Goal: Information Seeking & Learning: Learn about a topic

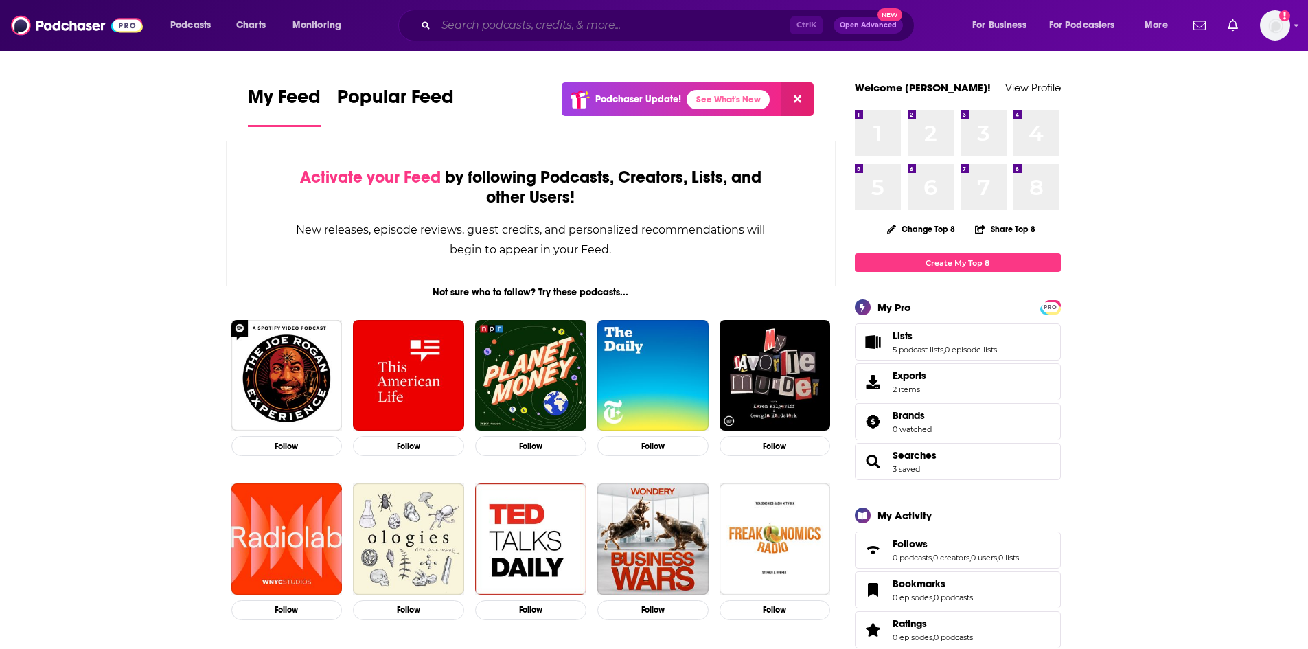
click at [479, 25] on input "Search podcasts, credits, & more..." at bounding box center [613, 25] width 354 height 22
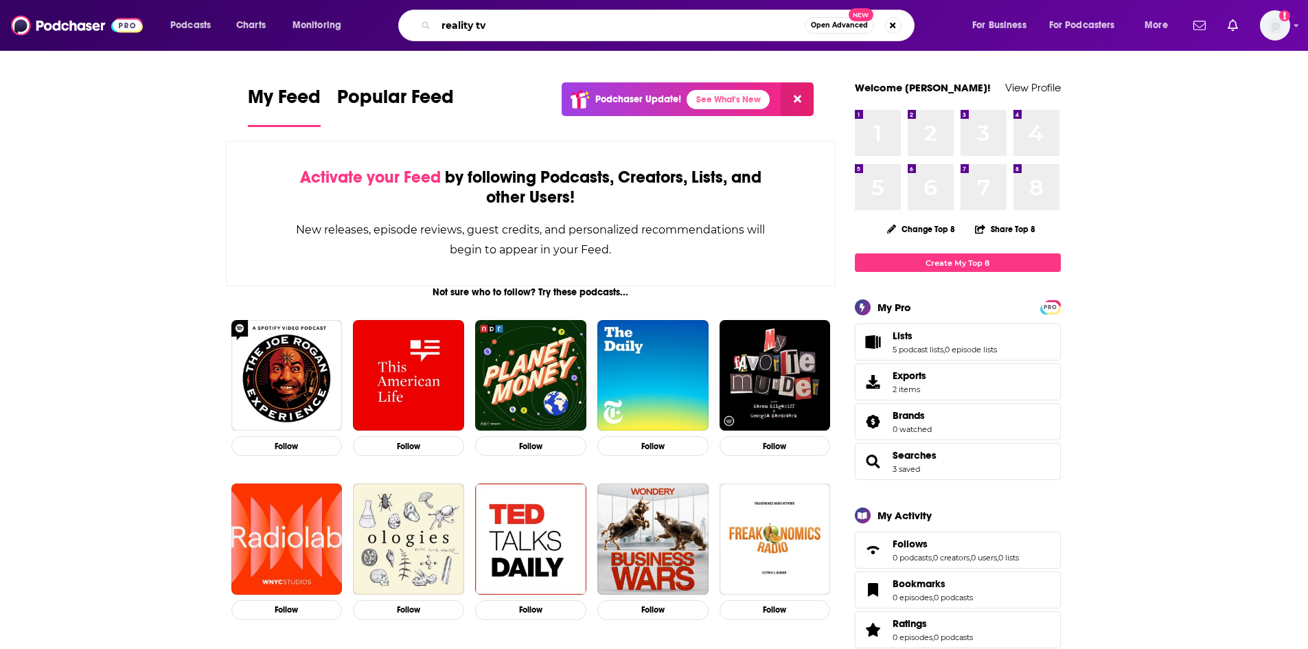
type input "reality tv"
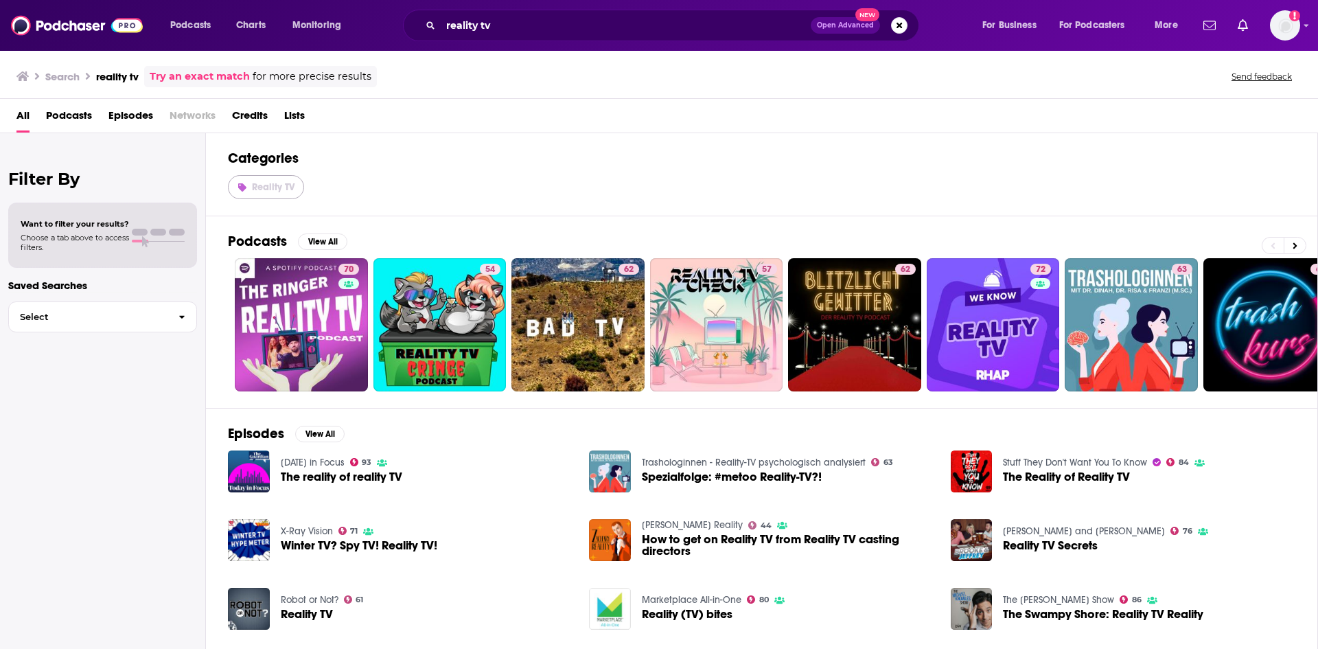
click at [264, 192] on span "Reality TV" at bounding box center [273, 187] width 43 height 12
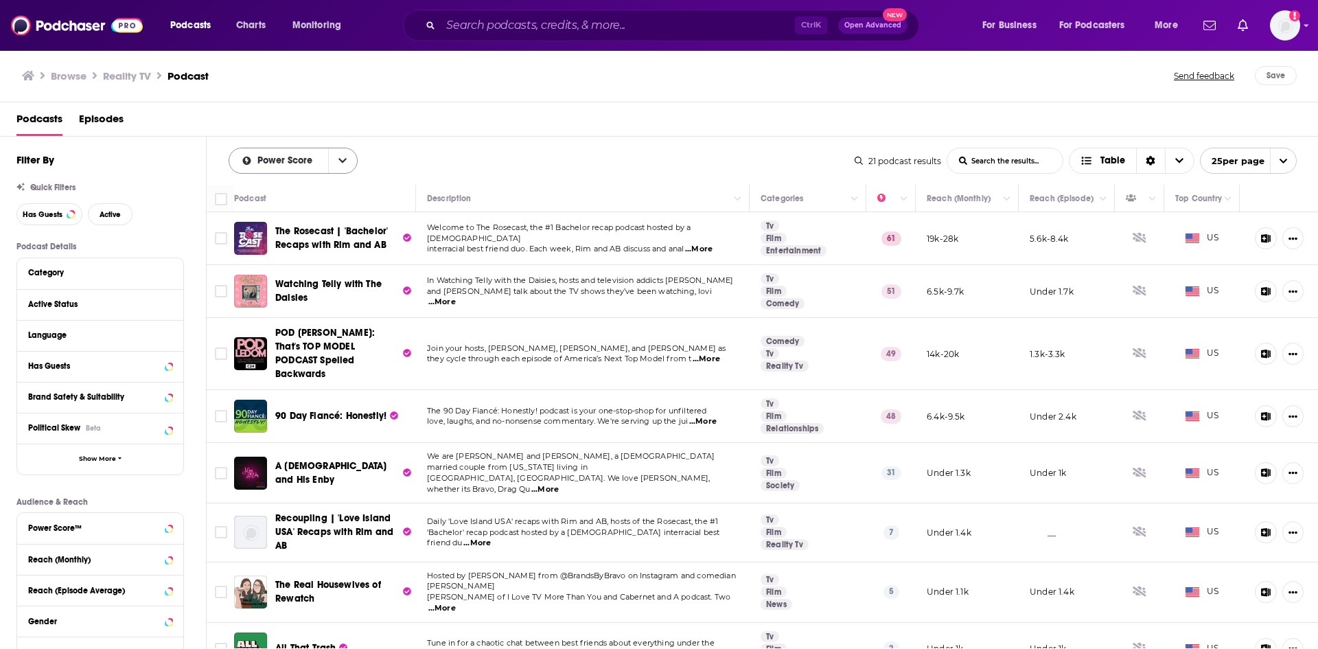
click at [344, 159] on icon "open menu" at bounding box center [342, 161] width 8 height 10
click at [424, 155] on div "Power Score By Rating Trending New Power Score List Search Input Search the res…" at bounding box center [542, 161] width 626 height 26
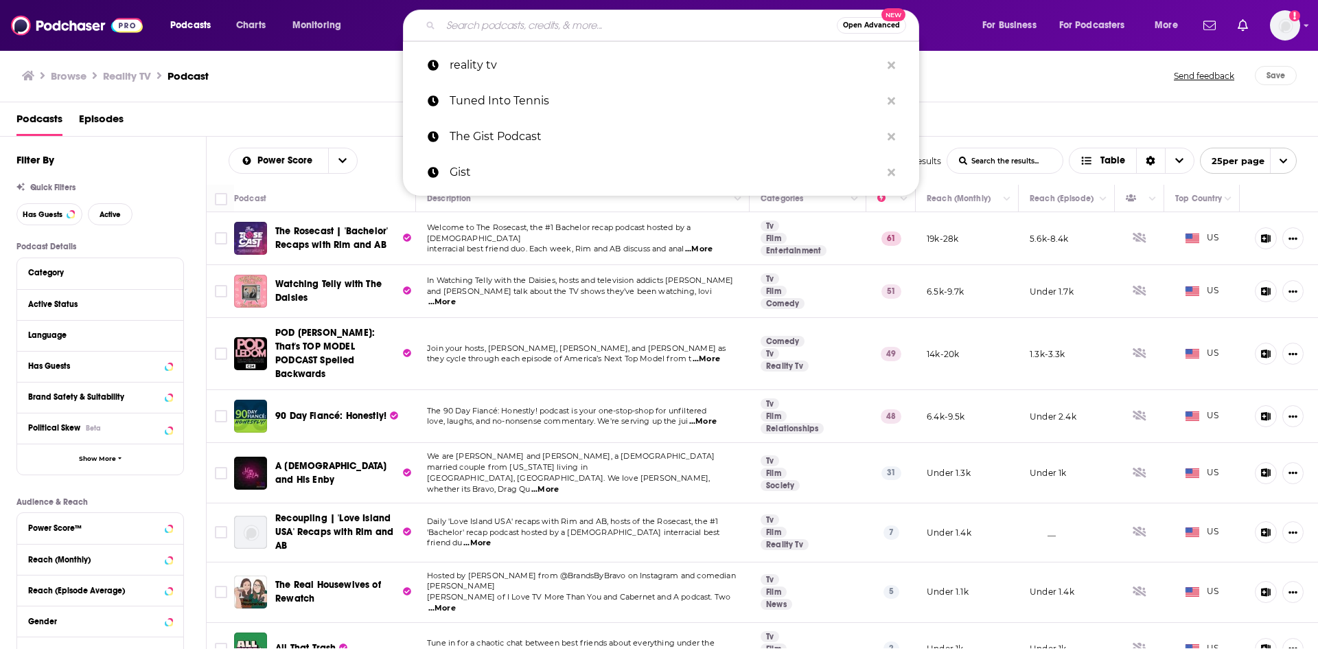
click at [623, 23] on input "Search podcasts, credits, & more..." at bounding box center [639, 25] width 396 height 22
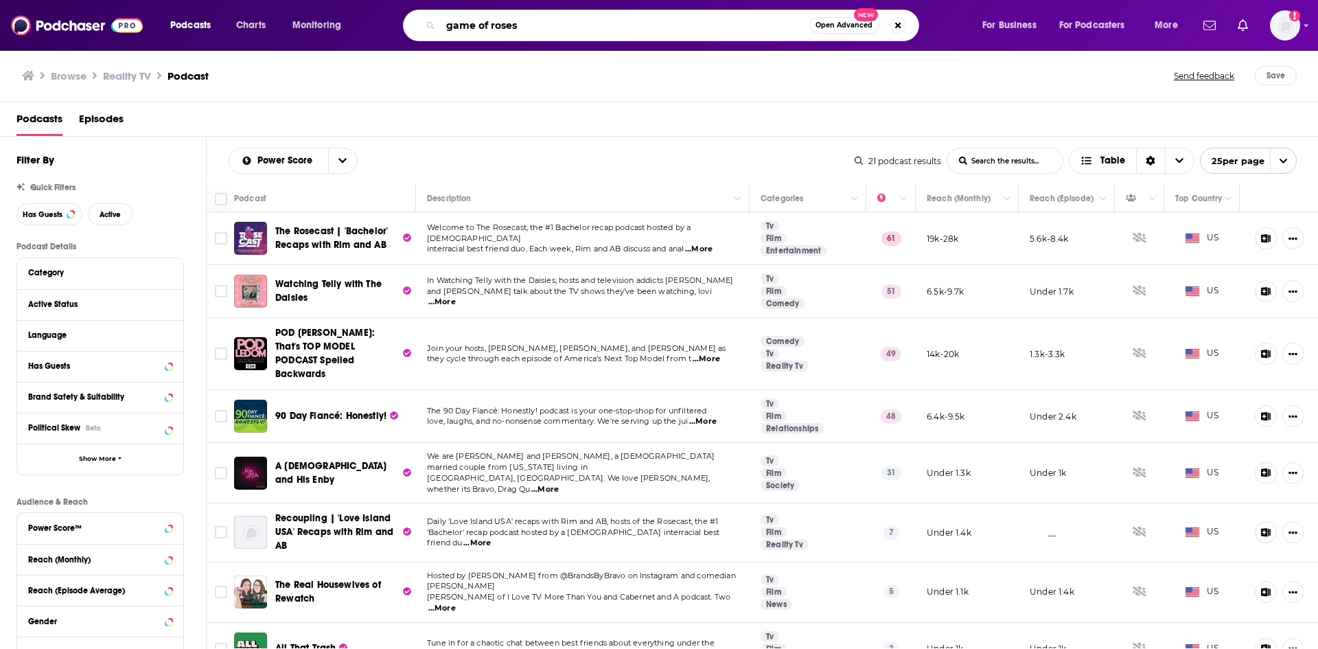
type input "game of roses"
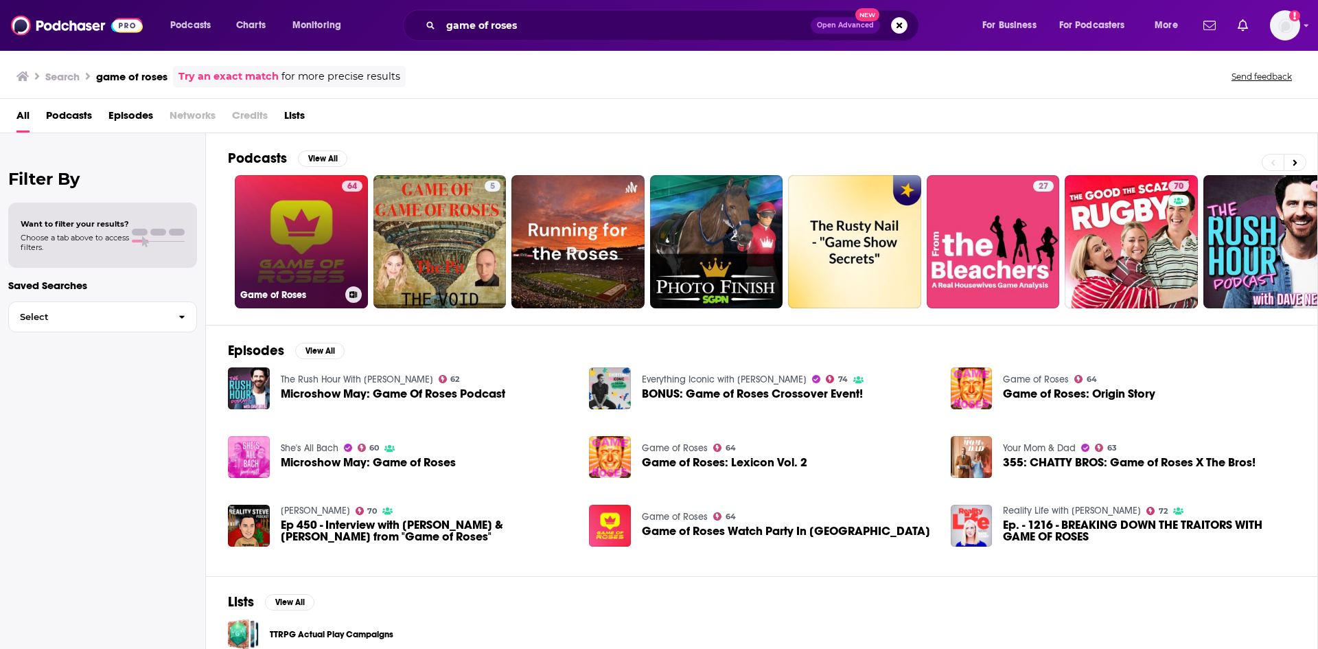
click at [275, 266] on link "64 Game of Roses" at bounding box center [301, 241] width 133 height 133
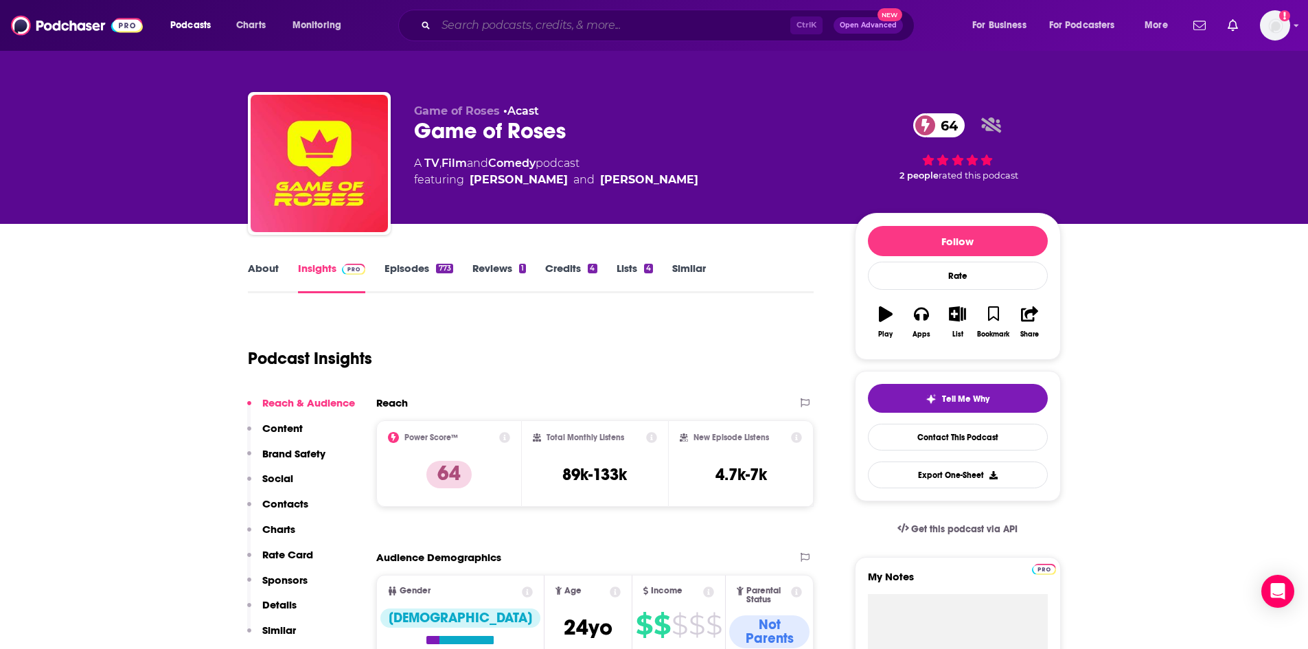
click at [507, 35] on input "Search podcasts, credits, & more..." at bounding box center [613, 25] width 354 height 22
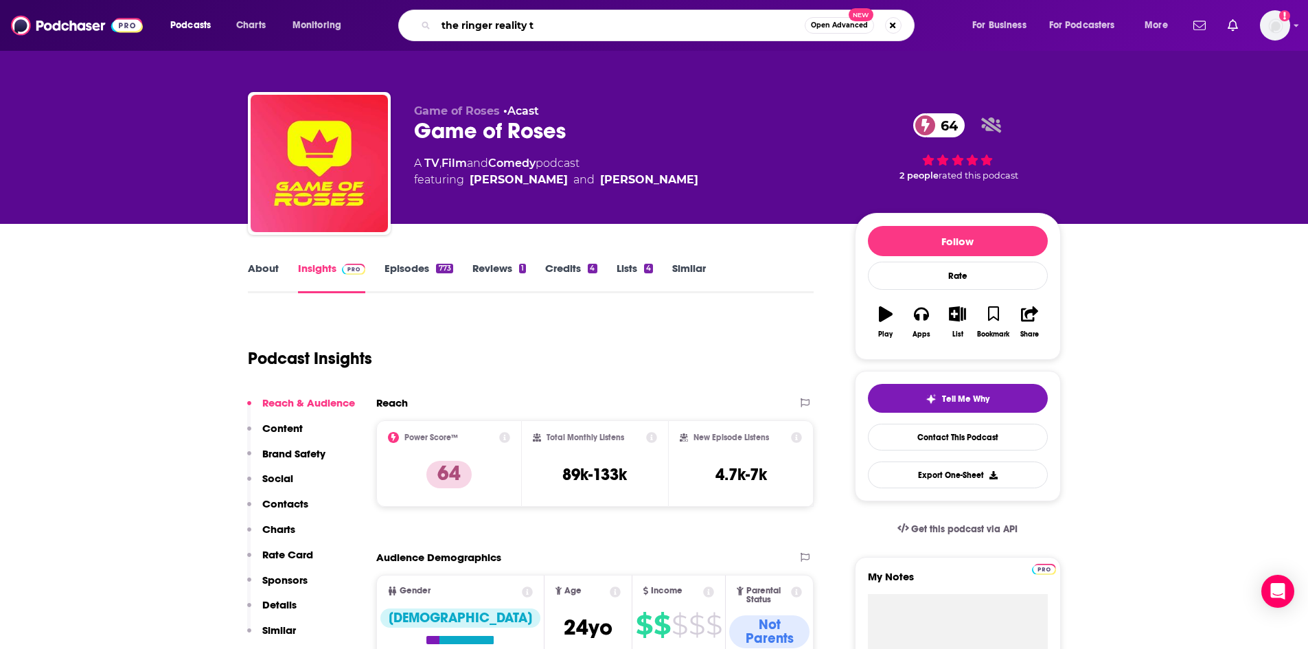
type input "the ringer reality tv"
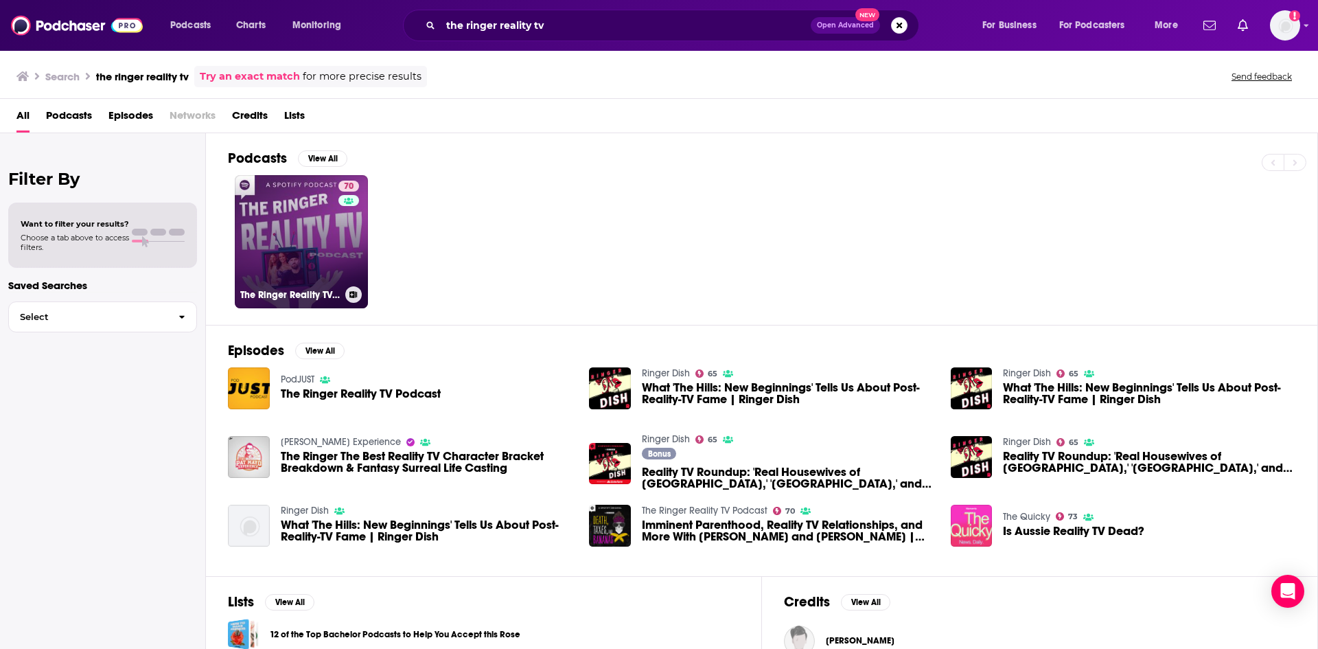
click at [336, 227] on link "70 The Ringer Reality TV Podcast" at bounding box center [301, 241] width 133 height 133
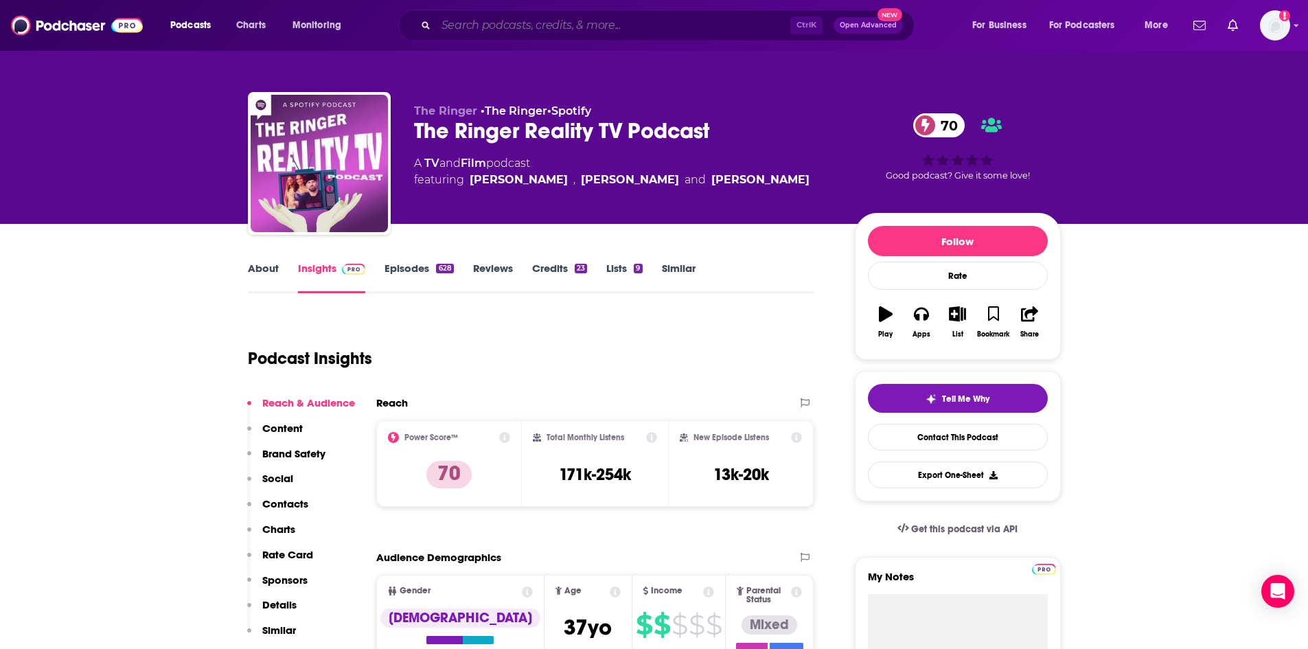
click at [523, 28] on input "Search podcasts, credits, & more..." at bounding box center [613, 25] width 354 height 22
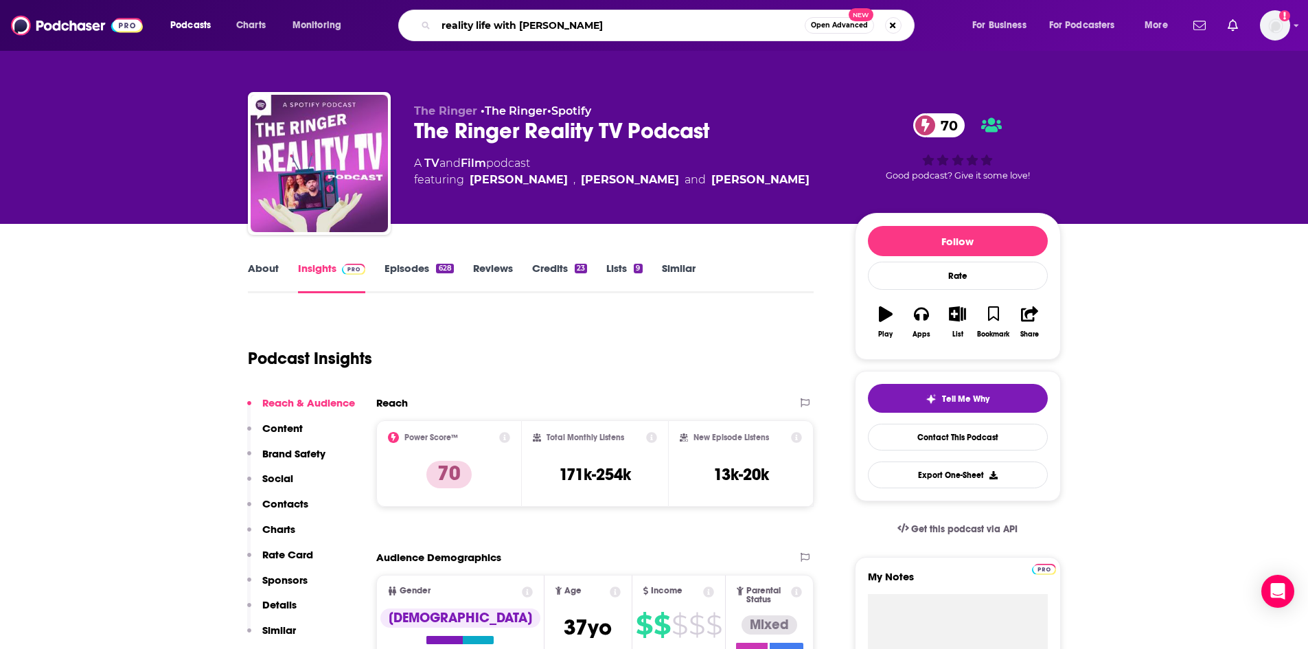
type input "reality life with [PERSON_NAME]"
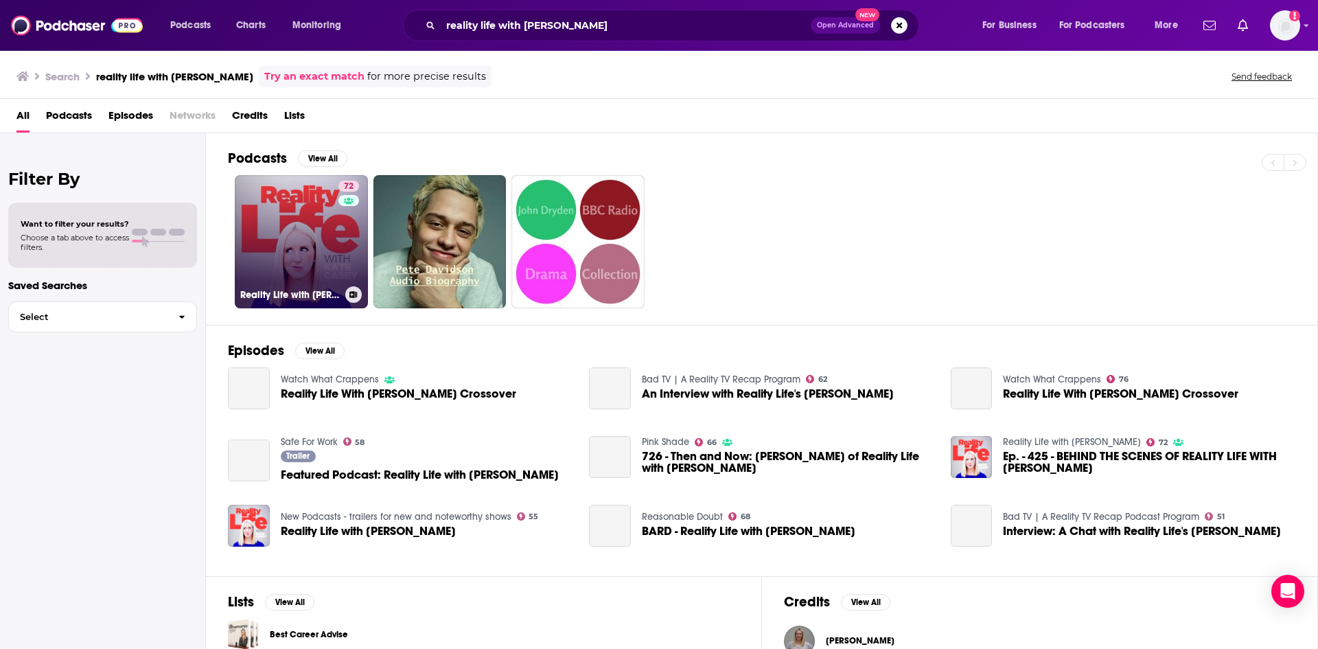
click at [314, 238] on link "72 Reality Life with [PERSON_NAME]" at bounding box center [301, 241] width 133 height 133
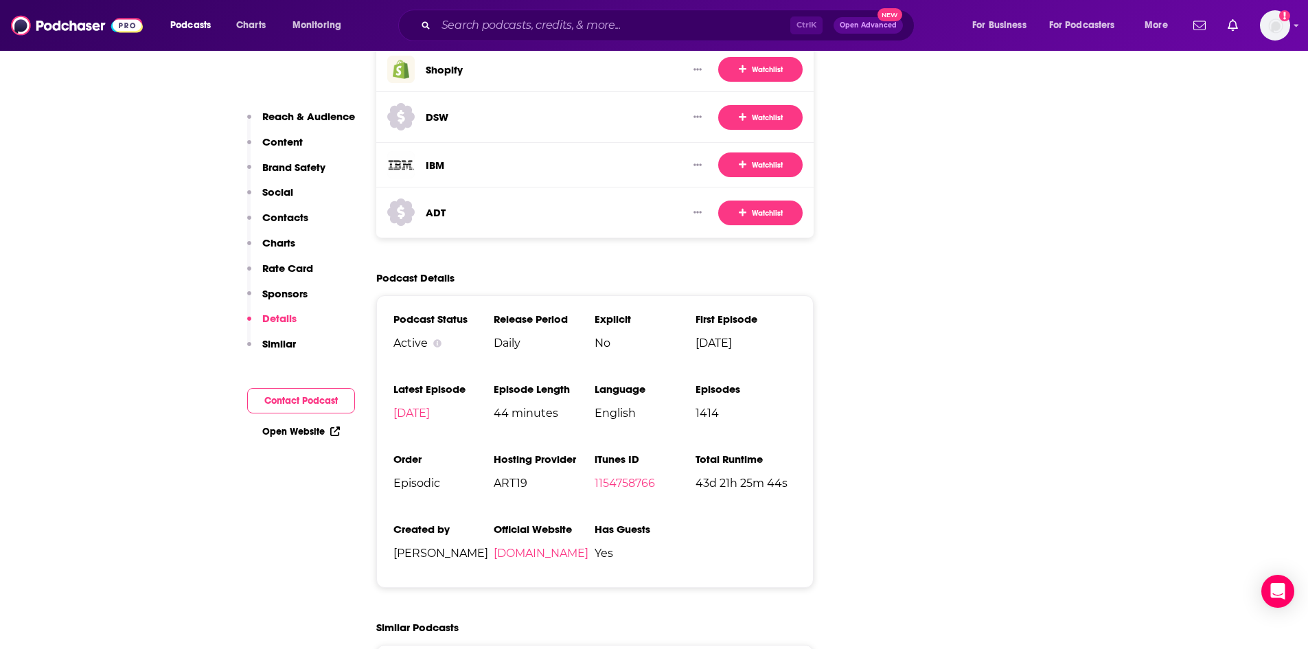
scroll to position [2678, 0]
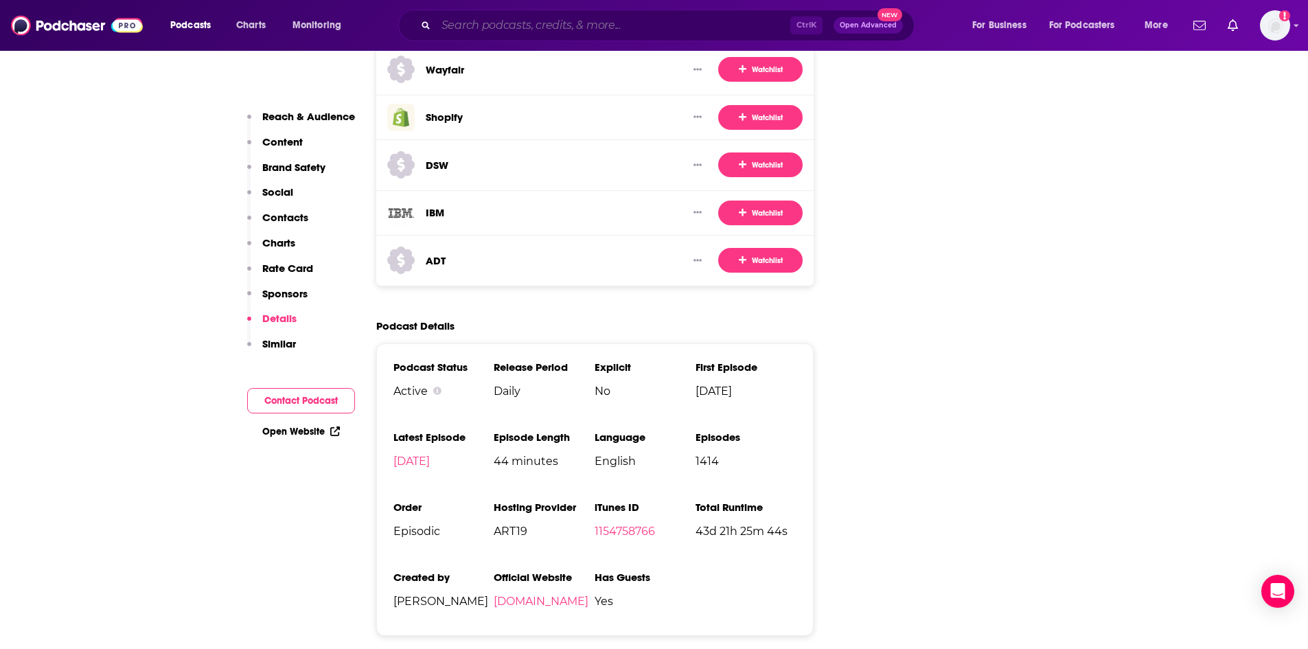
click at [470, 25] on input "Search podcasts, credits, & more..." at bounding box center [613, 25] width 354 height 22
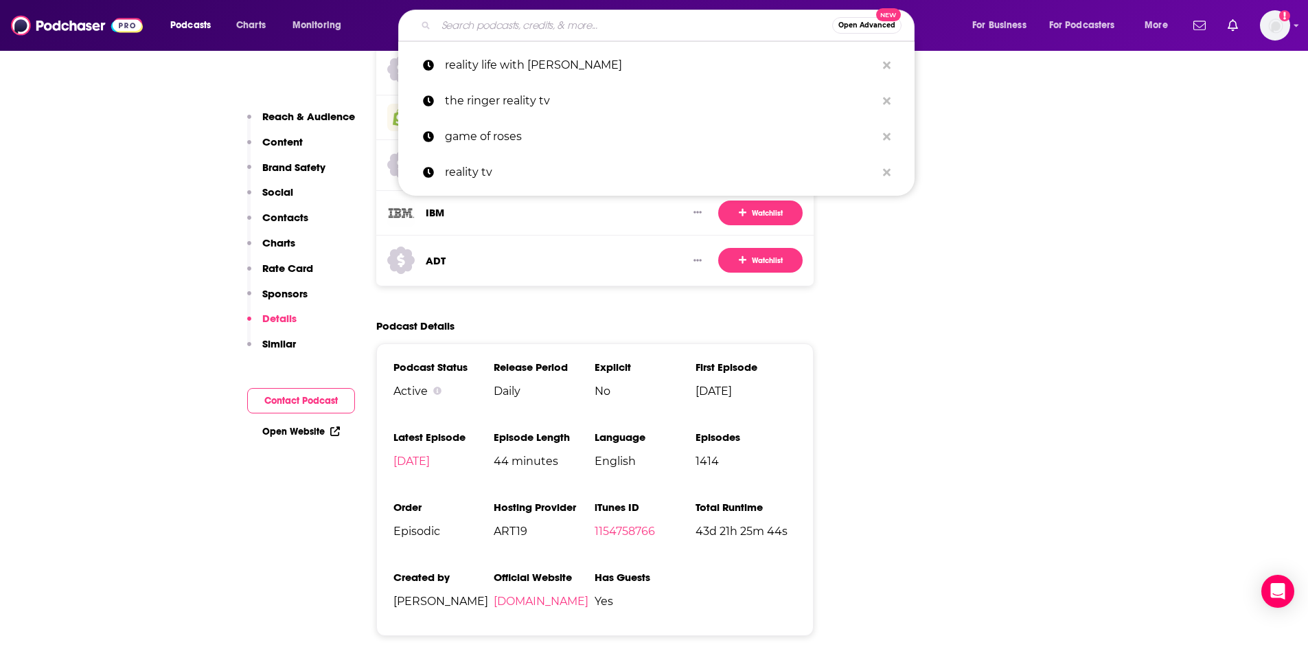
paste input "Aye, Who All Gon' Be There?!"
type input "Aye, Who All Gon' Be There?!"
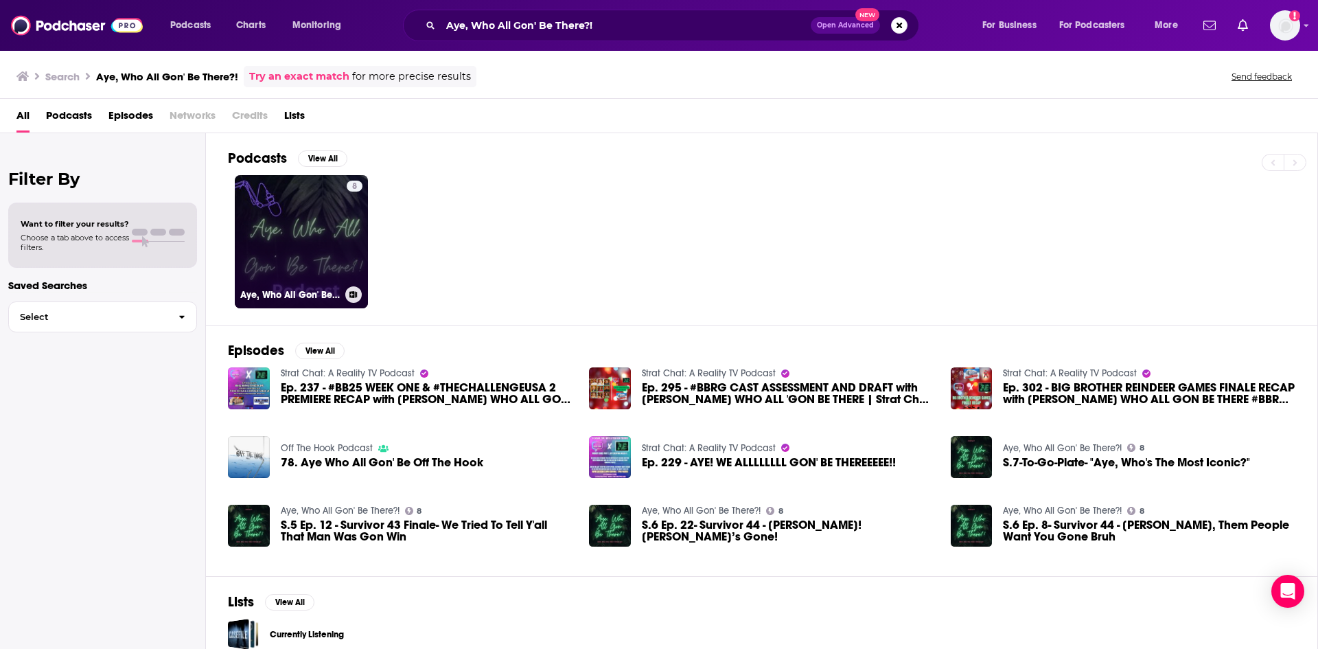
click at [332, 227] on link "8 Aye, Who All Gon' Be There?!" at bounding box center [301, 241] width 133 height 133
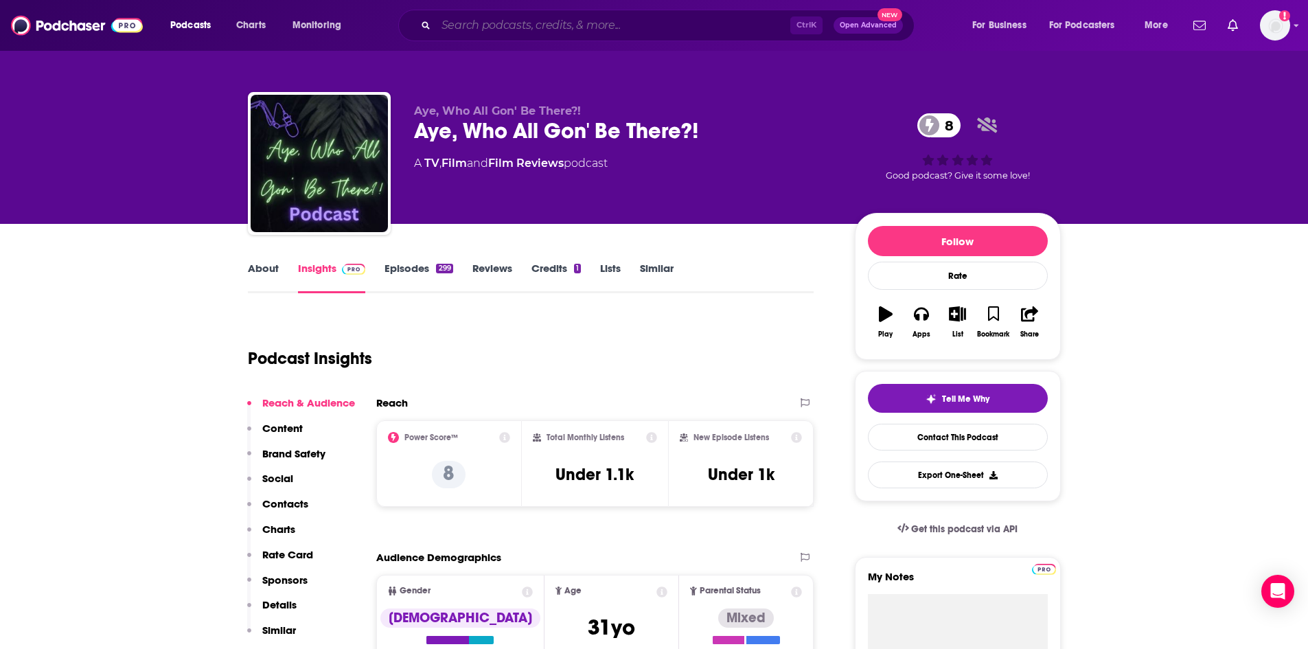
click at [478, 32] on input "Search podcasts, credits, & more..." at bounding box center [613, 25] width 354 height 22
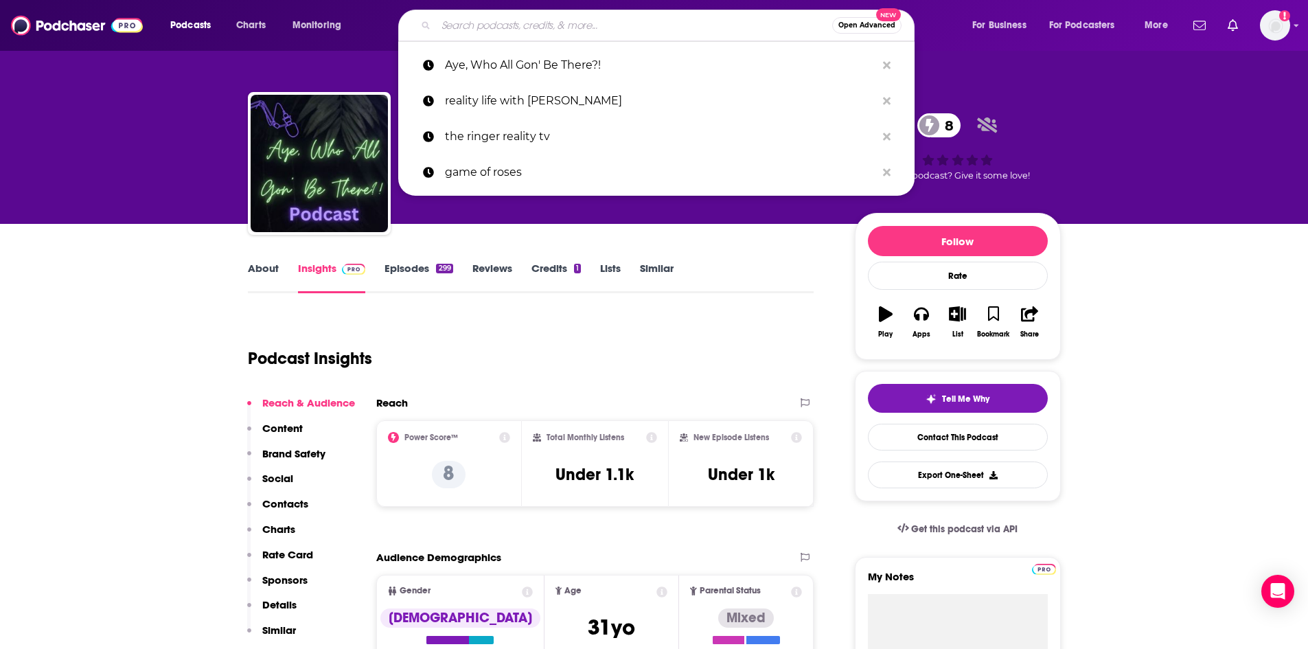
paste input "Bros & Shows"
type input "Bros & Shows"
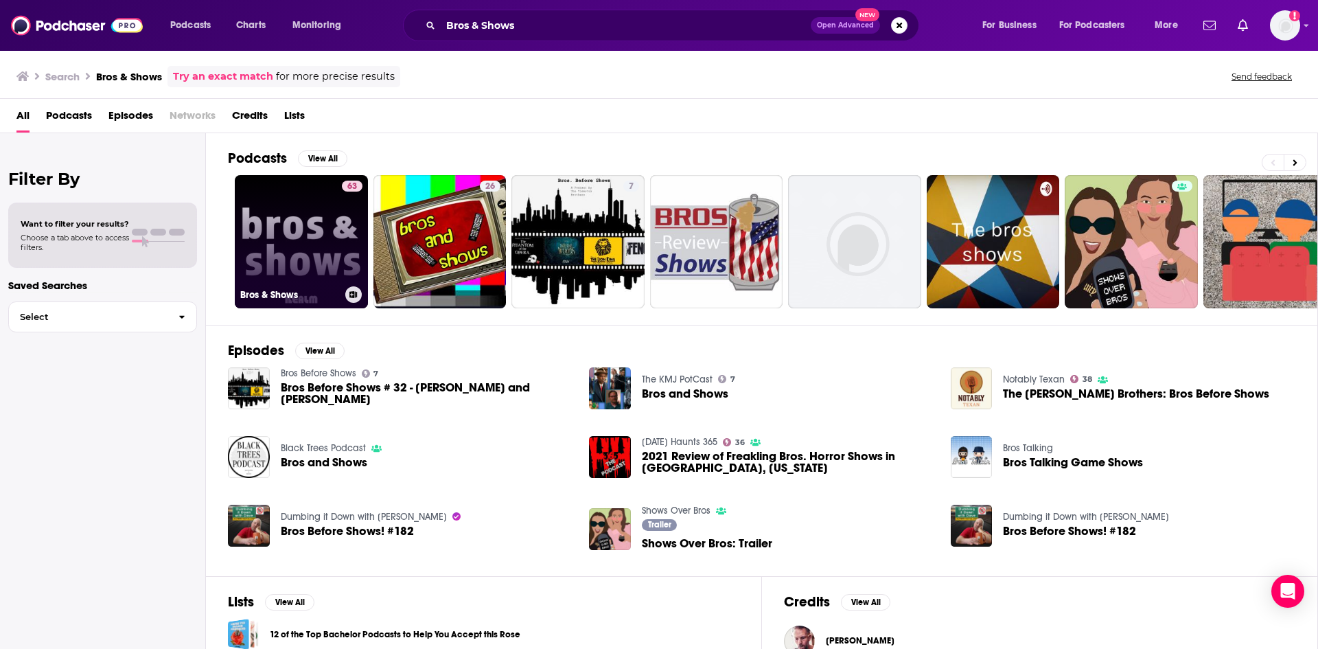
click at [309, 218] on link "63 Bros & Shows" at bounding box center [301, 241] width 133 height 133
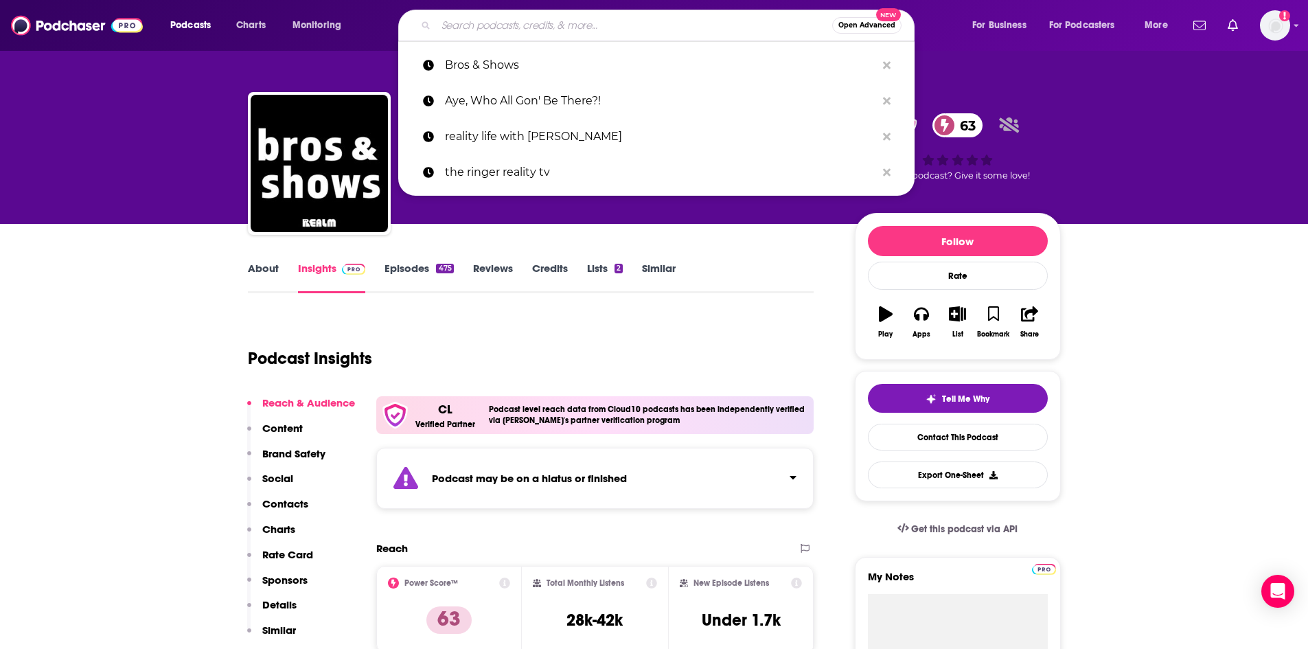
click at [466, 25] on input "Search podcasts, credits, & more..." at bounding box center [634, 25] width 396 height 22
paste input "CAMESHIAREVIEWS"
type input "CAMESHIAREVIEWS"
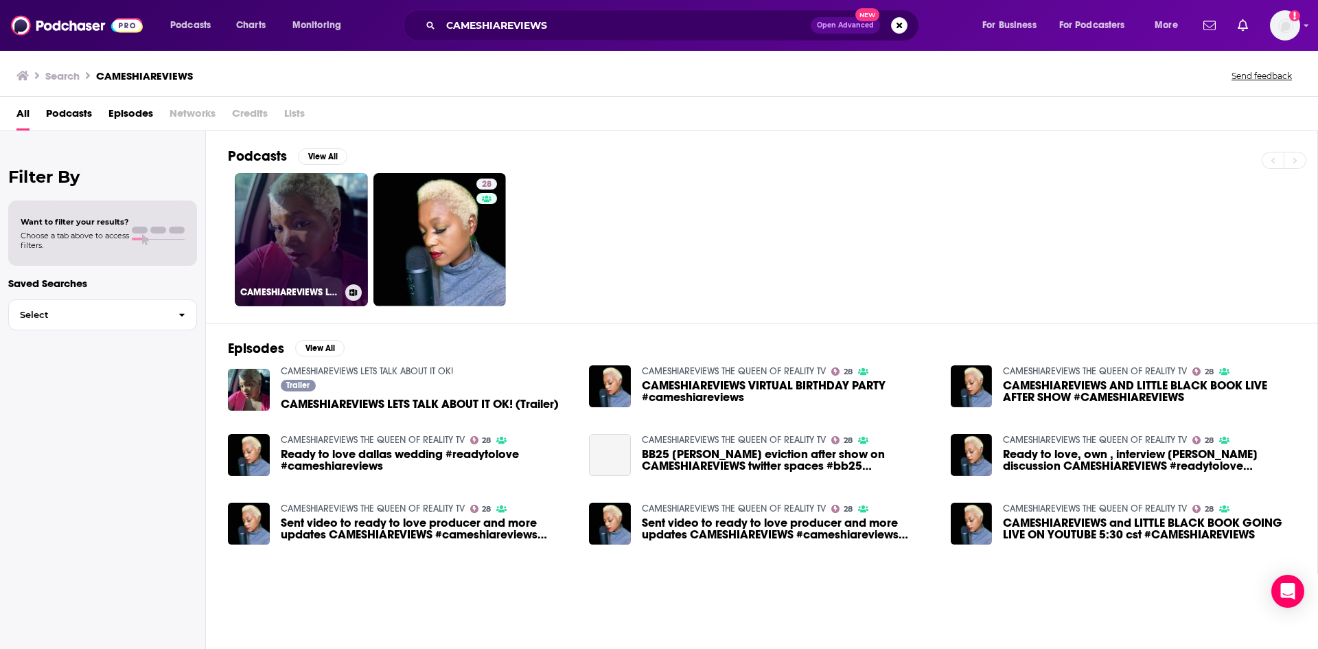
click at [308, 207] on link "CAMESHIAREVIEWS LETS TALK ABOUT IT OK!" at bounding box center [301, 239] width 133 height 133
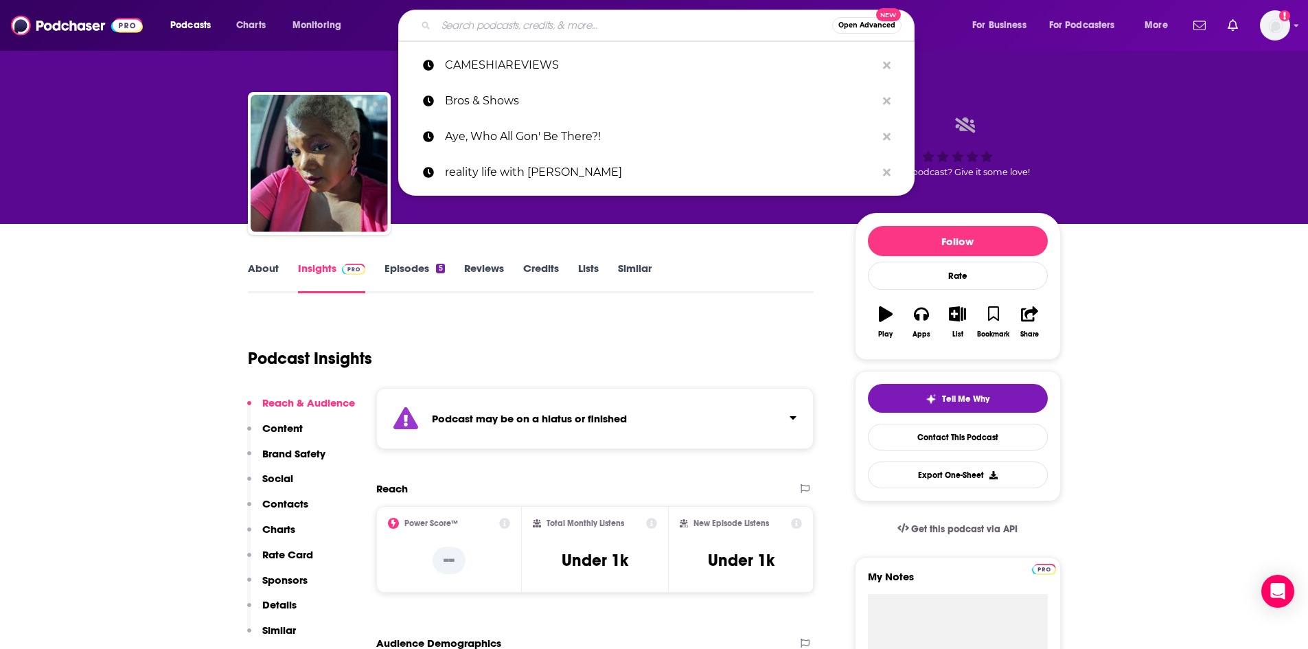
click at [483, 21] on input "Search podcasts, credits, & more..." at bounding box center [634, 25] width 396 height 22
paste input "Causing A Scene"
type input "Causing A Scene"
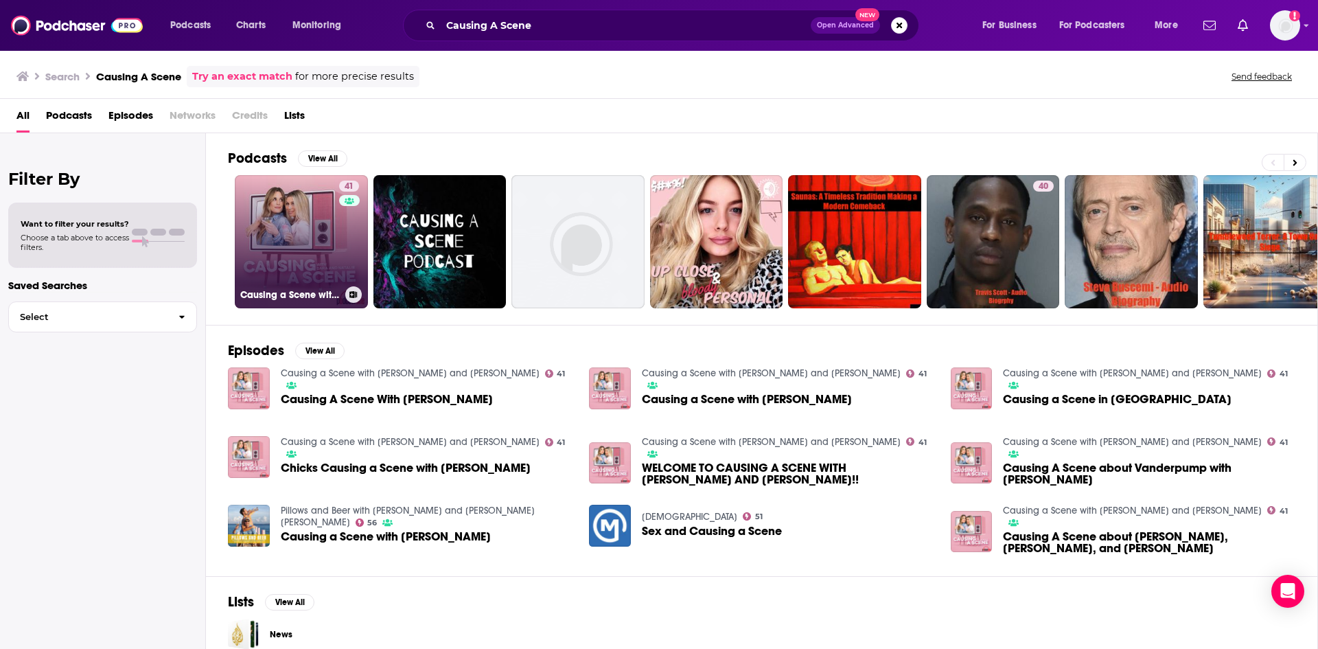
click at [300, 218] on link "41 Causing a Scene with [PERSON_NAME] and [PERSON_NAME]" at bounding box center [301, 241] width 133 height 133
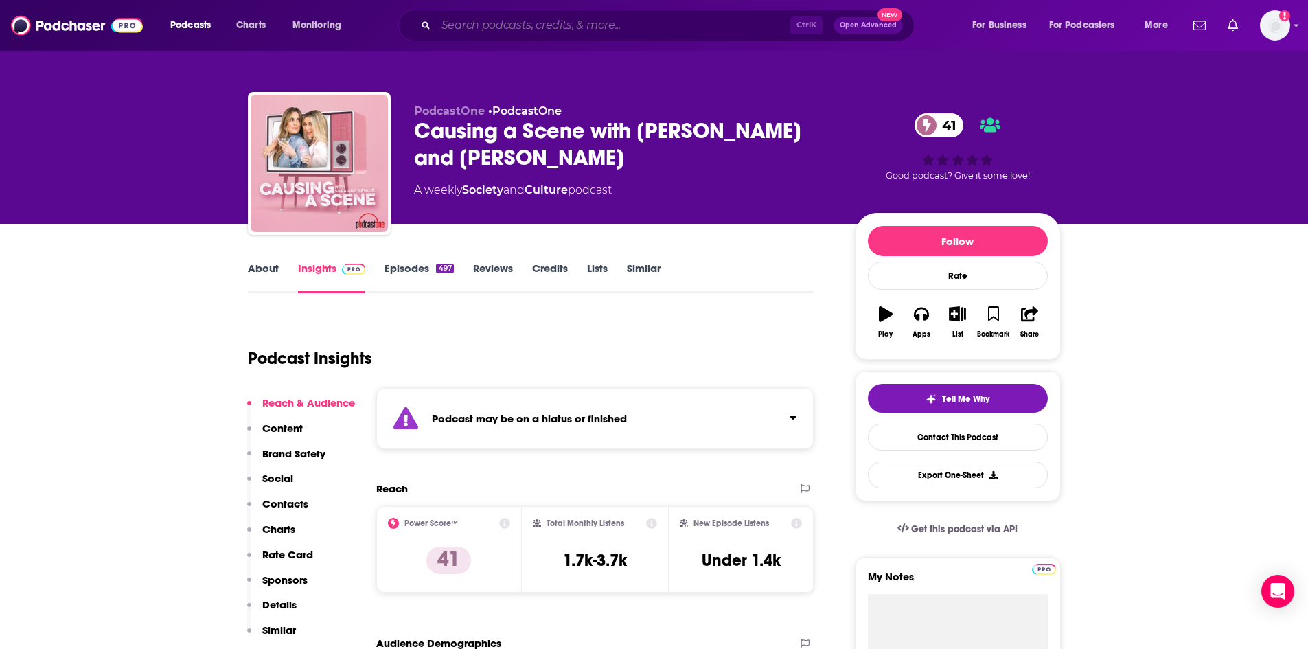
click at [547, 21] on input "Search podcasts, credits, & more..." at bounding box center [613, 25] width 354 height 22
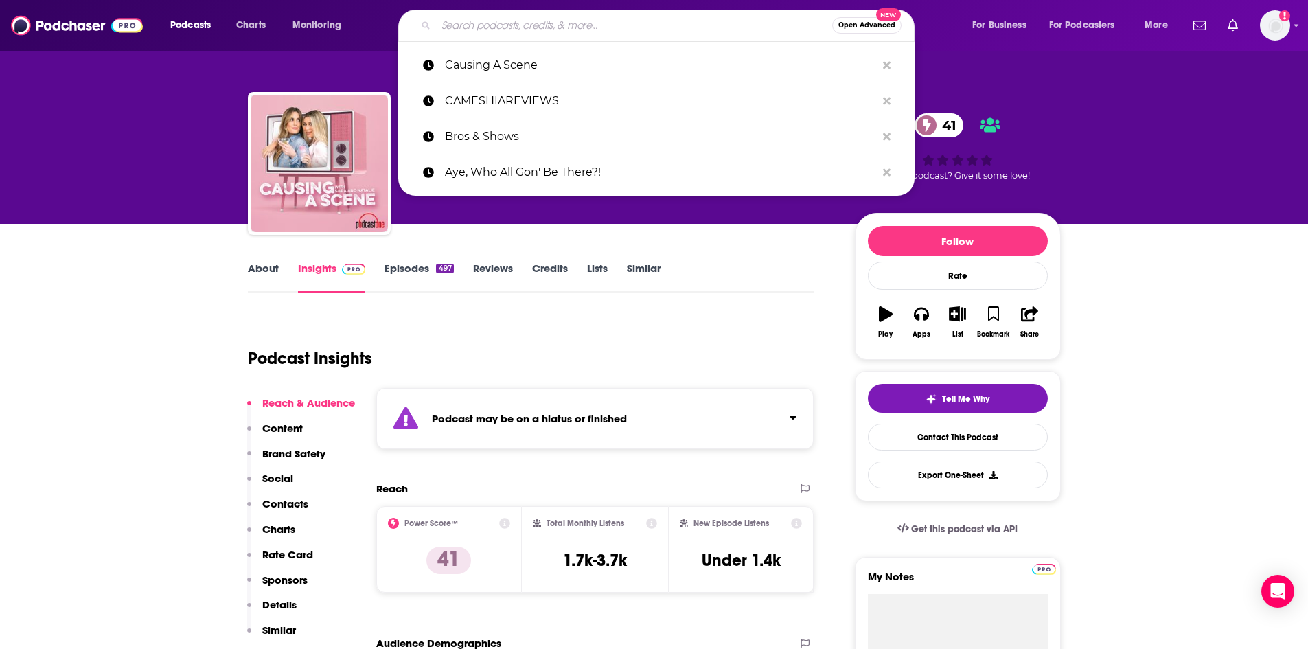
paste input "Chicks in the Office"
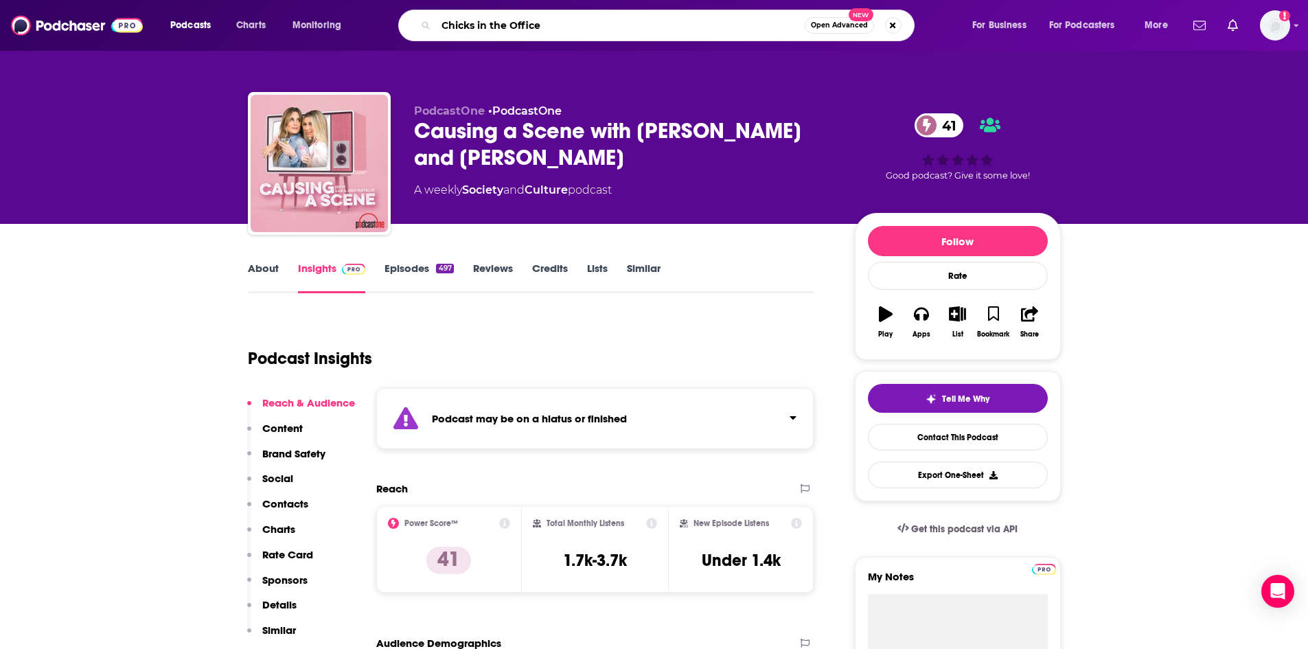
click at [526, 33] on input "Chicks in the Office" at bounding box center [620, 25] width 369 height 22
paste input "omments by [PERSON_NAME]"
type input "Comments by [PERSON_NAME]"
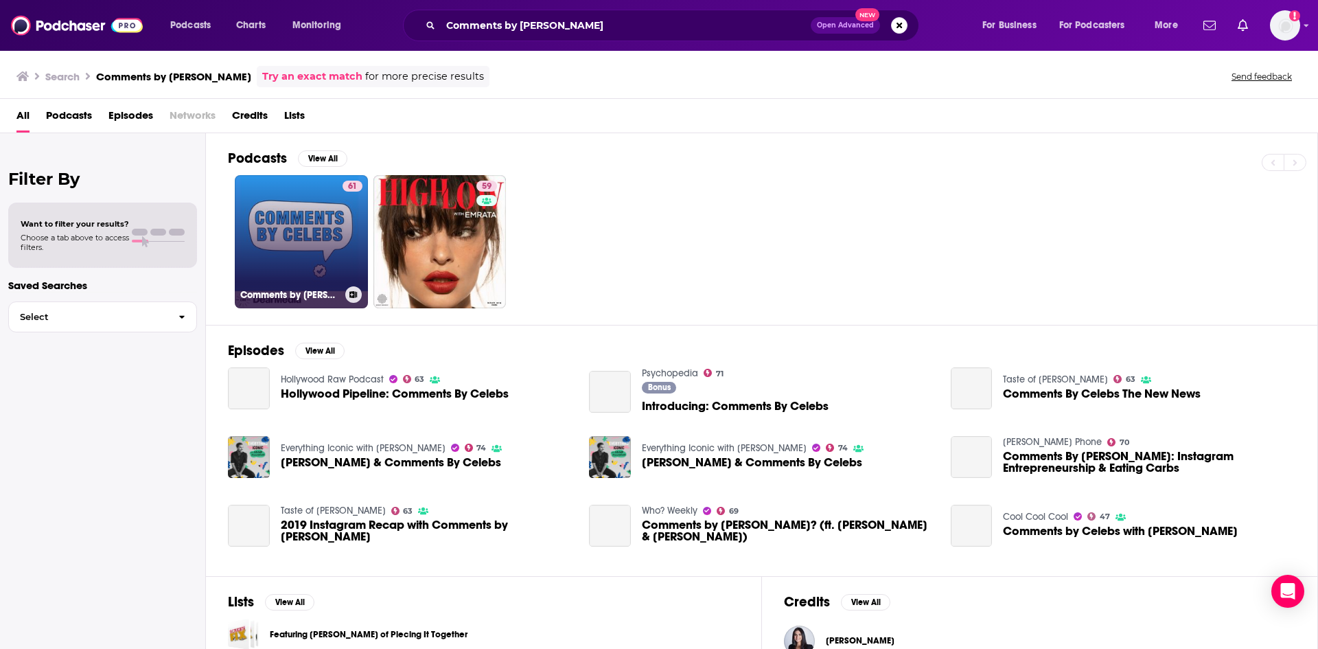
click at [296, 221] on link "61 Comments by [PERSON_NAME]" at bounding box center [301, 241] width 133 height 133
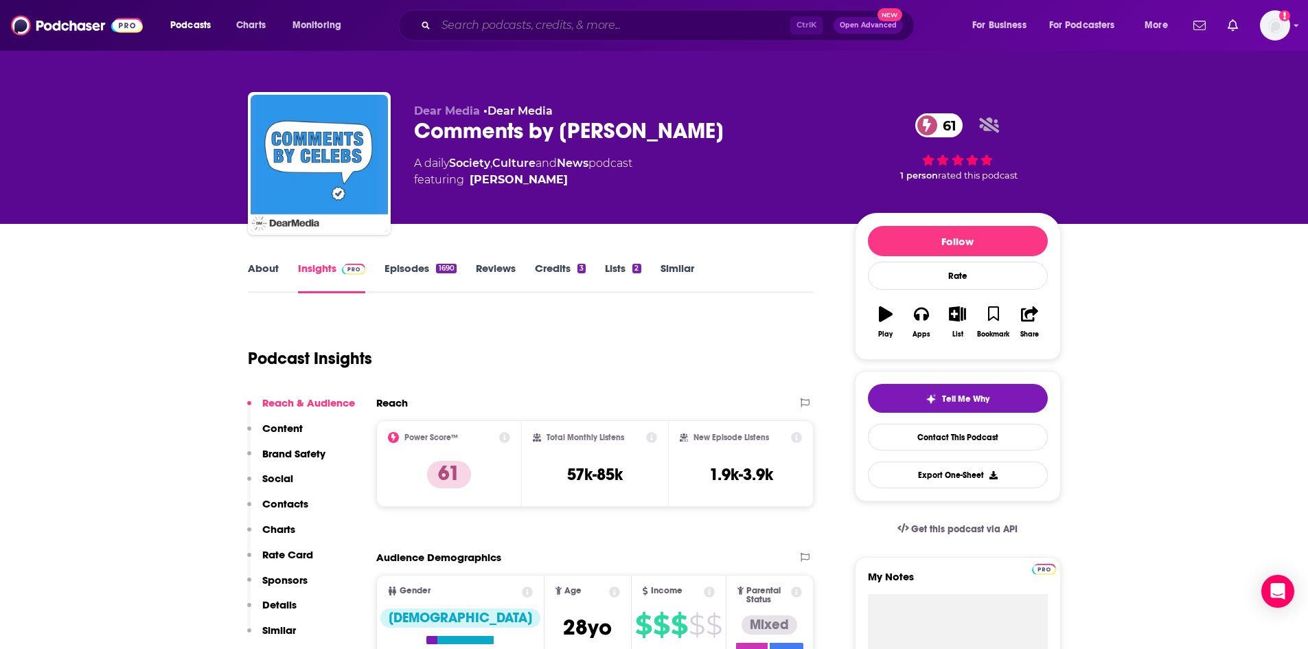
click at [523, 31] on input "Search podcasts, credits, & more..." at bounding box center [613, 25] width 354 height 22
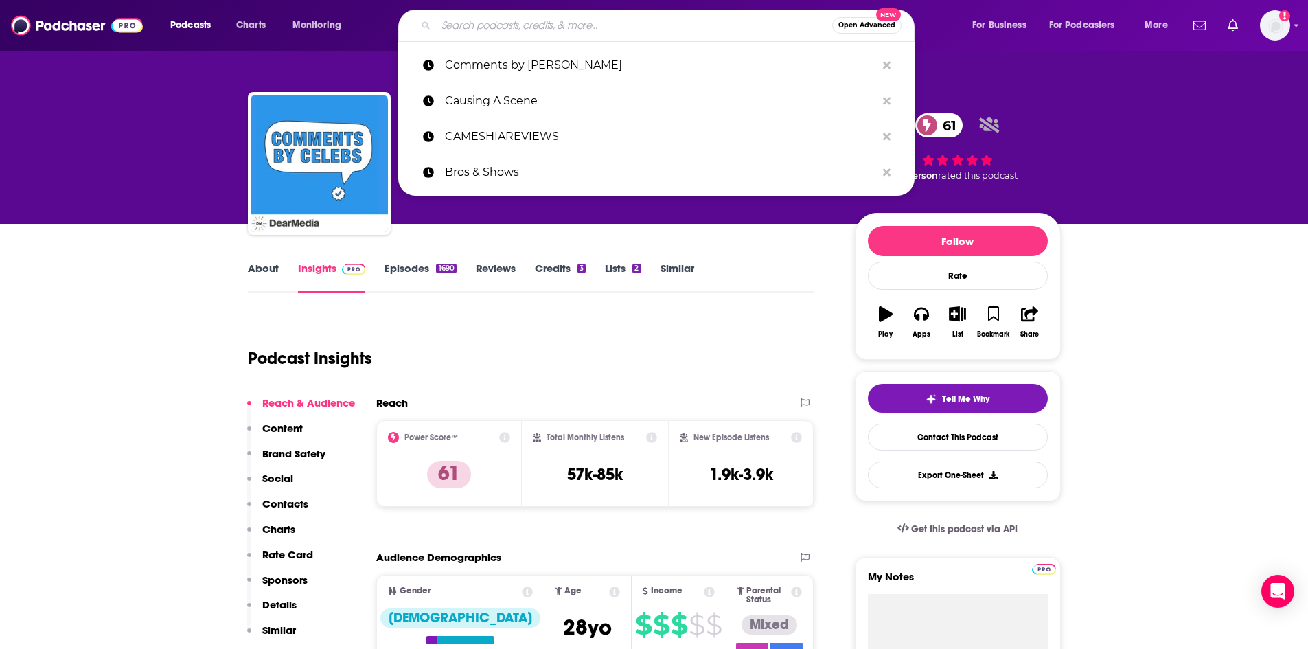
paste input "Dumpster Dive: A Reality TV Deep Dive"
type input "Dumpster Dive: A Reality TV Deep Dive"
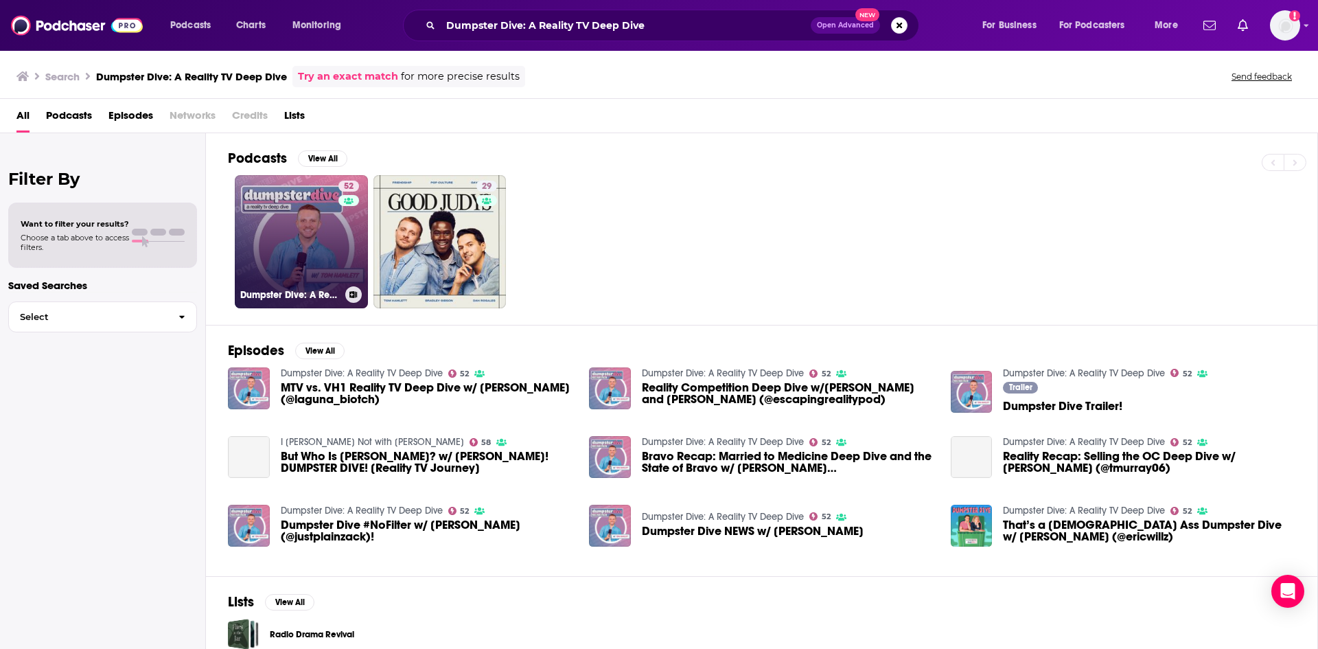
click at [332, 222] on link "52 Dumpster Dive: A Reality TV Deep Dive" at bounding box center [301, 241] width 133 height 133
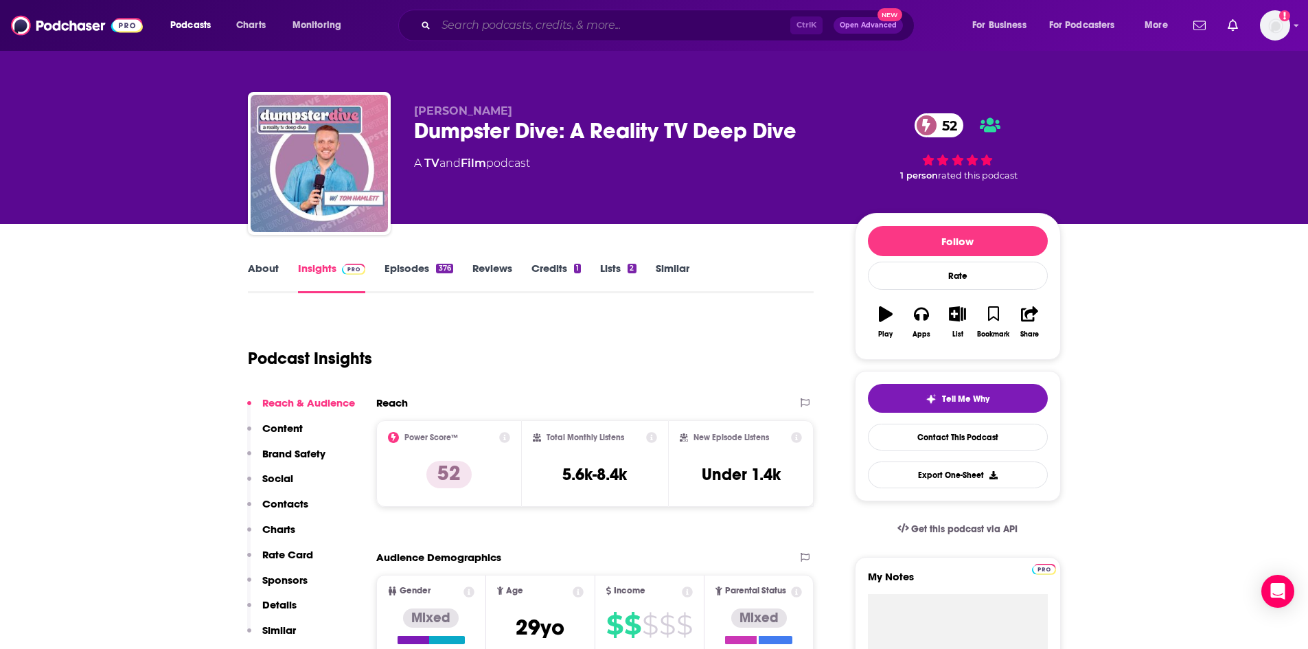
click at [493, 19] on input "Search podcasts, credits, & more..." at bounding box center [613, 25] width 354 height 22
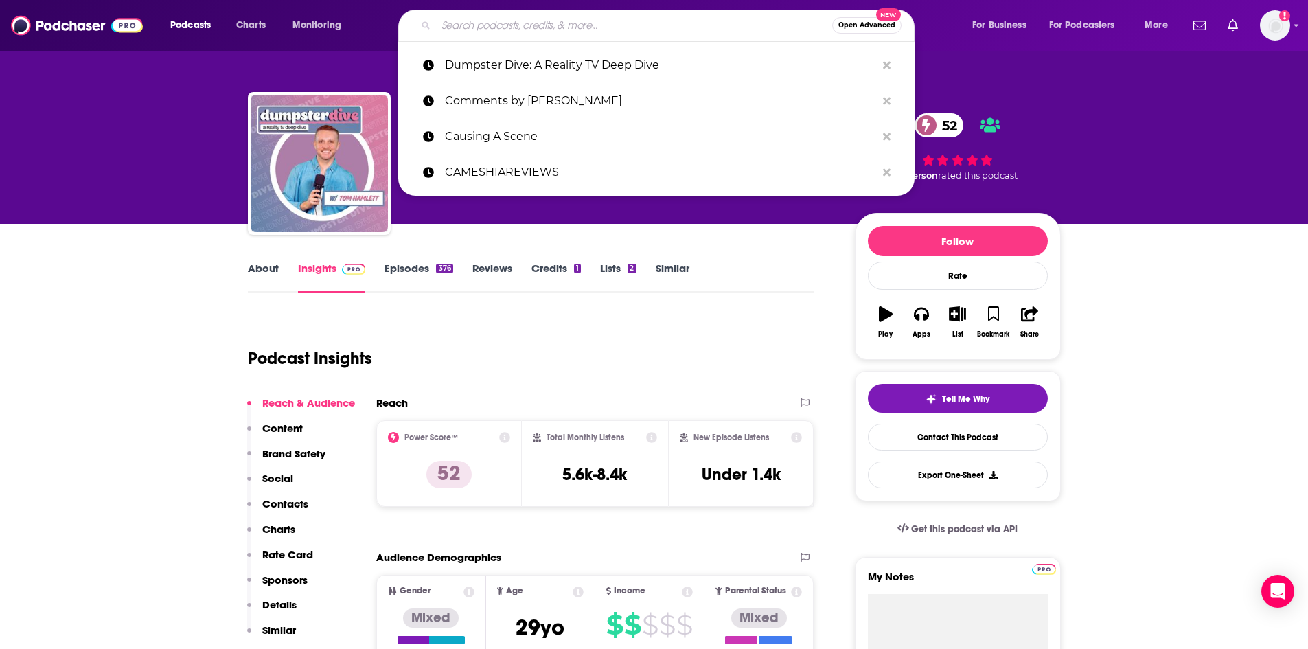
paste input "Everything Iconic with [PERSON_NAME]"
type input "Everything Iconic with [PERSON_NAME]"
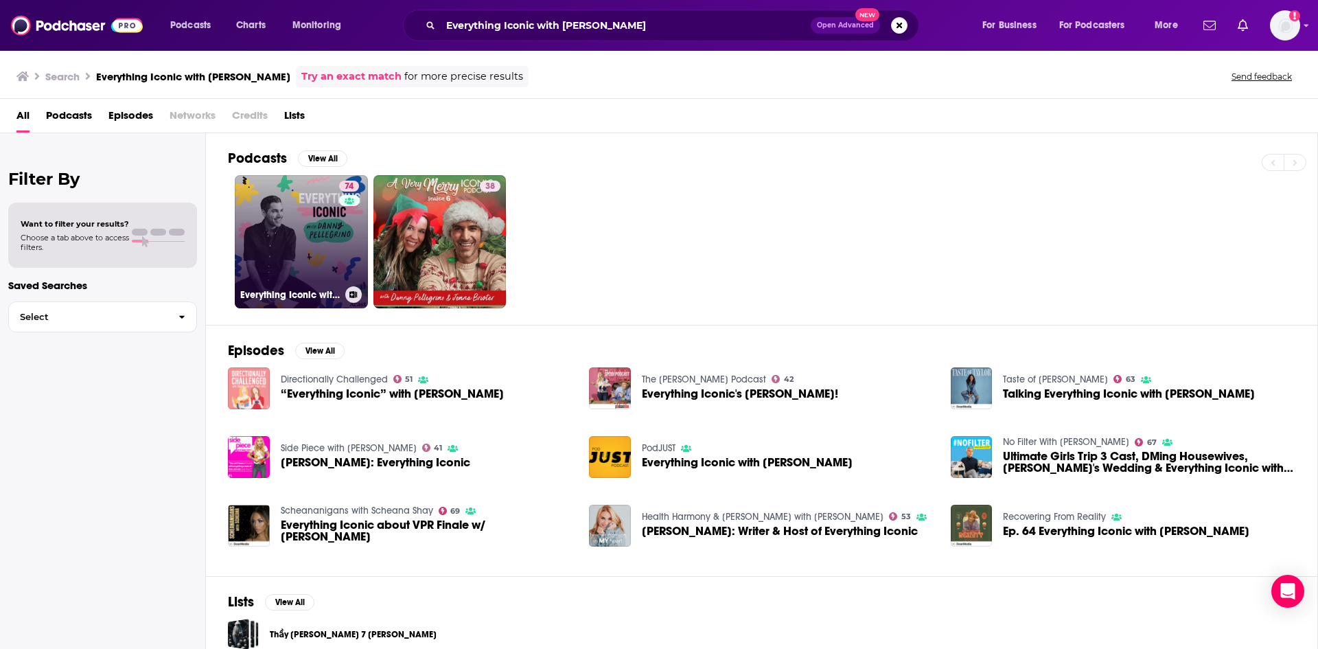
click at [275, 227] on link "74 Everything Iconic with [PERSON_NAME]" at bounding box center [301, 241] width 133 height 133
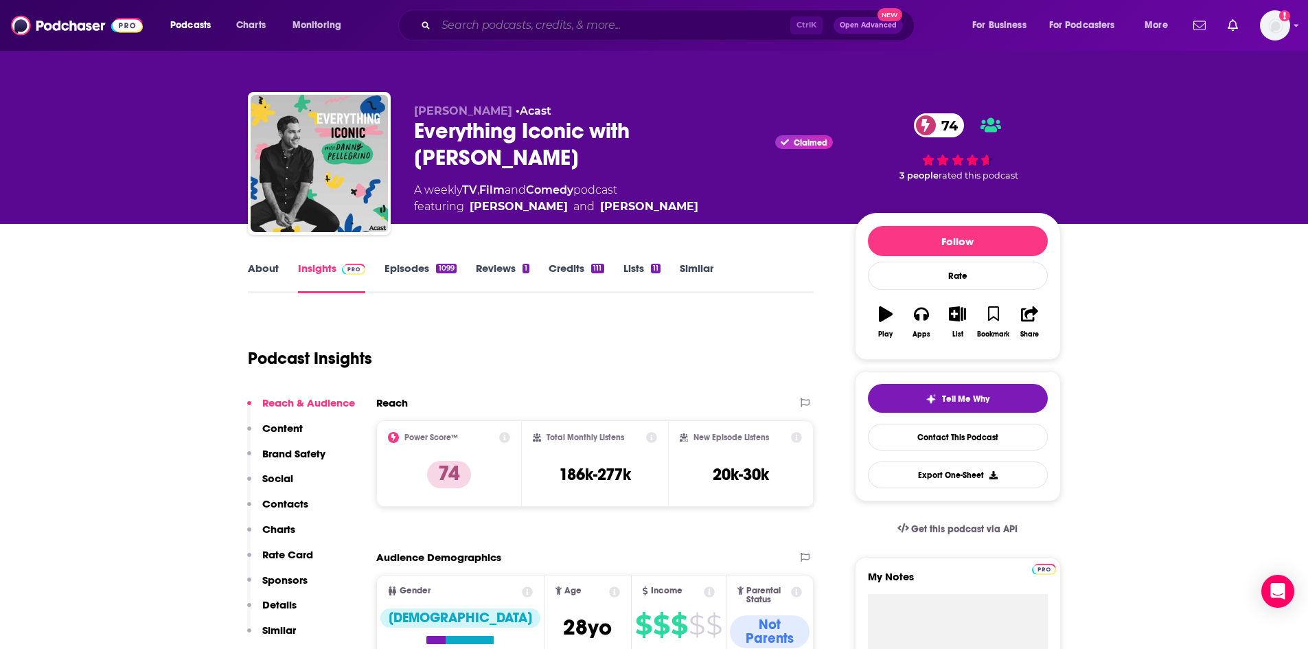
click at [492, 33] on input "Search podcasts, credits, & more..." at bounding box center [613, 25] width 354 height 22
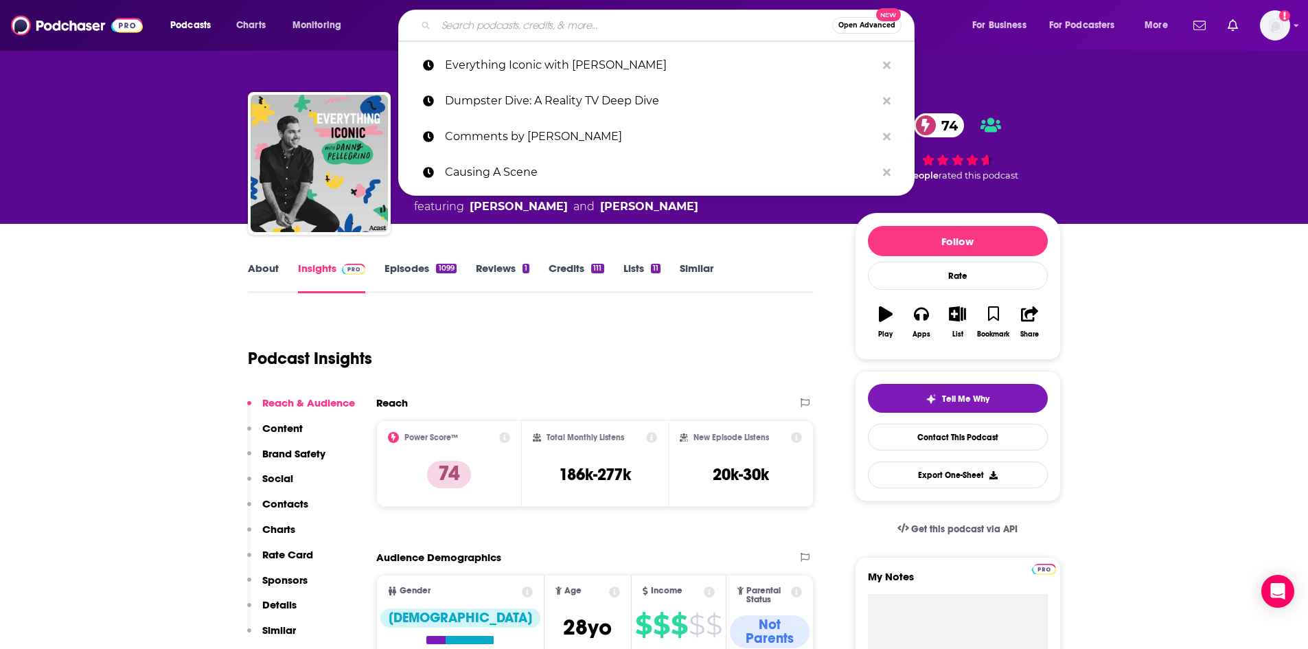
paste input "Gabbing with Gib"
type input "Gabbing with Gib"
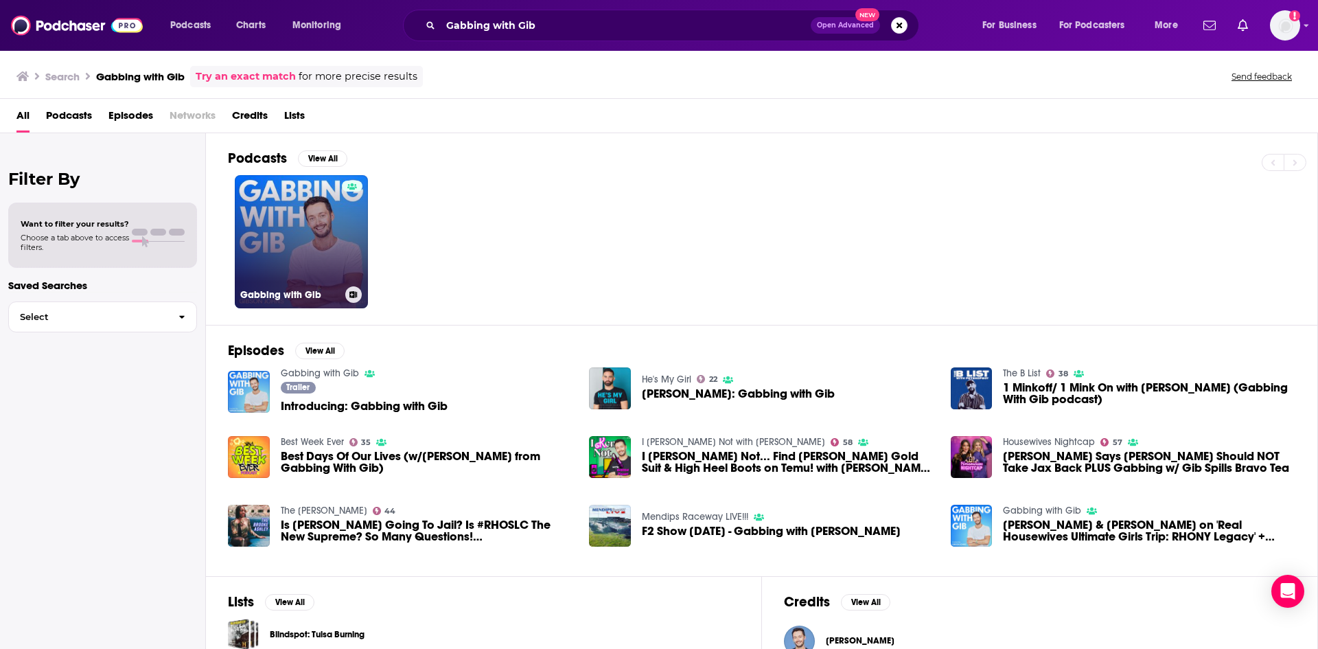
click at [288, 252] on link "Gabbing with Gib" at bounding box center [301, 241] width 133 height 133
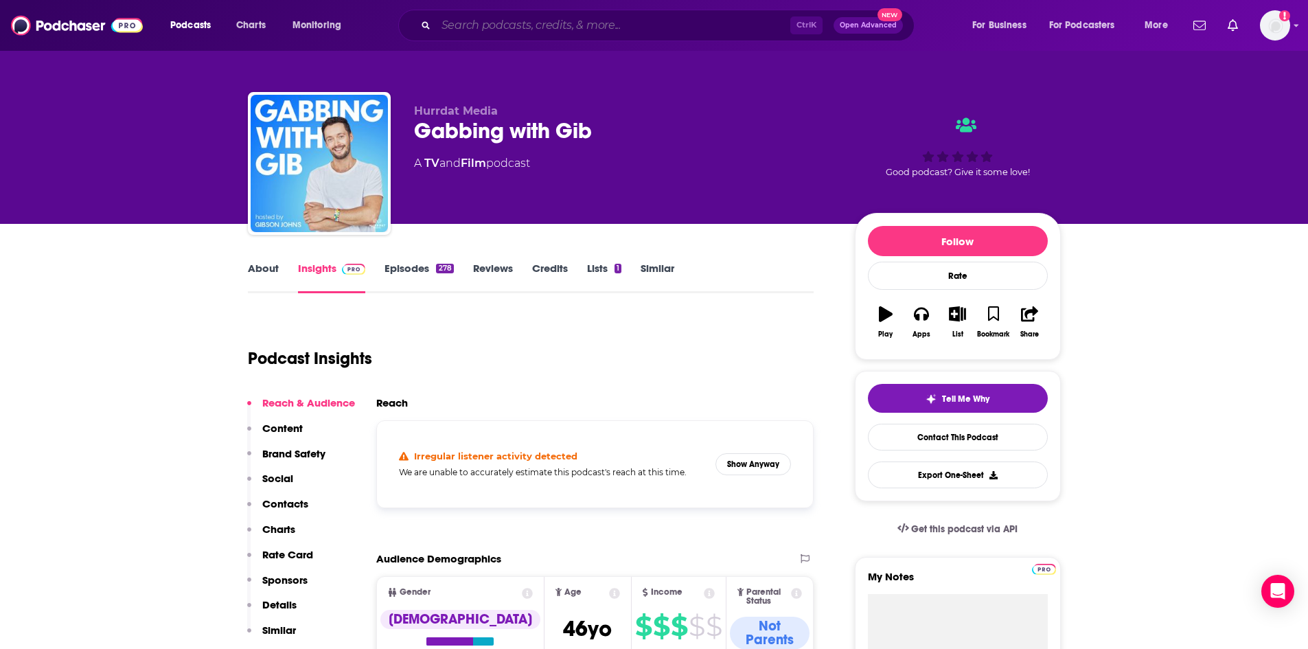
click at [523, 31] on input "Search podcasts, credits, & more..." at bounding box center [613, 25] width 354 height 22
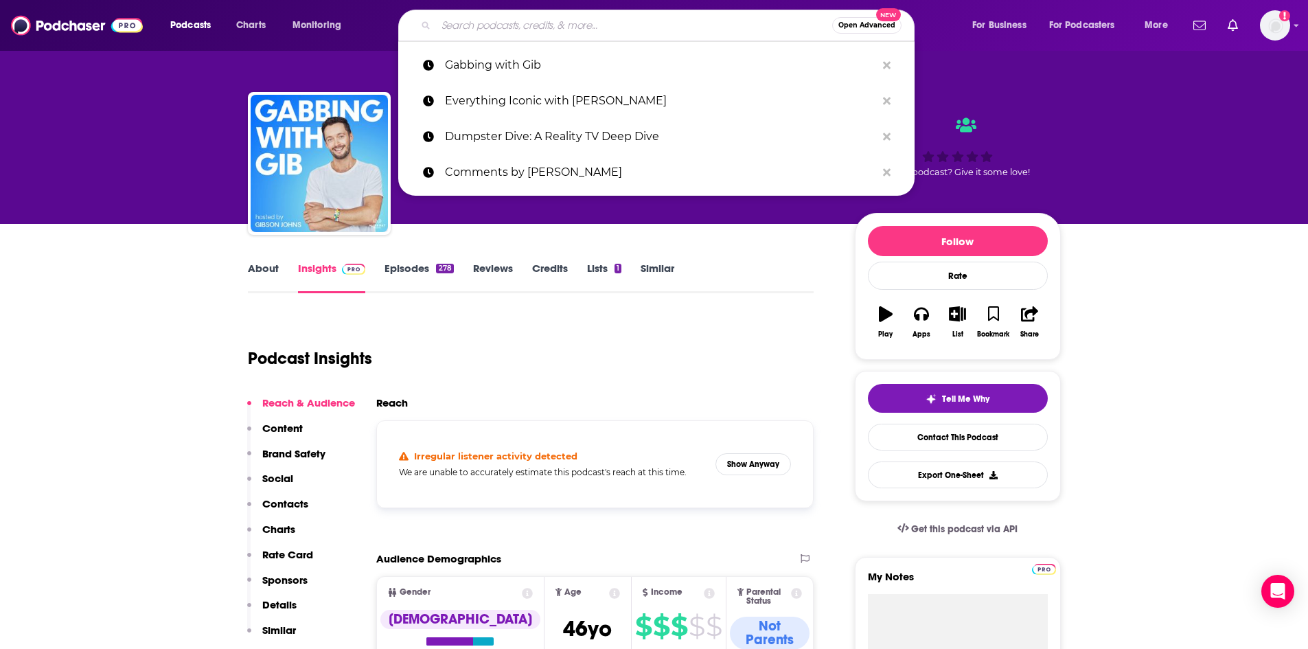
paste input "Gasbagging"
type input "Gasbagging"
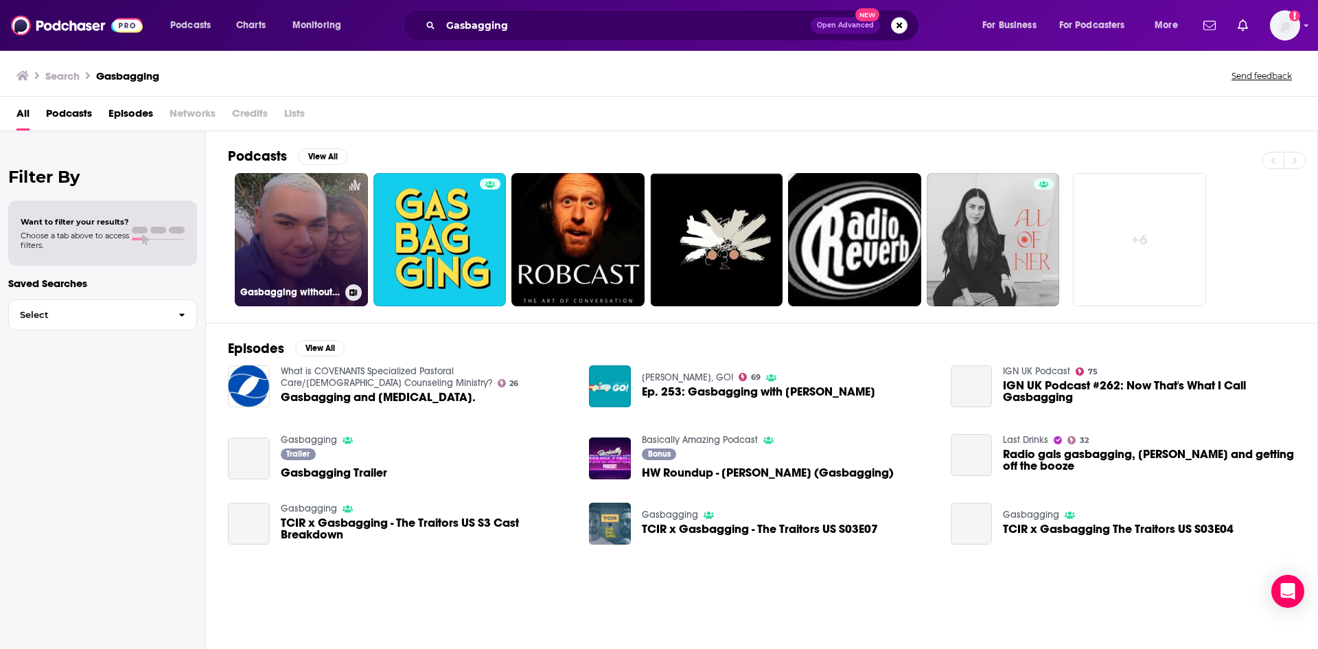
click at [315, 204] on link "Gasbagging without the script" at bounding box center [301, 239] width 133 height 133
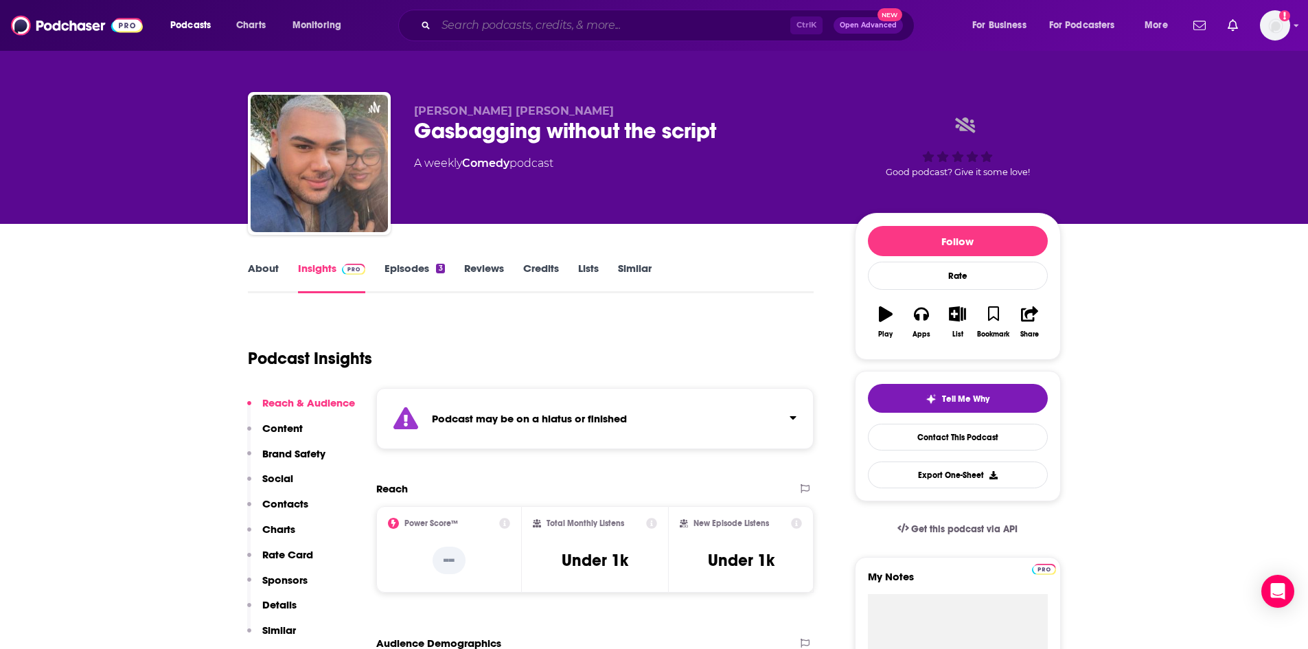
click at [509, 34] on input "Search podcasts, credits, & more..." at bounding box center [613, 25] width 354 height 22
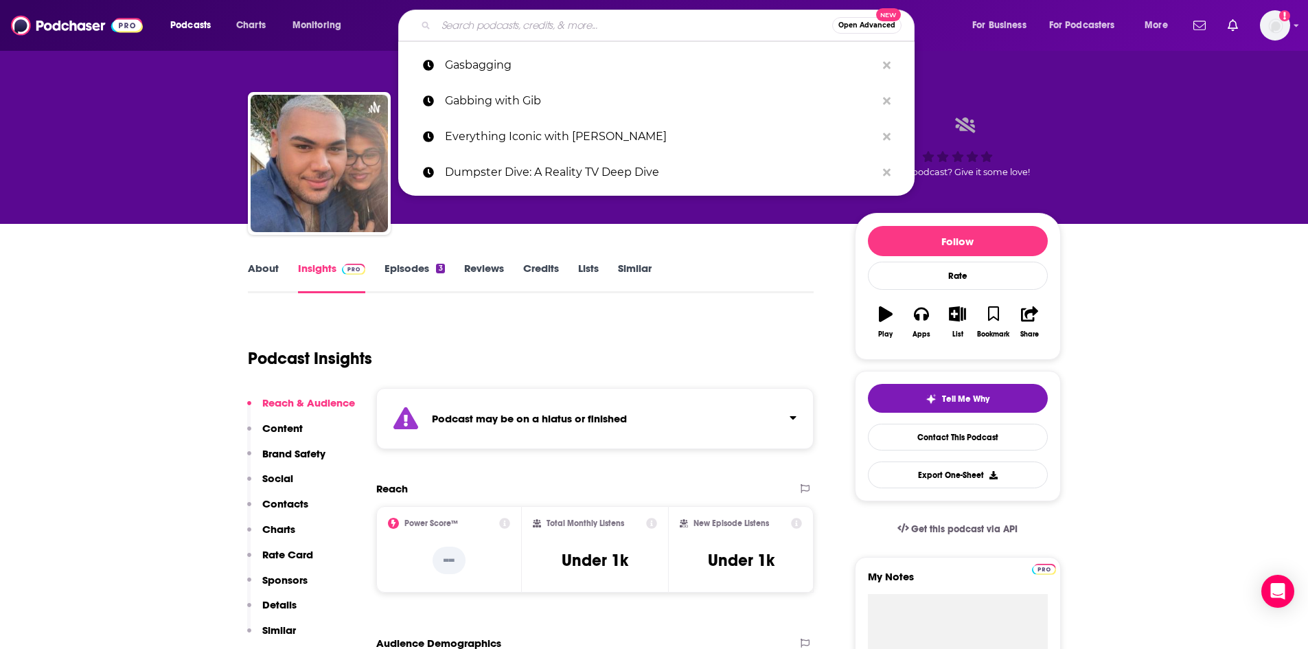
paste input "Haus of [PERSON_NAME]"
type input "Haus of [PERSON_NAME]"
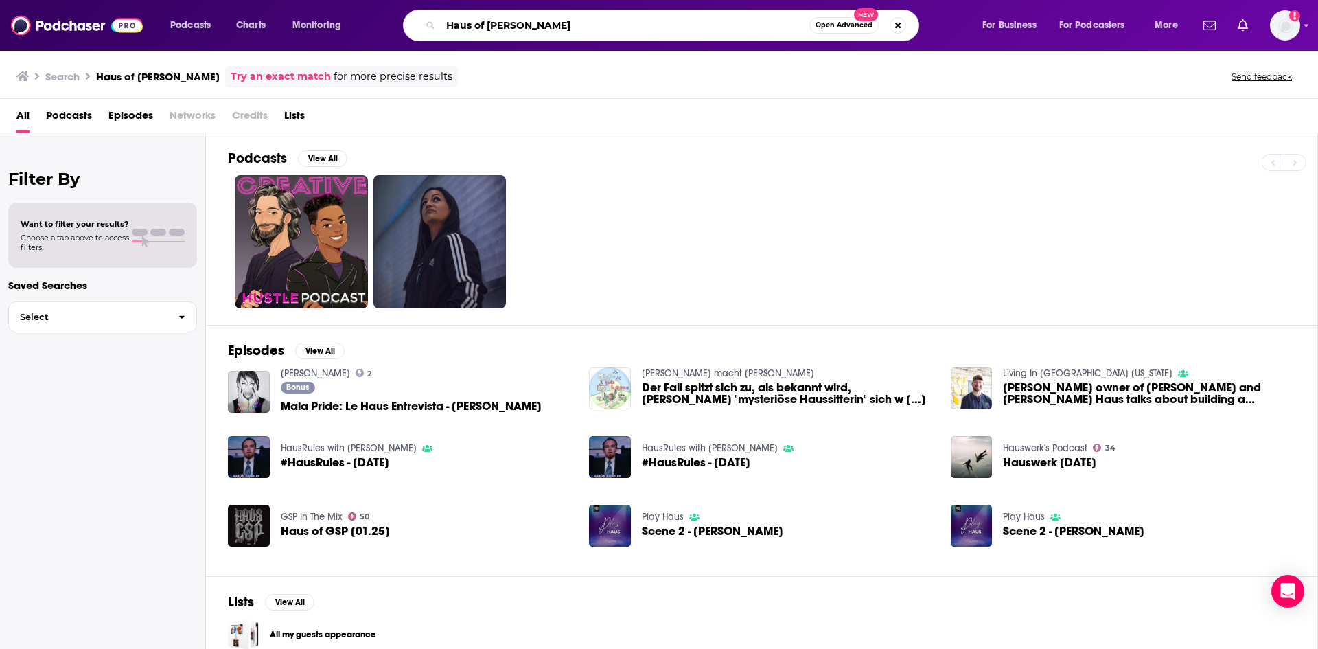
click at [511, 28] on input "Haus of [PERSON_NAME]" at bounding box center [625, 25] width 369 height 22
paste input "ICYMI"
type input "ICYMI"
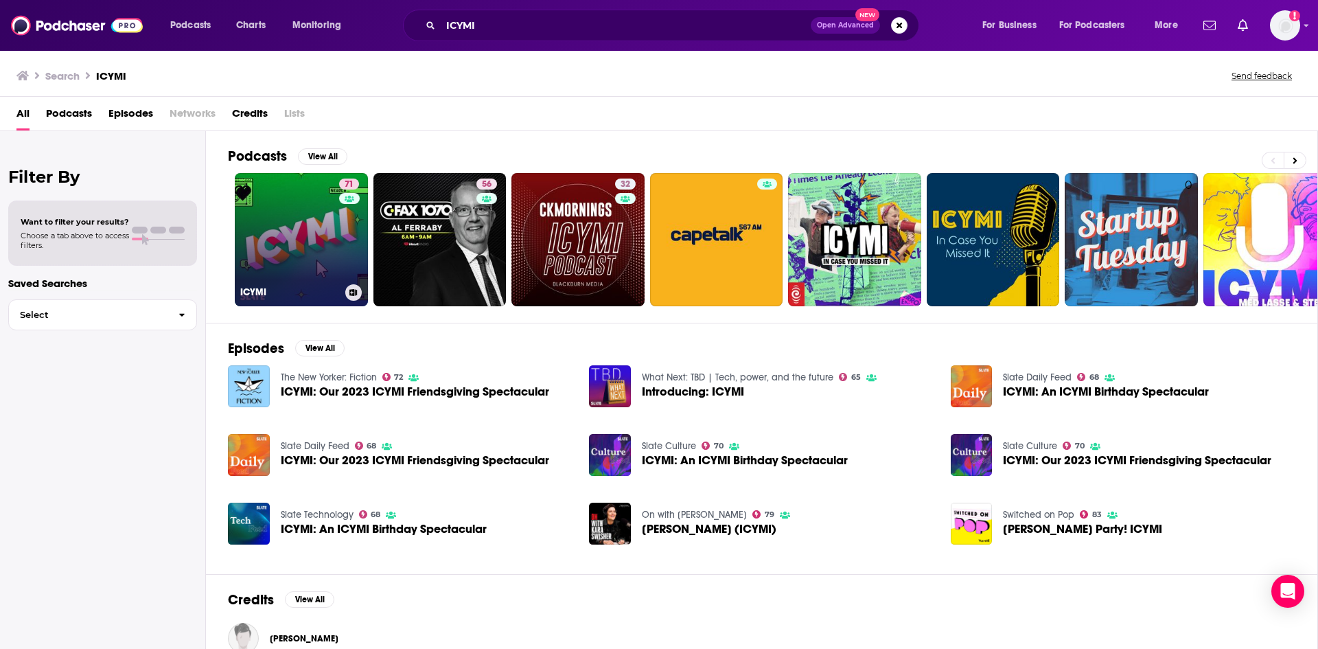
click at [282, 233] on link "71 ICYMI" at bounding box center [301, 239] width 133 height 133
click at [303, 206] on link "71 ICYMI" at bounding box center [301, 239] width 133 height 133
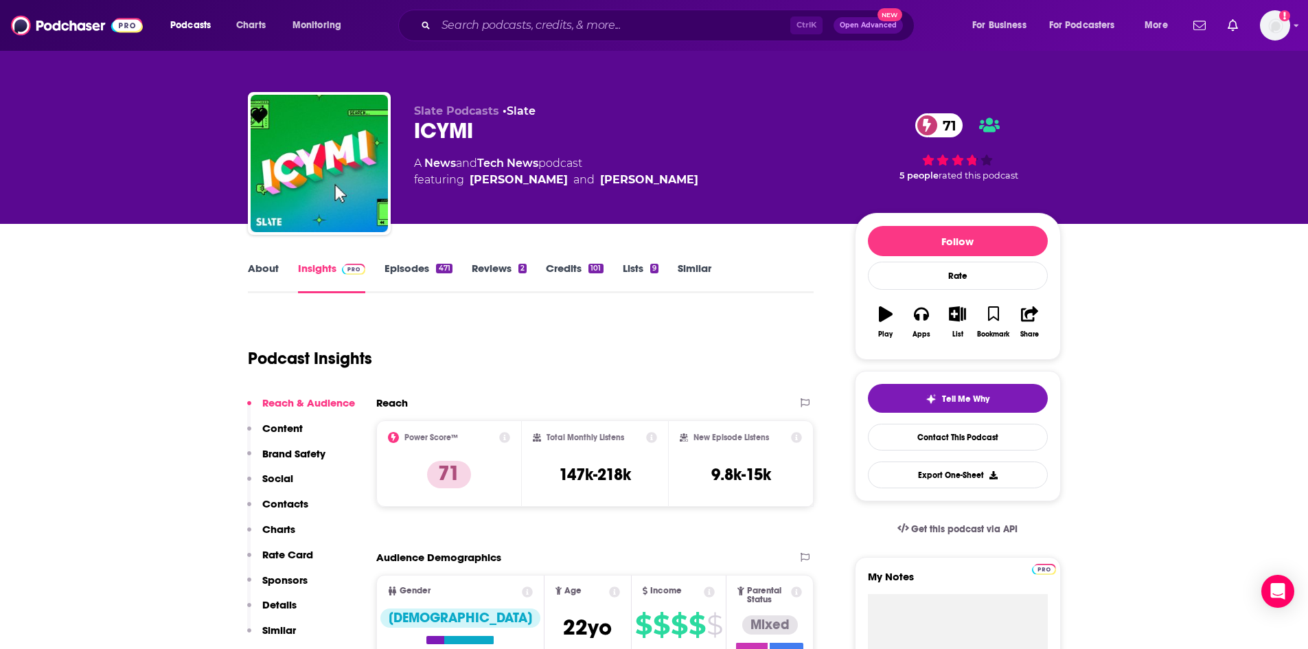
click at [266, 268] on link "About" at bounding box center [263, 278] width 31 height 32
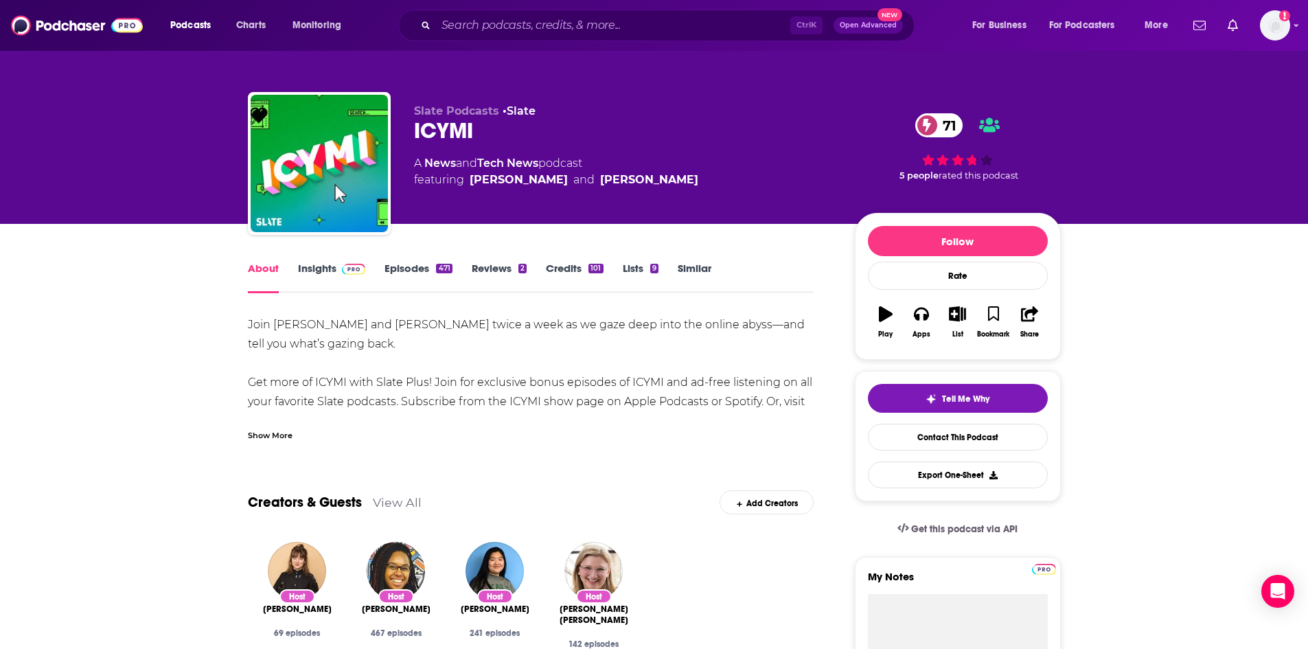
click at [404, 278] on link "Episodes 471" at bounding box center [417, 278] width 67 height 32
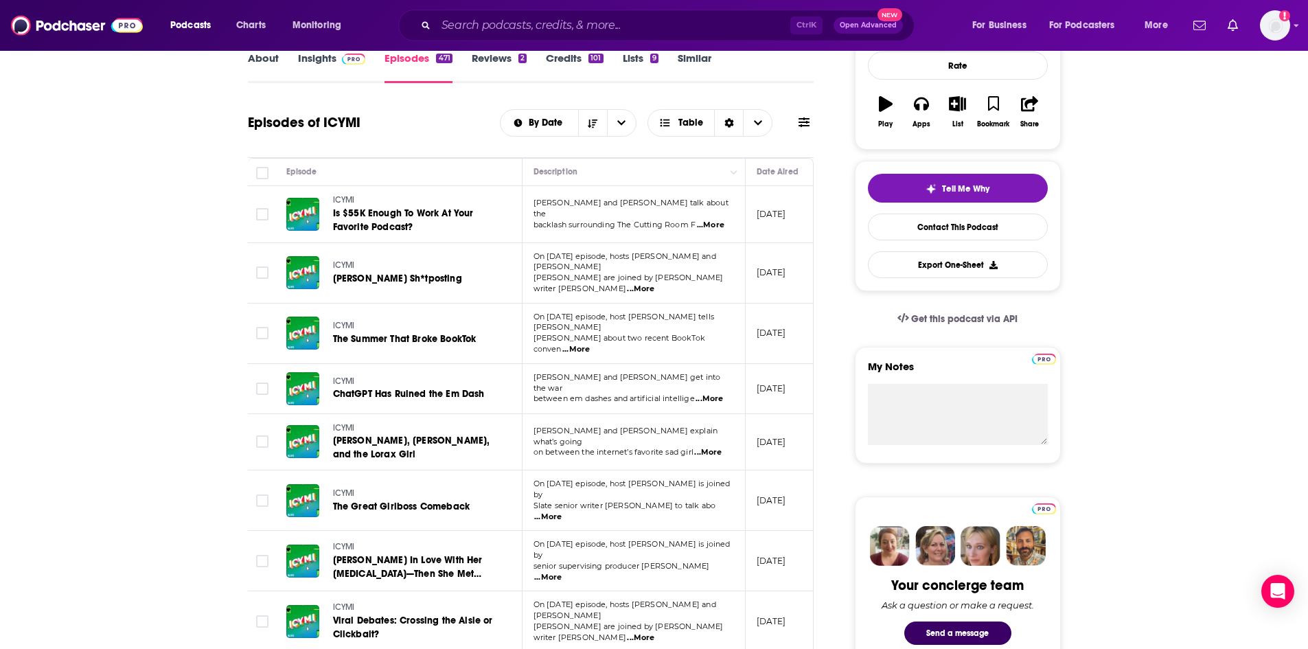
scroll to position [206, 0]
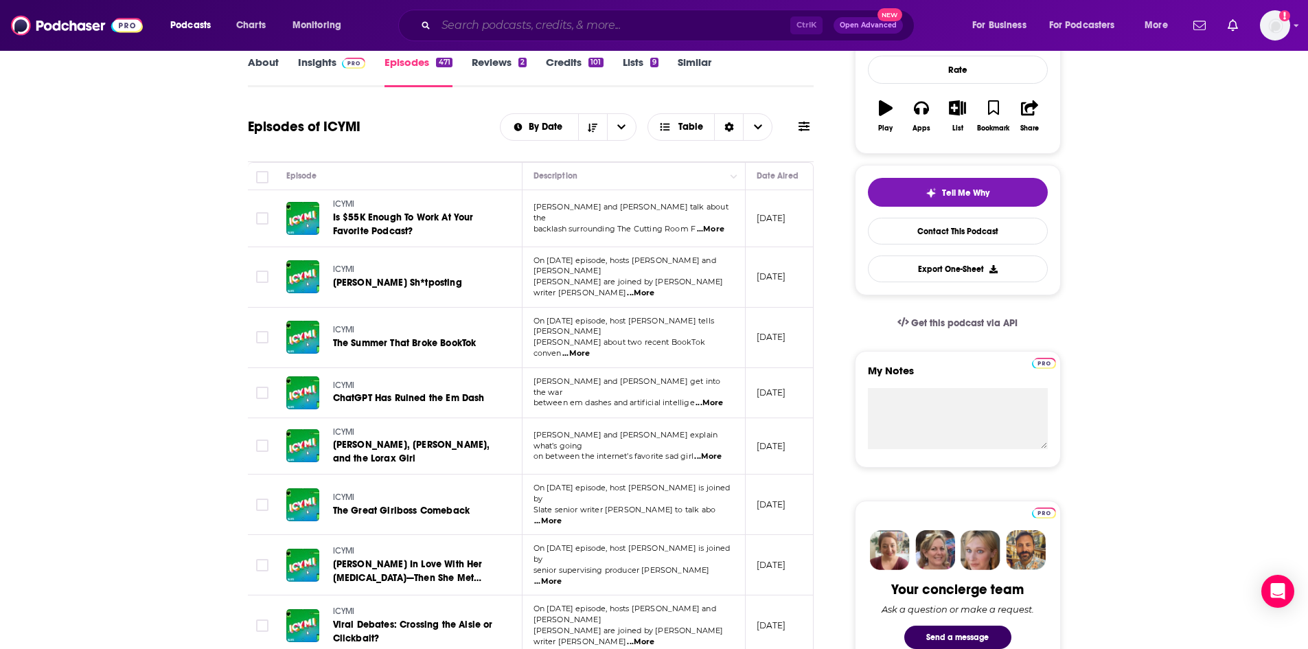
click at [482, 27] on input "Search podcasts, credits, & more..." at bounding box center [613, 25] width 354 height 22
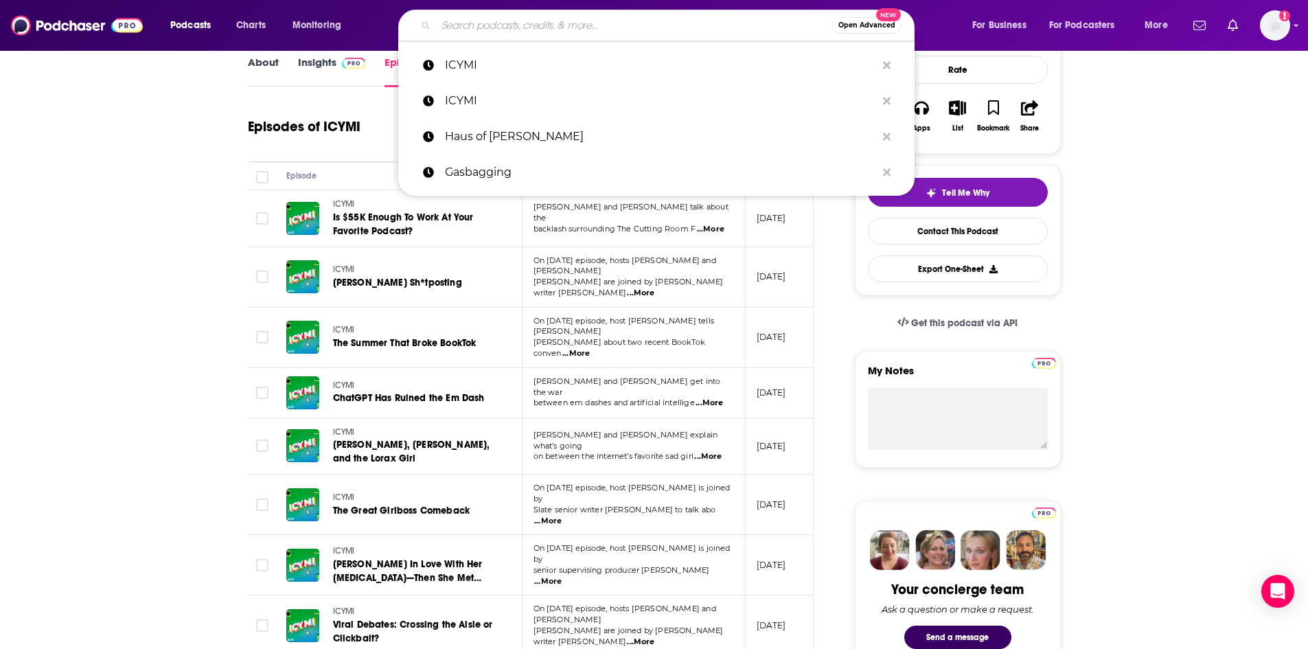
paste input "Lemme Say This"
type input "Lemme Say This"
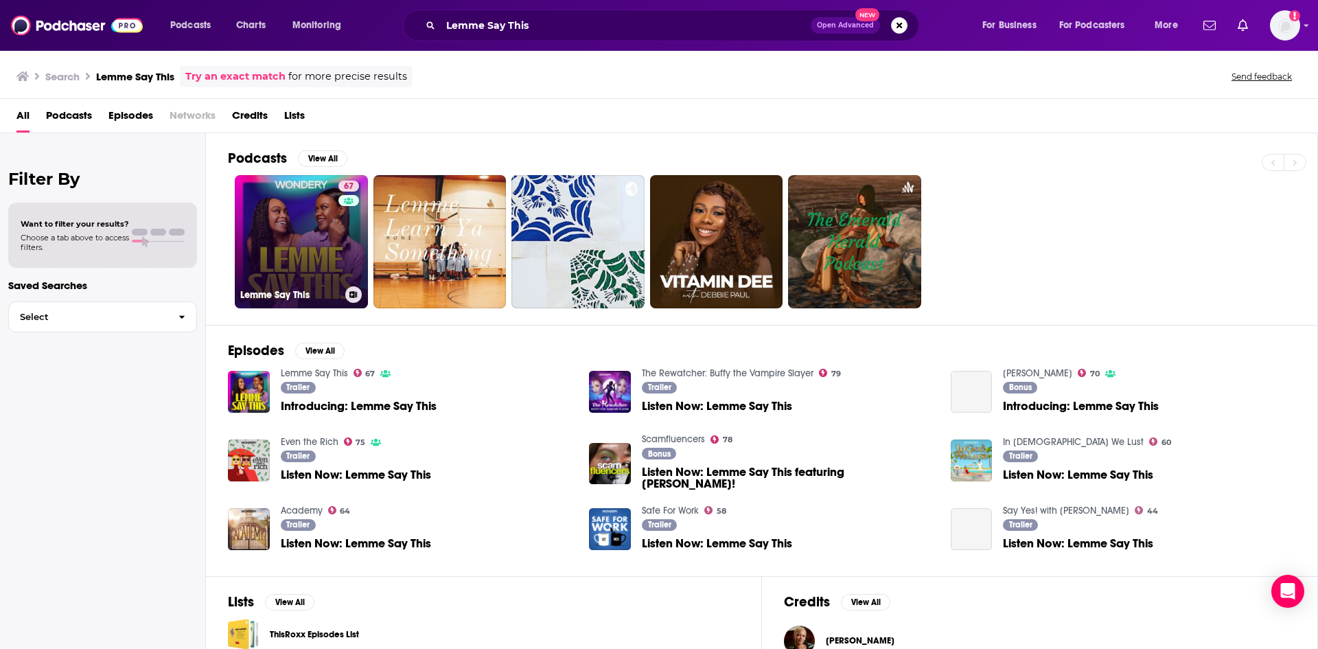
click at [292, 222] on link "67 Lemme Say This" at bounding box center [301, 241] width 133 height 133
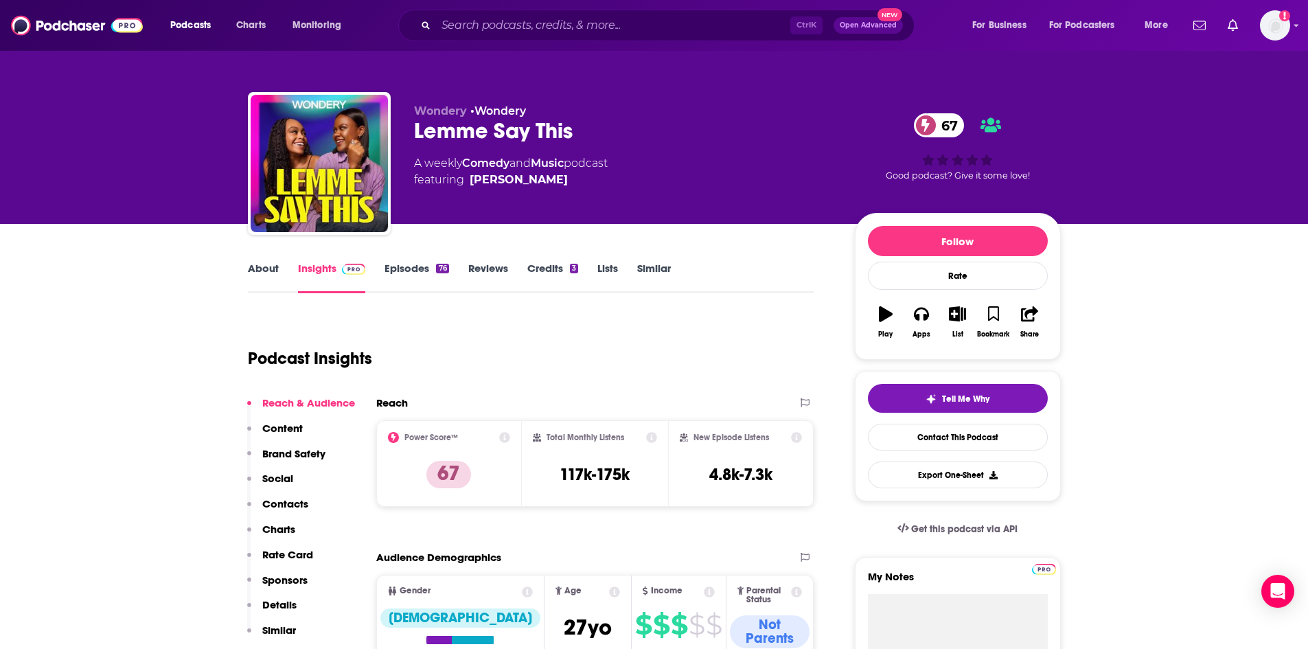
click at [402, 274] on link "Episodes 76" at bounding box center [416, 278] width 64 height 32
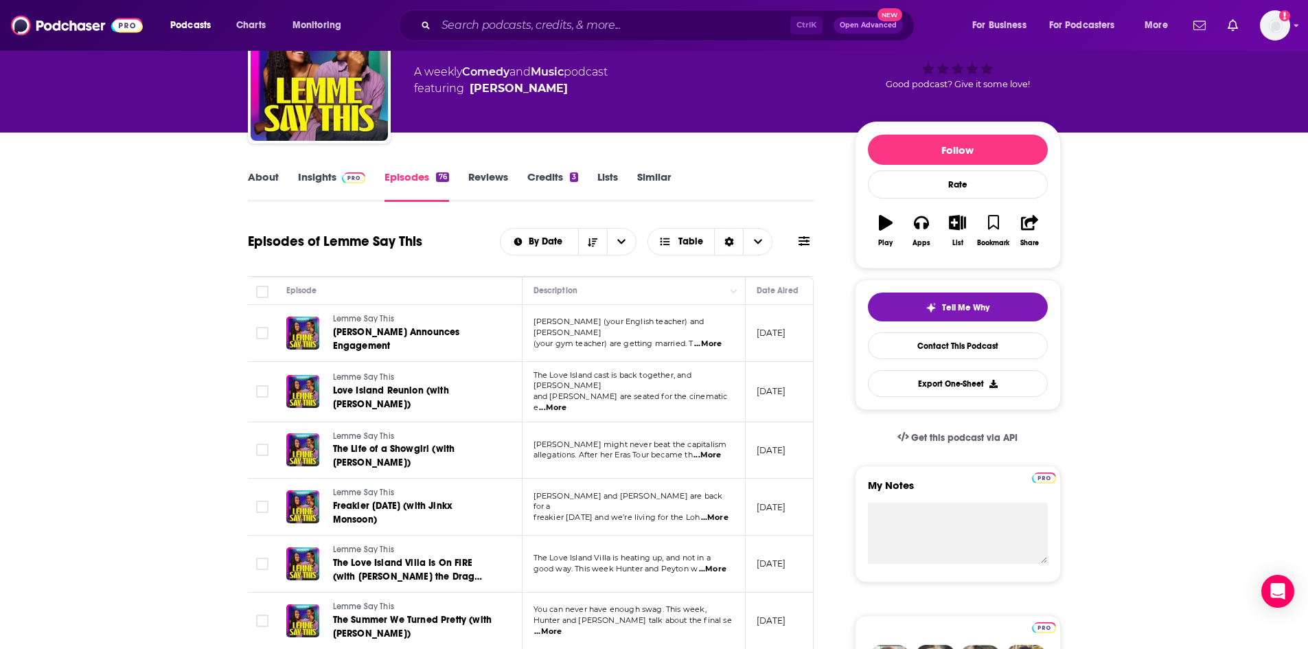
scroll to position [69, 0]
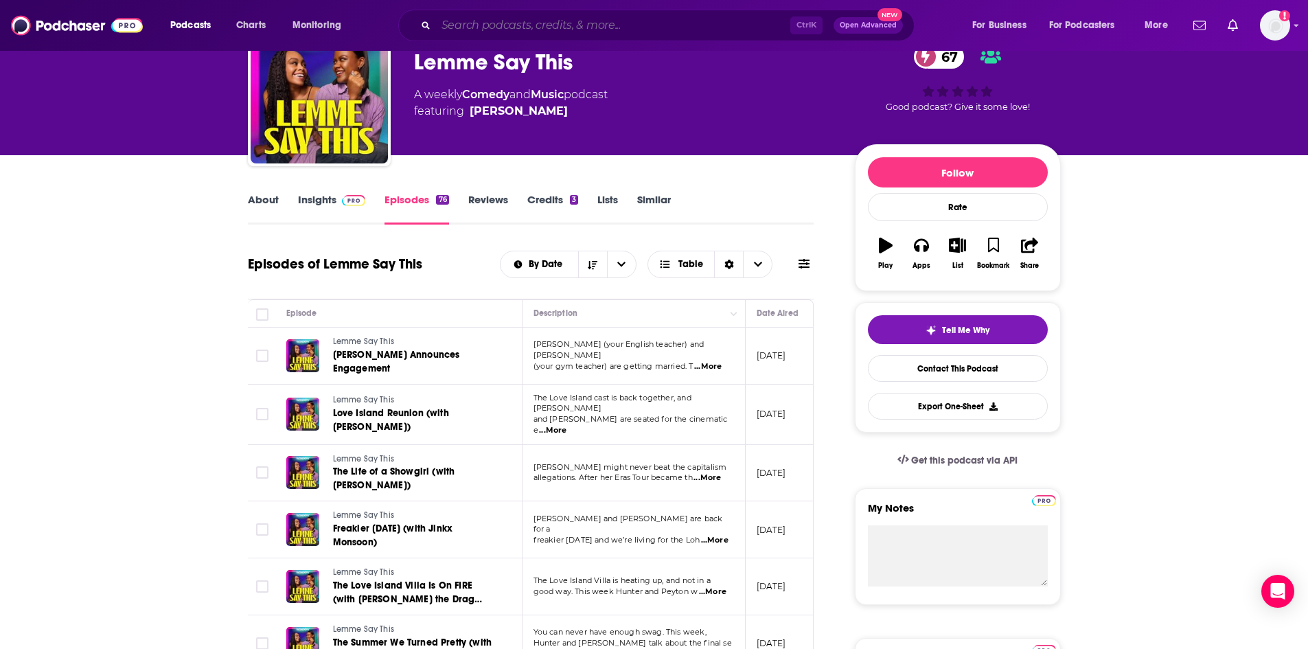
click at [460, 29] on input "Search podcasts, credits, & more..." at bounding box center [613, 25] width 354 height 22
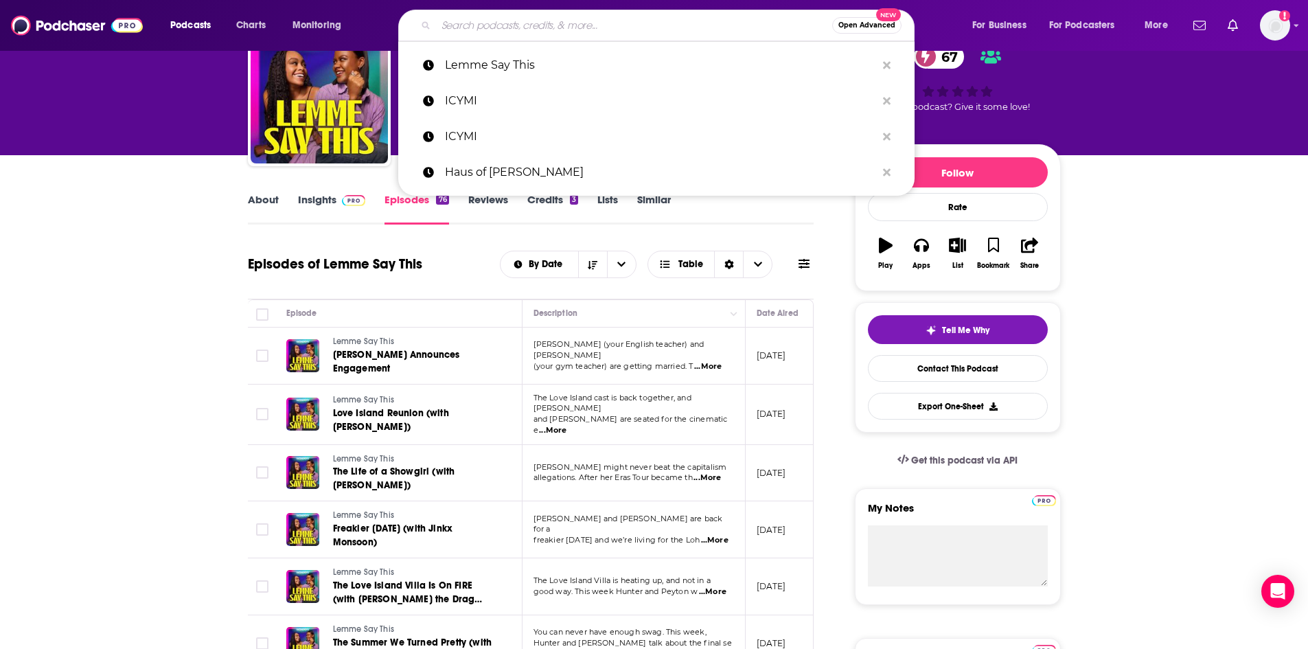
paste input "Long Winded with [PERSON_NAME]"
type input "Long Winded with [PERSON_NAME]"
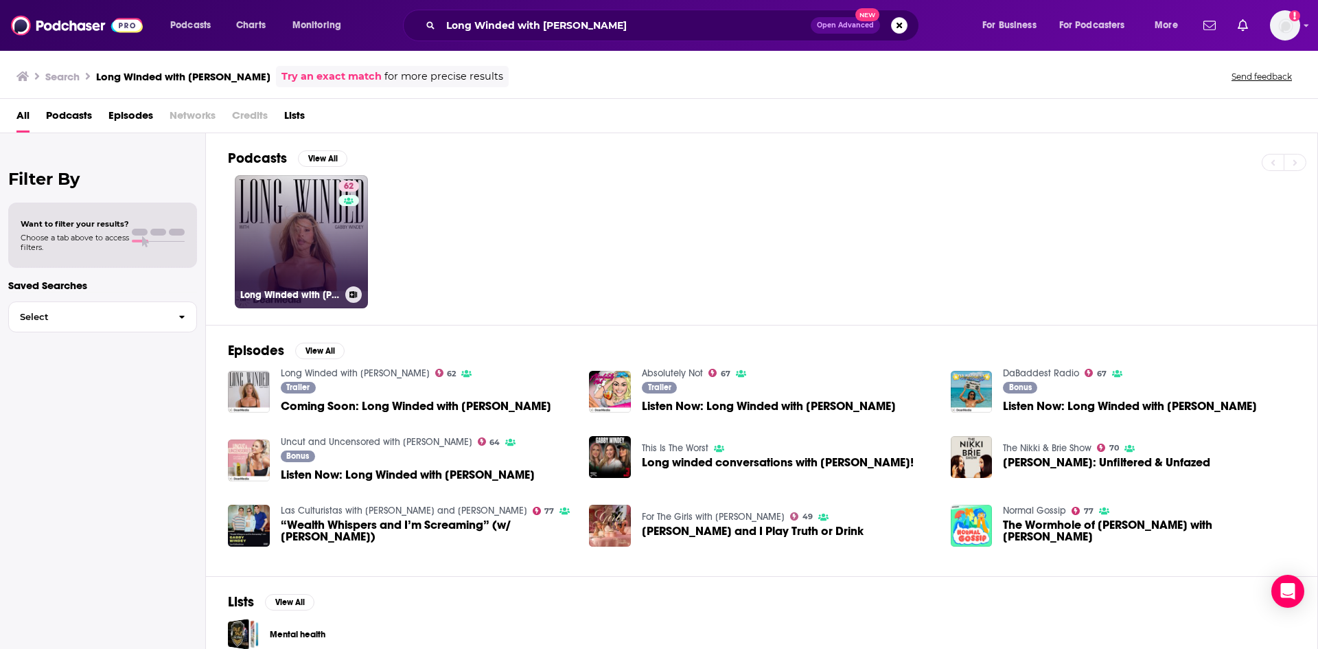
click at [299, 247] on link "62 Long Winded with [PERSON_NAME]" at bounding box center [301, 241] width 133 height 133
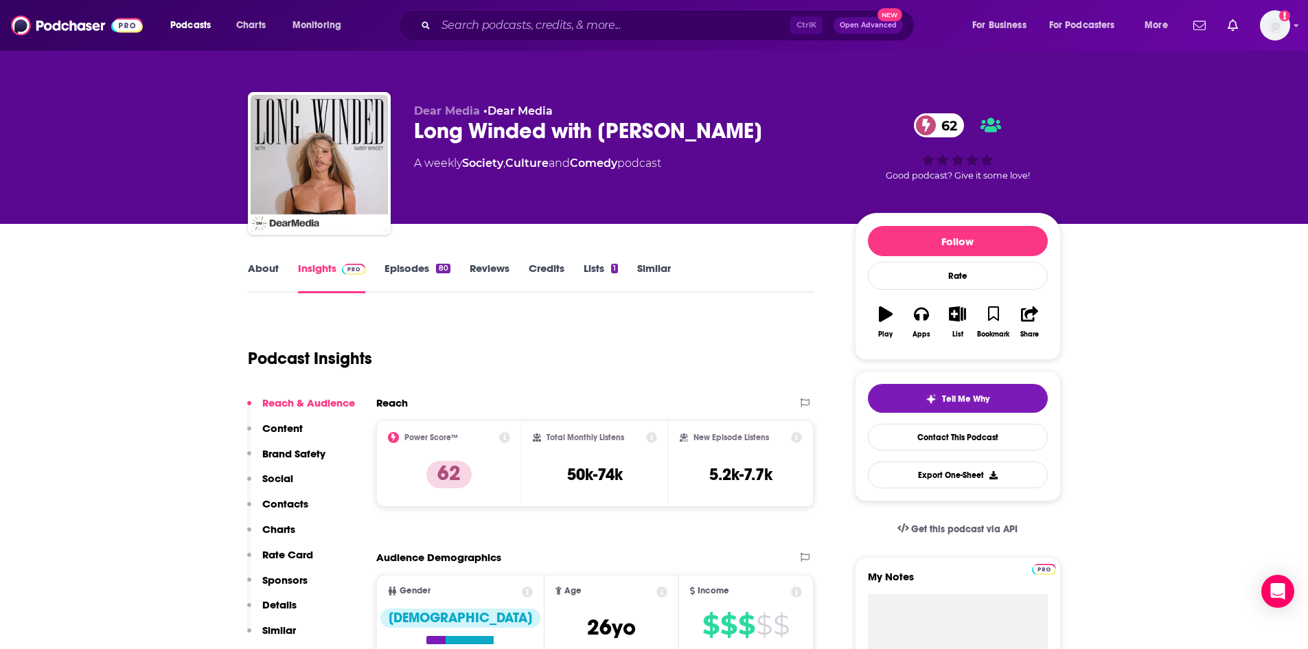
click at [271, 270] on link "About" at bounding box center [263, 278] width 31 height 32
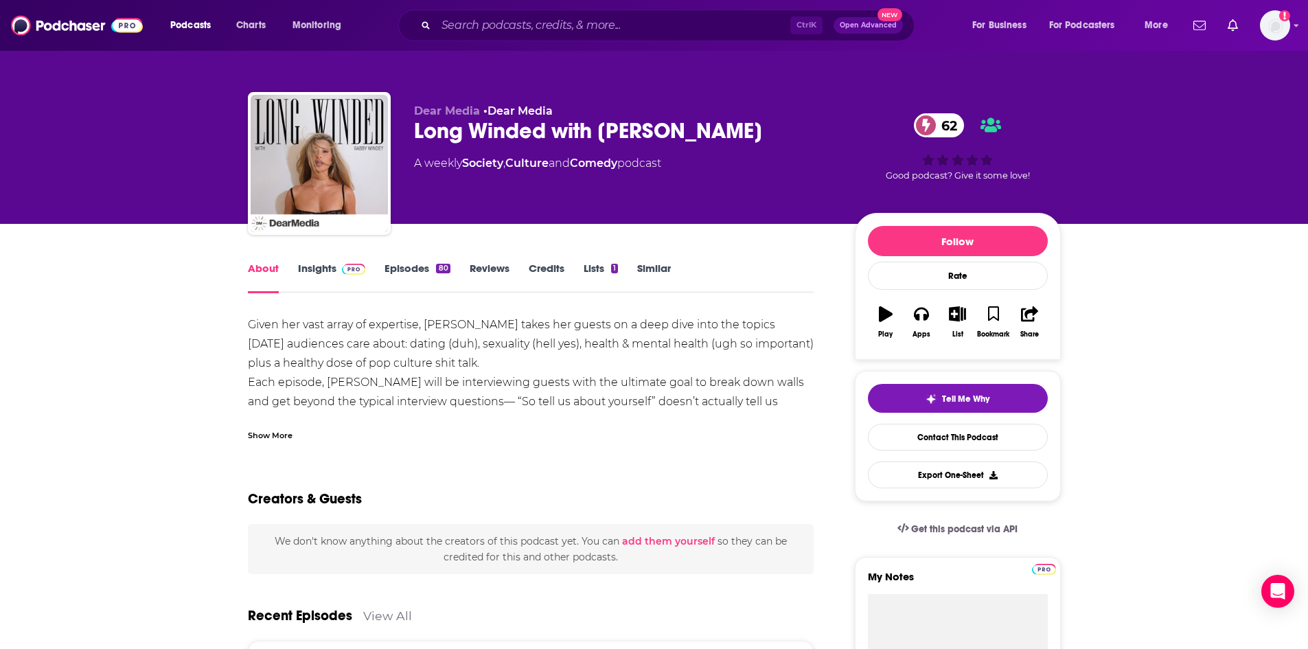
click at [393, 265] on link "Episodes 80" at bounding box center [416, 278] width 65 height 32
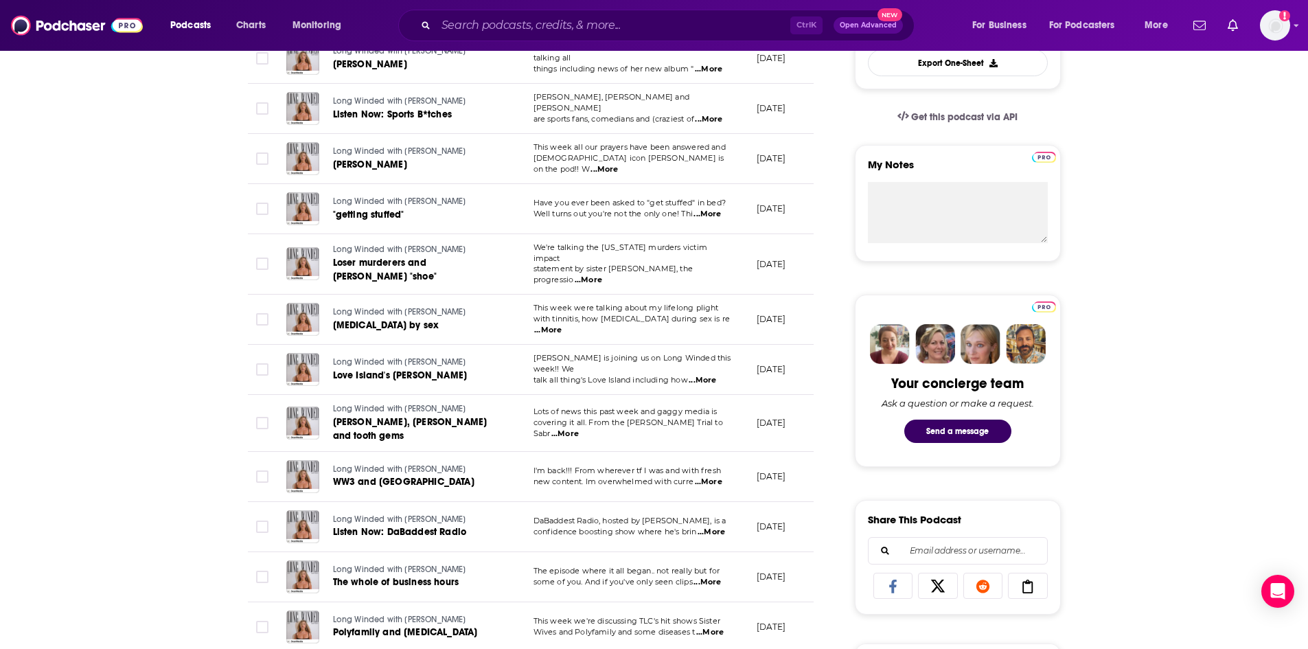
scroll to position [481, 0]
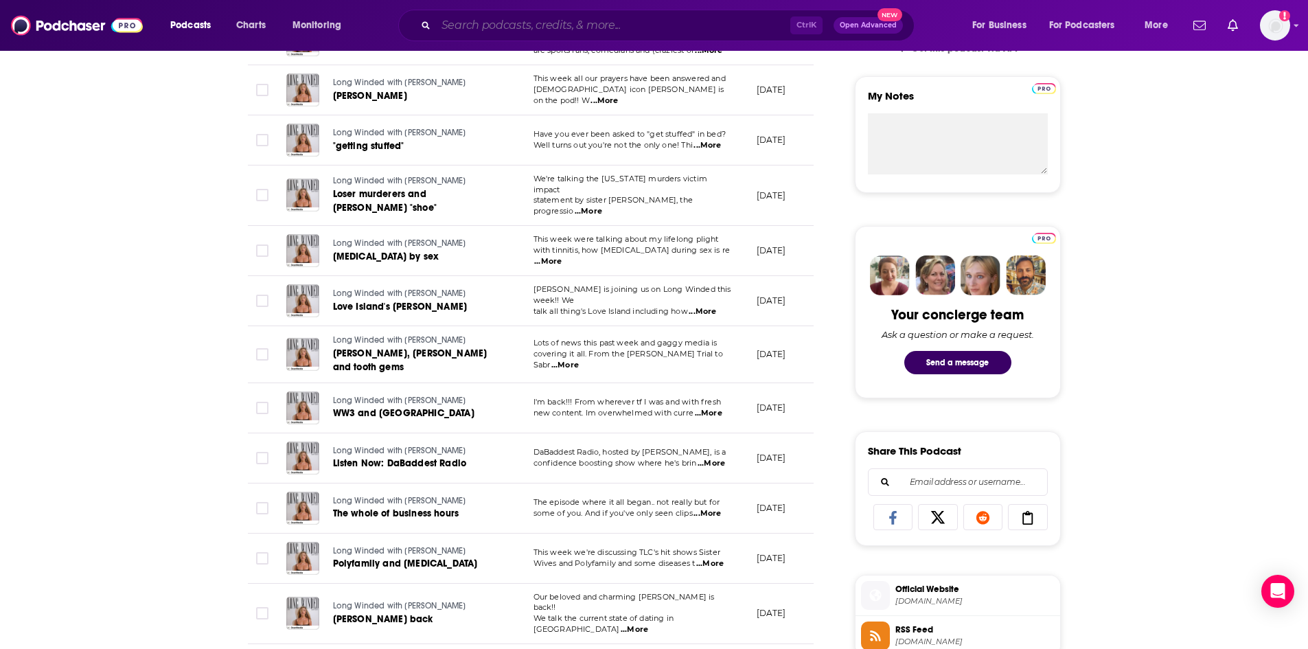
click at [514, 23] on input "Search podcasts, credits, & more..." at bounding box center [613, 25] width 354 height 22
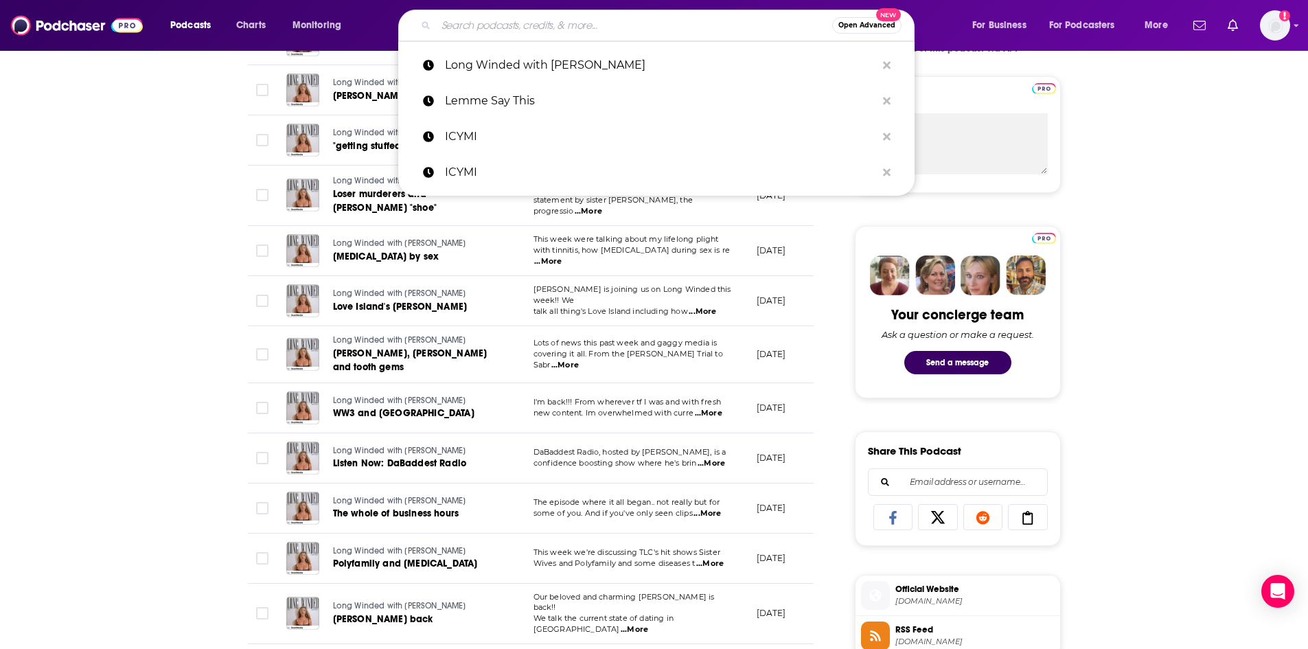
paste input "No Filter with Zack Peter"
type input "No Filter with Zack Peter"
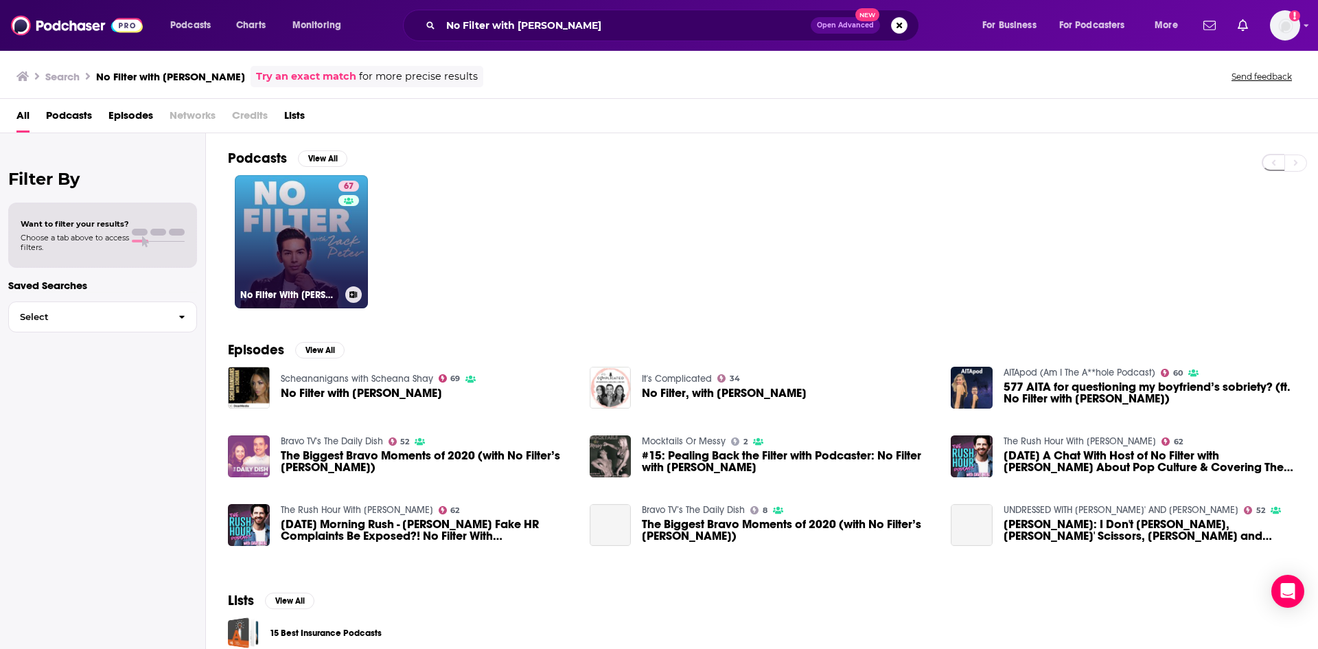
click at [277, 242] on link "67 No Filter With Zack Peter" at bounding box center [301, 241] width 133 height 133
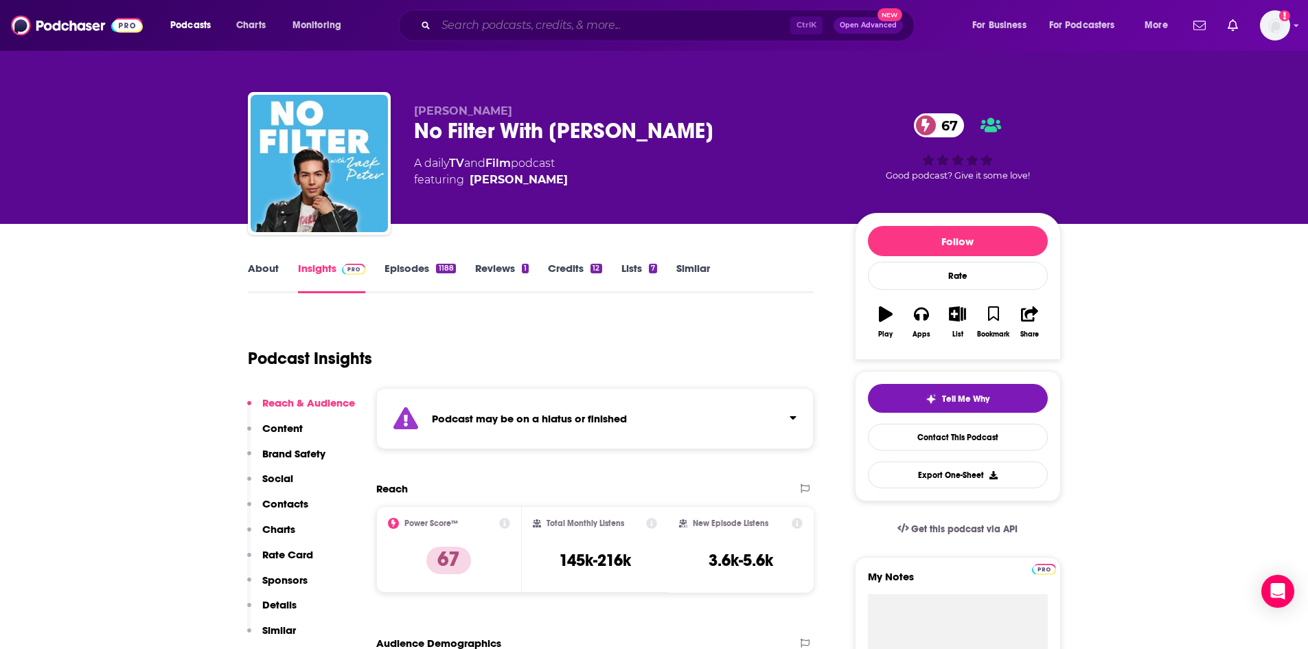
click at [474, 28] on input "Search podcasts, credits, & more..." at bounding box center [613, 25] width 354 height 22
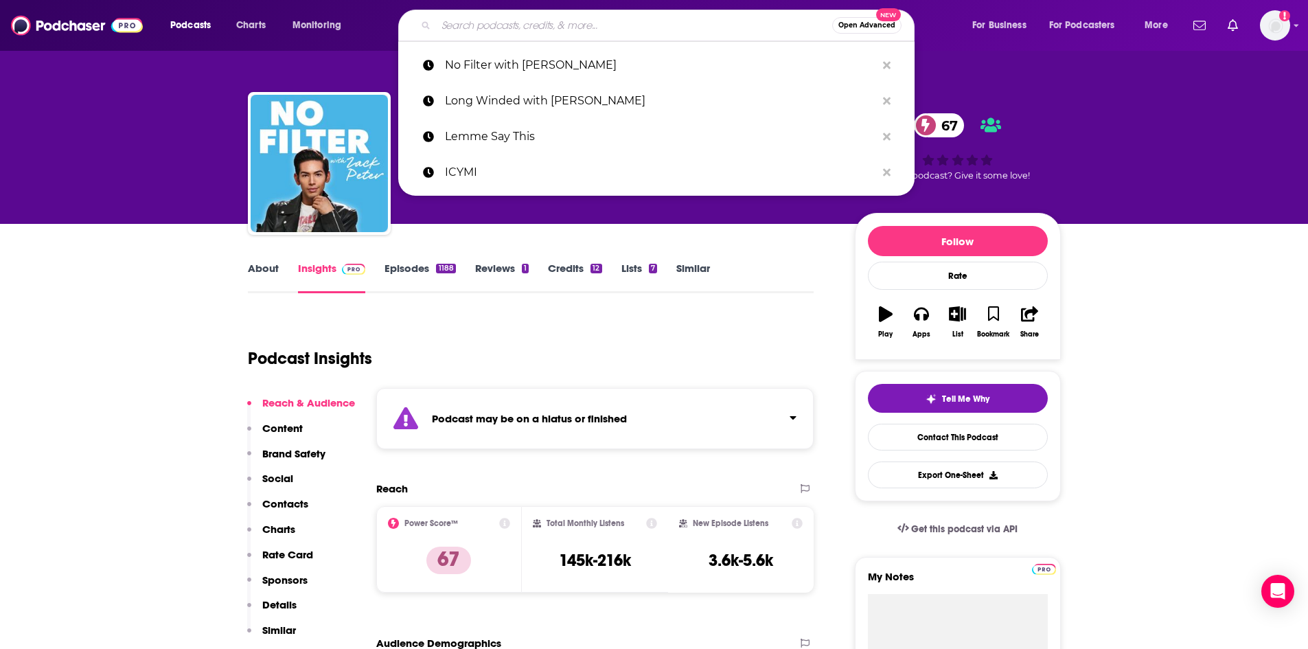
paste input "Not Skinny But Not Fat"
type input "Not Skinny But Not Fat"
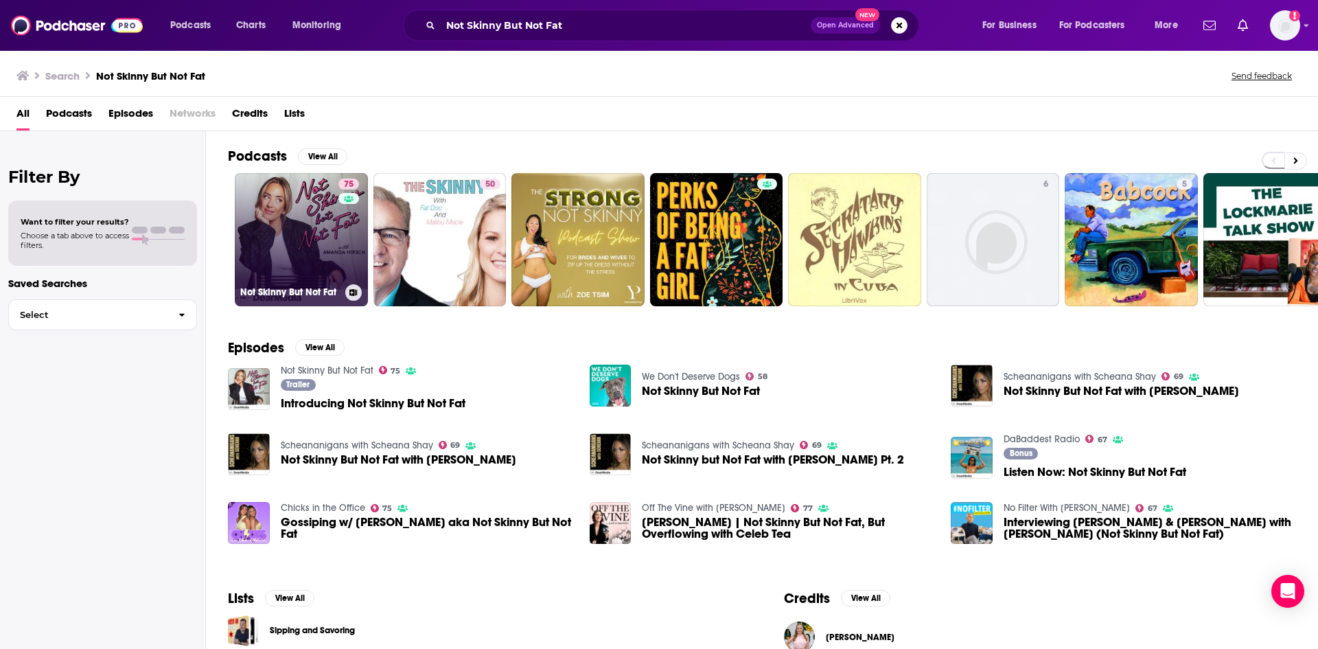
click at [311, 251] on link "75 Not Skinny But Not Fat" at bounding box center [301, 239] width 133 height 133
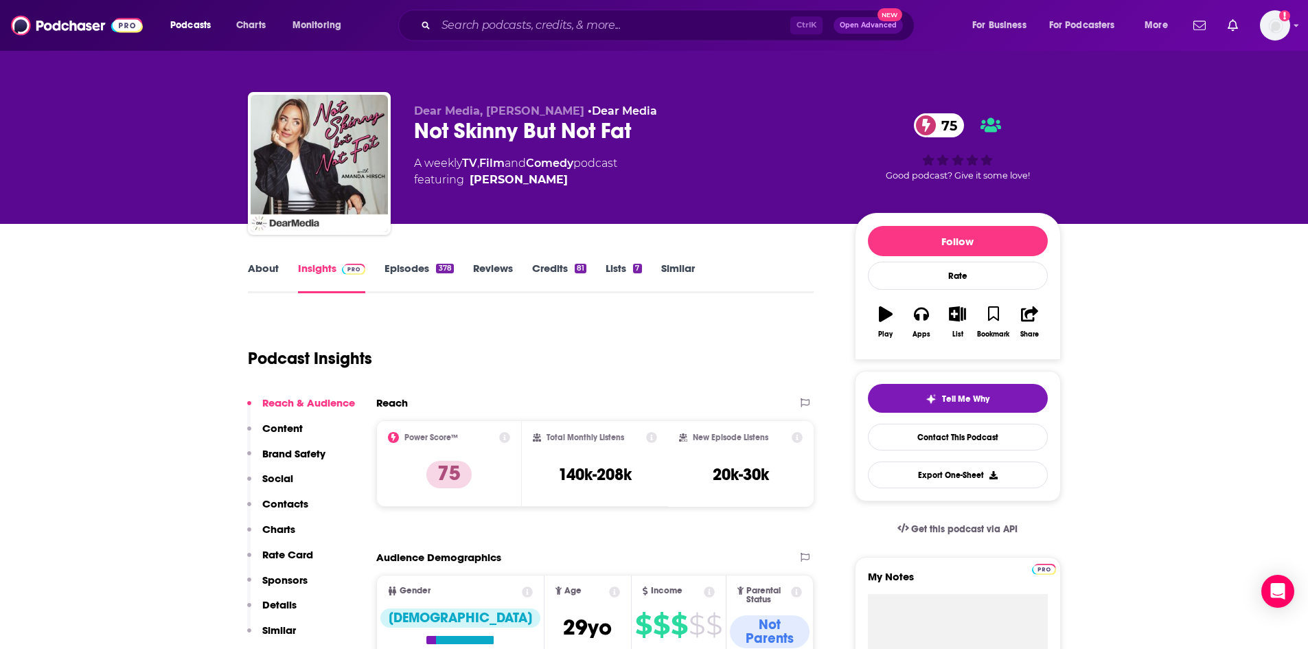
click at [269, 278] on link "About" at bounding box center [263, 278] width 31 height 32
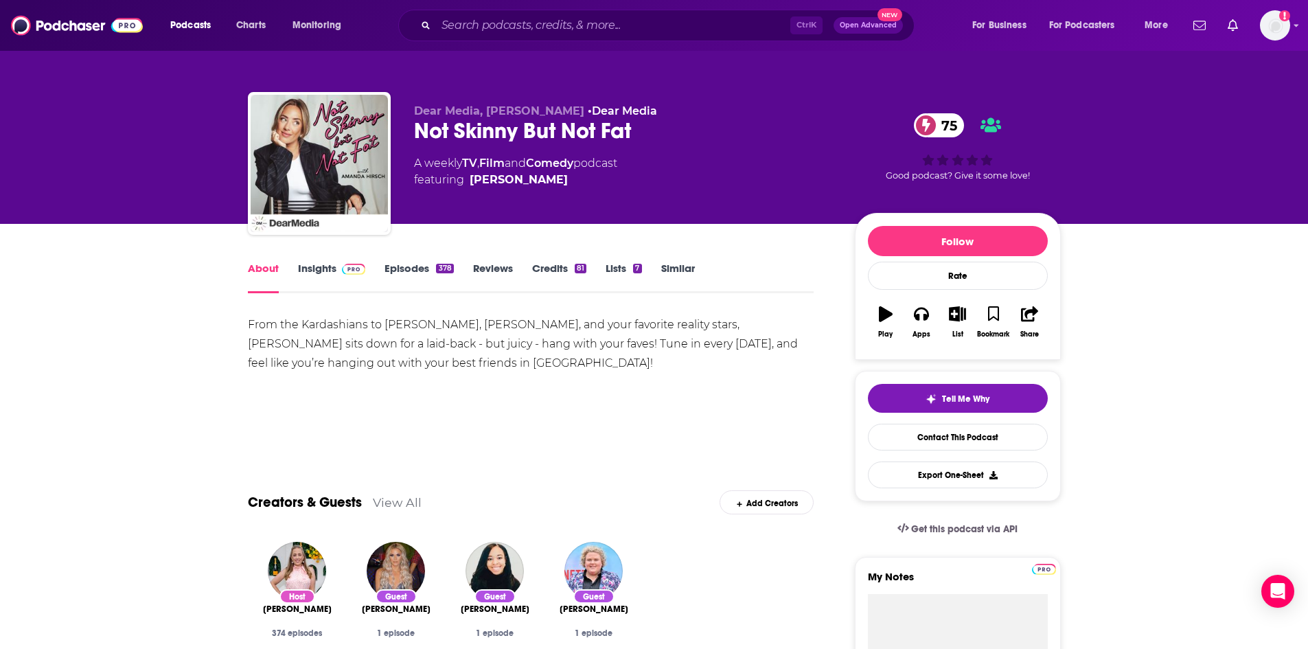
click at [319, 262] on link "Insights" at bounding box center [332, 278] width 68 height 32
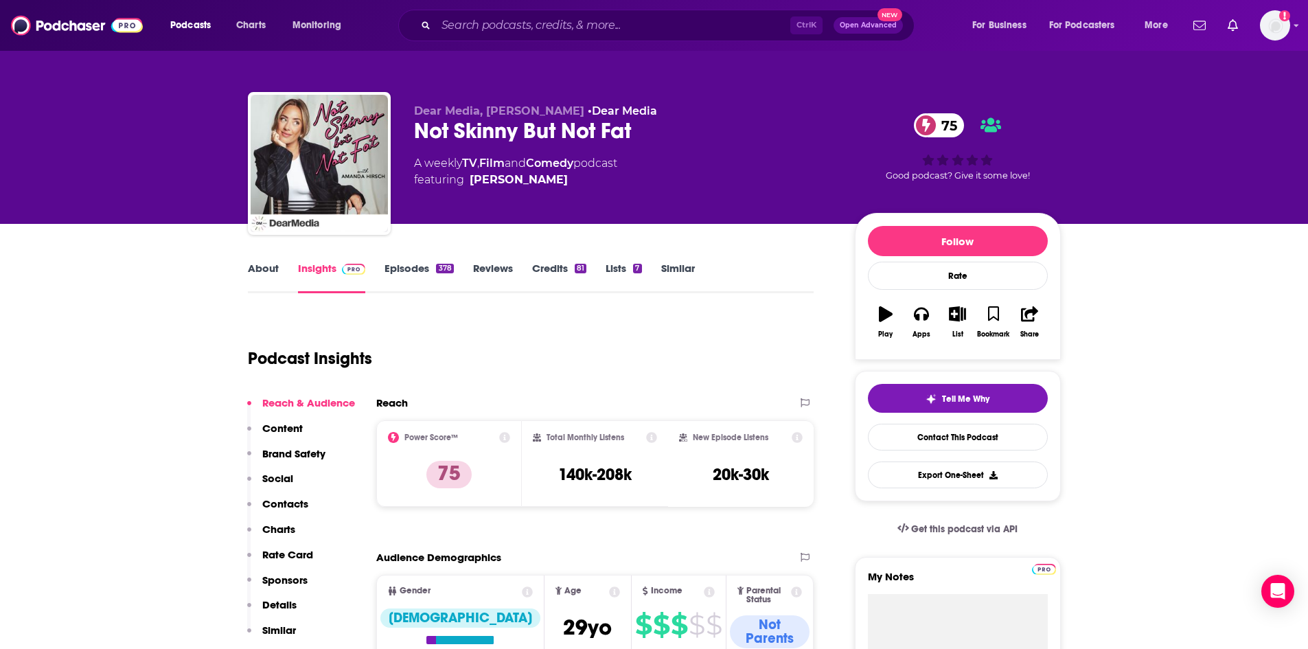
click at [260, 273] on link "About" at bounding box center [263, 278] width 31 height 32
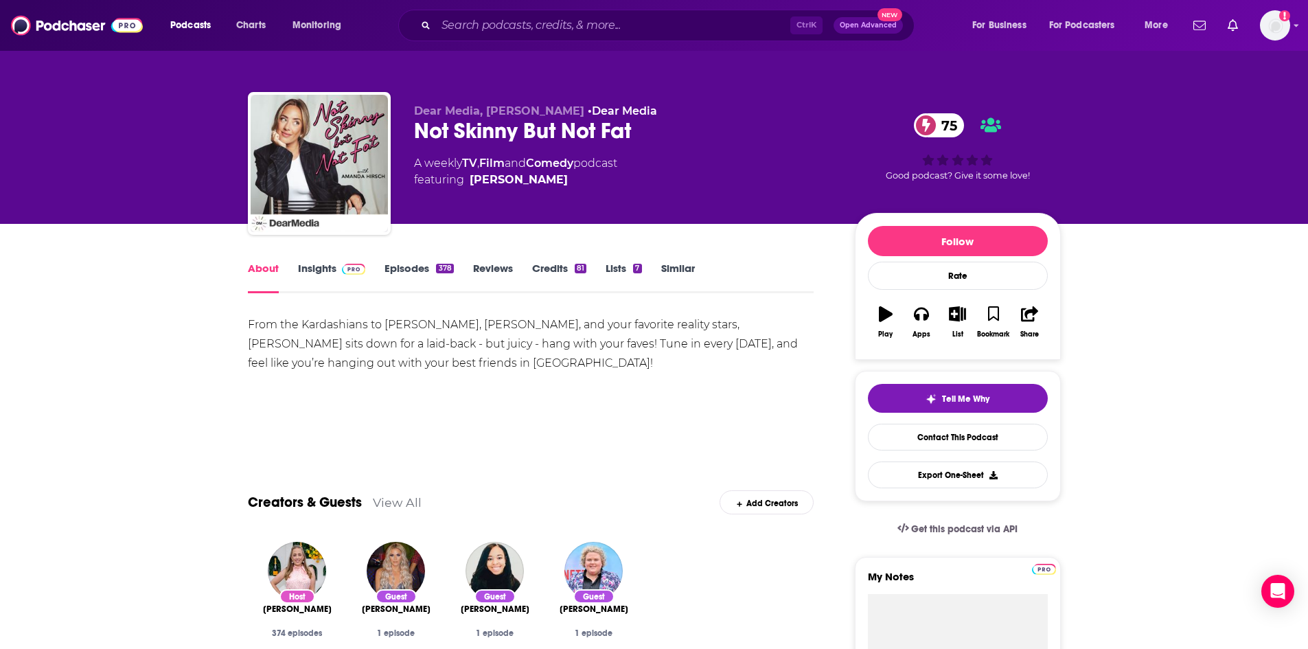
click at [421, 277] on link "Episodes 378" at bounding box center [418, 278] width 69 height 32
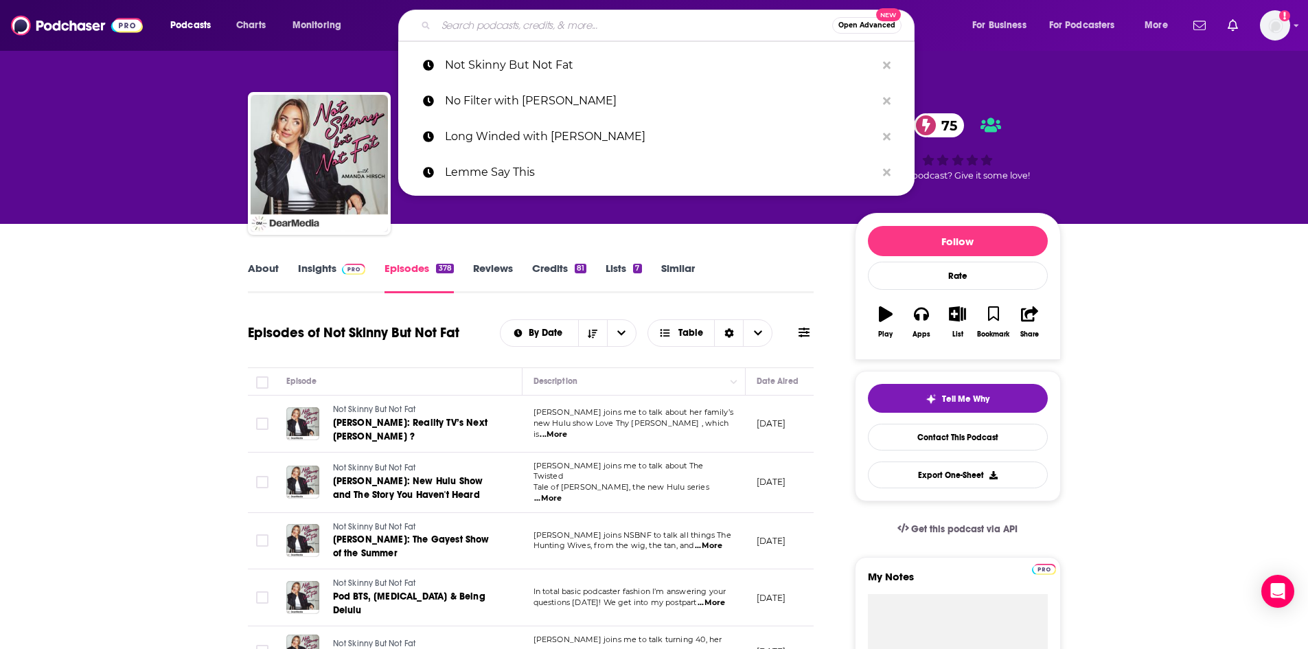
click at [527, 19] on input "Search podcasts, credits, & more..." at bounding box center [634, 25] width 396 height 22
paste input "Pink Shade"
type input "Pink Shade"
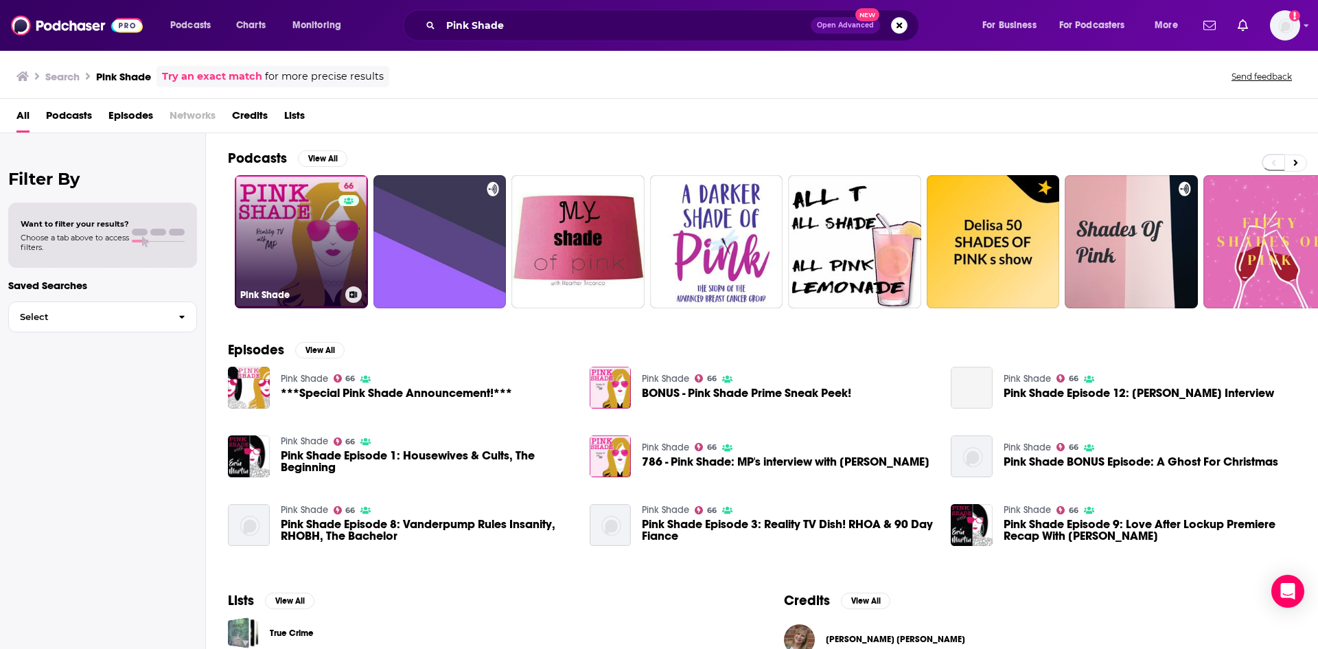
click at [283, 236] on link "66 Pink Shade" at bounding box center [301, 241] width 133 height 133
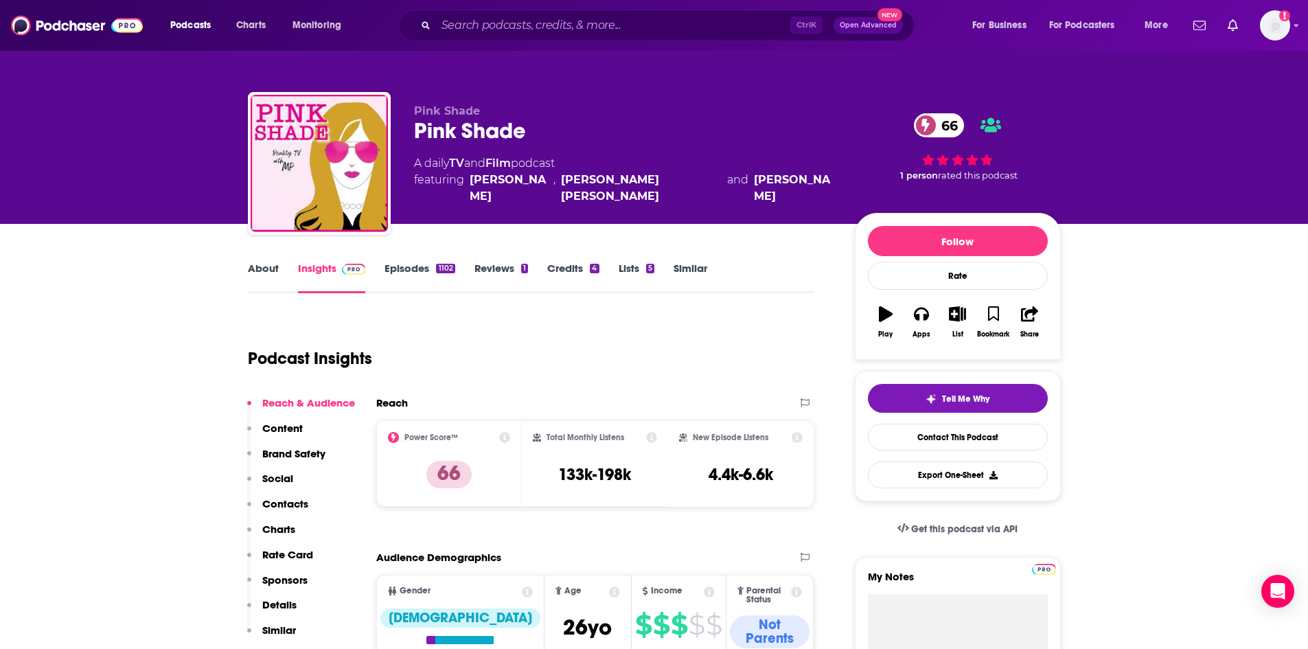
click at [268, 267] on link "About" at bounding box center [263, 278] width 31 height 32
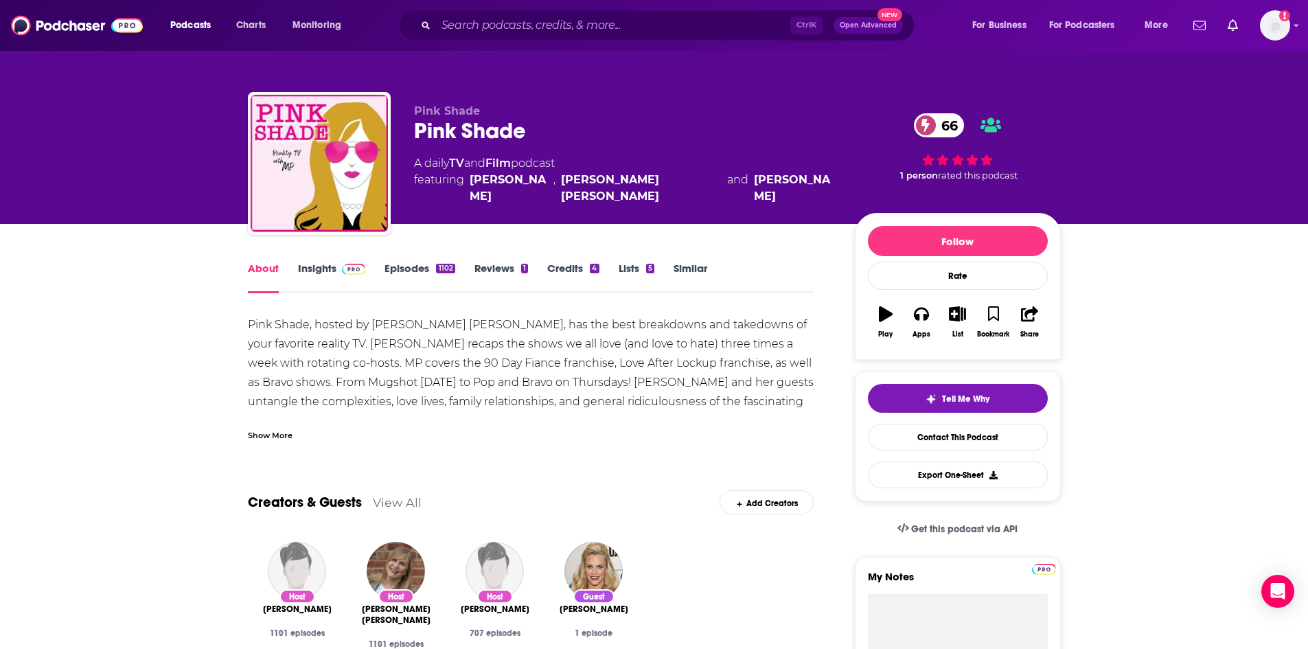
click at [422, 272] on link "Episodes 1102" at bounding box center [419, 278] width 70 height 32
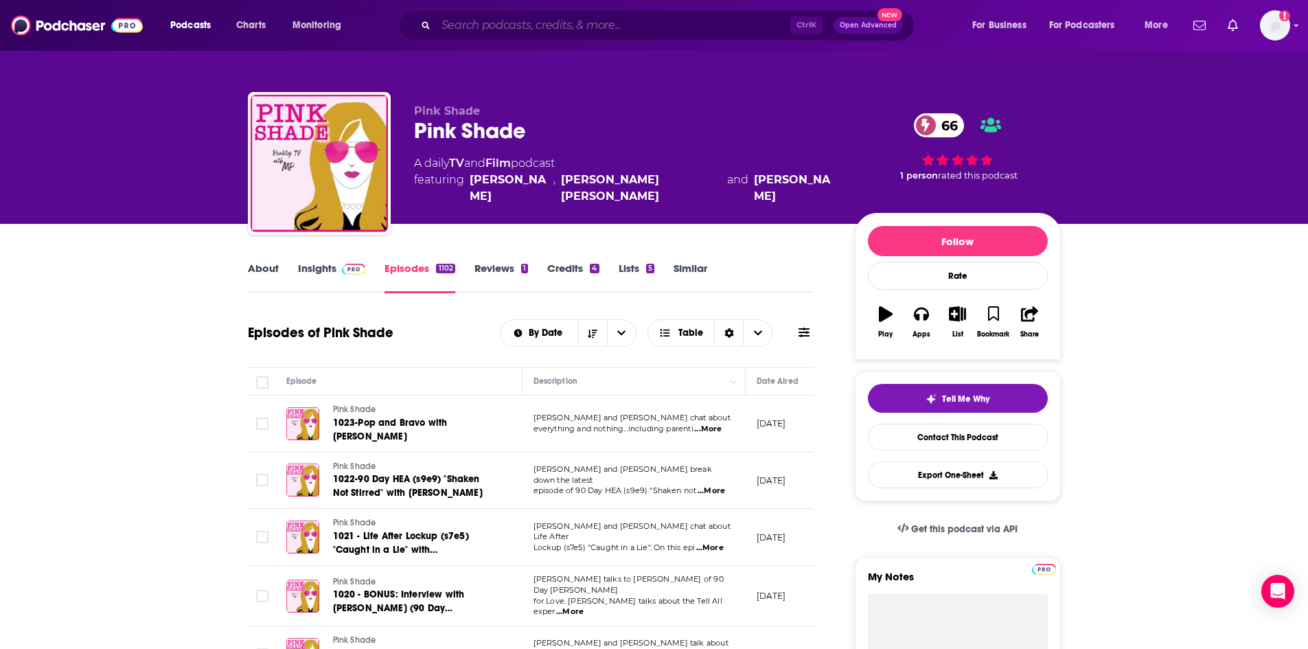
click at [498, 32] on input "Search podcasts, credits, & more..." at bounding box center [613, 25] width 354 height 22
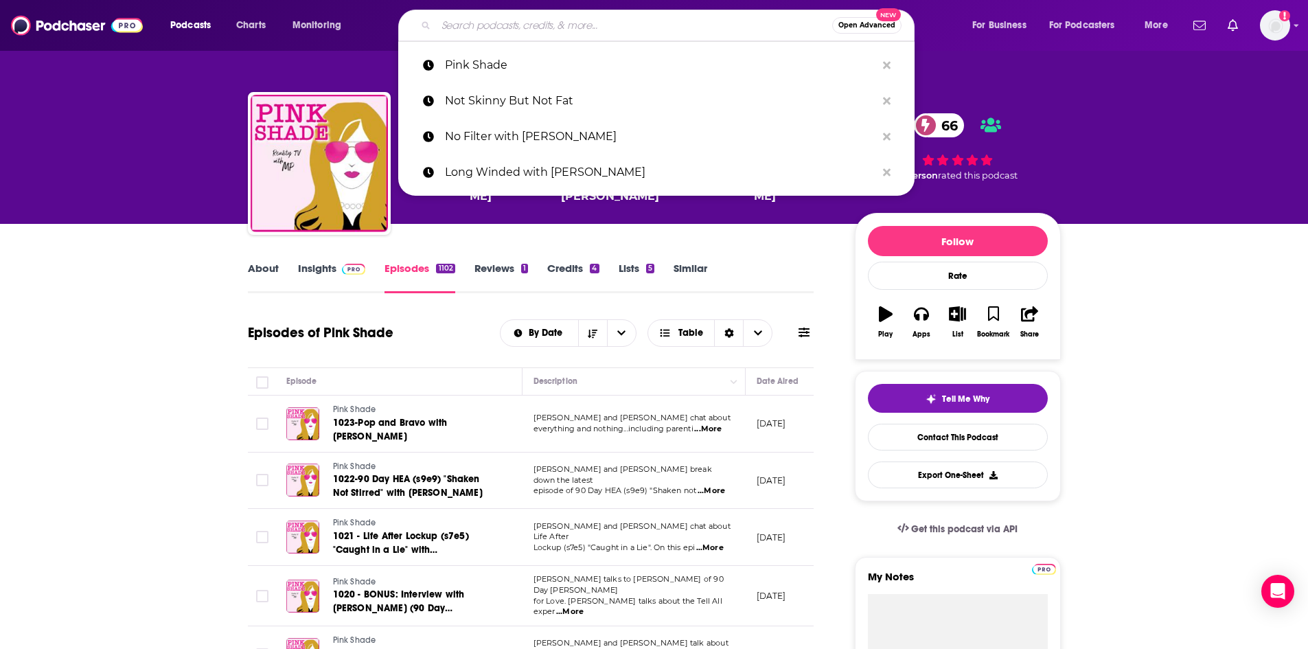
paste input "Pop Culture Happy Hour : NPR"
type input "Pop Culture Happy Hour : NPR"
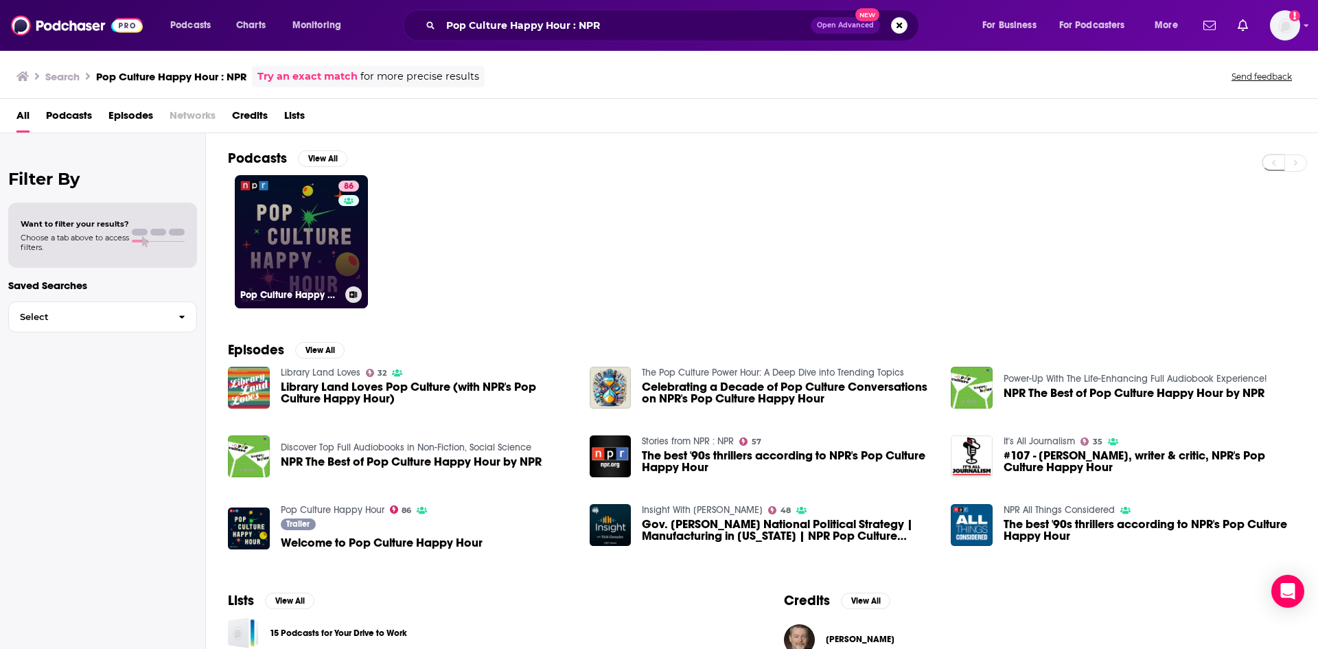
click at [253, 216] on link "86 Pop Culture Happy Hour" at bounding box center [301, 241] width 133 height 133
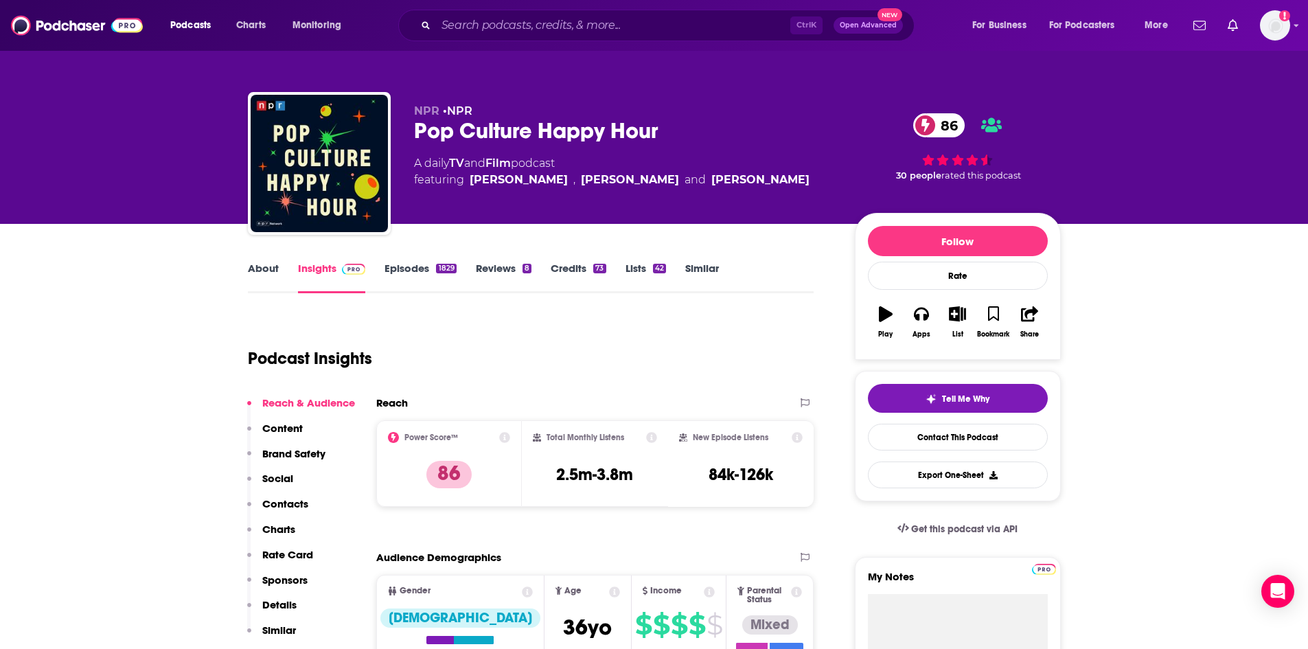
click at [251, 264] on link "About" at bounding box center [263, 278] width 31 height 32
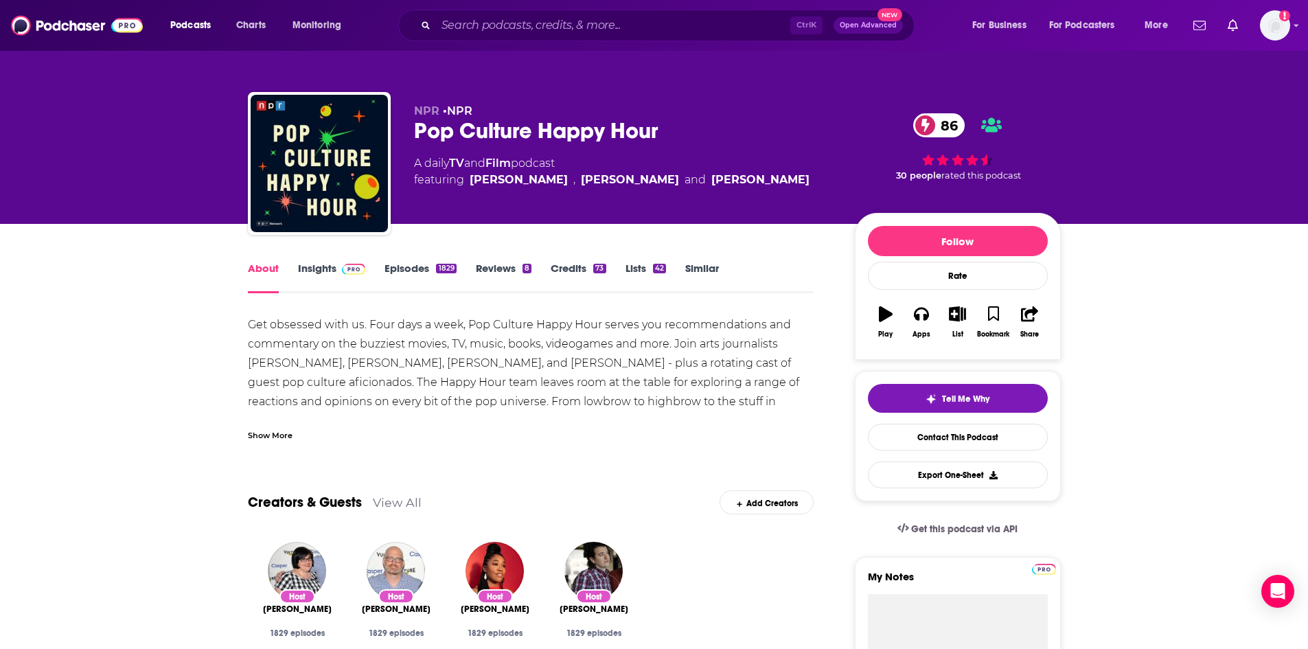
click at [412, 269] on link "Episodes 1829" at bounding box center [419, 278] width 71 height 32
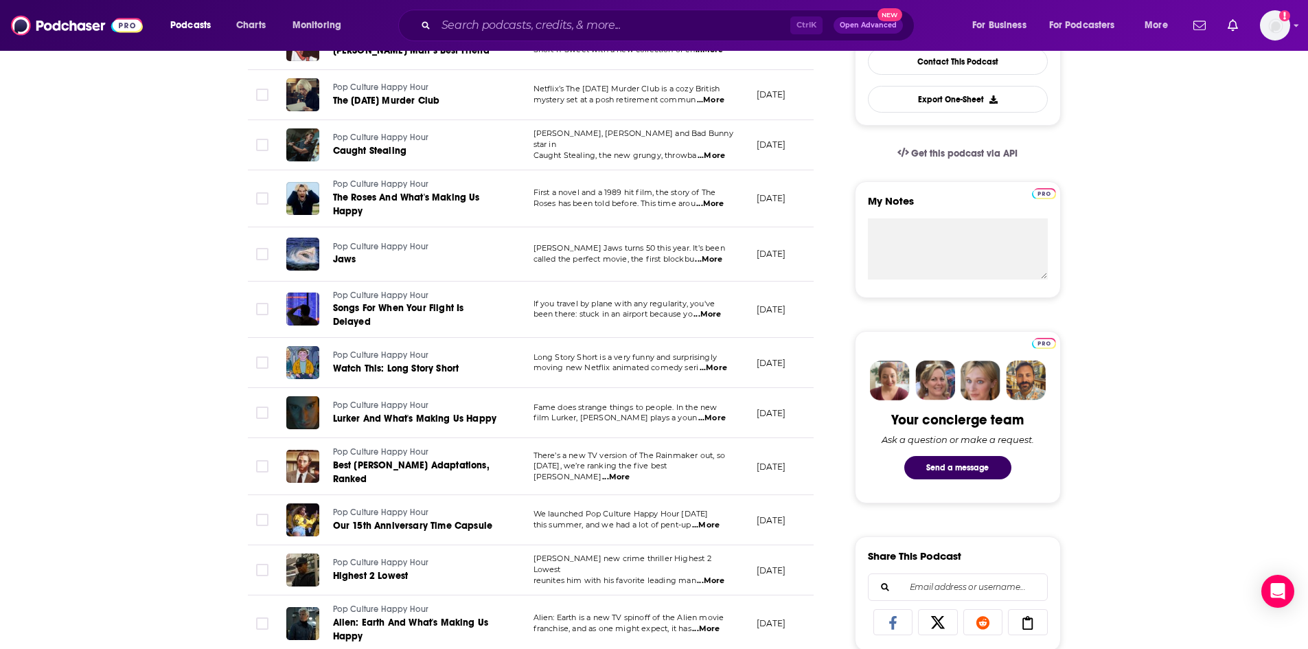
scroll to position [206, 0]
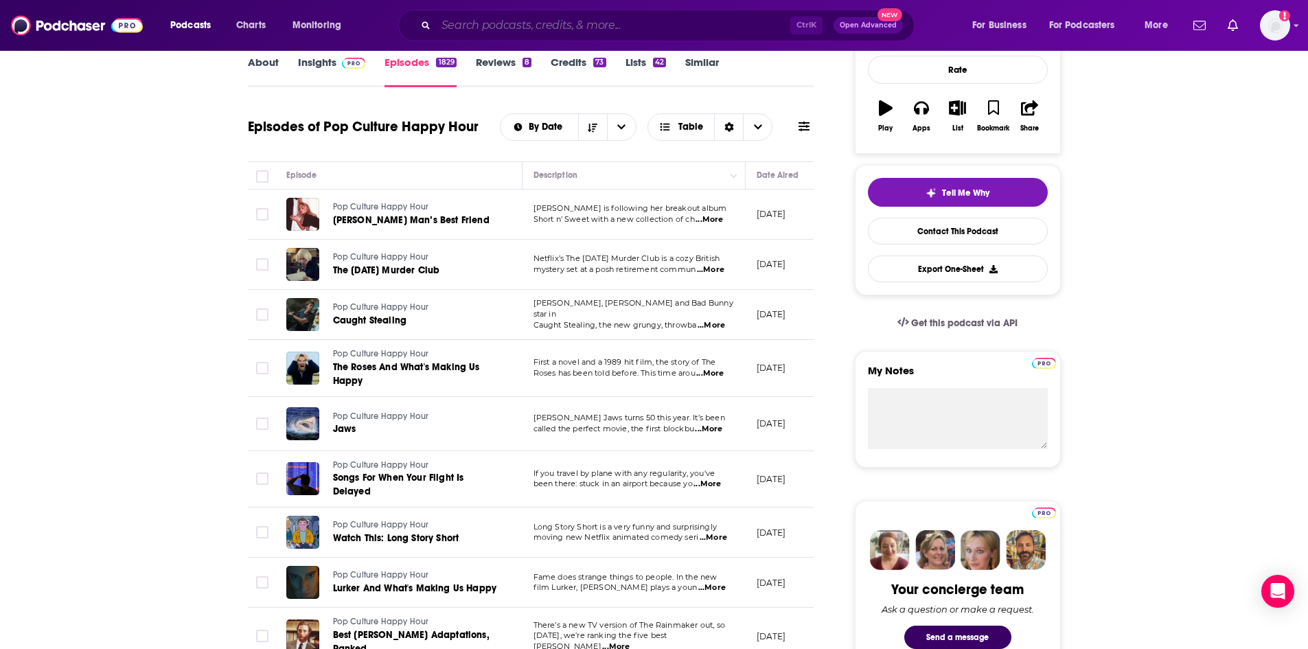
click at [563, 23] on input "Search podcasts, credits, & more..." at bounding box center [613, 25] width 354 height 22
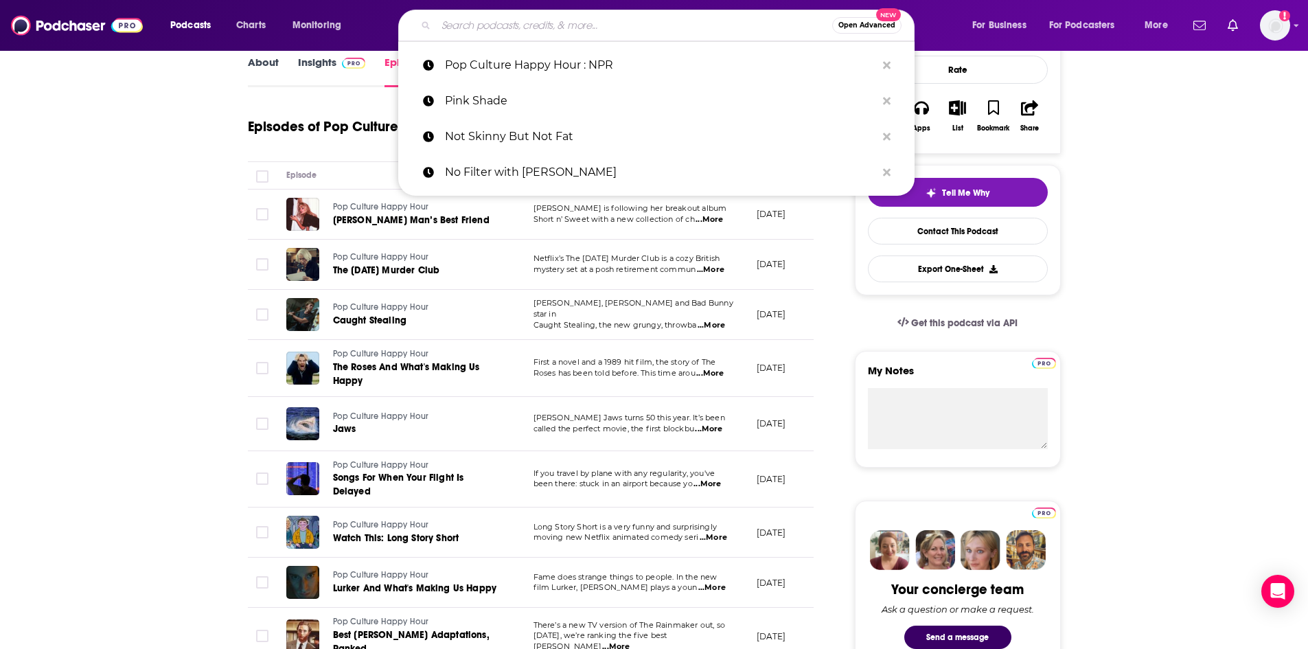
paste input "Purple Pants Podcast"
type input "Purple Pants Podcast"
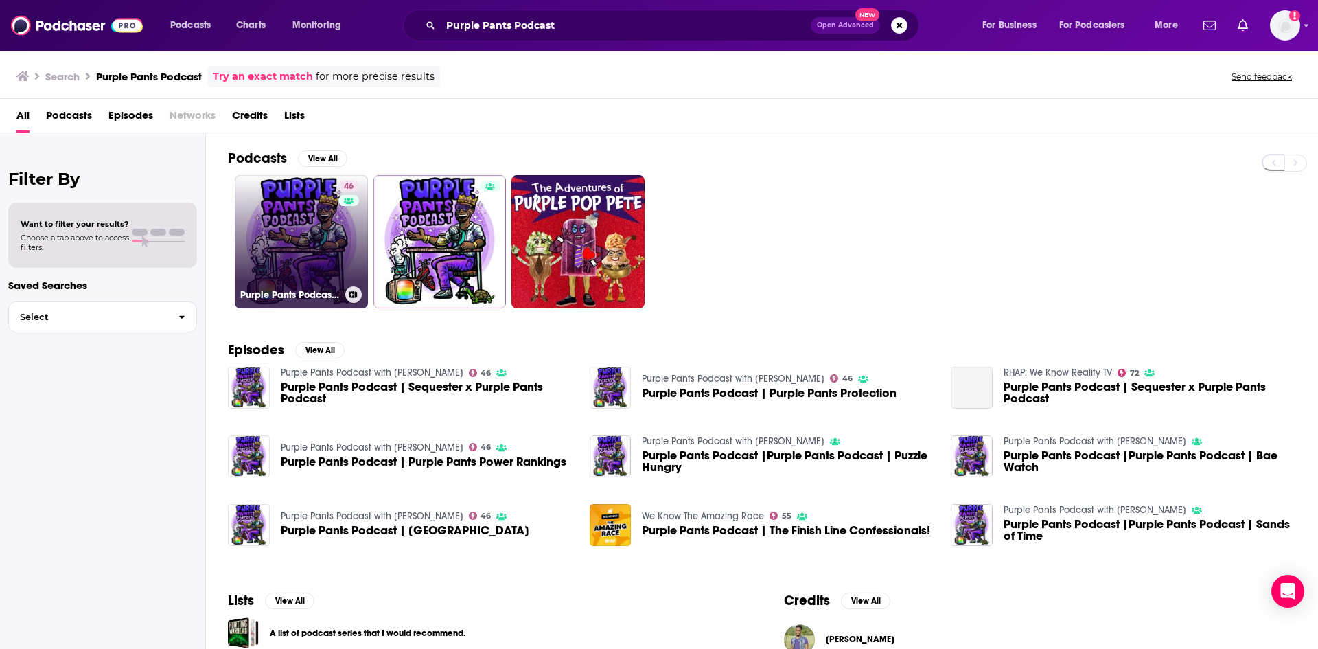
click at [290, 229] on link "46 Purple Pants Podcast with Brice Izyah" at bounding box center [301, 241] width 133 height 133
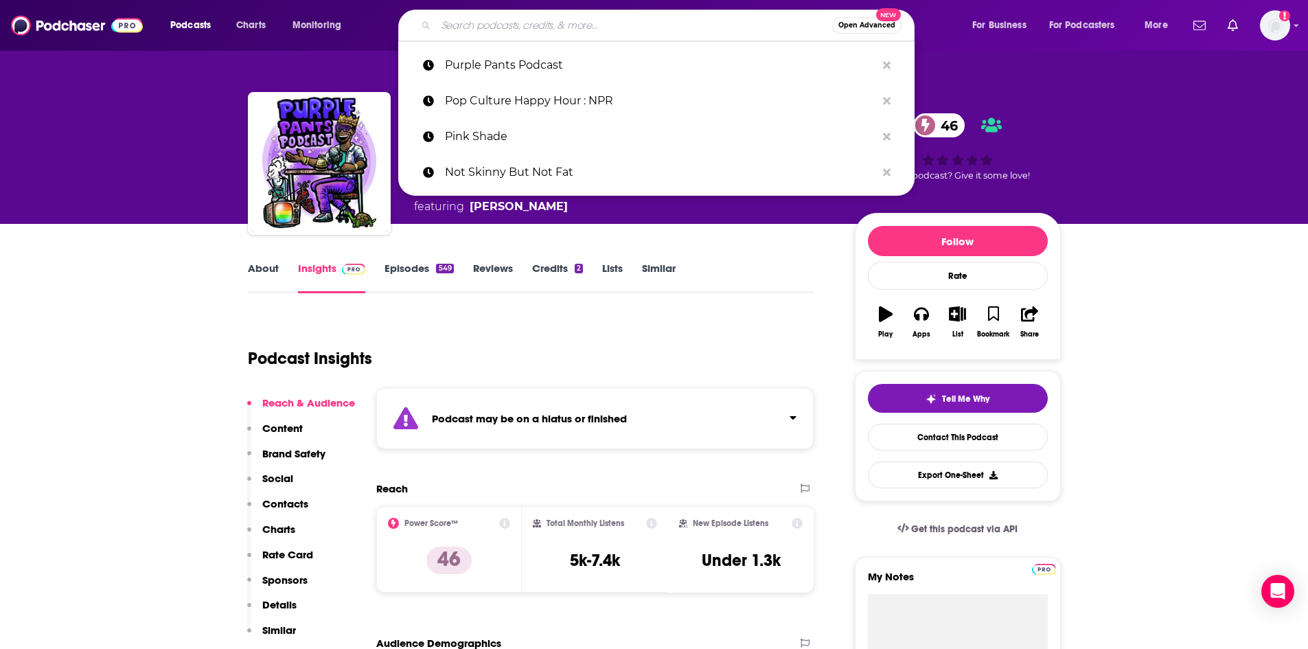
click at [551, 27] on input "Search podcasts, credits, & more..." at bounding box center [634, 25] width 396 height 22
paste input "Reality After Show"
type input "Reality After Show"
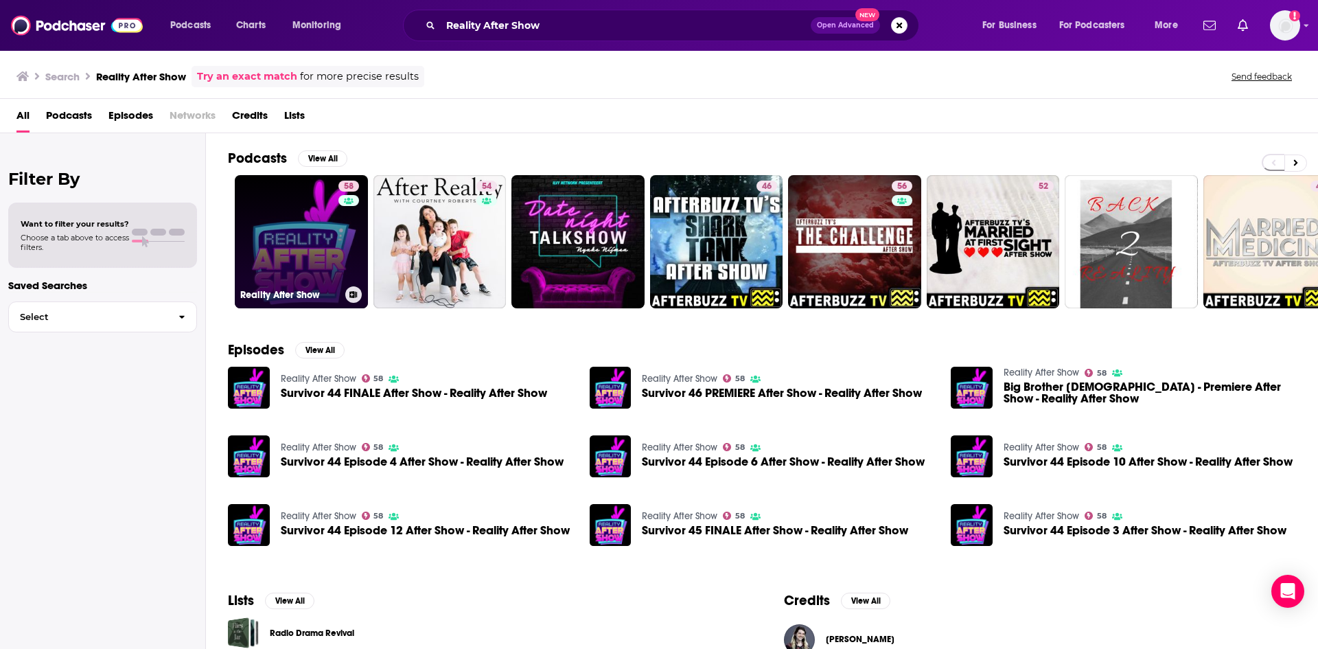
click at [298, 242] on link "58 Reality After Show" at bounding box center [301, 241] width 133 height 133
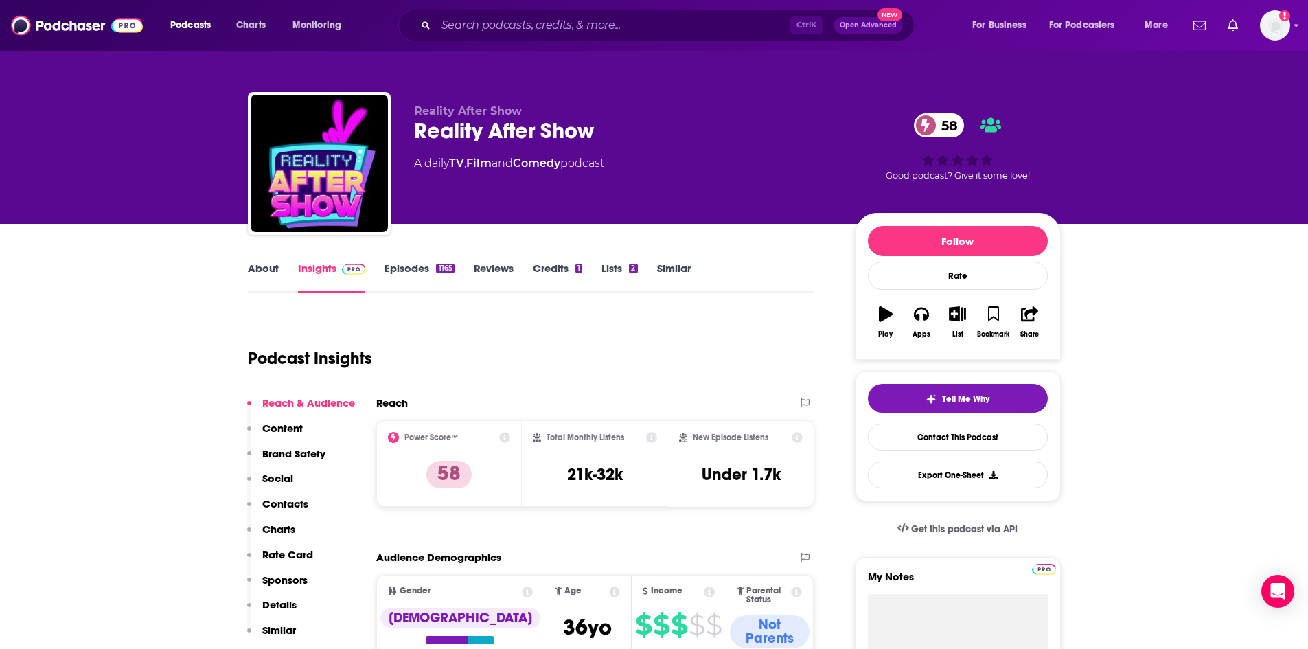
click at [257, 268] on link "About" at bounding box center [263, 278] width 31 height 32
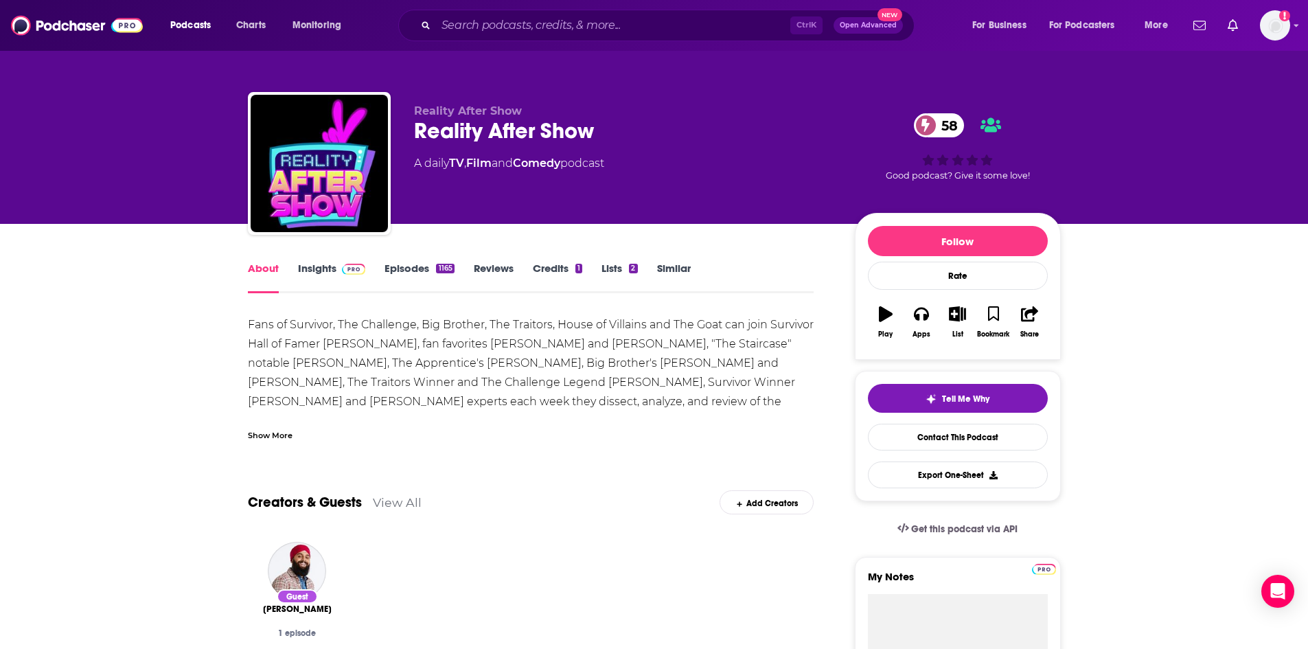
click at [560, 352] on div "Fans of Survivor, The Challenge, Big Brother, The Traitors, House of Villains a…" at bounding box center [531, 420] width 566 height 211
click at [407, 264] on link "Episodes 1165" at bounding box center [418, 278] width 69 height 32
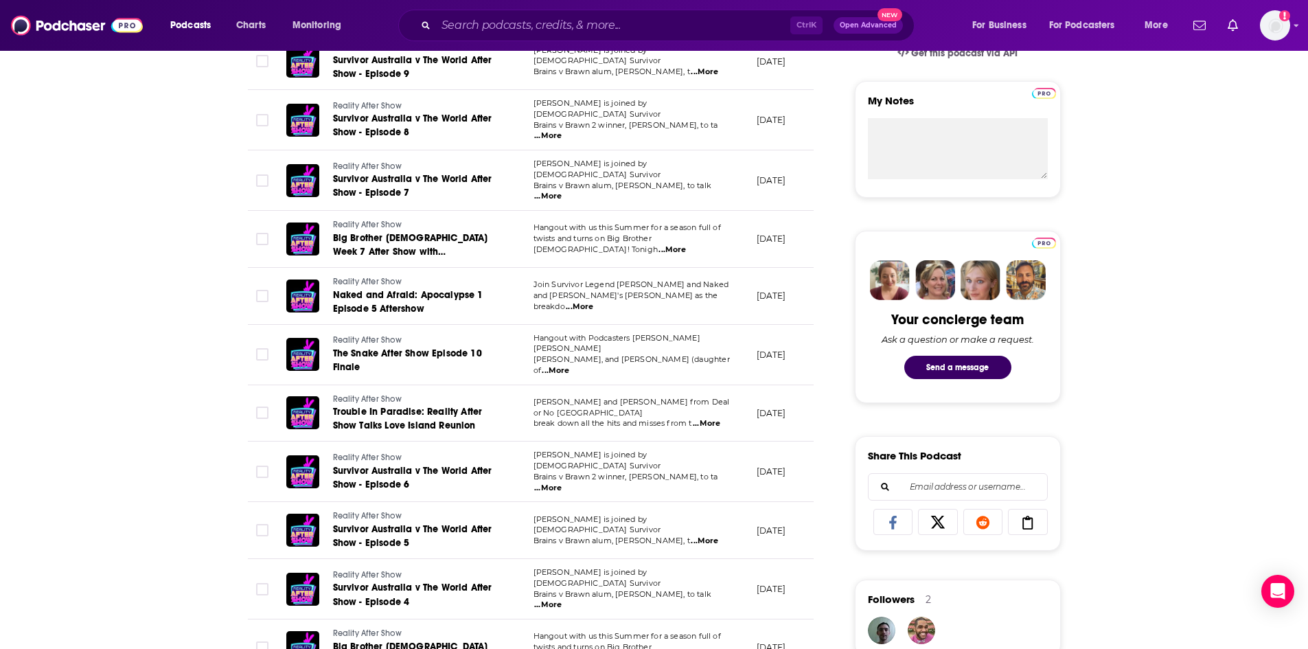
scroll to position [206, 0]
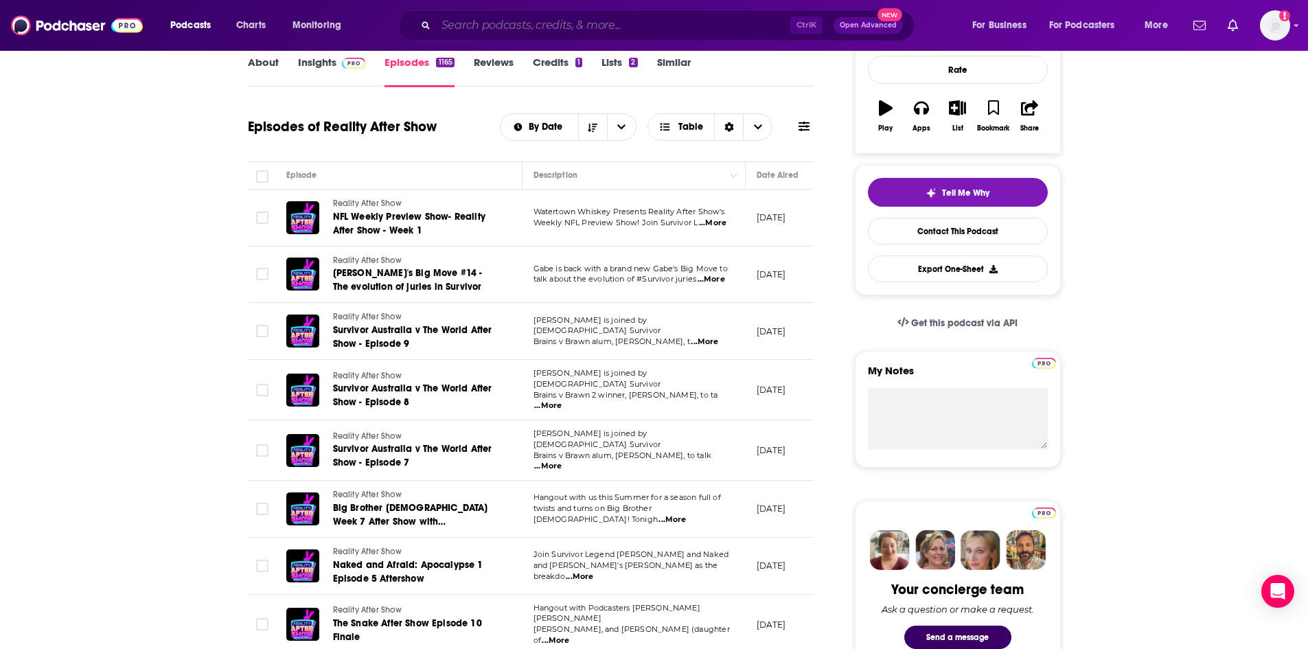
click at [497, 25] on input "Search podcasts, credits, & more..." at bounding box center [613, 25] width 354 height 22
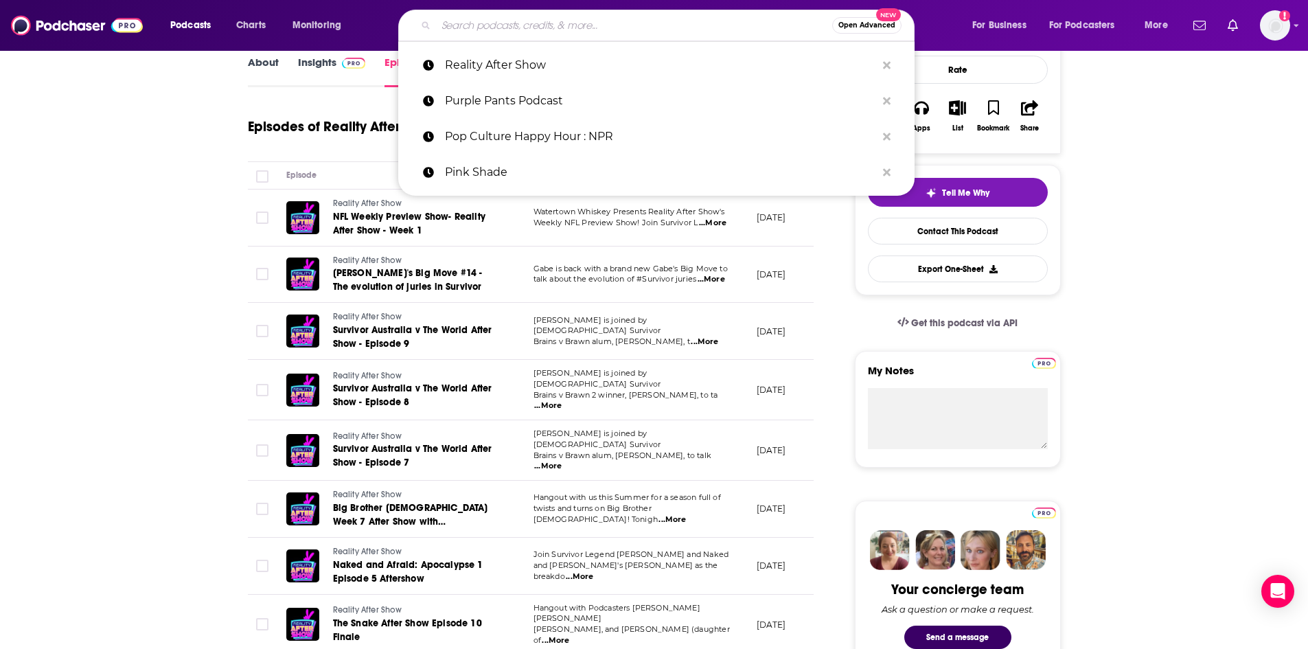
paste input "Reality Alert"
type input "Reality Alert"
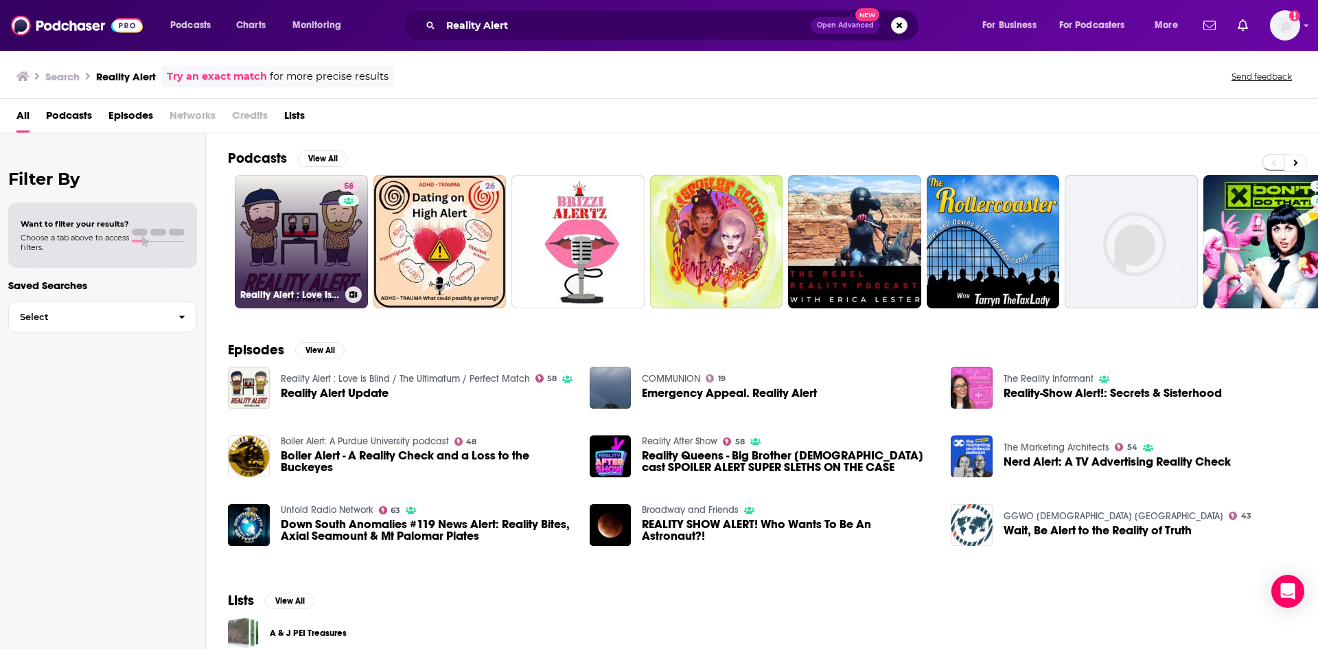
click at [307, 203] on link "58 Reality Alert : Love Is Blind / The Ultimatum / Perfect Match" at bounding box center [301, 241] width 133 height 133
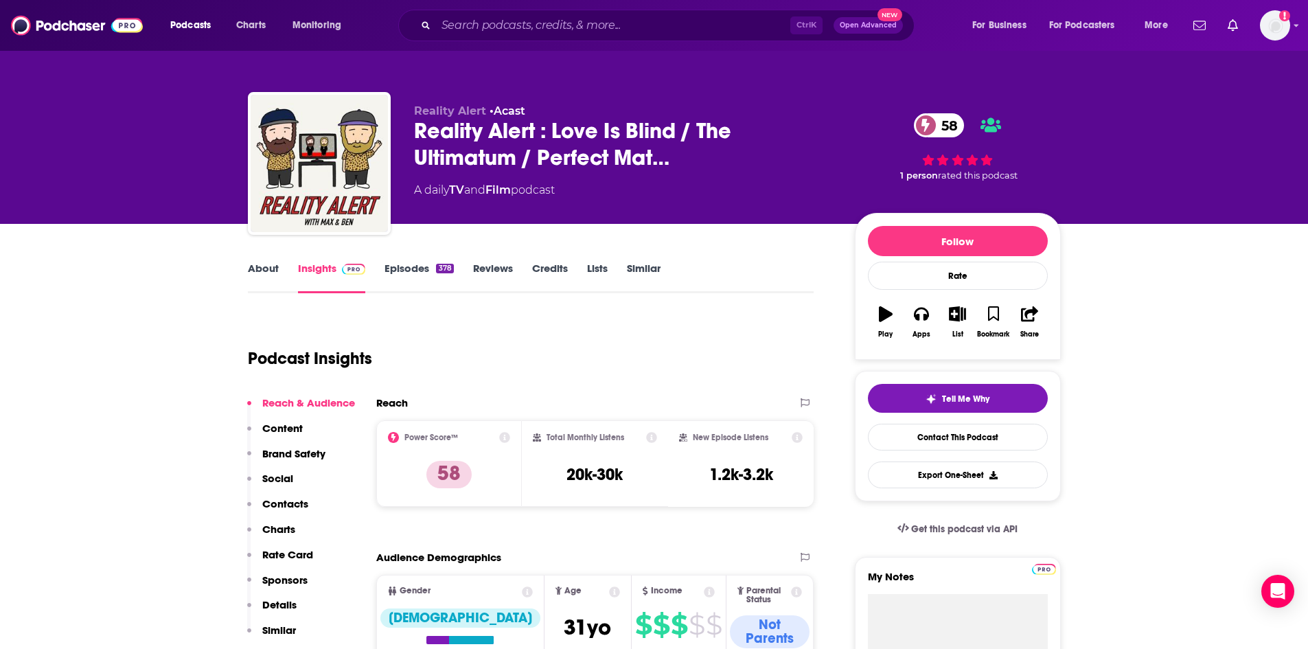
click at [255, 275] on link "About" at bounding box center [263, 278] width 31 height 32
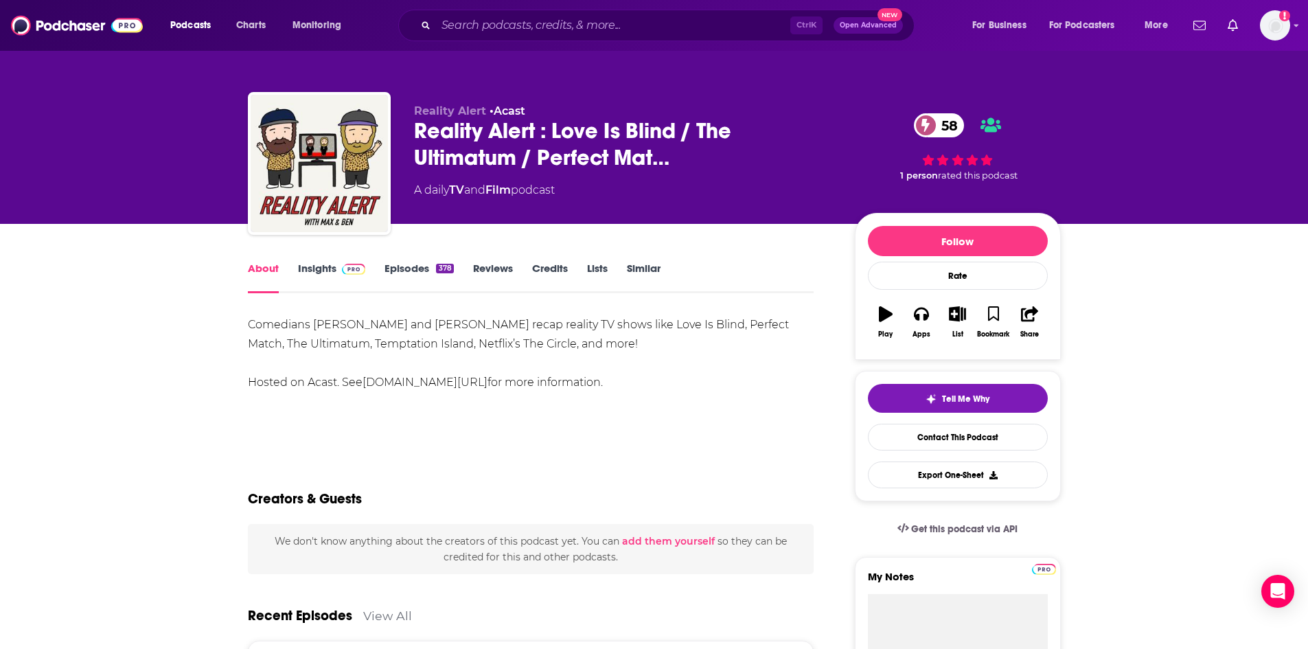
click at [421, 268] on link "Episodes 378" at bounding box center [418, 278] width 69 height 32
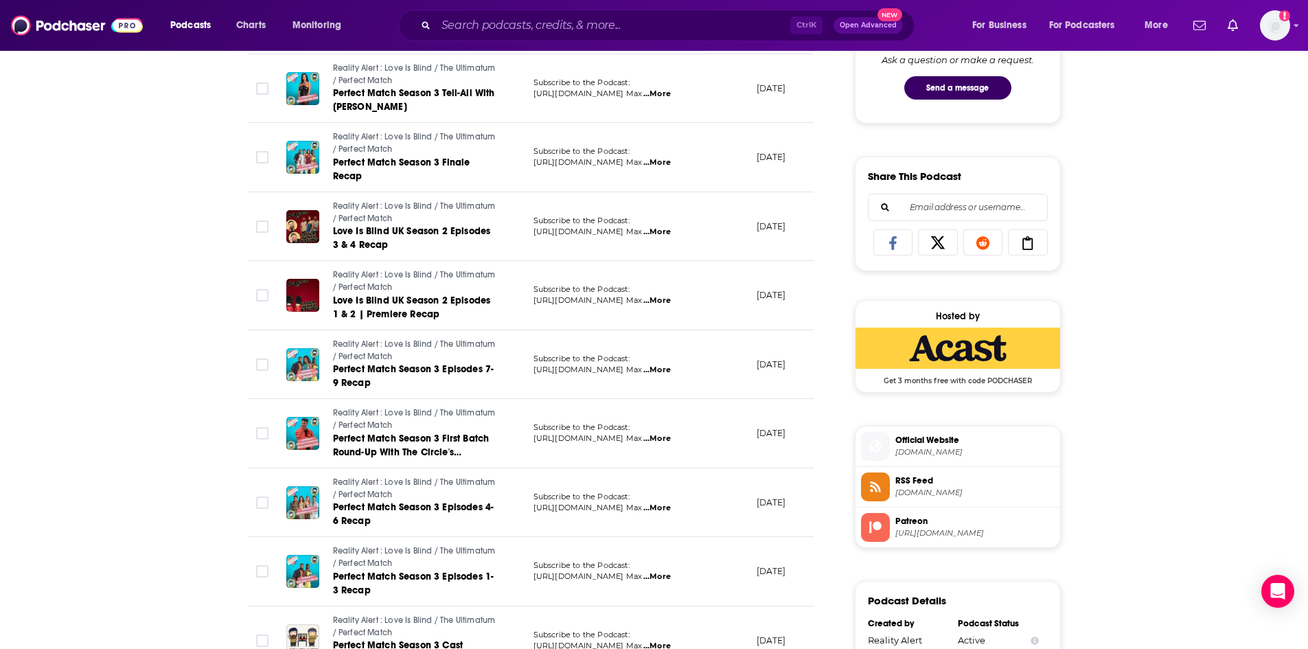
scroll to position [1030, 0]
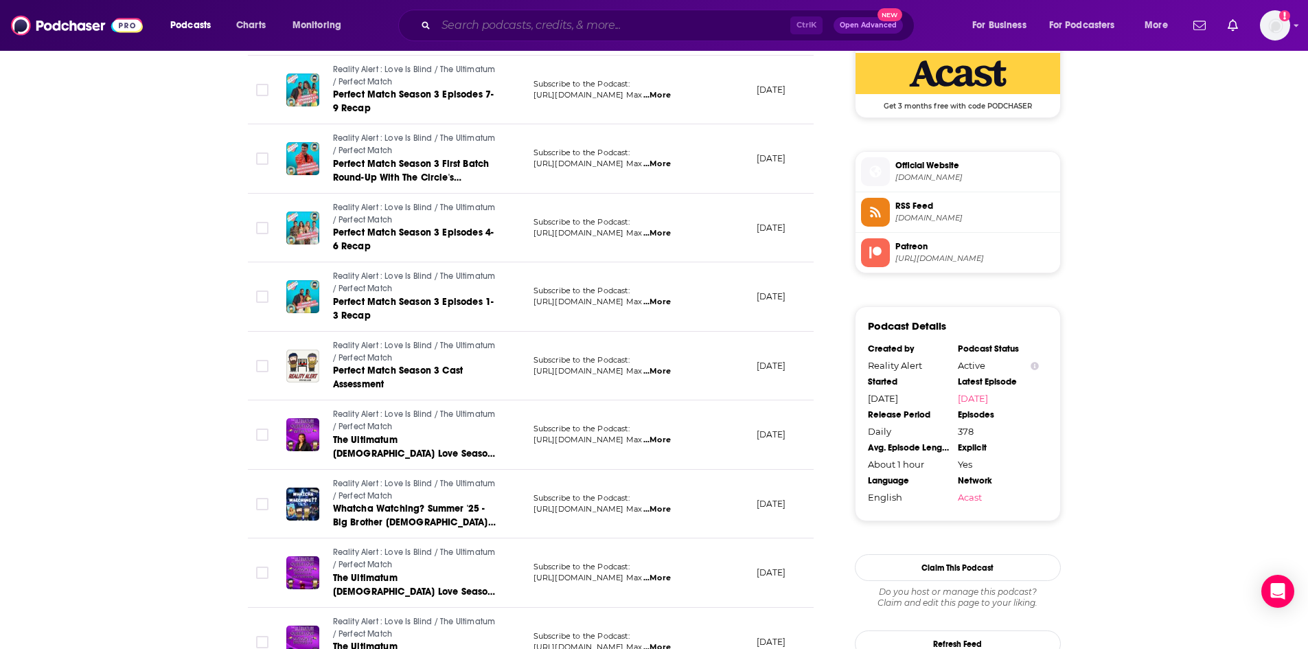
click at [579, 32] on input "Search podcasts, credits, & more..." at bounding box center [613, 25] width 354 height 22
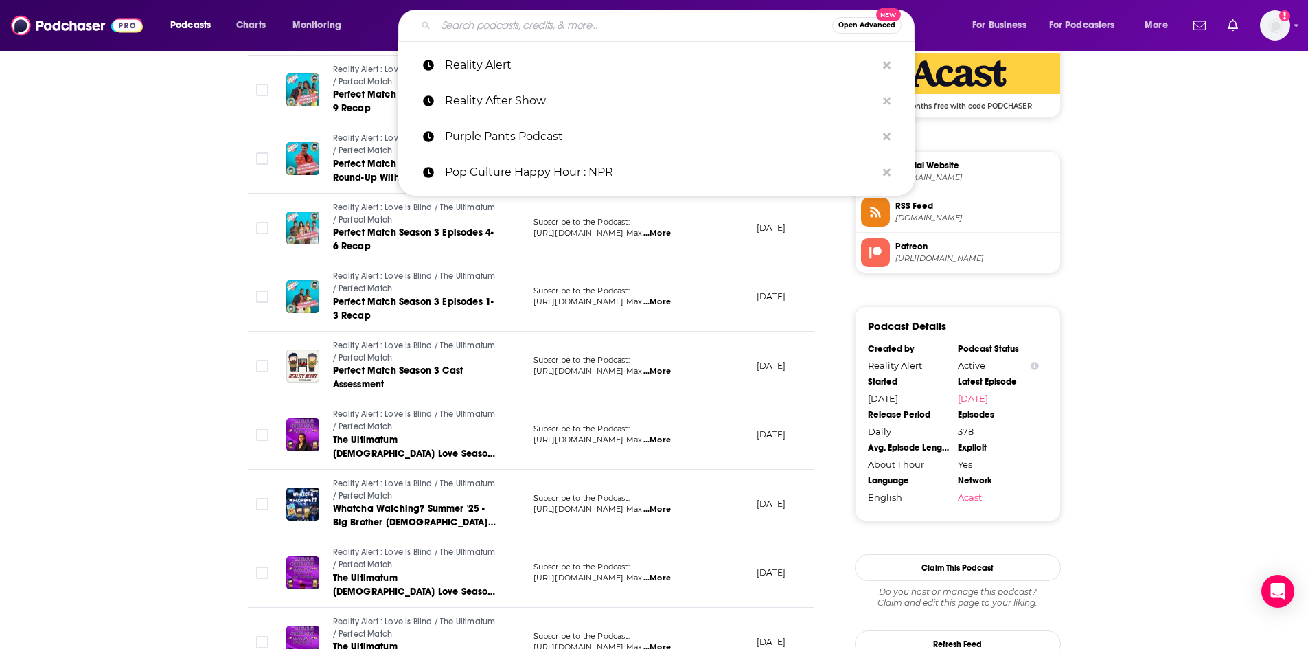
paste input "[PERSON_NAME]"
type input "[PERSON_NAME]"
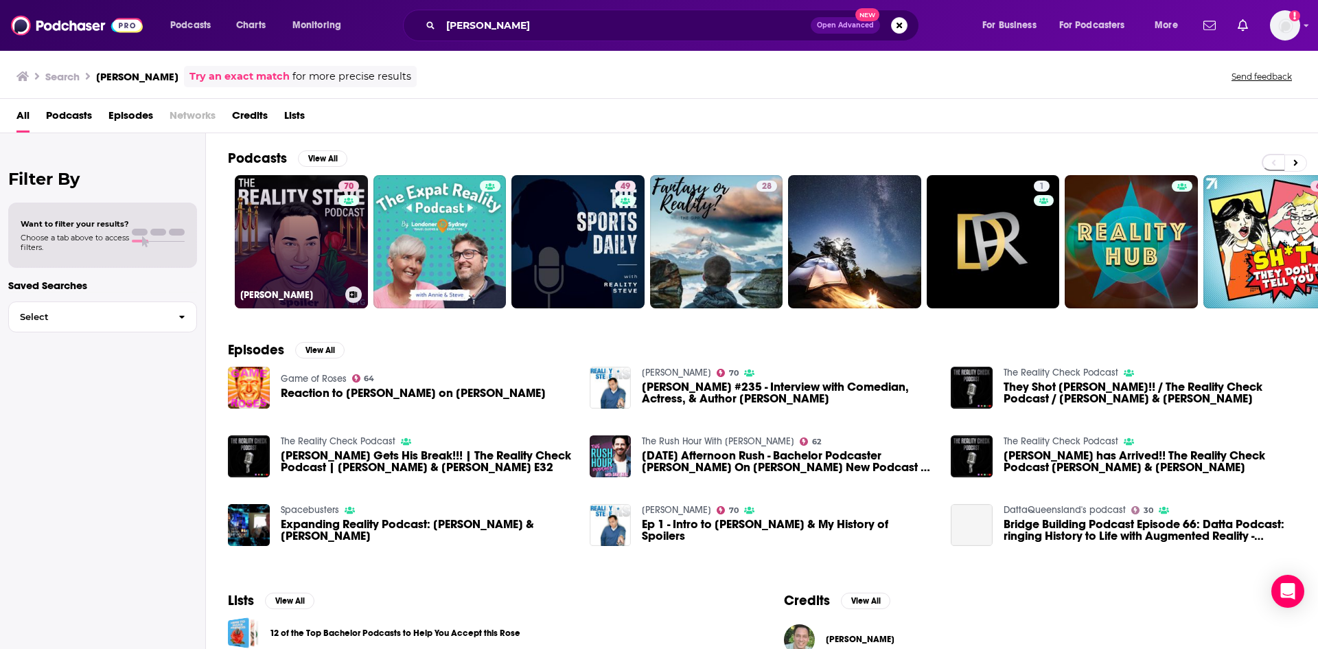
click at [302, 216] on link "70 Reality Steve Podcast" at bounding box center [301, 241] width 133 height 133
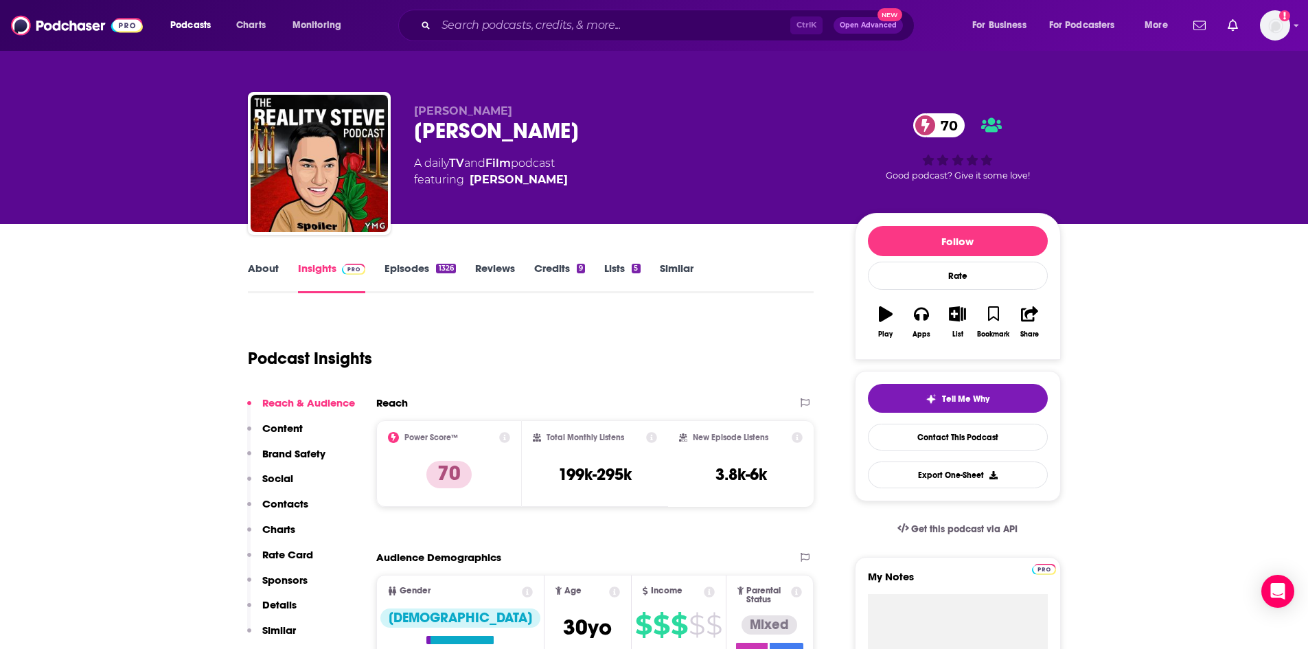
click at [255, 275] on link "About" at bounding box center [263, 278] width 31 height 32
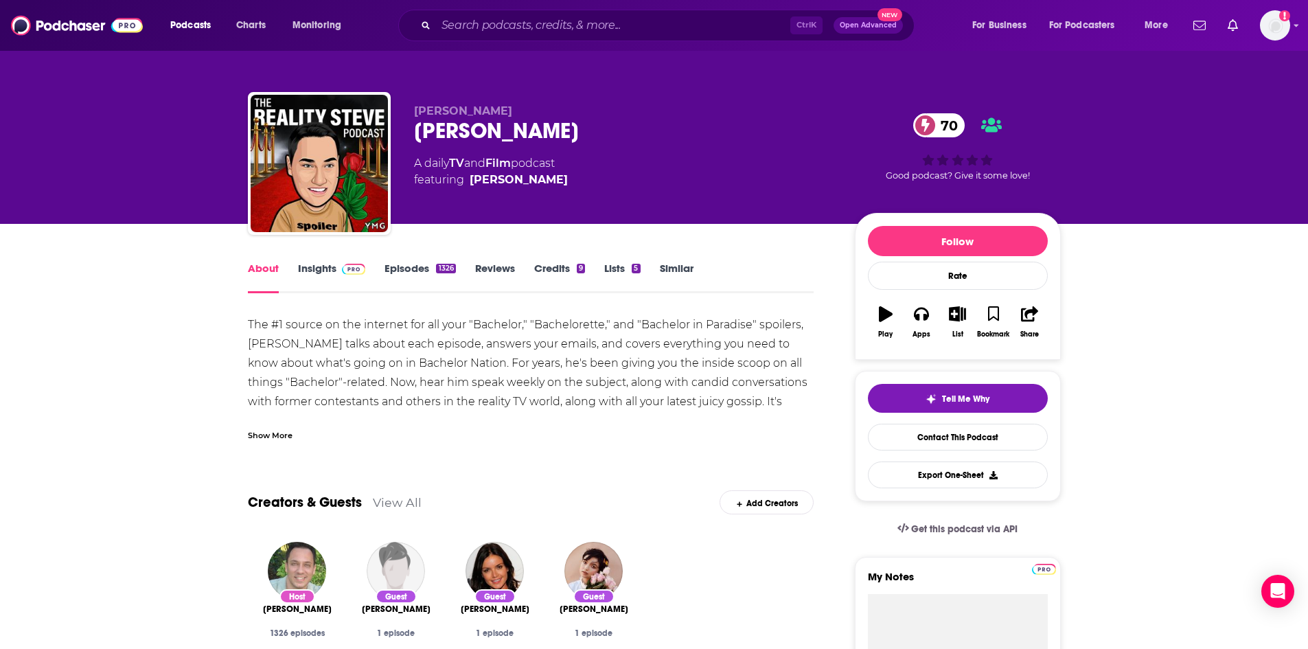
click at [277, 435] on div "Show More" at bounding box center [270, 434] width 45 height 13
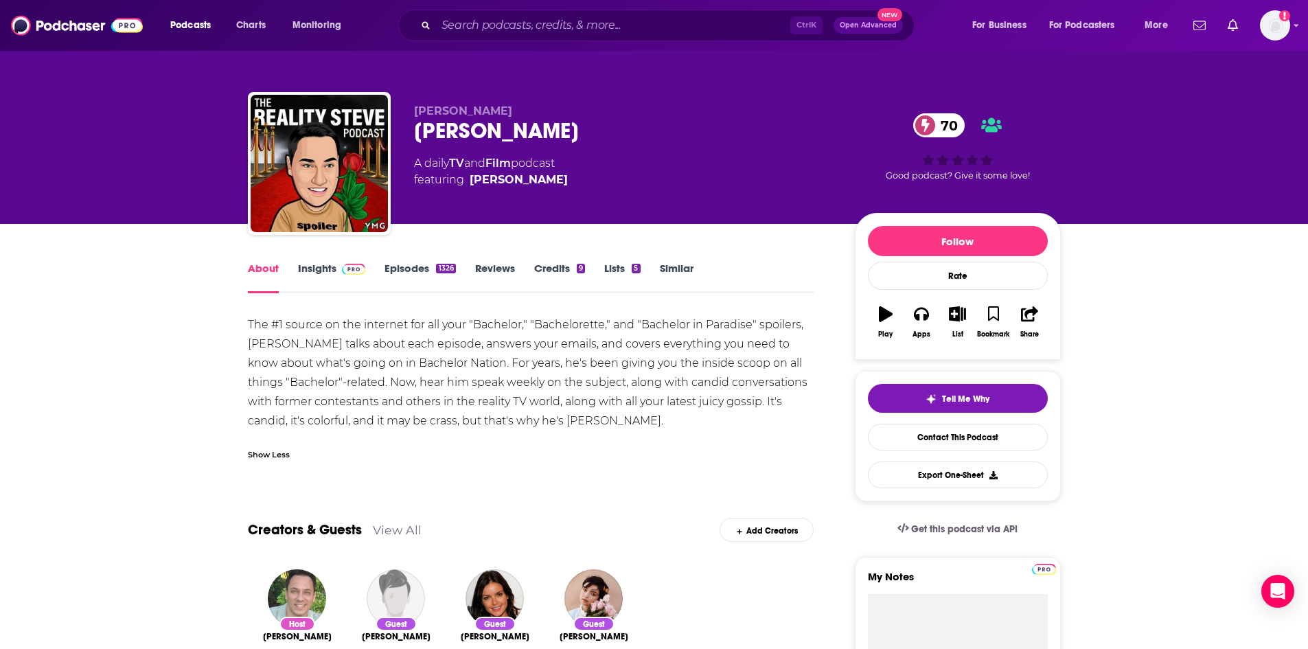
click at [407, 266] on link "Episodes 1326" at bounding box center [419, 278] width 71 height 32
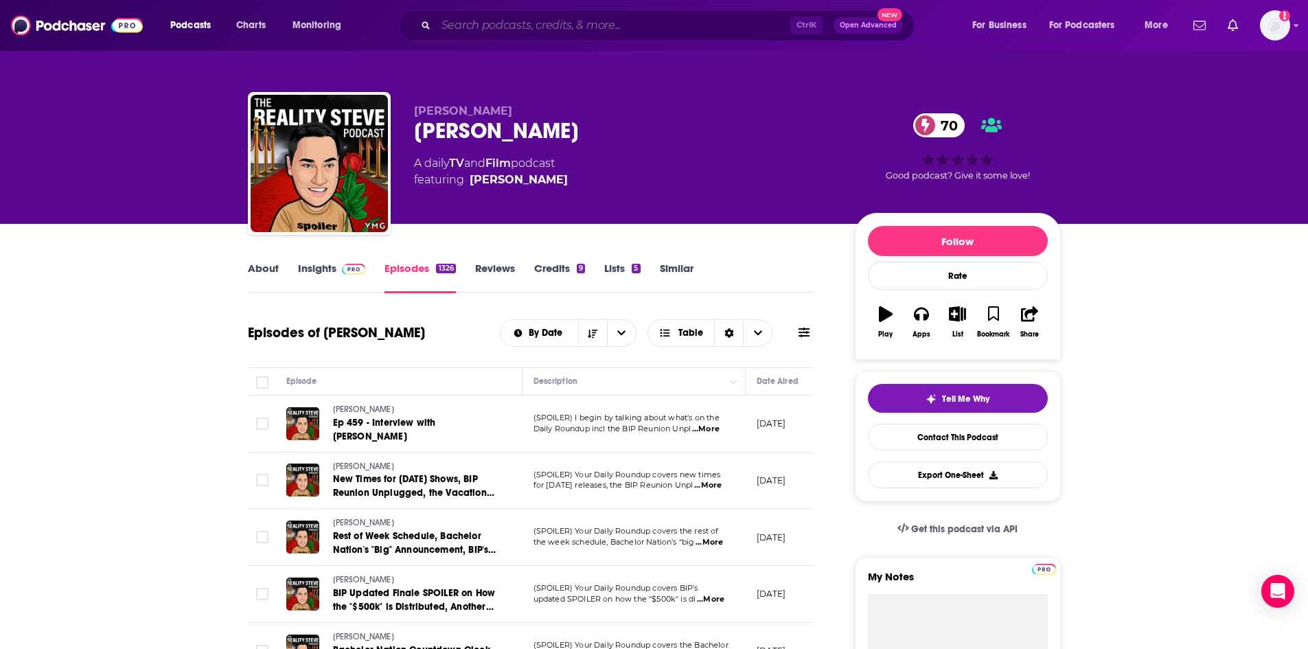
click at [514, 21] on input "Search podcasts, credits, & more..." at bounding box center [613, 25] width 354 height 22
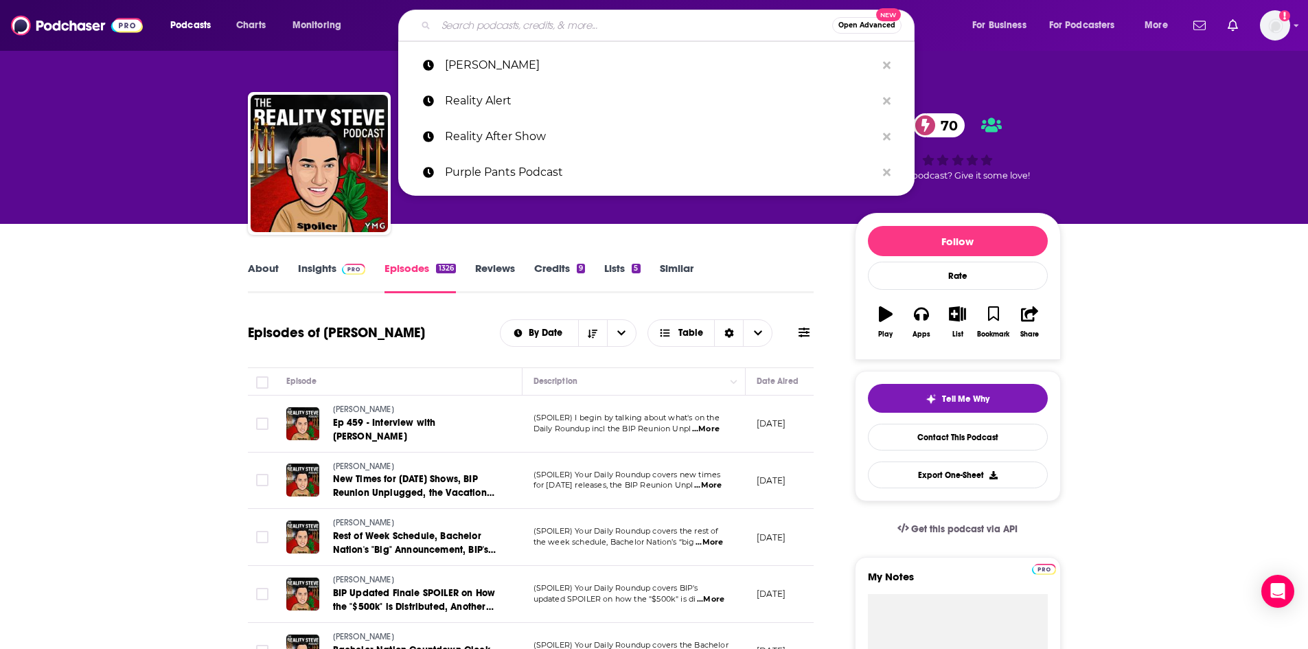
paste input "Rob Has A Podcast, RHAP: We Know Reality TV,"
type input "Rob Has A Podcast, RHAP: We Know Reality TV,"
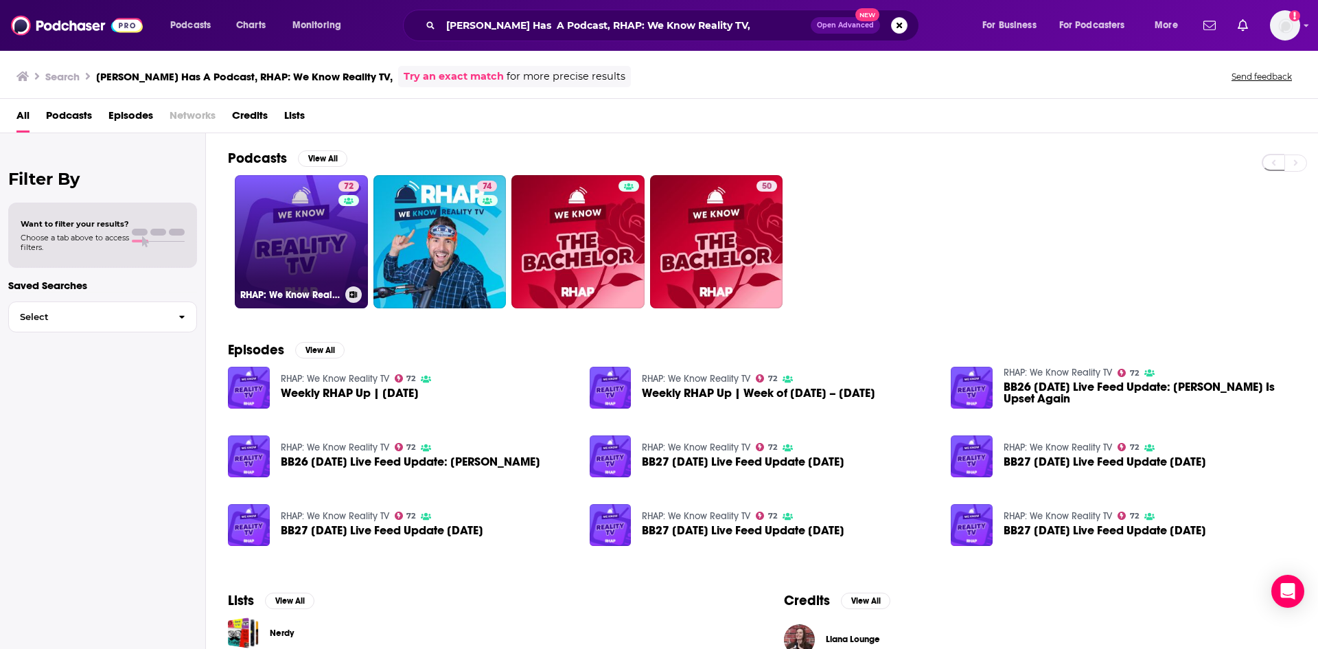
click at [316, 244] on link "72 RHAP: We Know Reality TV" at bounding box center [301, 241] width 133 height 133
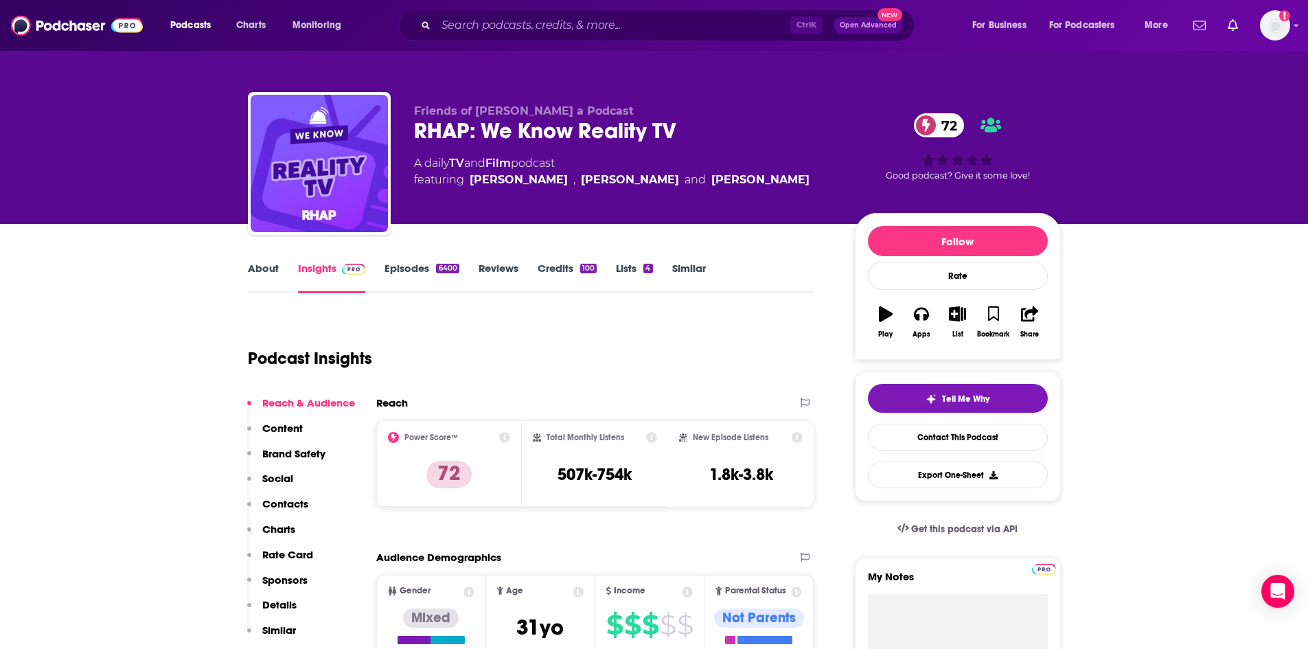
click at [253, 266] on link "About" at bounding box center [263, 278] width 31 height 32
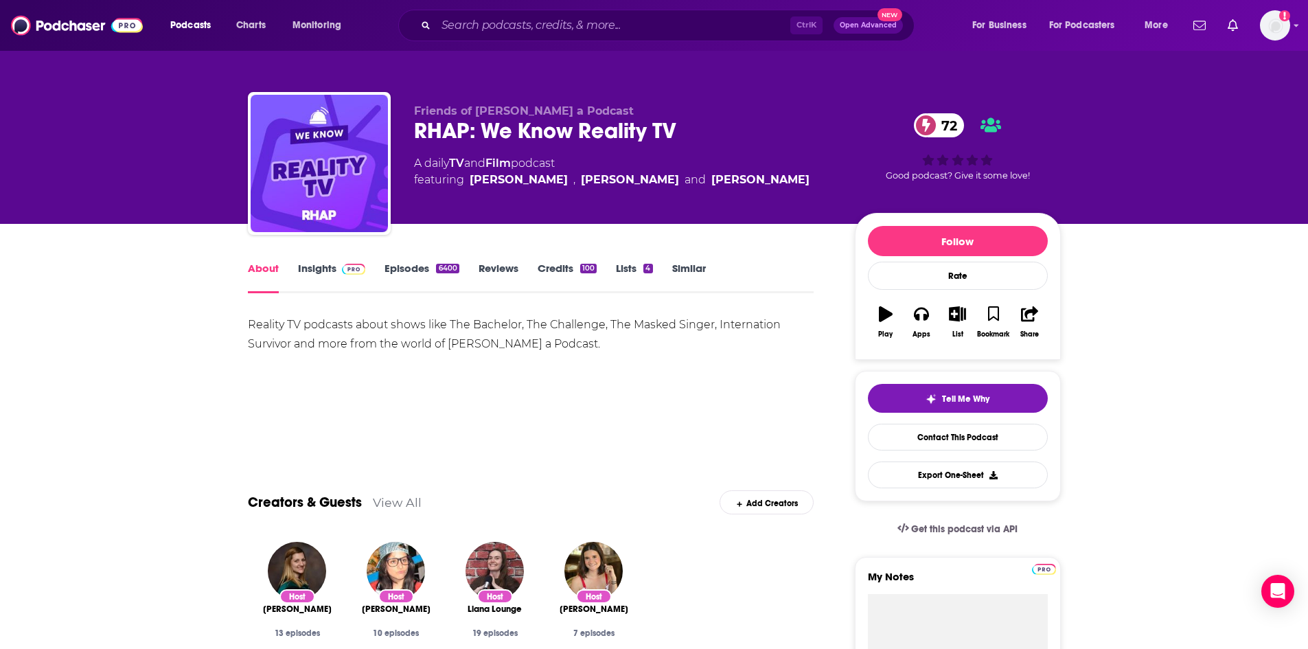
click at [417, 264] on link "Episodes 6400" at bounding box center [421, 278] width 74 height 32
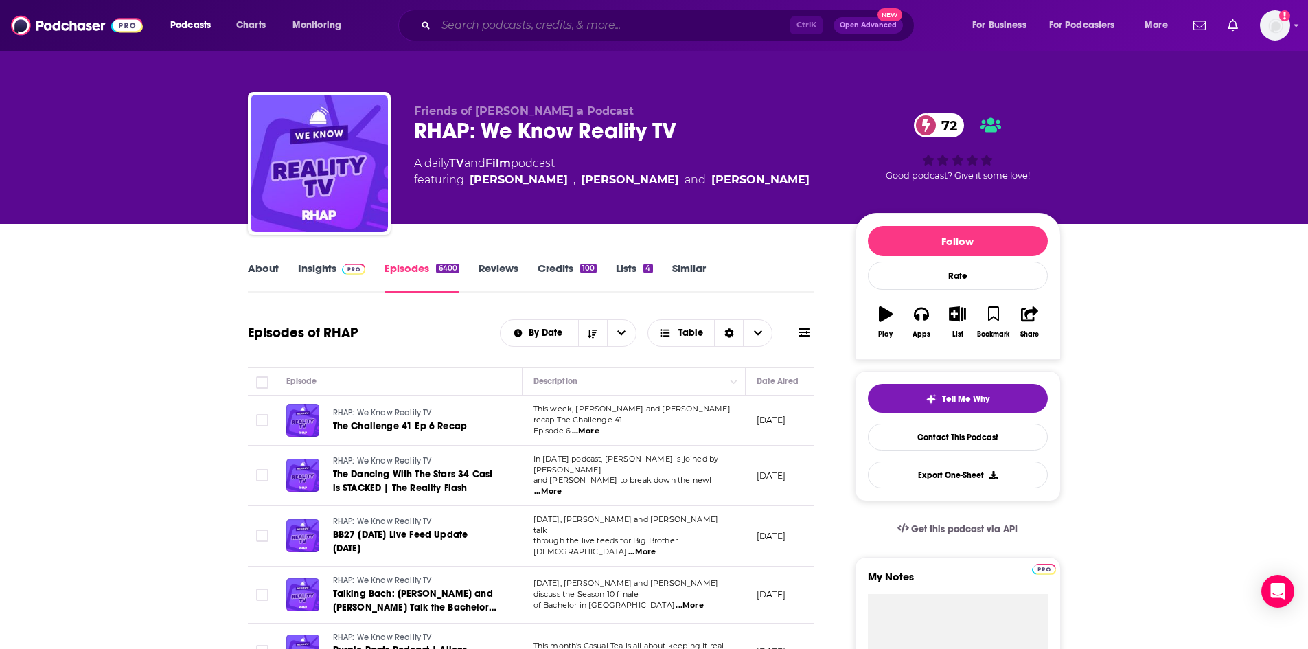
click at [503, 22] on input "Search podcasts, credits, & more..." at bounding box center [613, 25] width 354 height 22
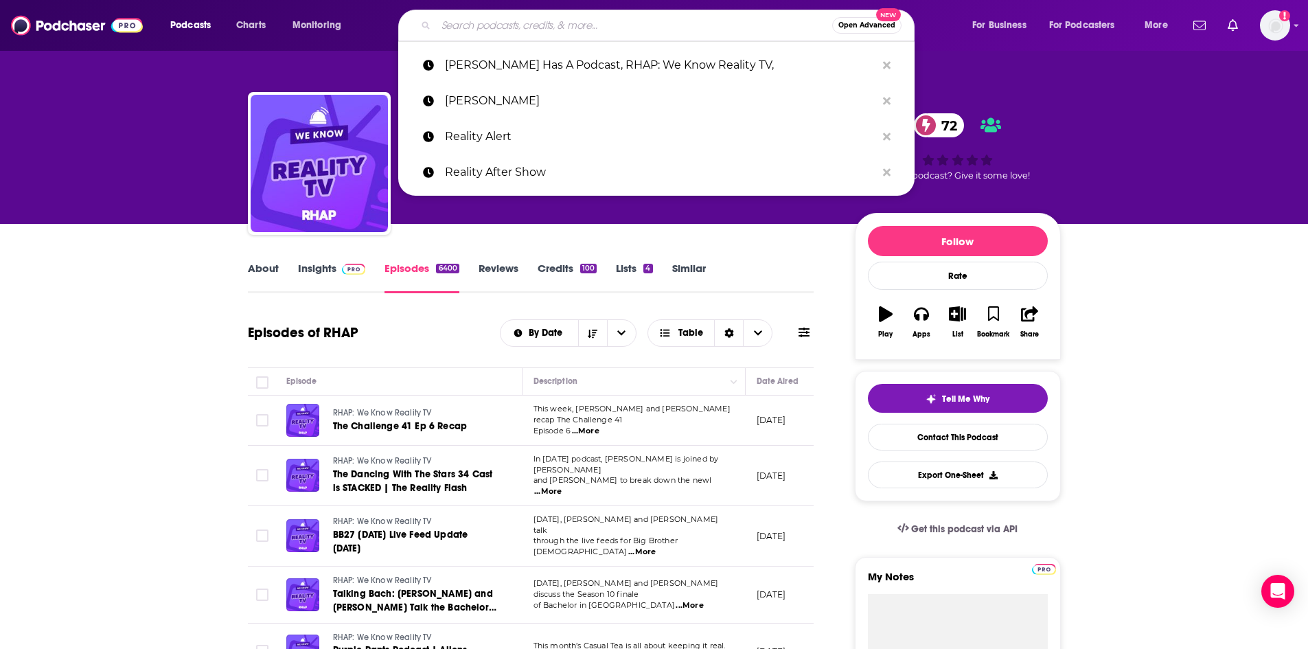
paste input "Scheananigans with Scheana Shay"
type input "Scheananigans with Scheana Shay"
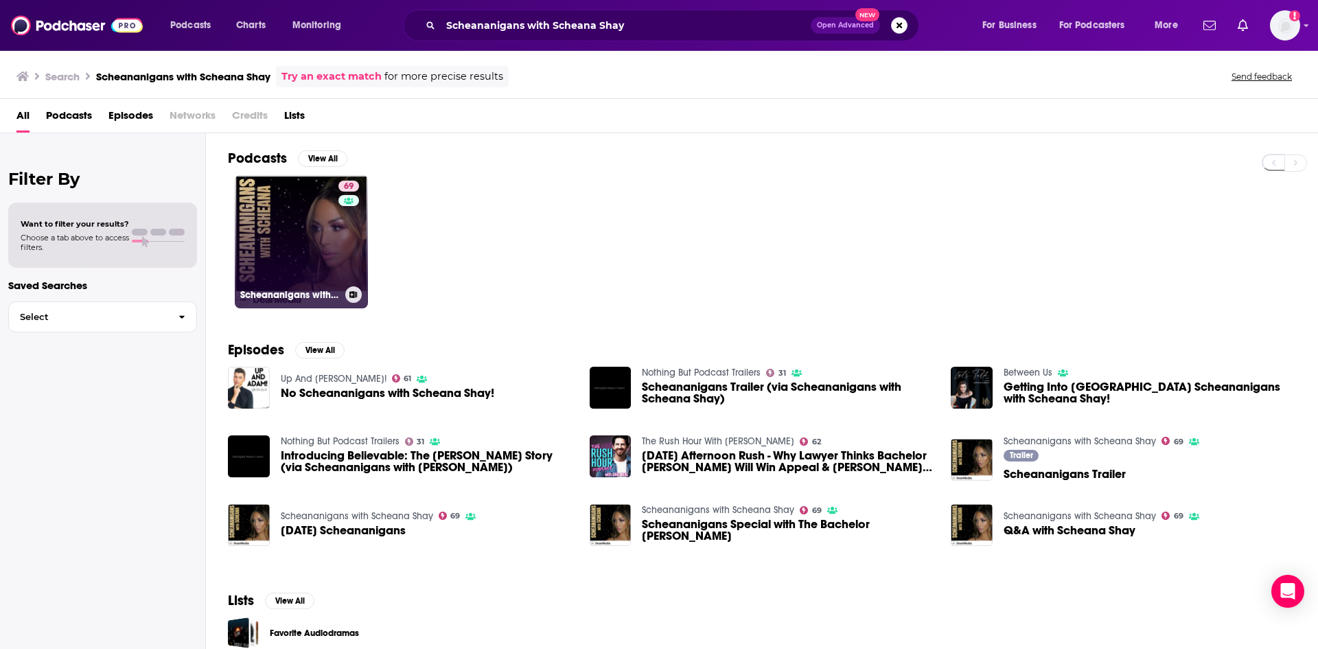
click at [321, 247] on link "69 Scheananigans with Scheana Shay" at bounding box center [301, 241] width 133 height 133
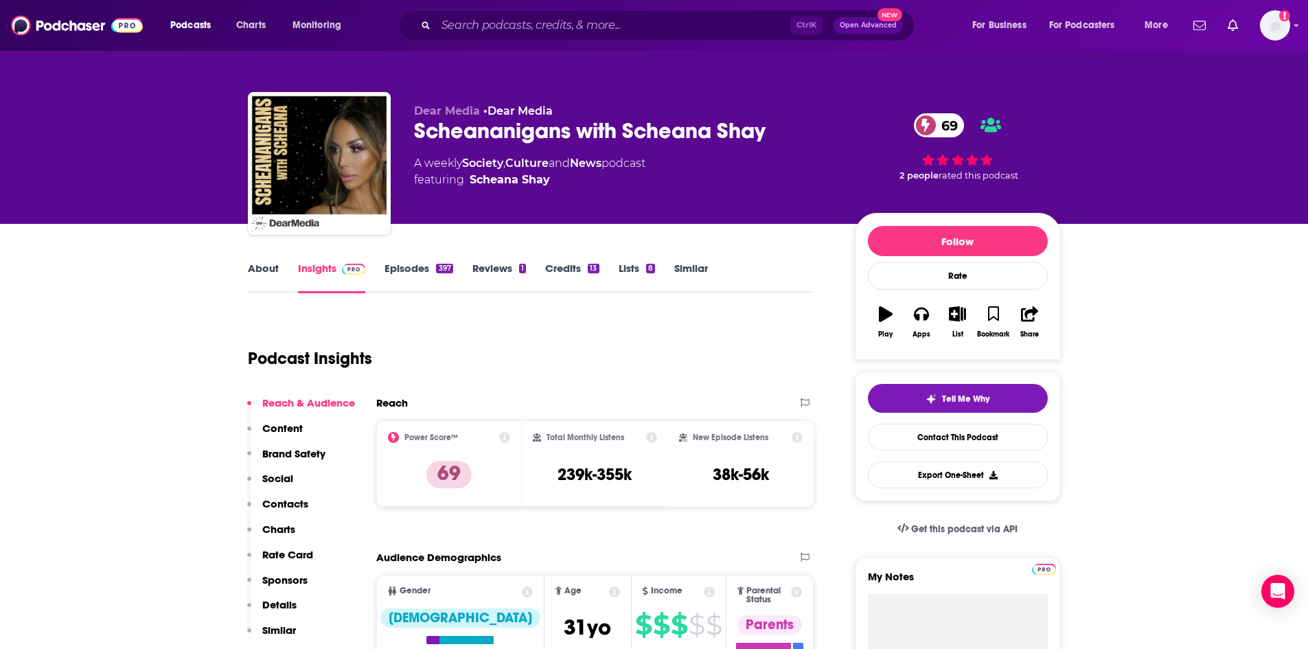
click at [266, 266] on link "About" at bounding box center [263, 278] width 31 height 32
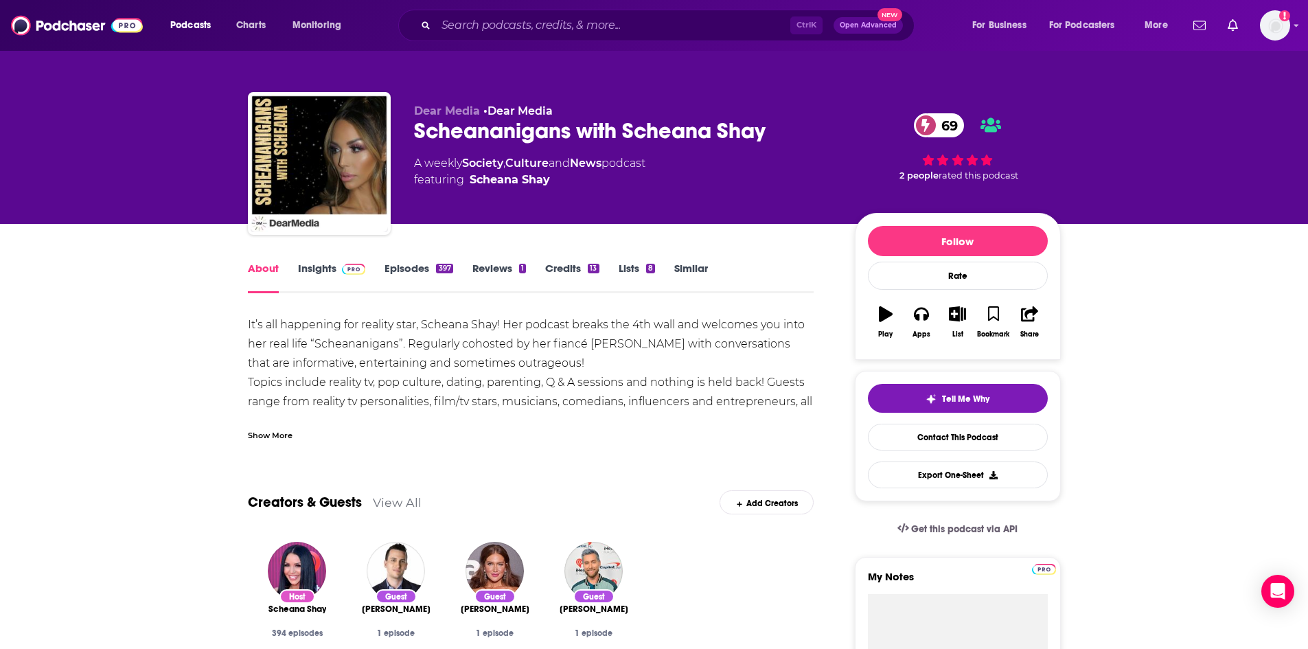
click at [404, 271] on link "Episodes 397" at bounding box center [418, 278] width 68 height 32
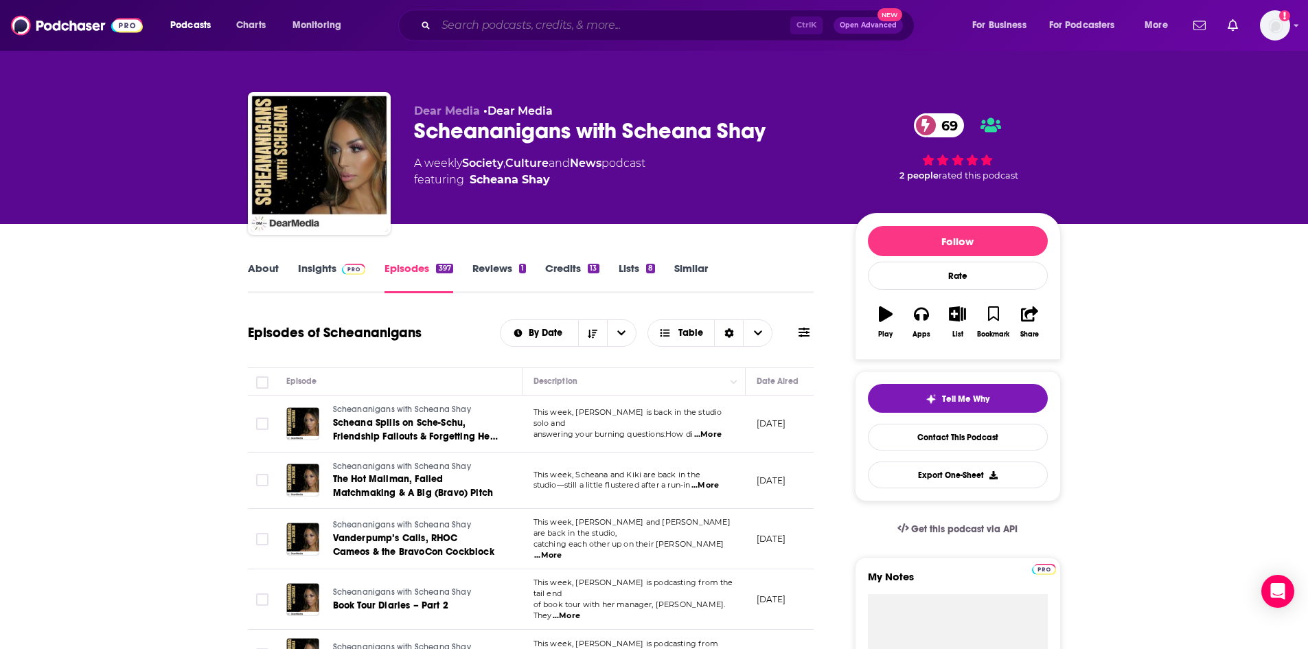
click at [523, 31] on input "Search podcasts, credits, & more..." at bounding box center [613, 25] width 354 height 22
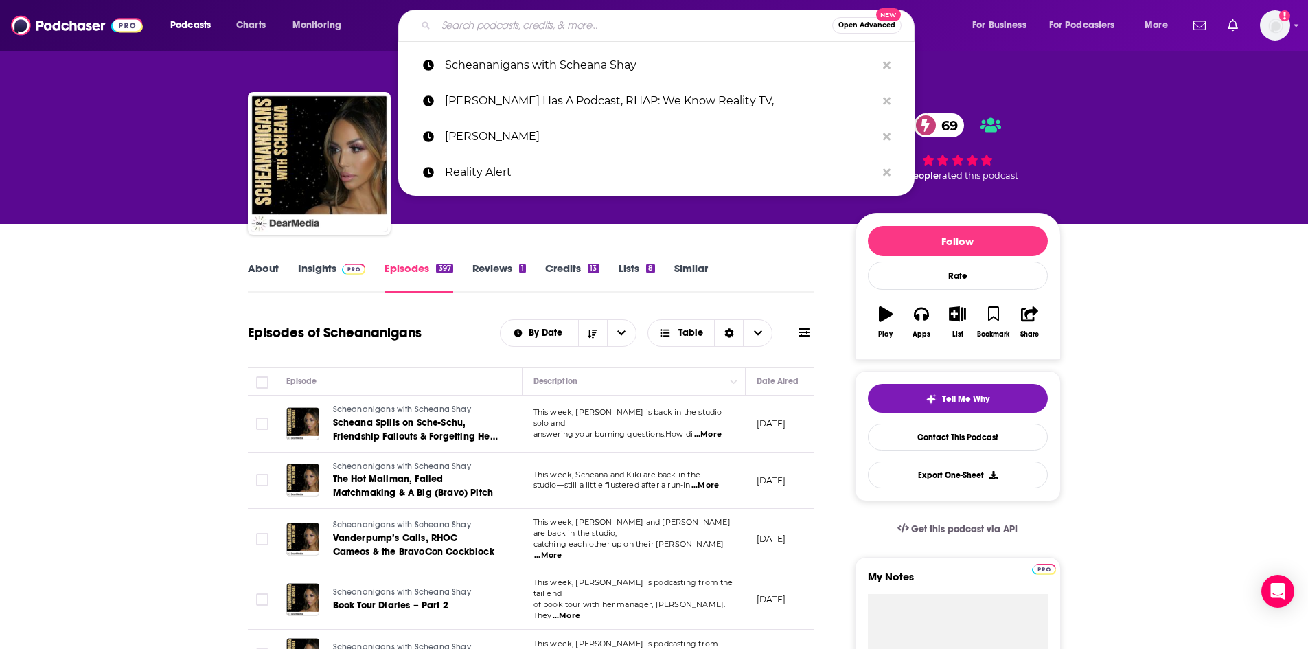
paste input "Surviving Reality"
type input "Surviving Reality"
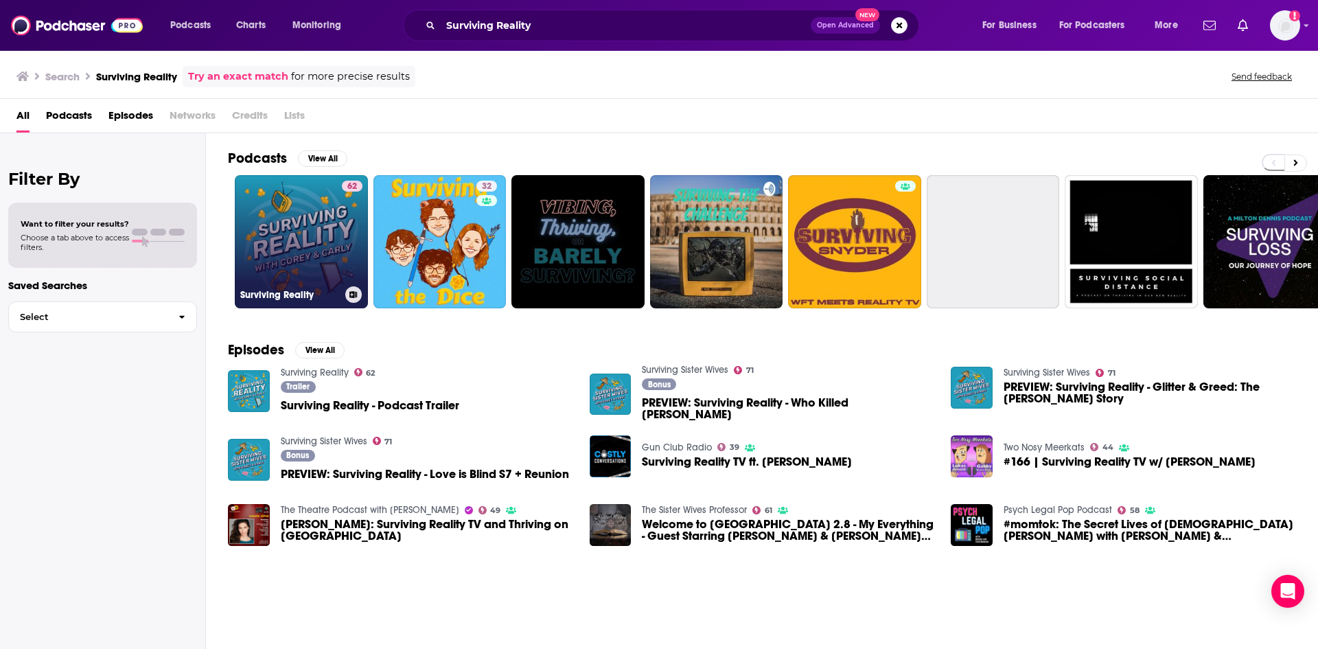
click at [283, 226] on link "62 Surviving Reality" at bounding box center [301, 241] width 133 height 133
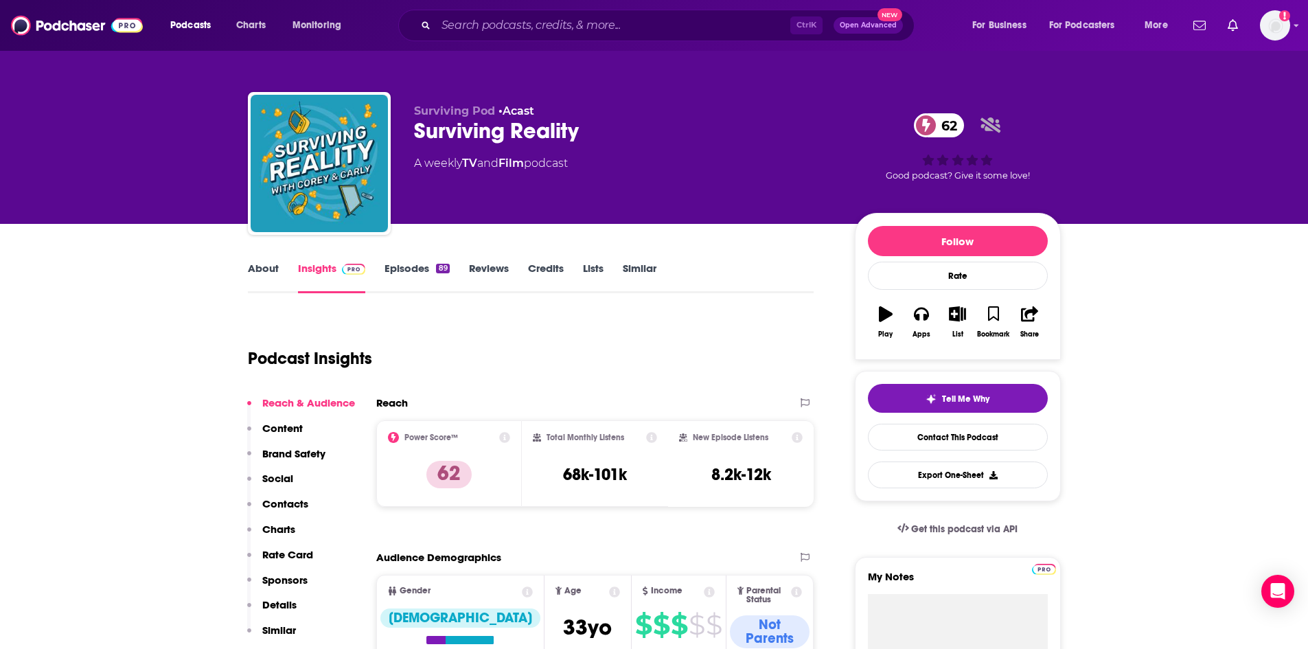
click at [413, 266] on link "Episodes 89" at bounding box center [416, 278] width 65 height 32
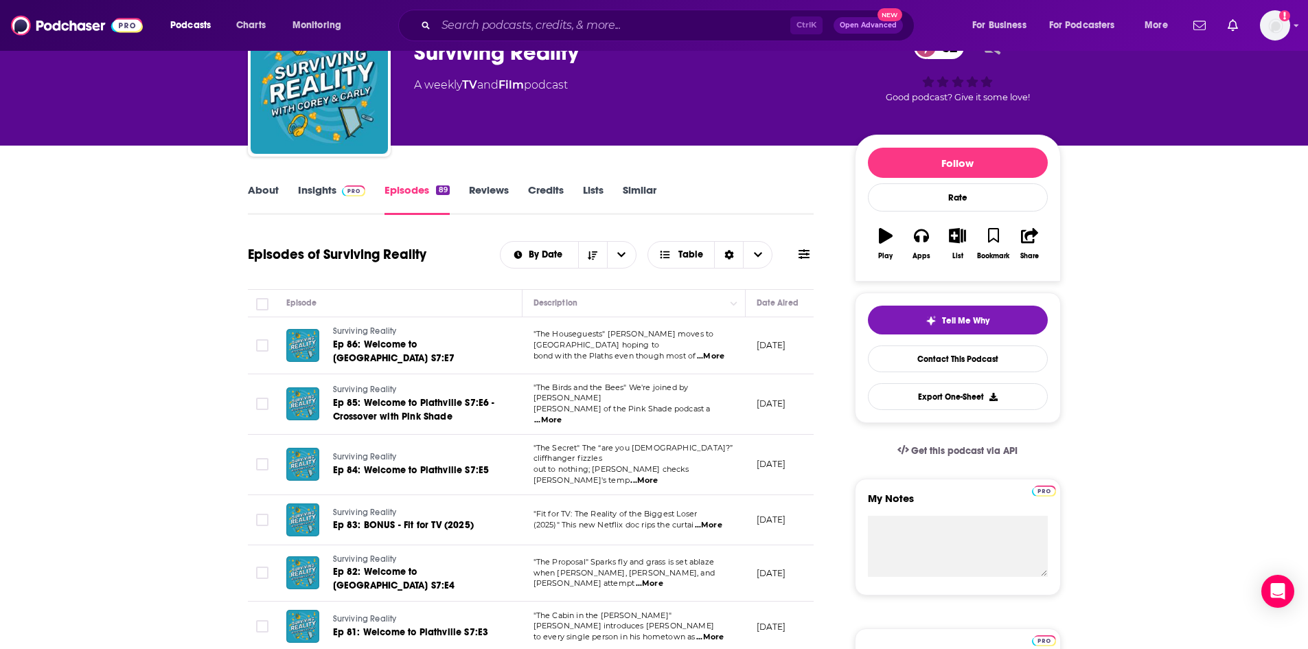
scroll to position [69, 0]
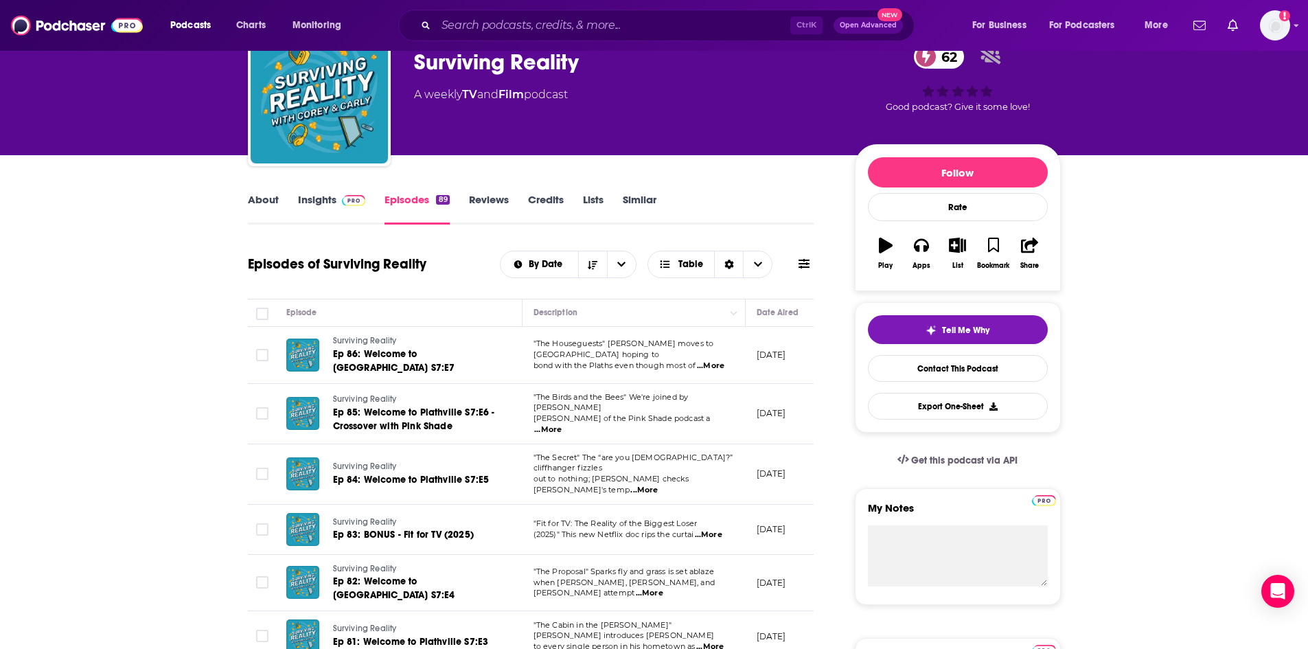
click at [254, 206] on link "About" at bounding box center [263, 209] width 31 height 32
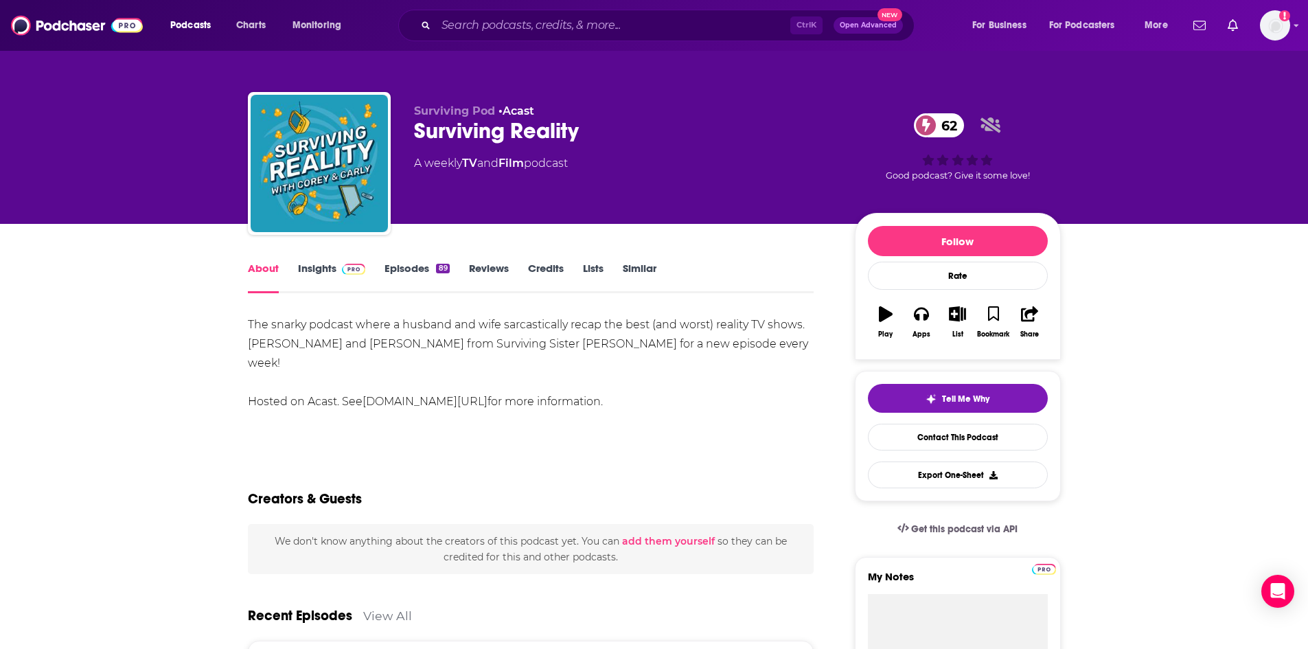
click at [318, 273] on link "Insights" at bounding box center [332, 278] width 68 height 32
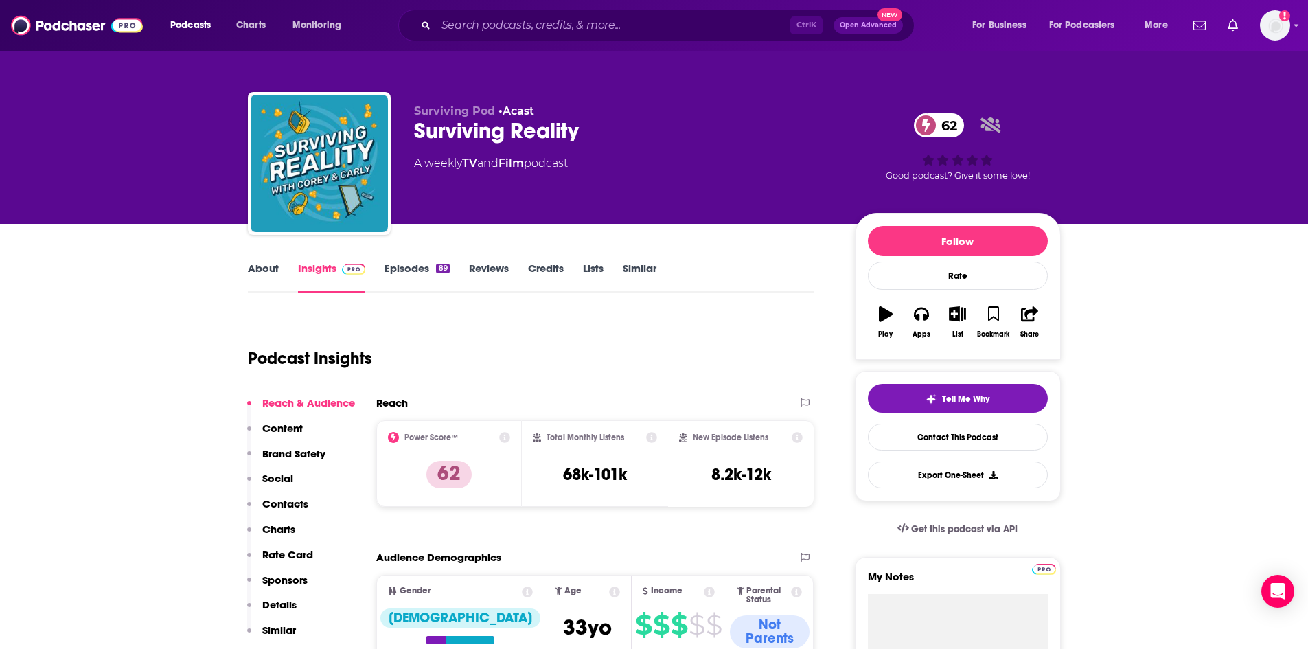
click at [395, 275] on link "Episodes 89" at bounding box center [416, 278] width 65 height 32
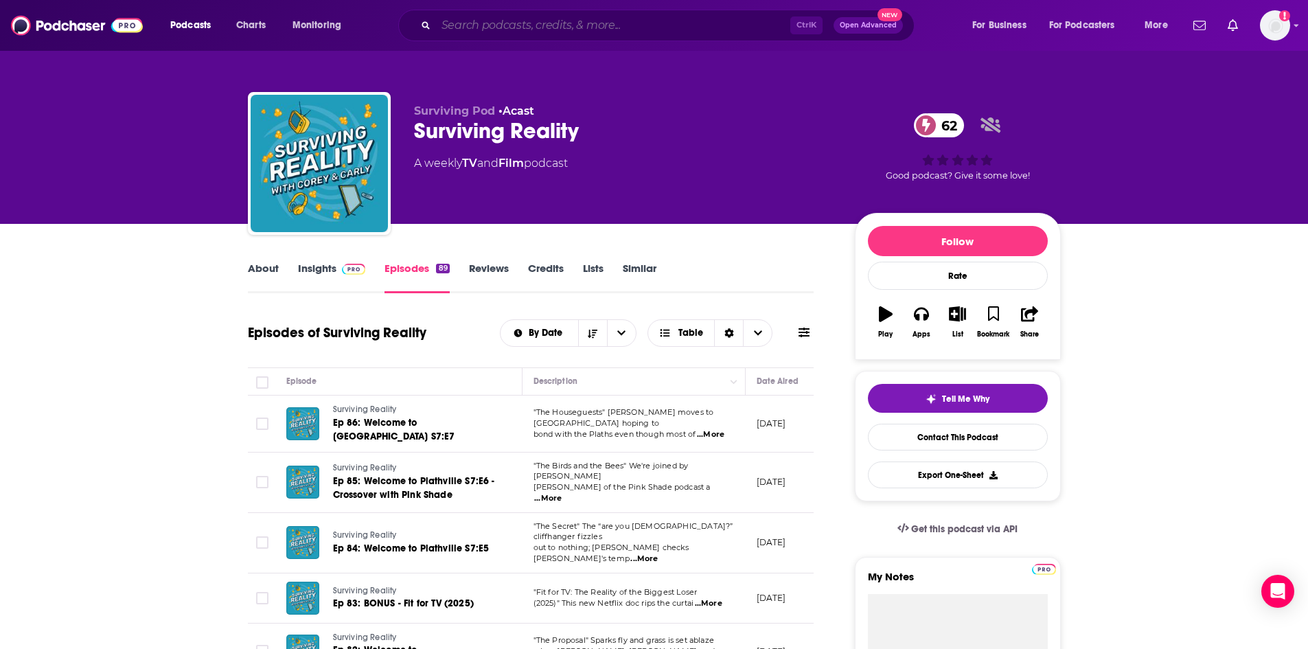
click at [555, 32] on input "Search podcasts, credits, & more..." at bounding box center [613, 25] width 354 height 22
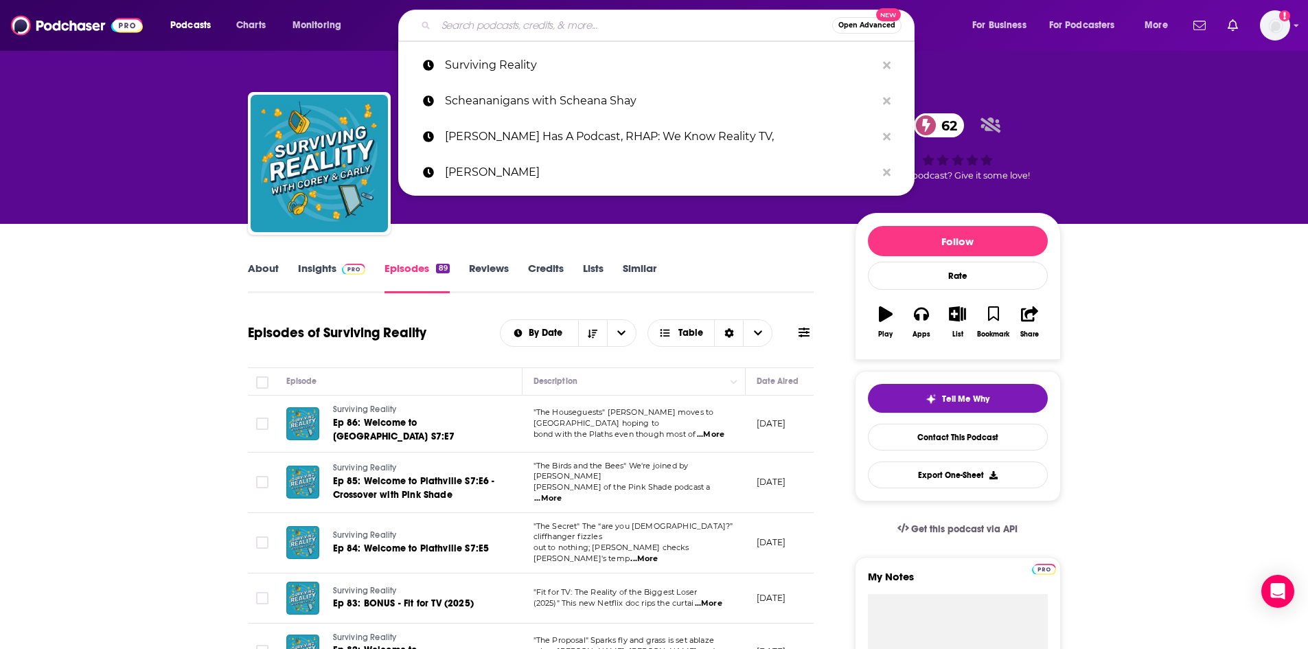
paste input "Taste of Reality"
type input "Taste of Reality"
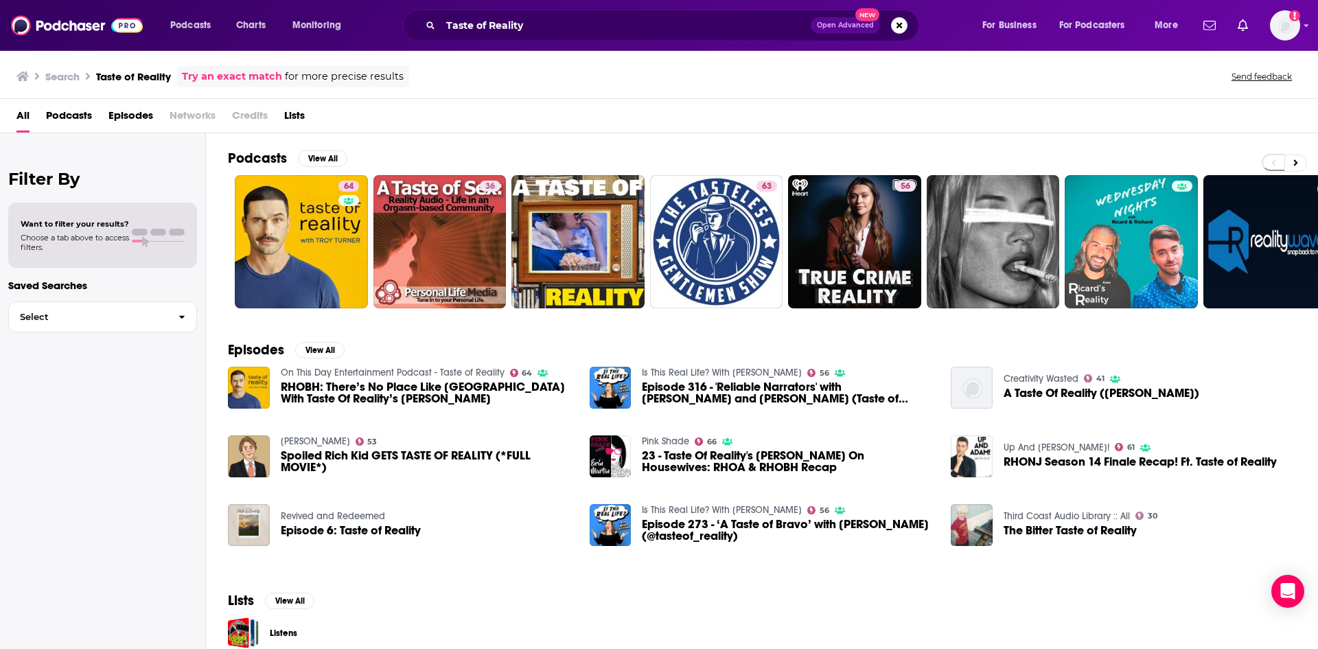
drag, startPoint x: 159, startPoint y: 501, endPoint x: 220, endPoint y: 341, distance: 171.9
click at [159, 501] on div "Filter By Want to filter your results? Choose a tab above to access filters. Sa…" at bounding box center [103, 457] width 206 height 649
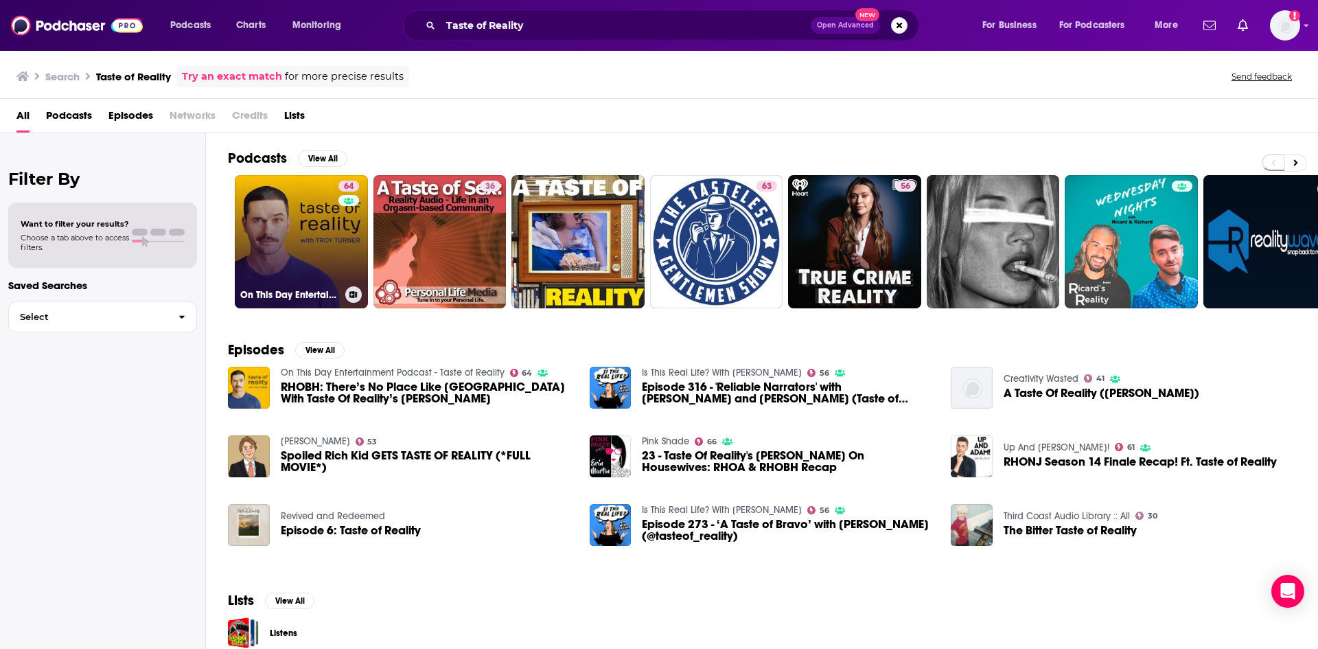
click at [279, 233] on link "64 On This Day Entertainment Podcast - Taste of Reality" at bounding box center [301, 241] width 133 height 133
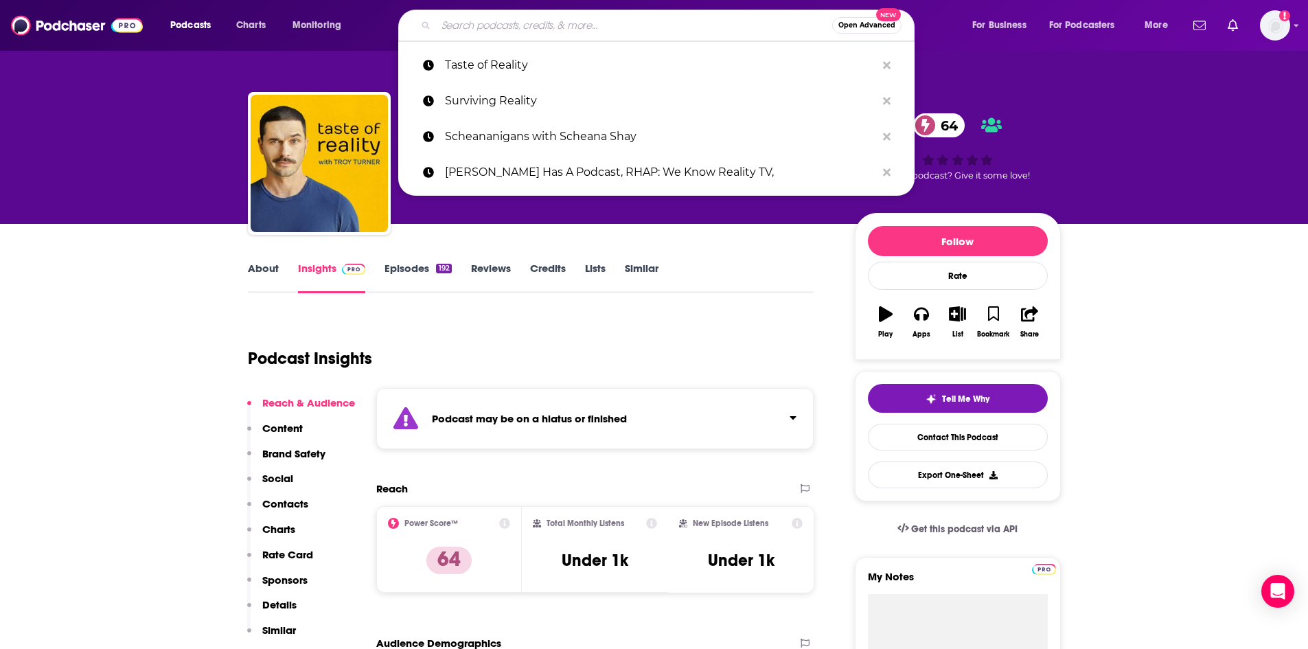
click at [619, 24] on input "Search podcasts, credits, & more..." at bounding box center [634, 25] width 396 height 22
paste input "Taste of [PERSON_NAME]"
type input "Taste of [PERSON_NAME]"
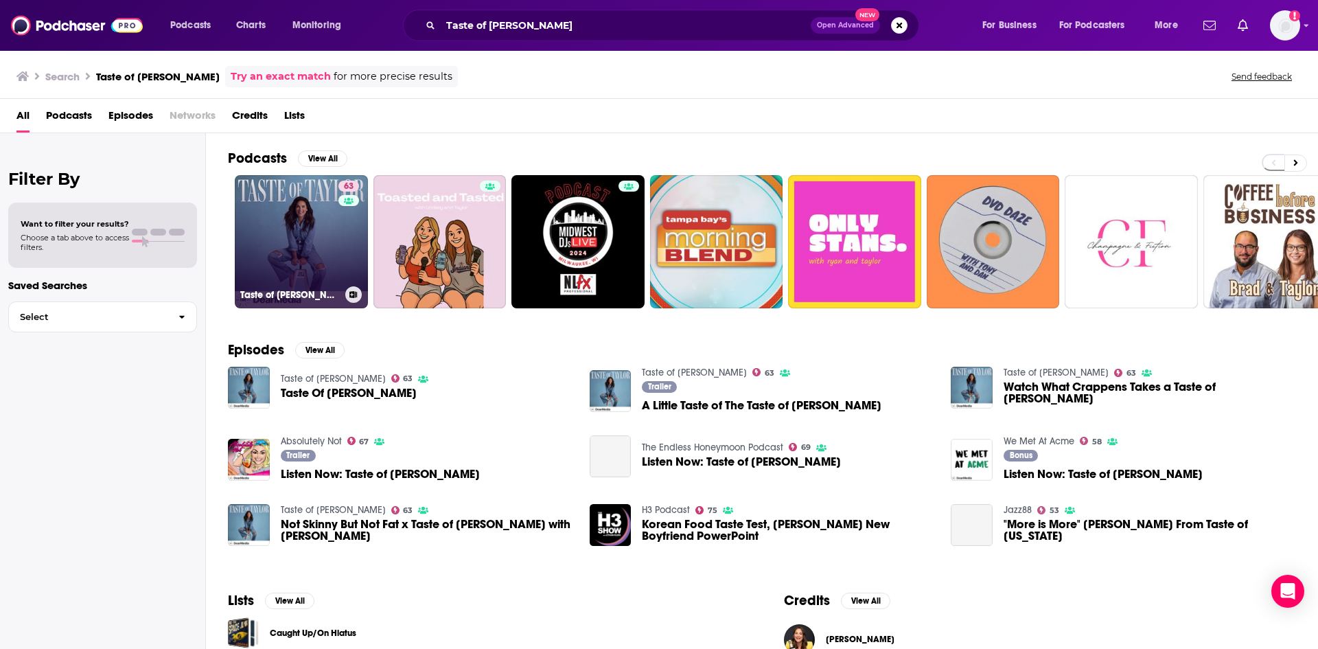
click at [315, 218] on link "63 Taste of Taylor" at bounding box center [301, 241] width 133 height 133
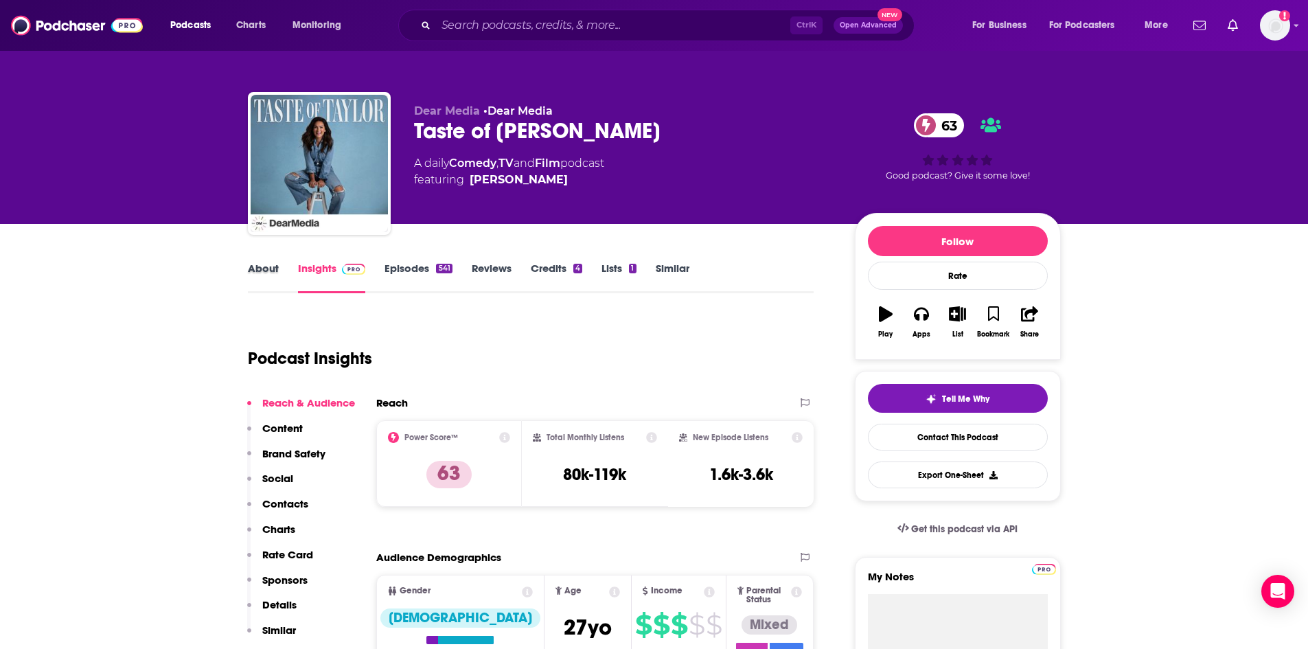
click at [278, 269] on div "About" at bounding box center [273, 278] width 50 height 32
click at [266, 272] on link "About" at bounding box center [263, 278] width 31 height 32
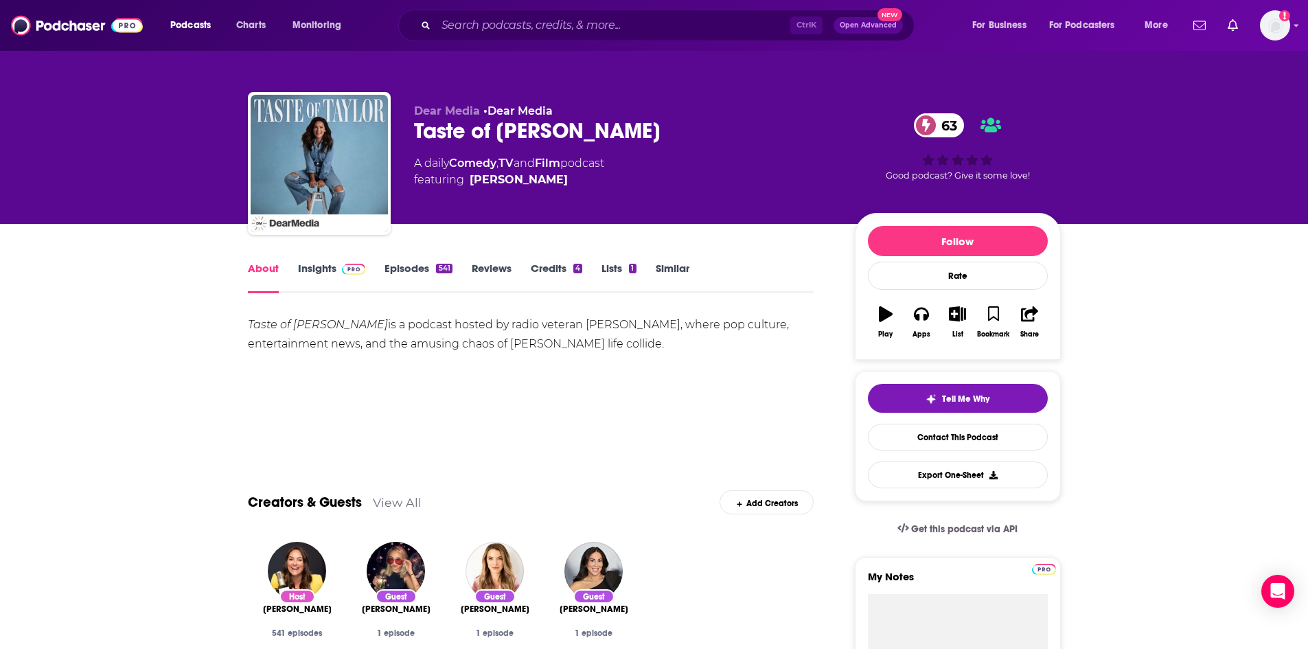
click at [412, 270] on link "Episodes 541" at bounding box center [417, 278] width 67 height 32
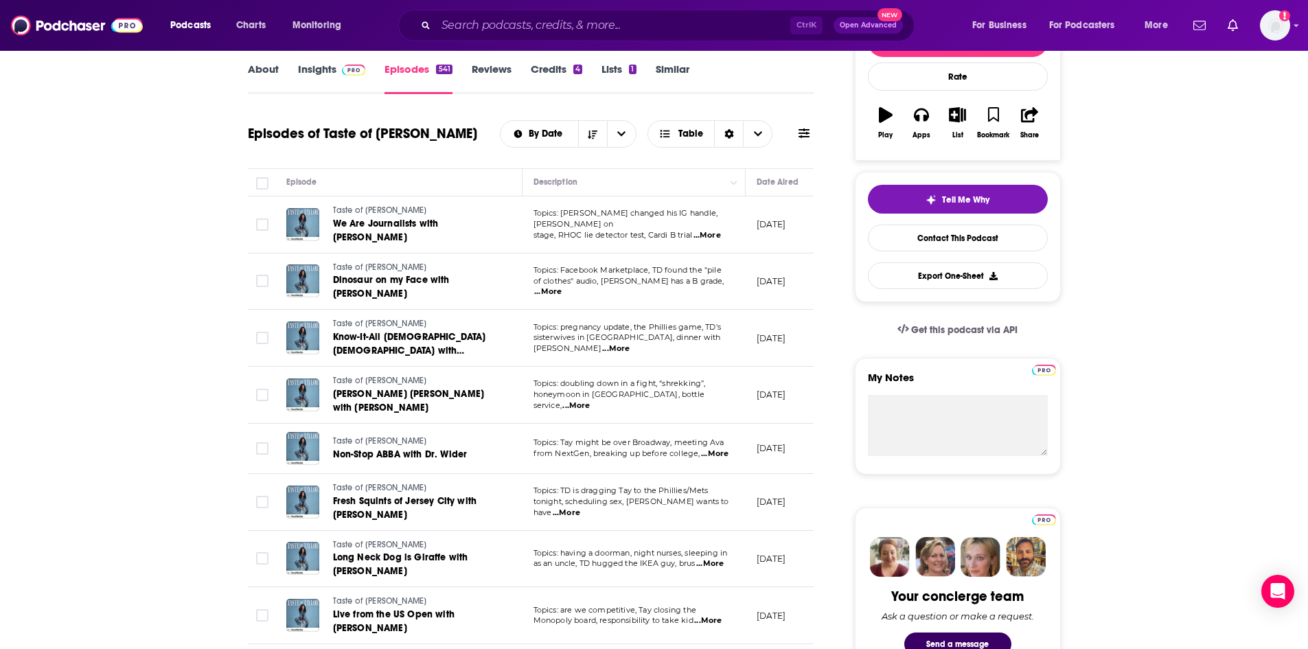
scroll to position [206, 0]
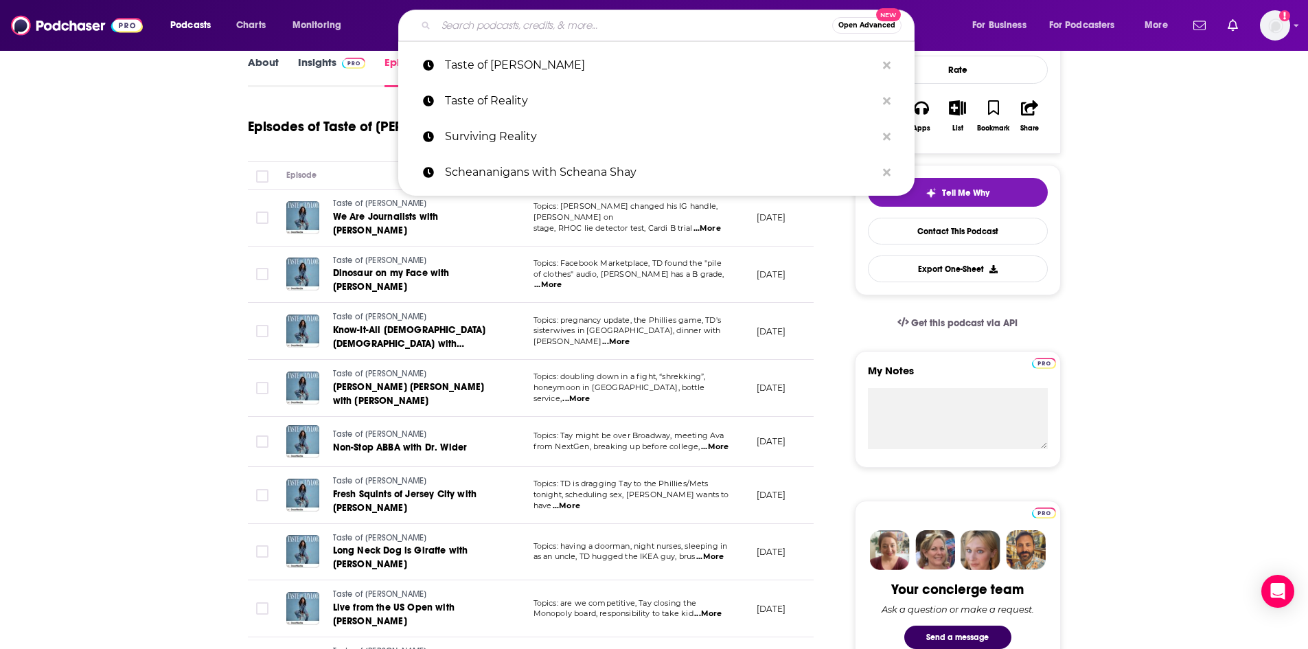
click at [451, 23] on input "Search podcasts, credits, & more..." at bounding box center [634, 25] width 396 height 22
paste input "The Breakdown with Bethany"
type input "The Breakdown with Bethany"
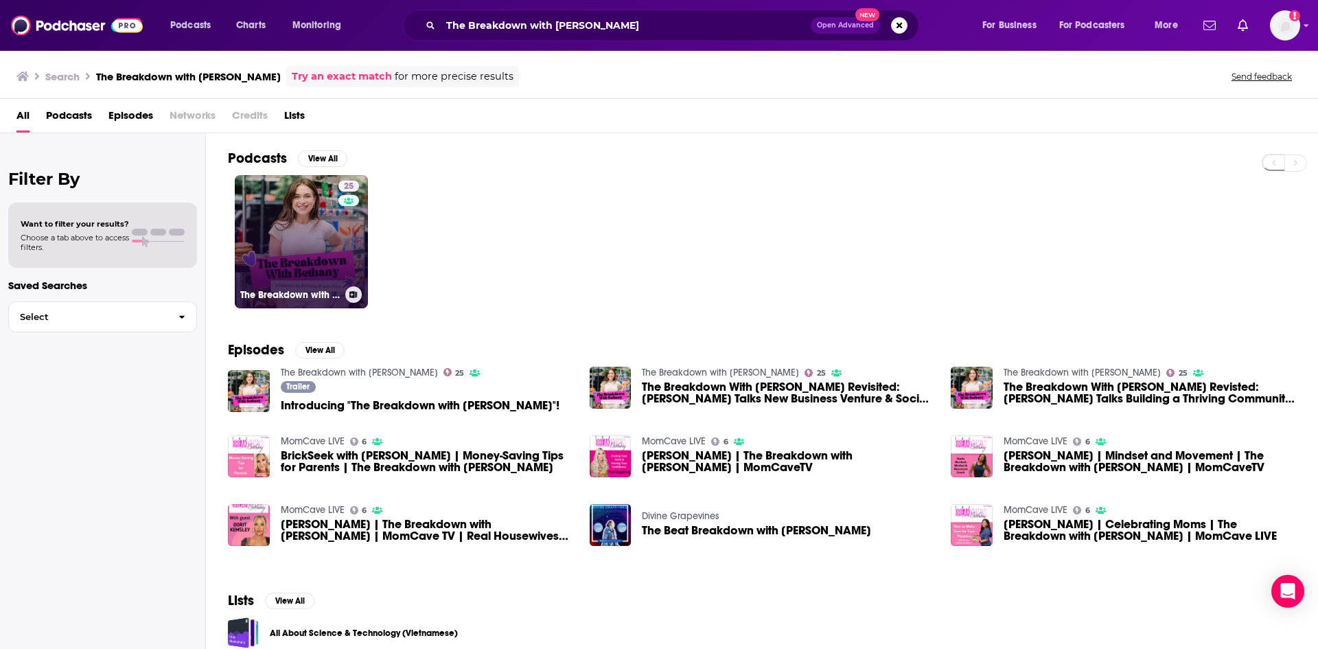
click at [331, 234] on link "25 The Breakdown with Bethany" at bounding box center [301, 241] width 133 height 133
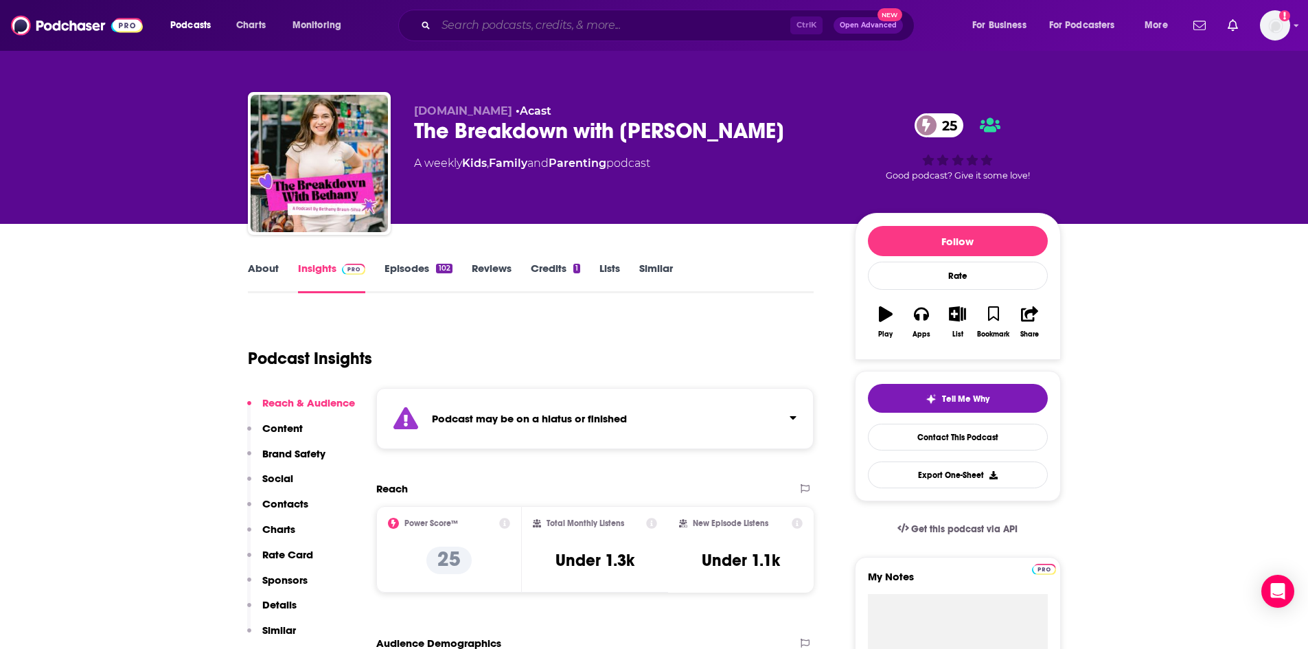
click at [478, 16] on input "Search podcasts, credits, & more..." at bounding box center [613, 25] width 354 height 22
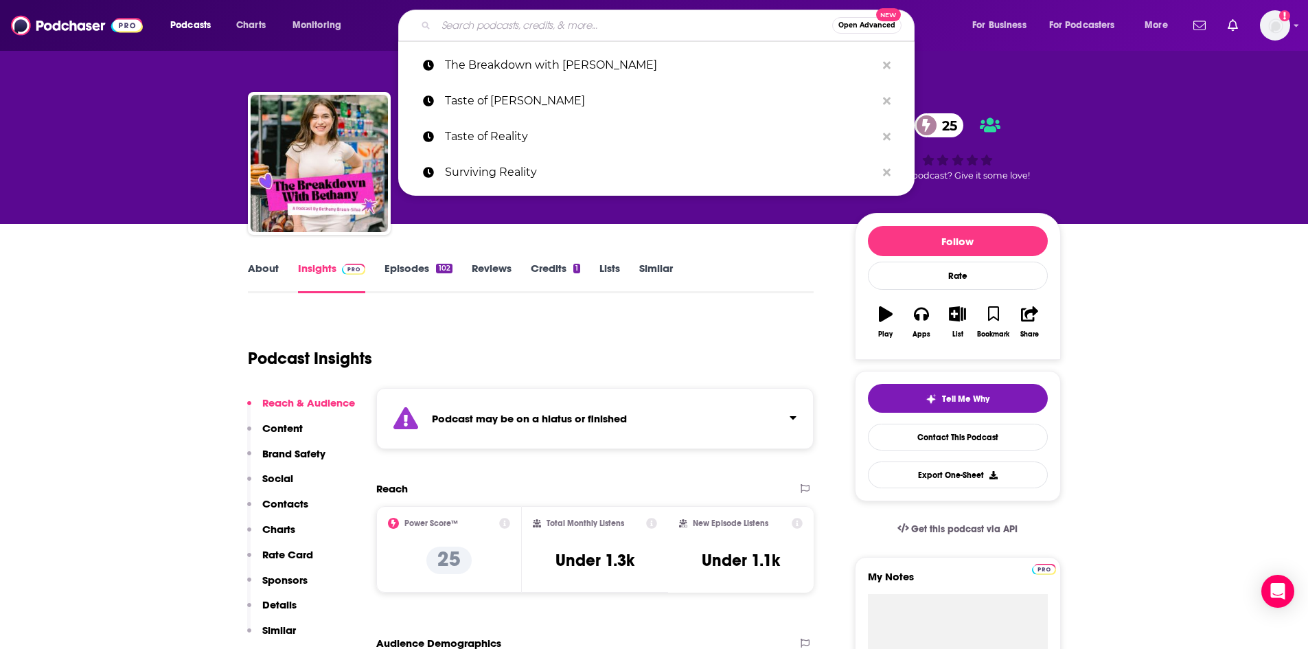
paste input "The Get Real Podcast: For All Things Reality TV"
type input "The Get Real Podcast: For All Things Reality TV"
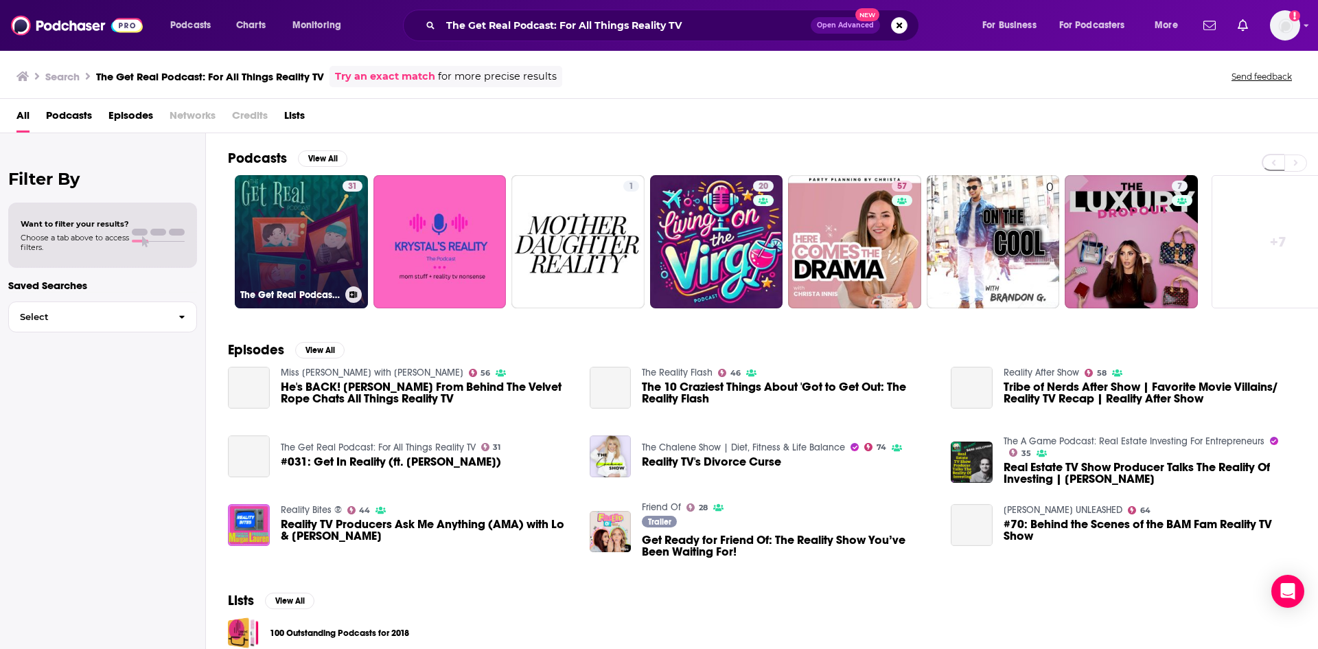
click at [322, 207] on link "31 The Get Real Podcast: For All Things Reality TV" at bounding box center [301, 241] width 133 height 133
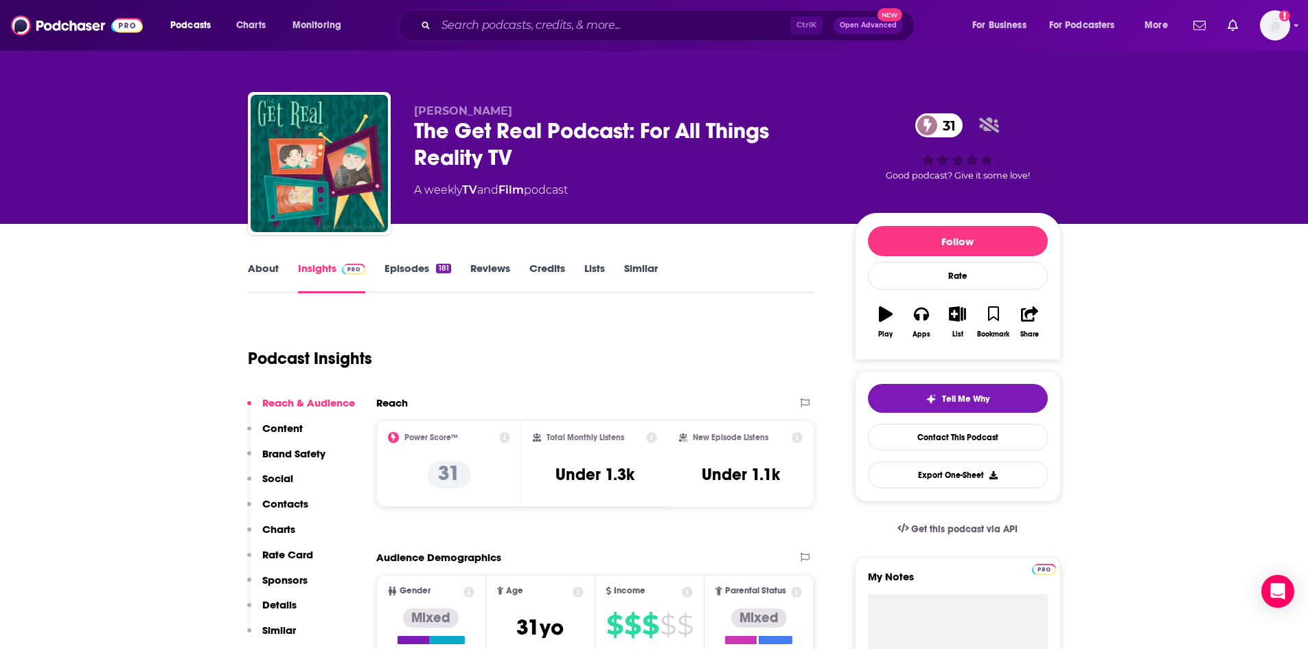
click at [267, 264] on link "About" at bounding box center [263, 278] width 31 height 32
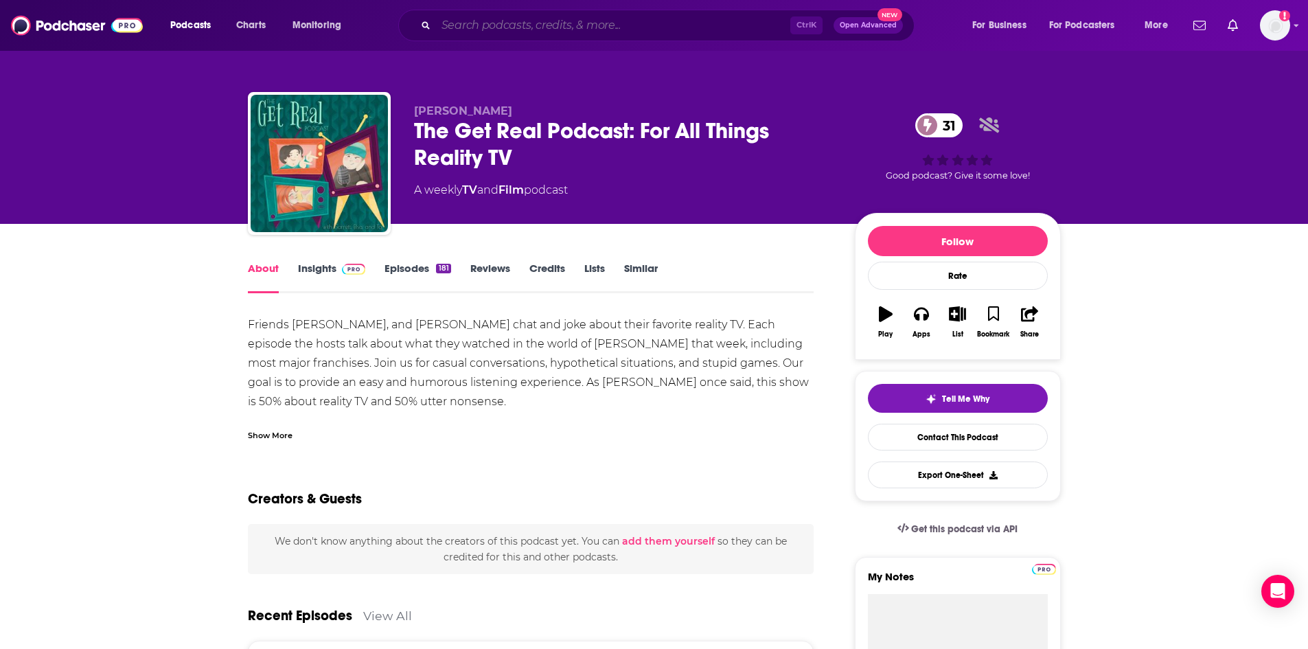
click at [536, 20] on input "Search podcasts, credits, & more..." at bounding box center [613, 25] width 354 height 22
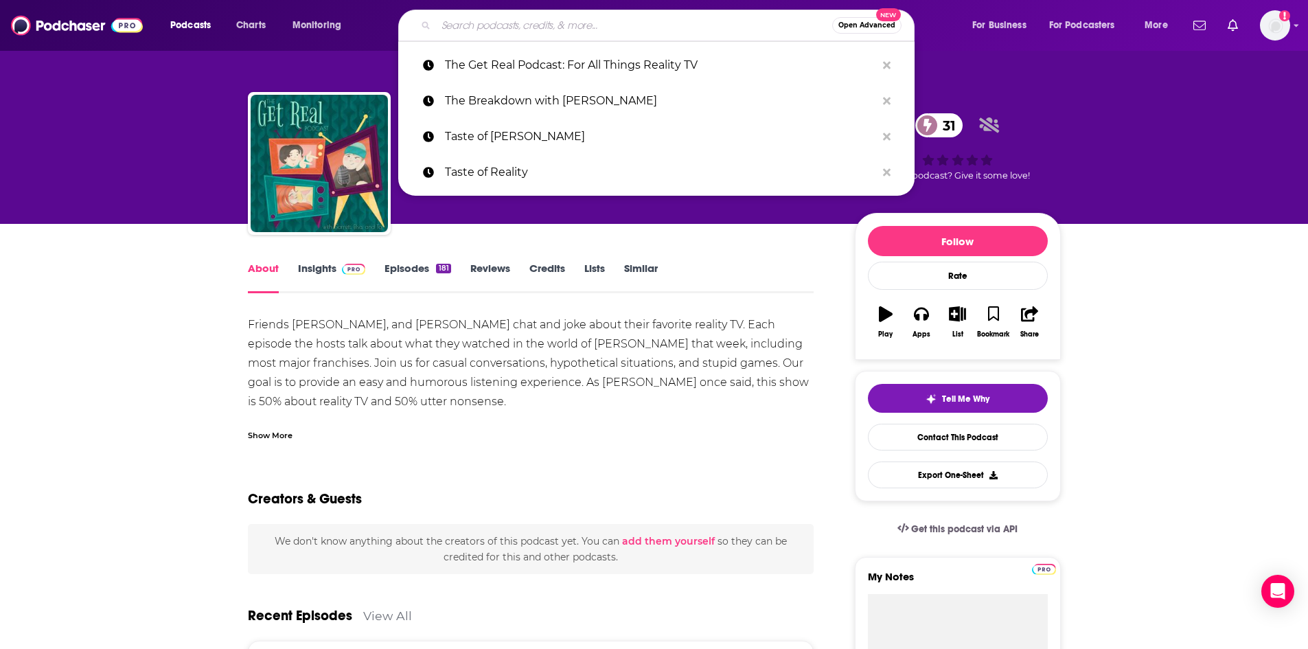
paste input "The Pre-Game with Kayla Nicole"
type input "The Pre-Game with Kayla Nicole"
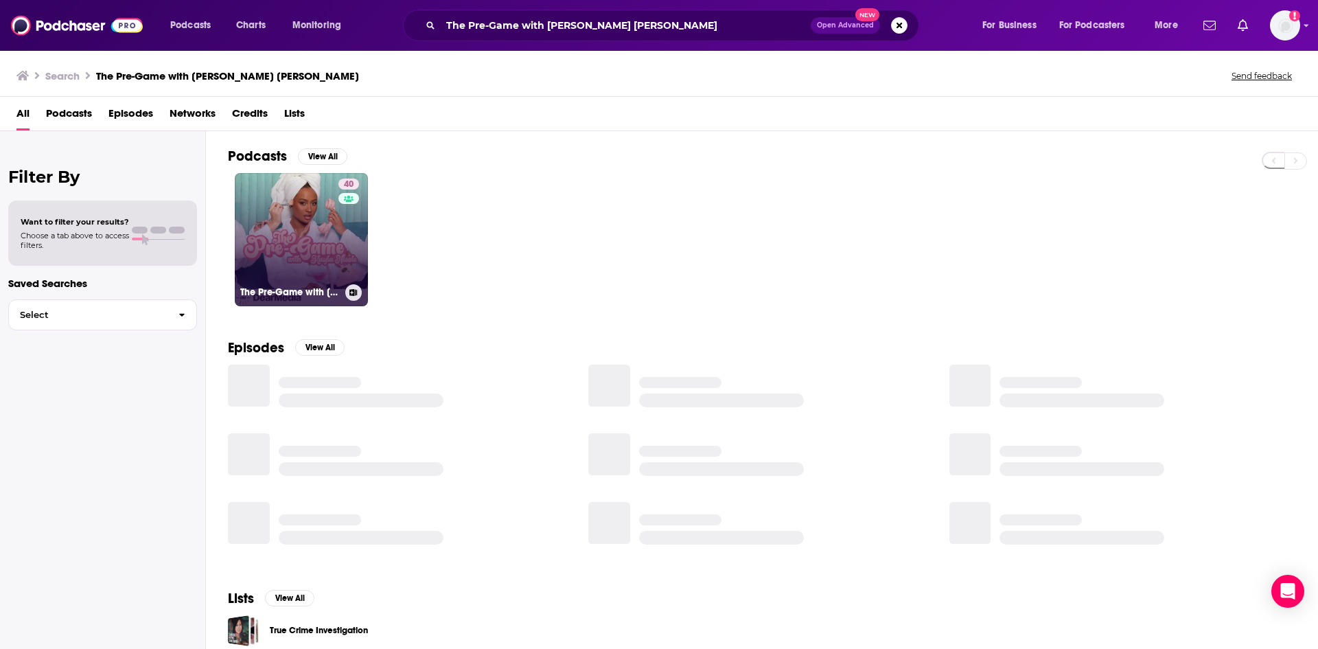
click at [288, 211] on link "40 The Pre-Game with Kayla Nicole" at bounding box center [301, 239] width 133 height 133
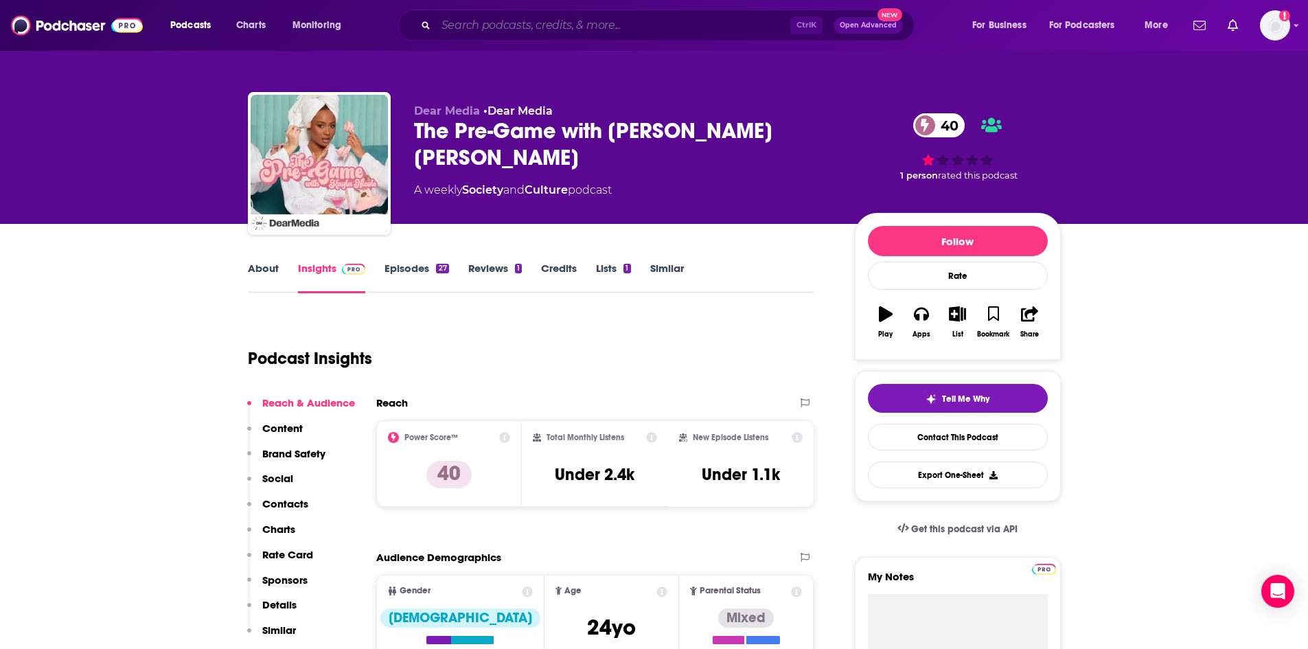
click at [538, 31] on input "Search podcasts, credits, & more..." at bounding box center [613, 25] width 354 height 22
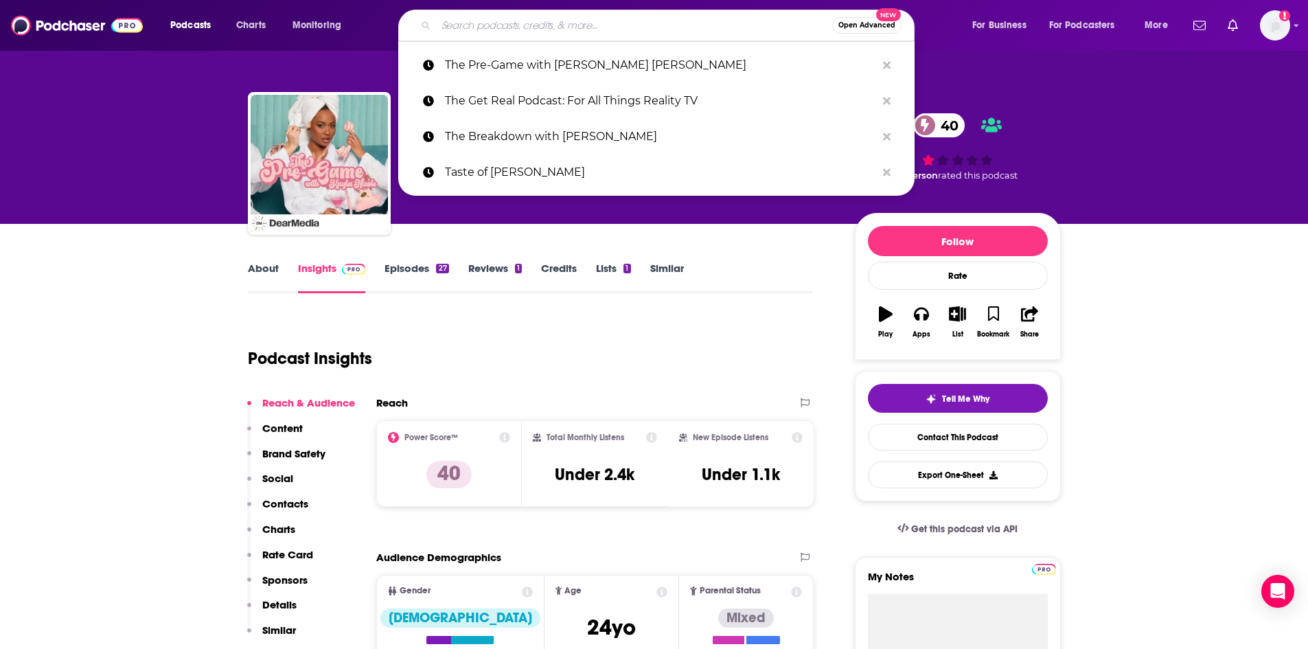
paste input "The Ringer Reality TV Podcast"
type input "The Ringer Reality TV Podcast"
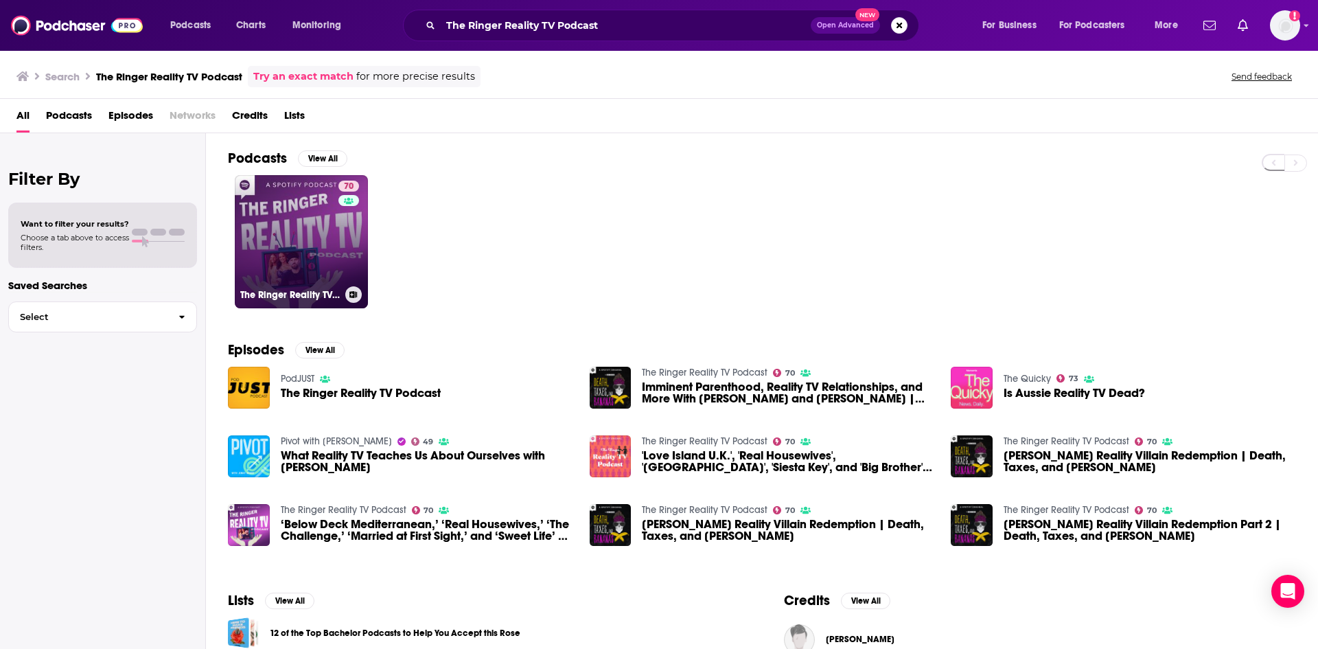
click at [306, 209] on link "70 The Ringer Reality TV Podcast" at bounding box center [301, 241] width 133 height 133
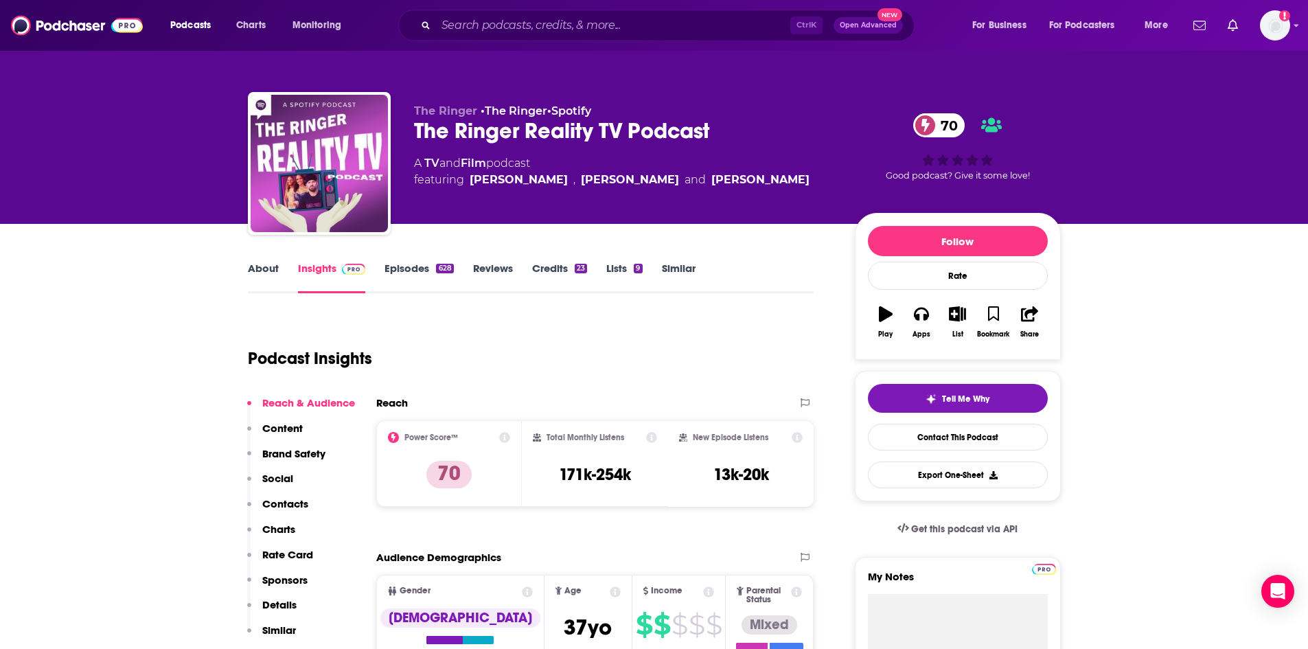
click at [258, 270] on link "About" at bounding box center [263, 278] width 31 height 32
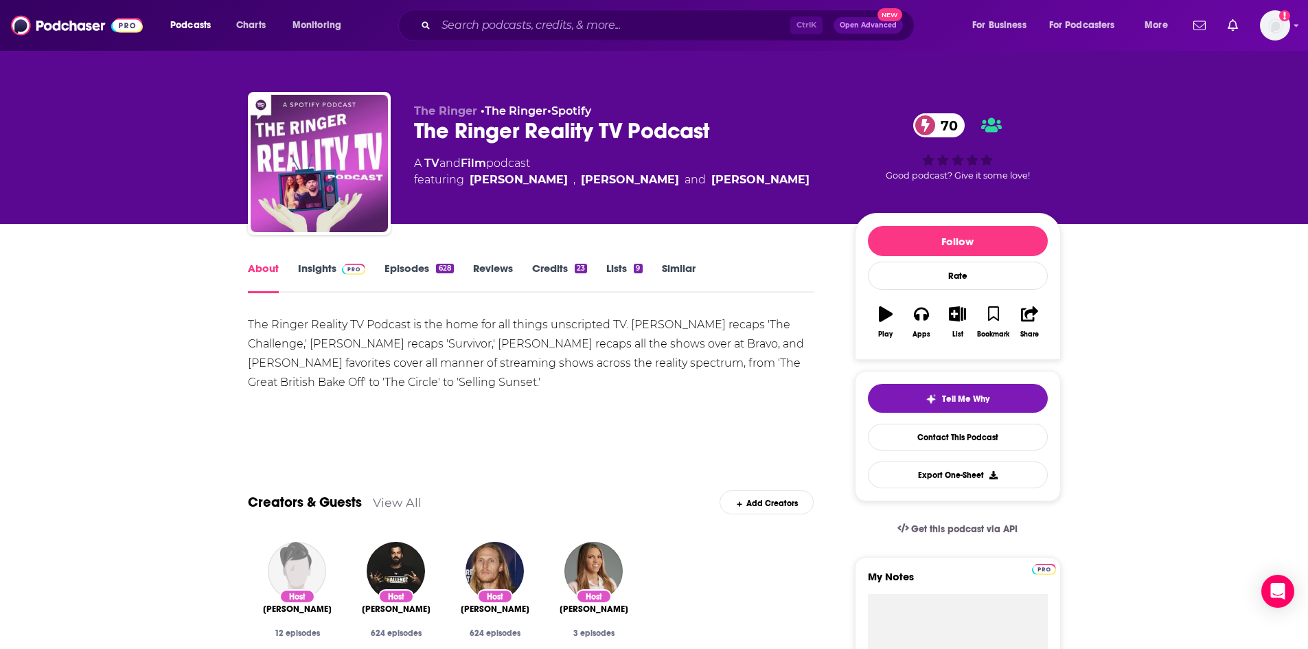
click at [392, 350] on div "The Ringer Reality TV Podcast is the home for all things unscripted TV. [PERSON…" at bounding box center [531, 353] width 566 height 77
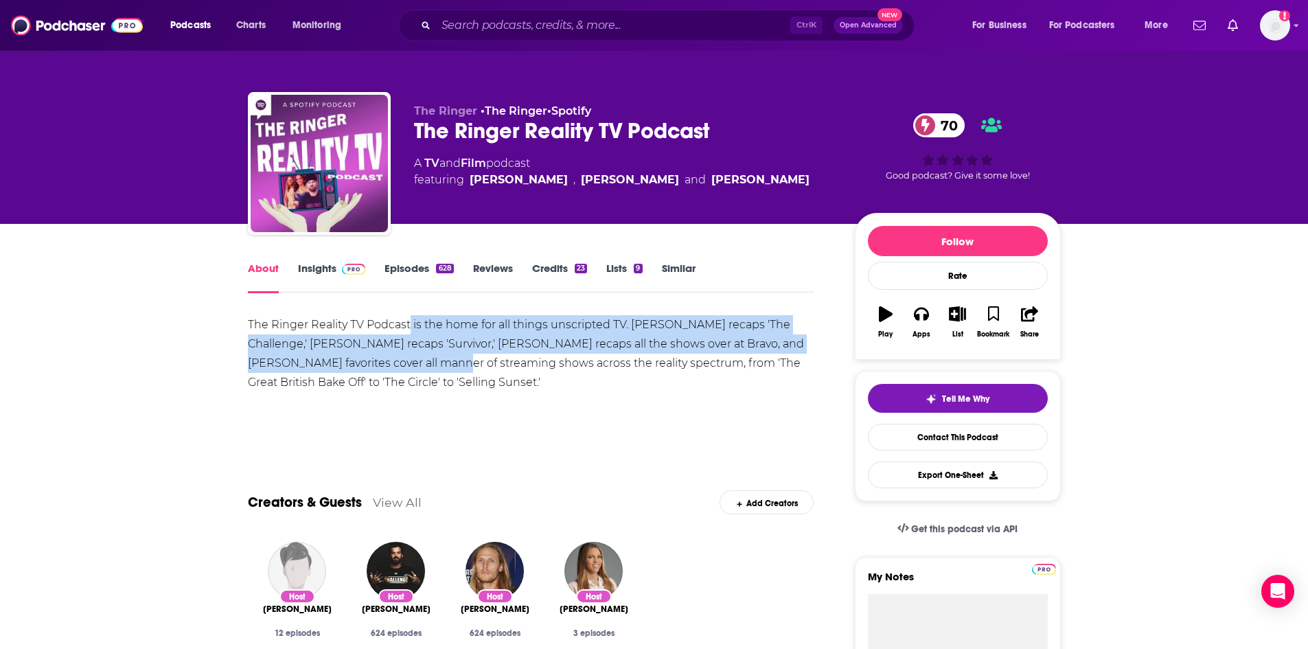
drag, startPoint x: 409, startPoint y: 332, endPoint x: 395, endPoint y: 364, distance: 34.2
click at [398, 361] on div "The Ringer Reality TV Podcast is the home for all things unscripted TV. [PERSON…" at bounding box center [531, 353] width 566 height 77
click at [391, 368] on div "The Ringer Reality TV Podcast is the home for all things unscripted TV. [PERSON…" at bounding box center [531, 353] width 566 height 77
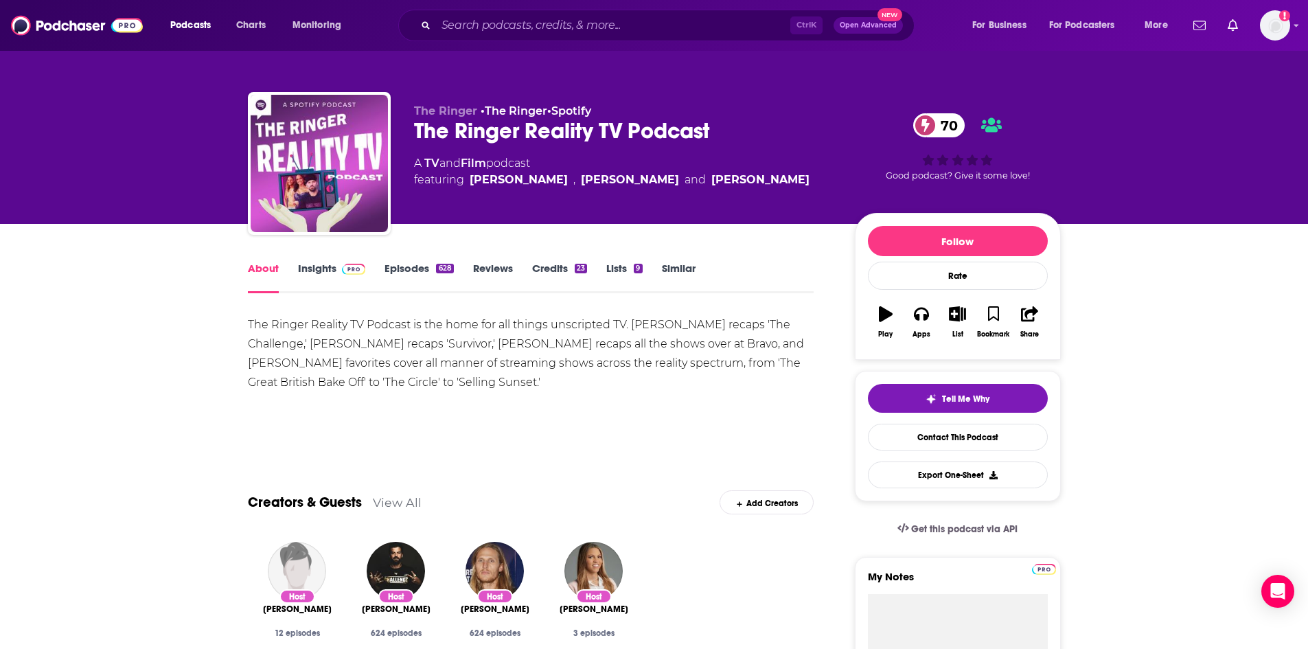
click at [417, 264] on link "Episodes 628" at bounding box center [418, 278] width 69 height 32
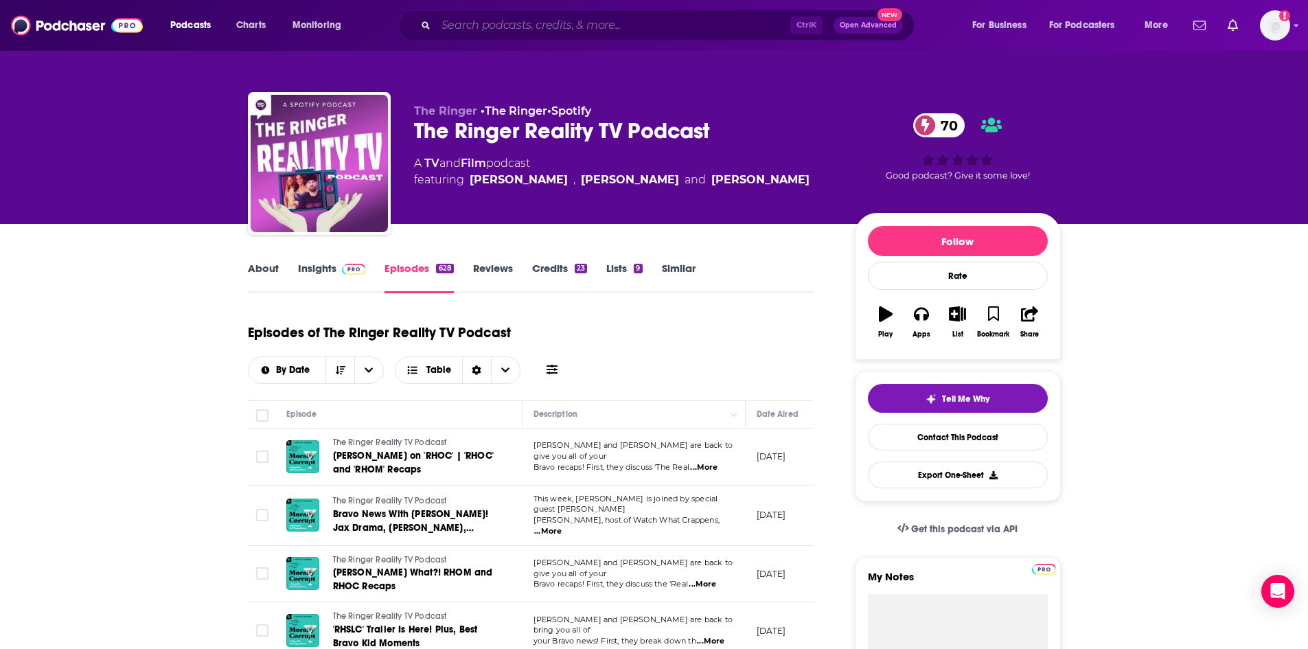
click at [522, 19] on input "Search podcasts, credits, & more..." at bounding box center [613, 25] width 354 height 22
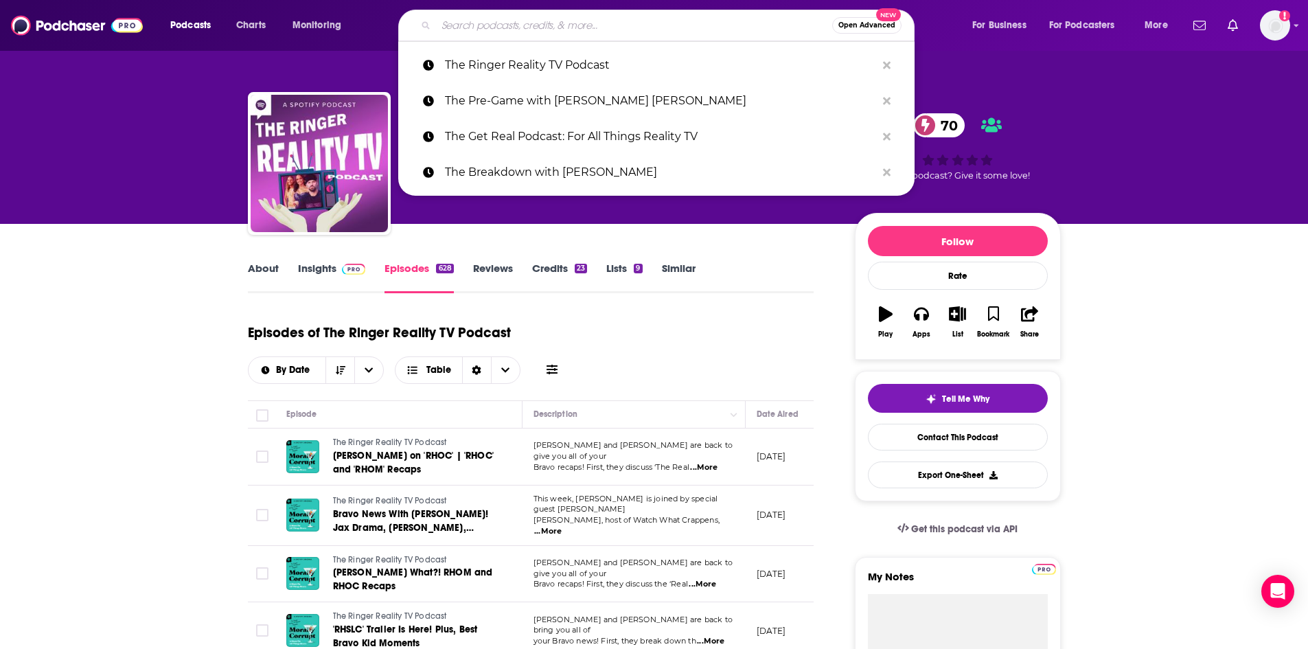
paste input "The Viall Files"
type input "The Viall Files"
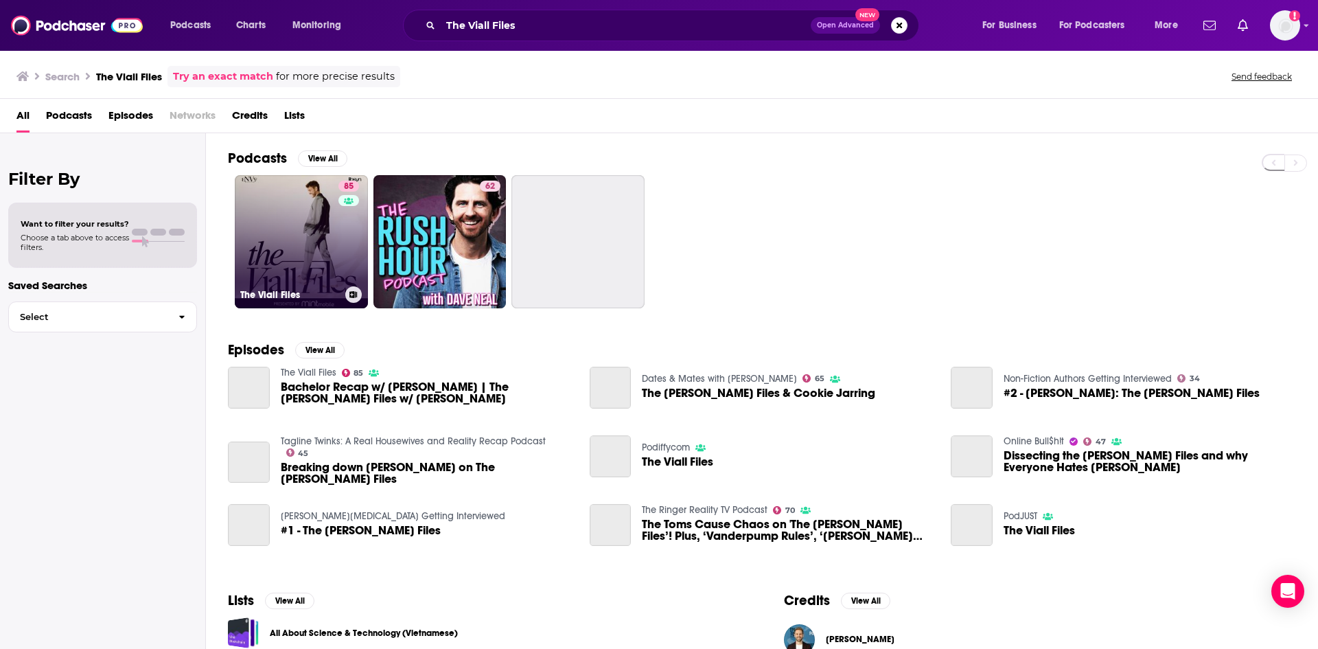
click at [306, 212] on link "85 The Viall Files" at bounding box center [301, 241] width 133 height 133
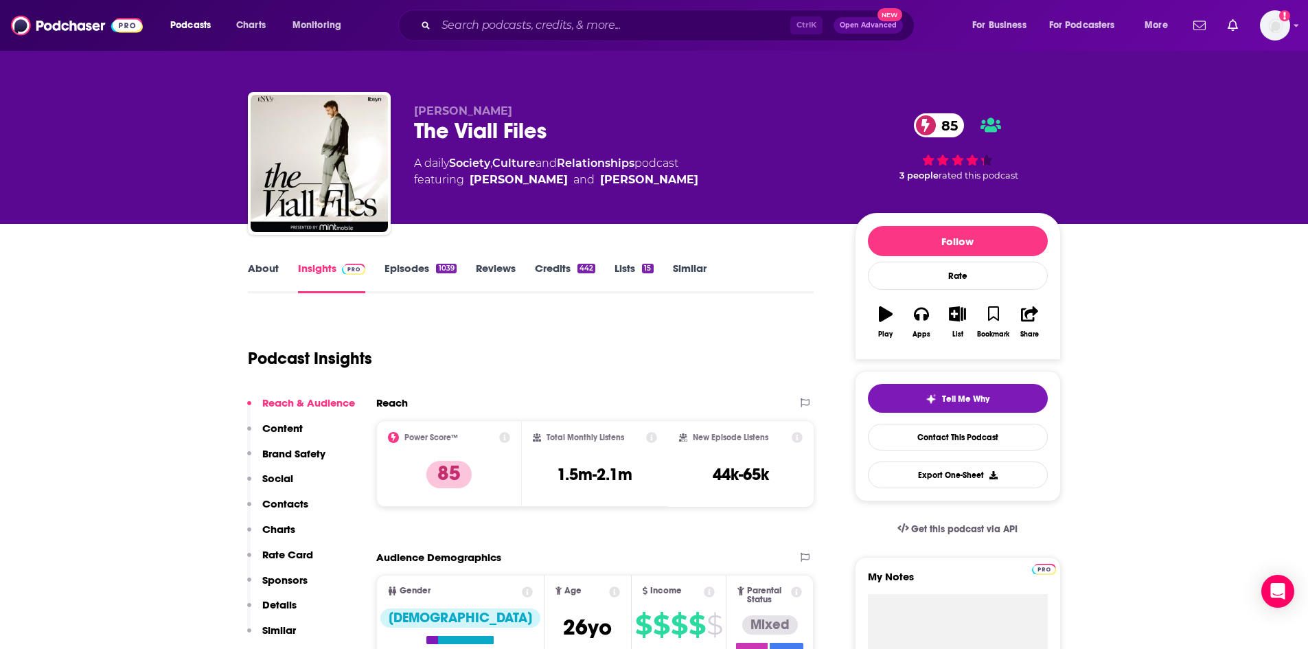
click at [257, 273] on link "About" at bounding box center [263, 278] width 31 height 32
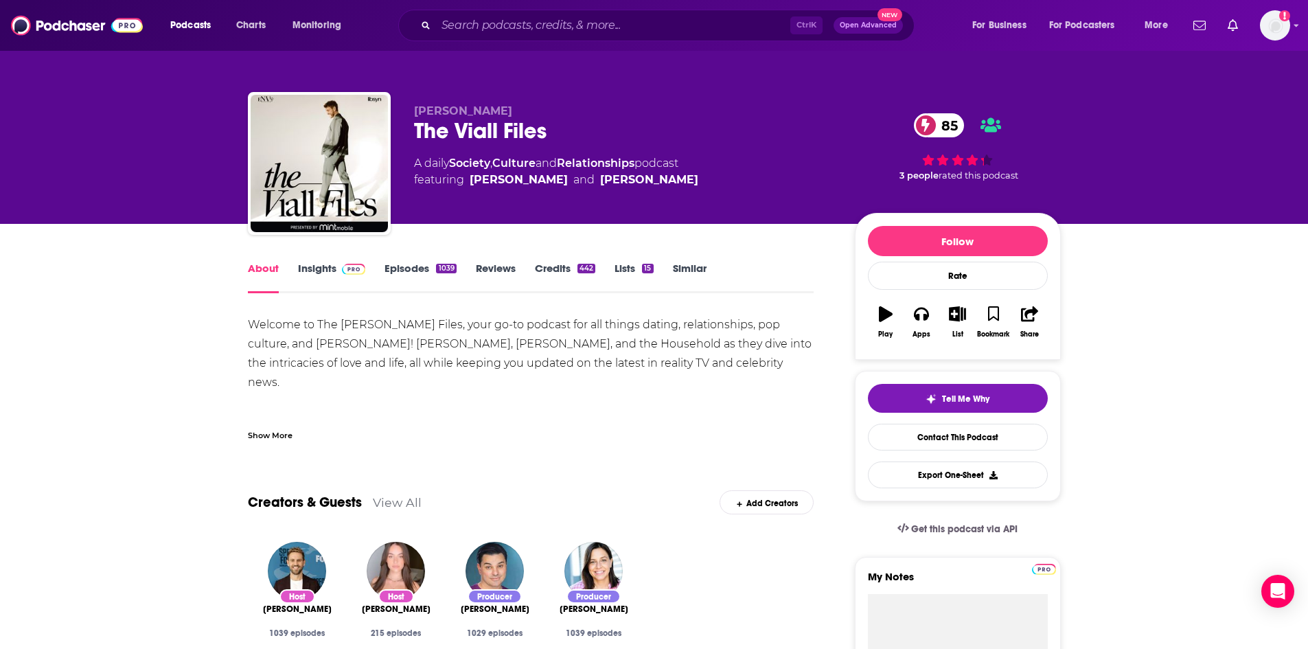
click at [409, 269] on link "Episodes 1039" at bounding box center [419, 278] width 71 height 32
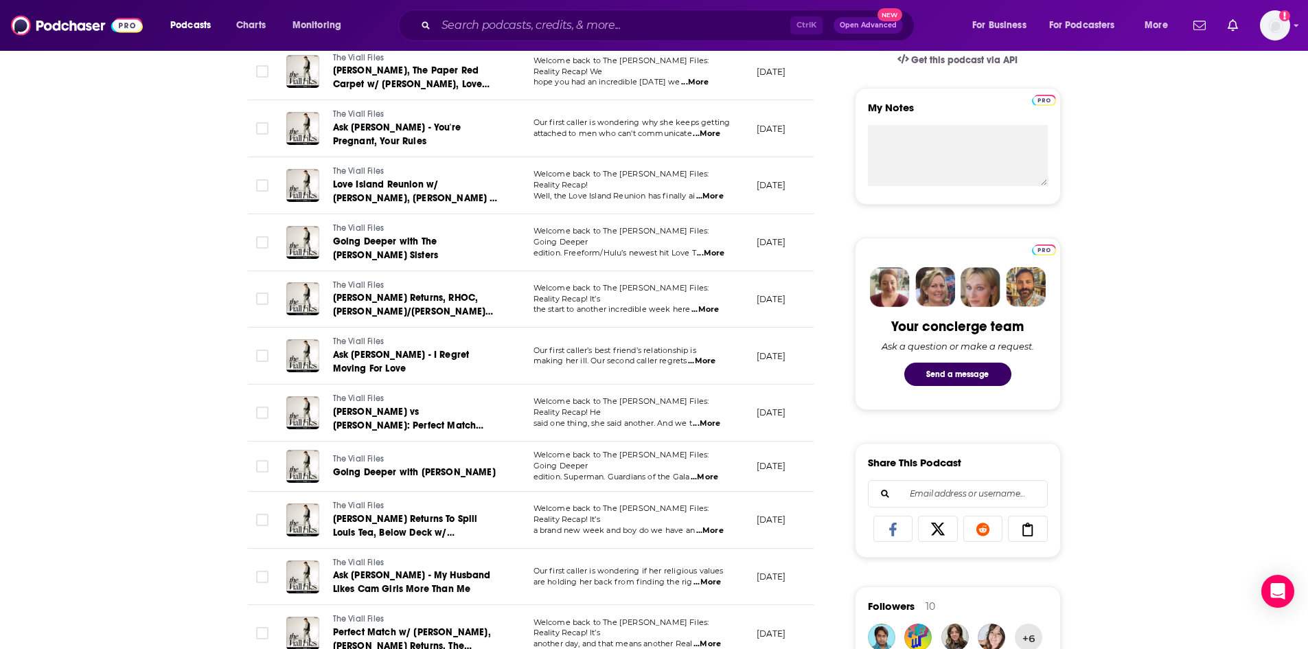
scroll to position [481, 0]
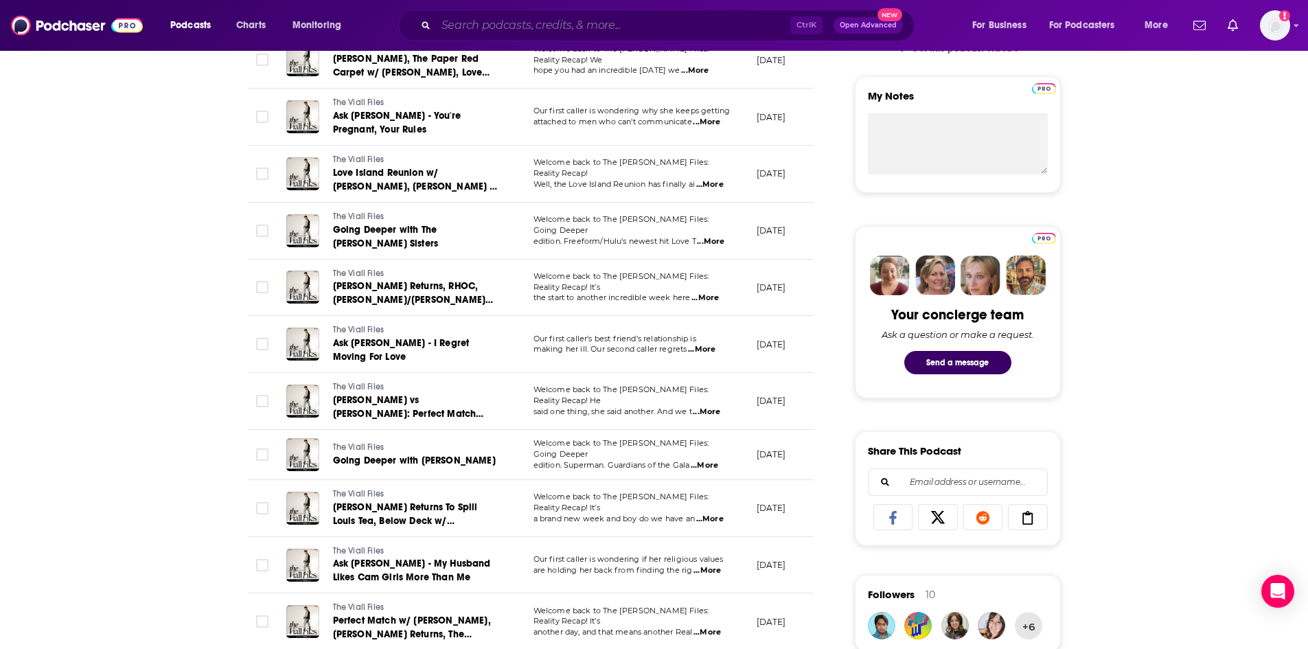
click at [436, 27] on input "Search podcasts, credits, & more..." at bounding box center [613, 25] width 354 height 22
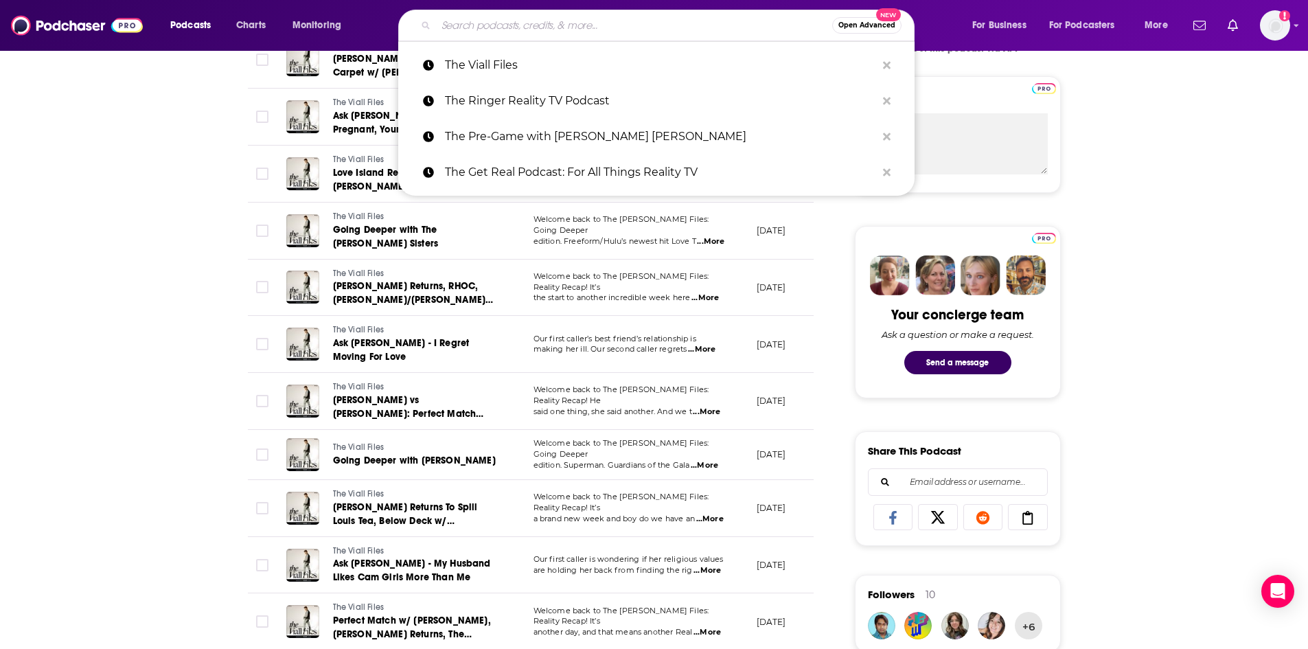
paste input "The Watch"
type input "The Watch"
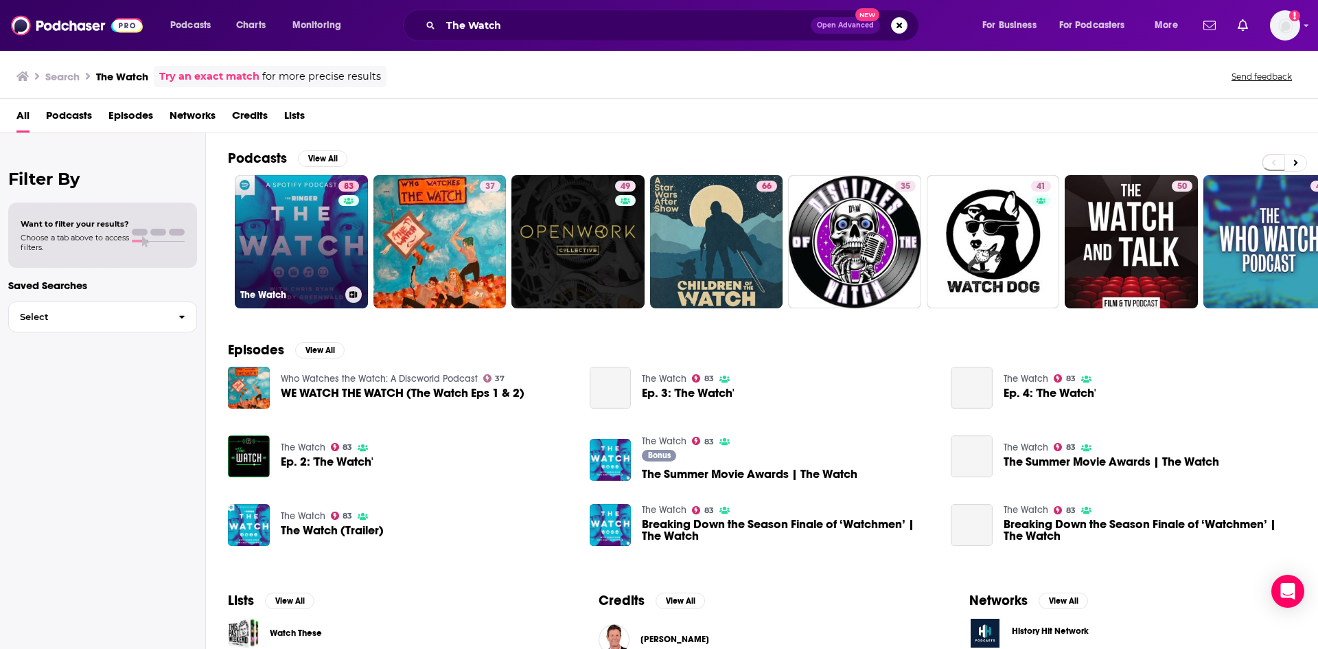
click at [323, 234] on link "83 The Watch" at bounding box center [301, 241] width 133 height 133
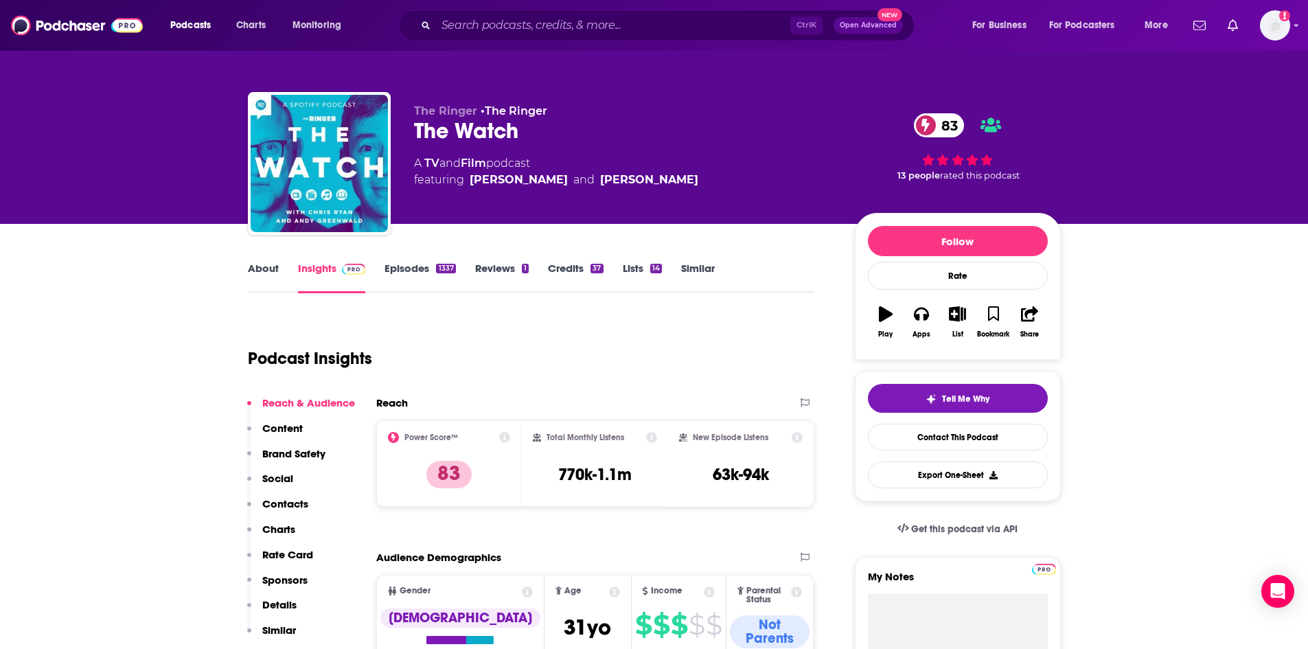
click at [271, 265] on link "About" at bounding box center [263, 278] width 31 height 32
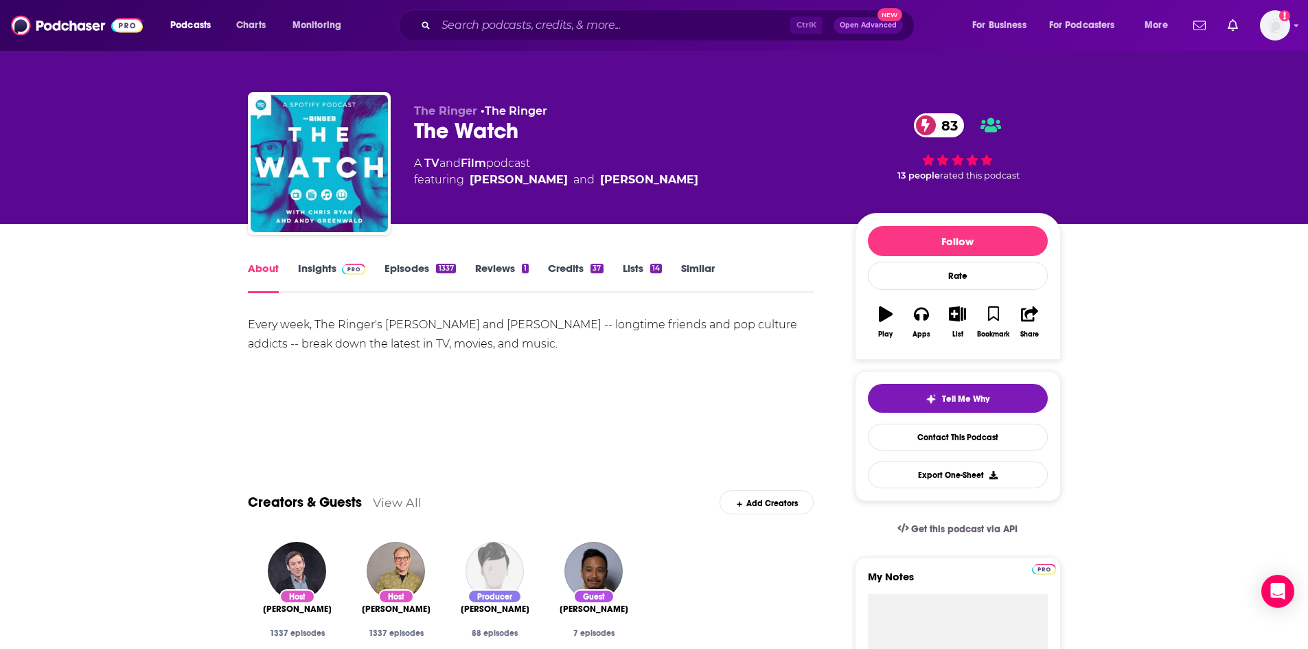
click at [415, 271] on link "Episodes 1337" at bounding box center [419, 278] width 71 height 32
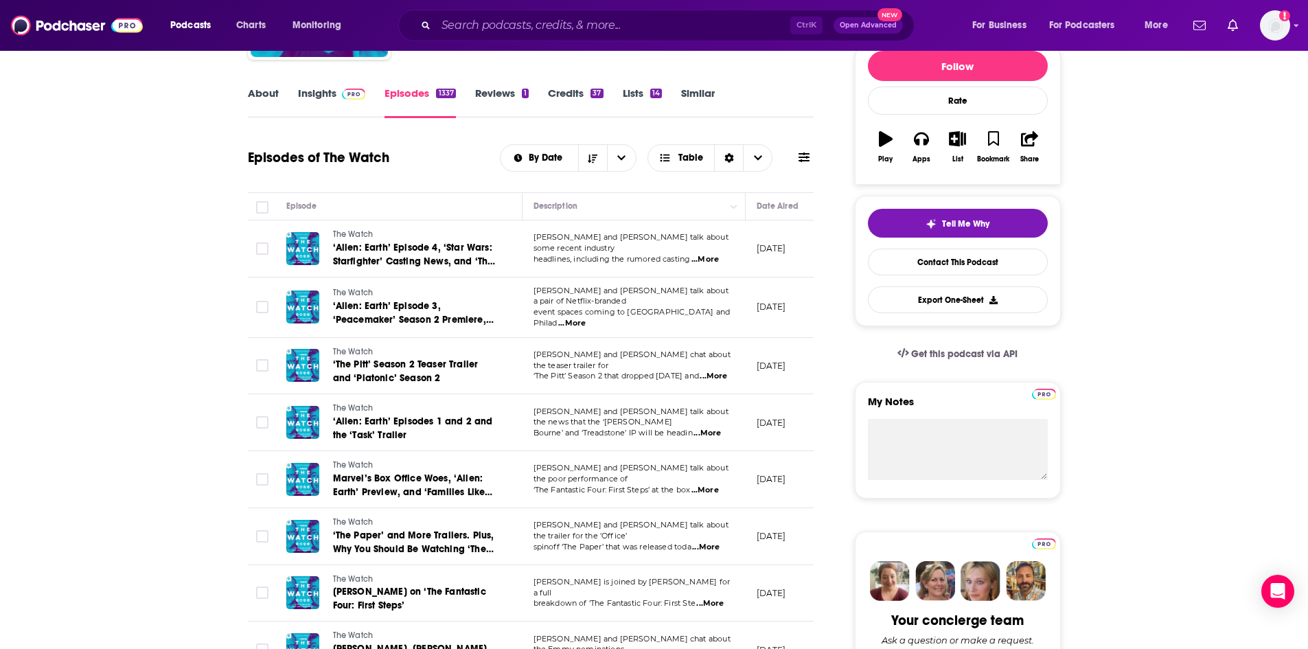
scroll to position [206, 0]
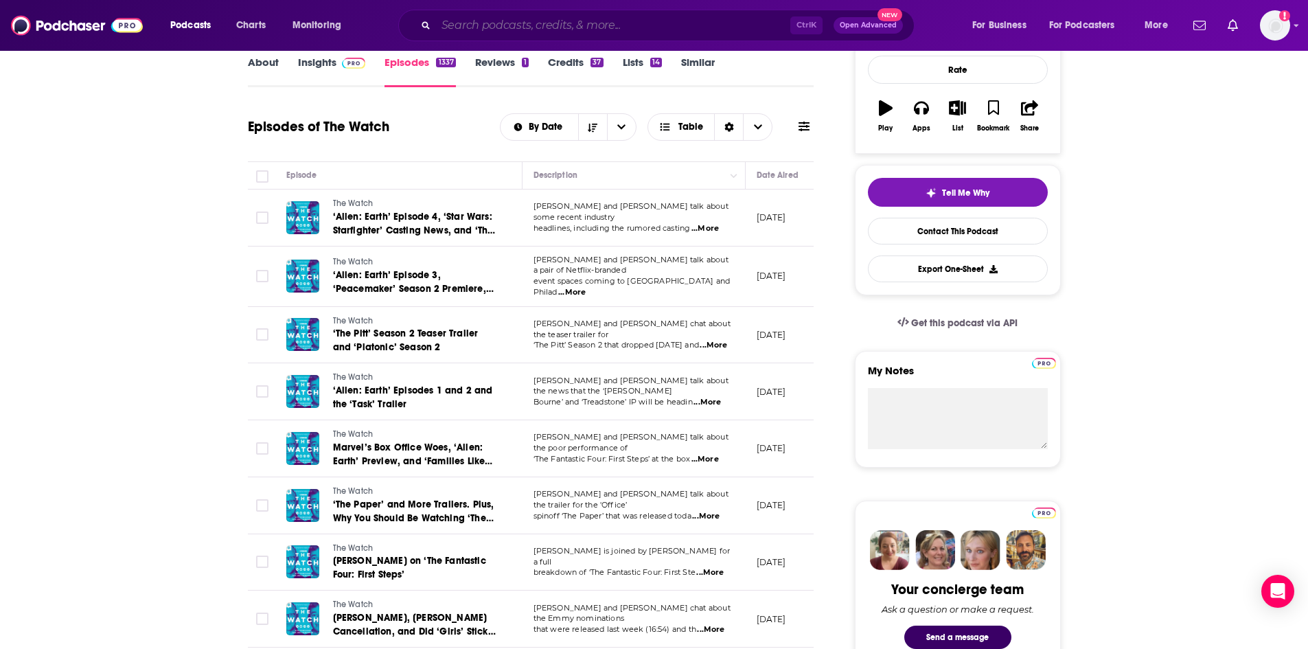
click at [507, 19] on input "Search podcasts, credits, & more..." at bounding box center [613, 25] width 354 height 22
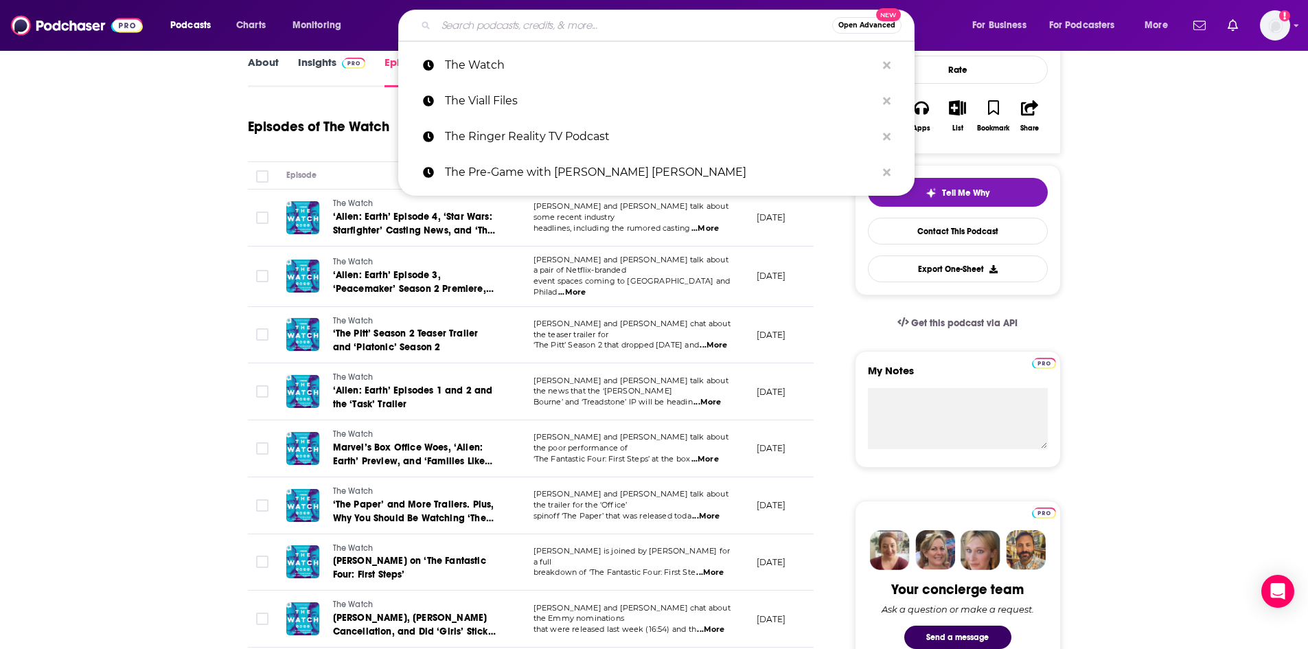
paste input "Virtual Reali-Tea by Page Six"
type input "Virtual Reali-Tea by Page Six"
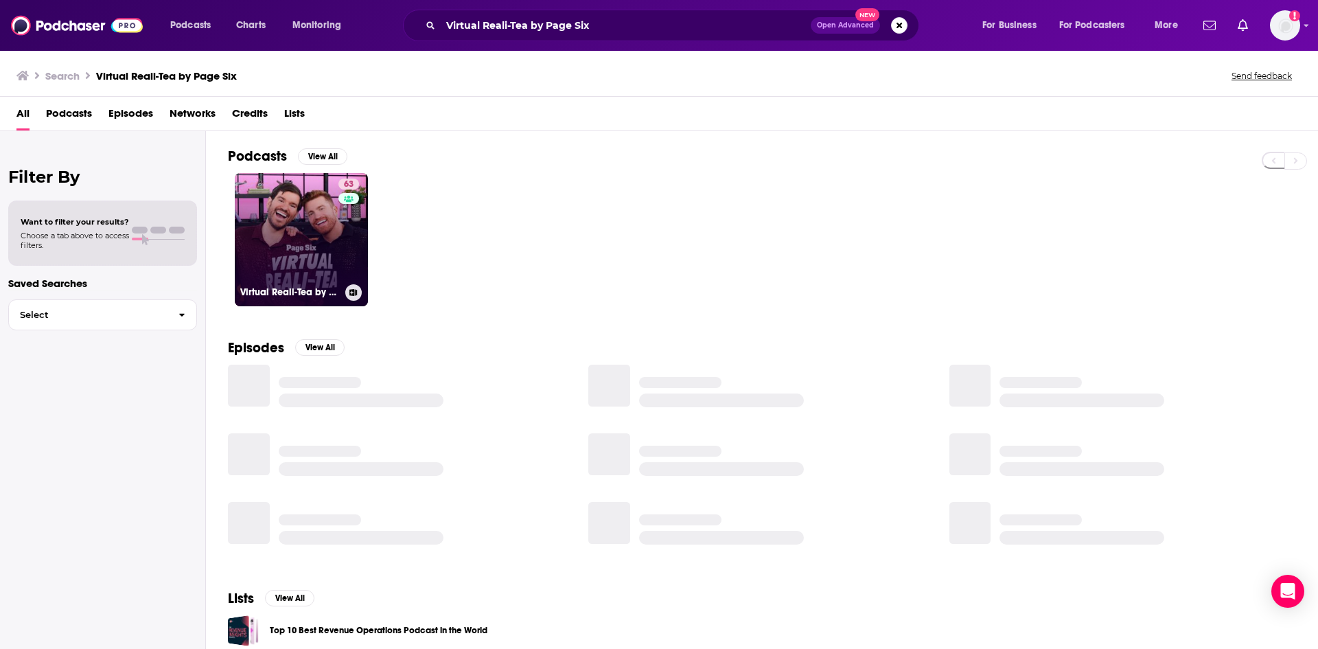
click at [319, 229] on link "63 Virtual Reali-Tea by Page Six" at bounding box center [301, 239] width 133 height 133
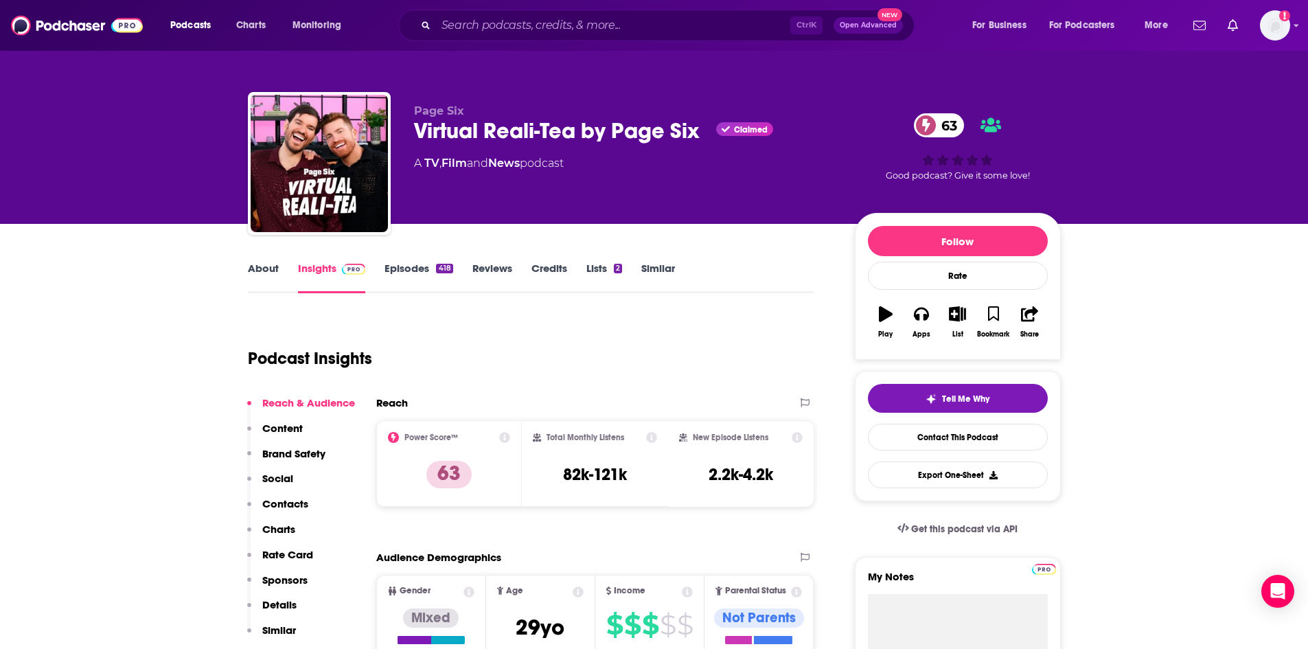
click at [271, 273] on link "About" at bounding box center [263, 278] width 31 height 32
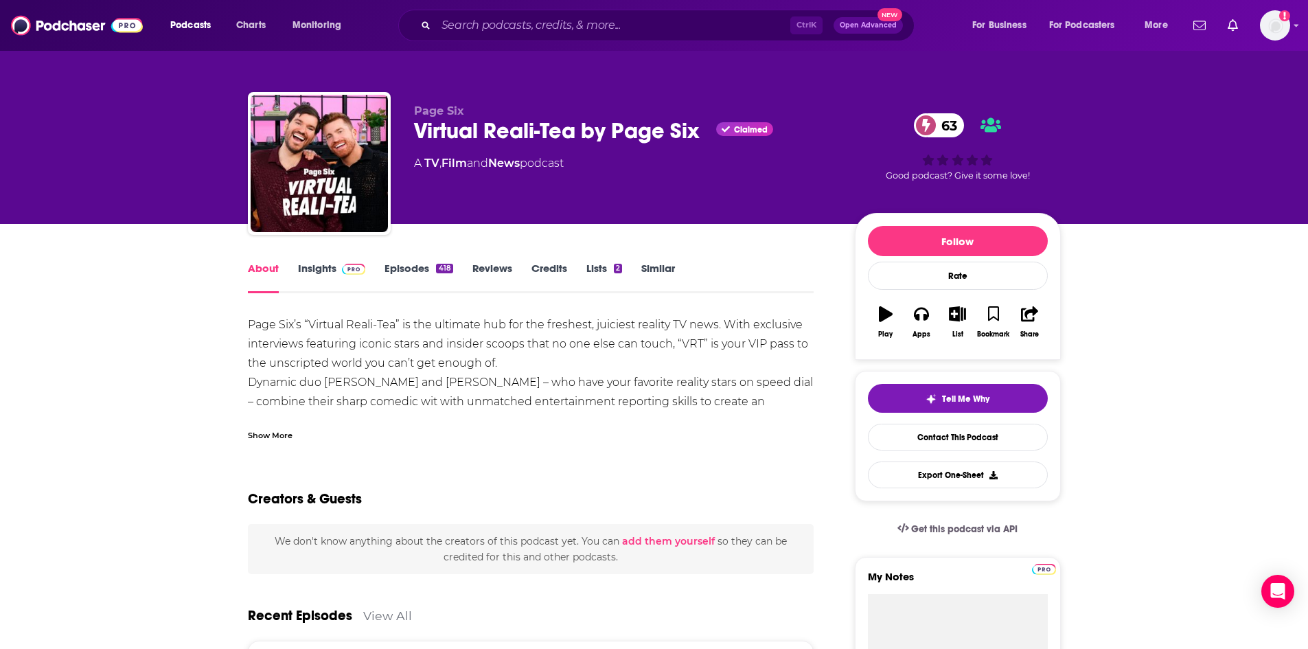
click at [411, 270] on link "Episodes 418" at bounding box center [418, 278] width 68 height 32
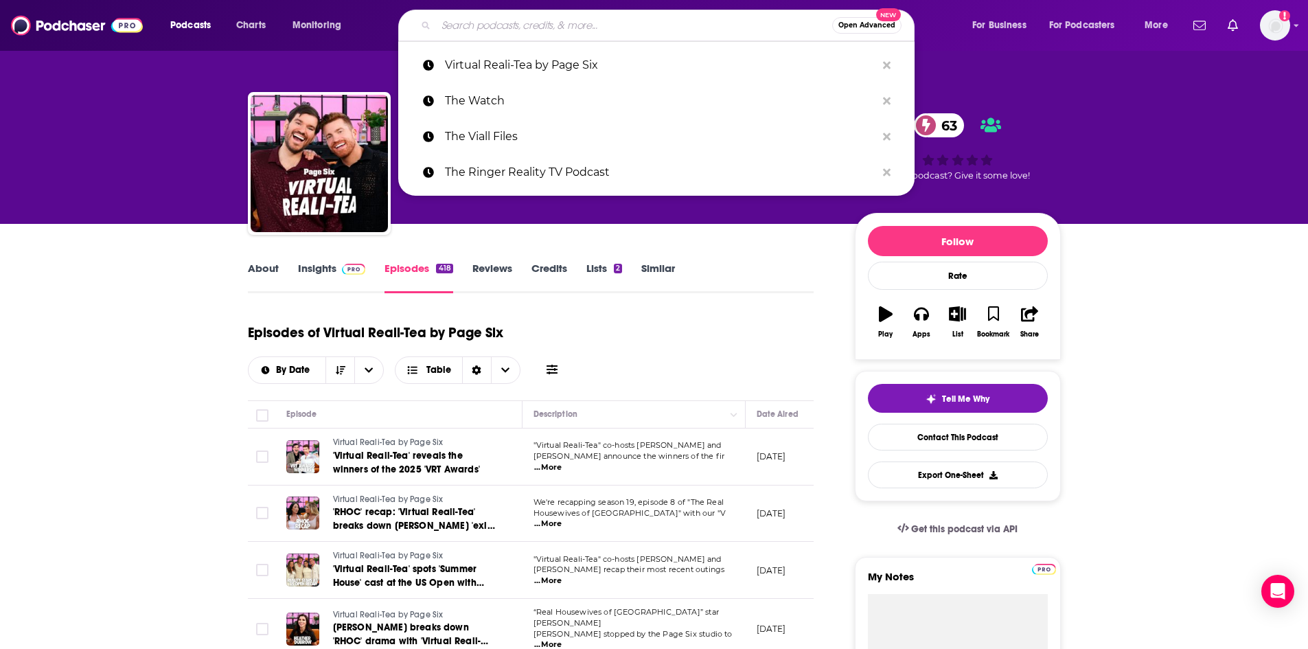
click at [567, 32] on input "Search podcasts, credits, & more..." at bounding box center [634, 25] width 396 height 22
paste input "What's the Reality?"
type input "What's the Reality?"
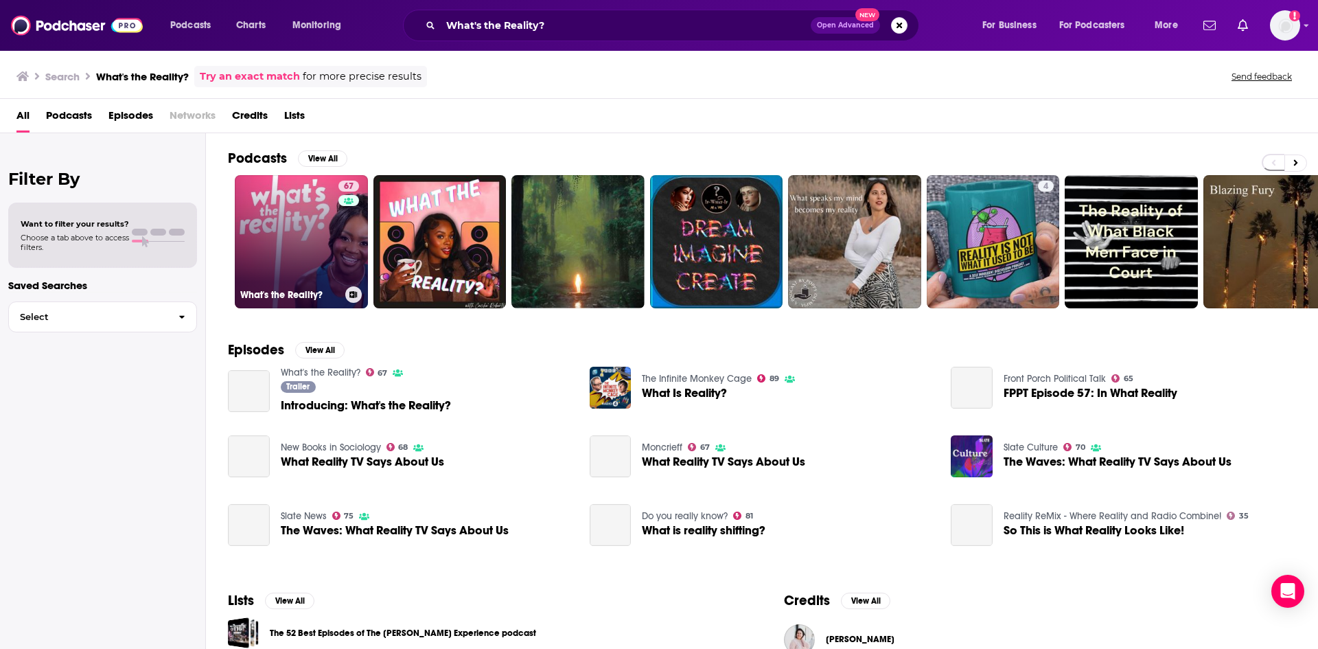
click at [302, 215] on link "67 What's the Reality?" at bounding box center [301, 241] width 133 height 133
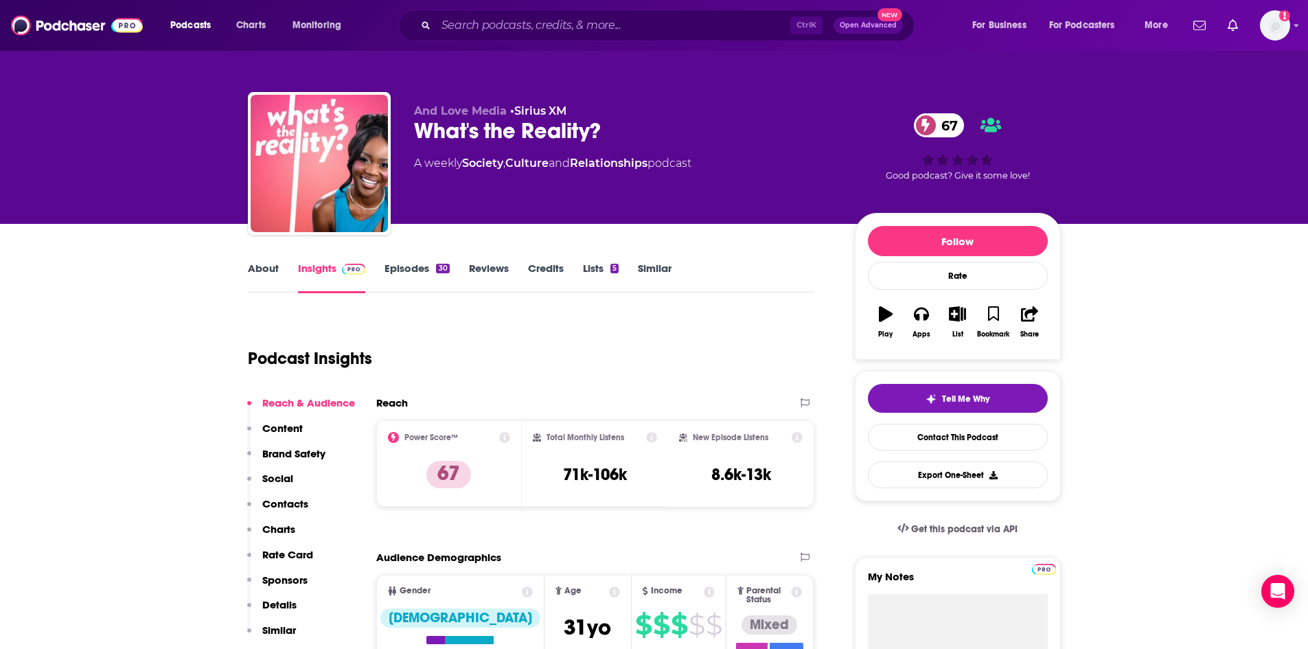
click at [260, 269] on link "About" at bounding box center [263, 278] width 31 height 32
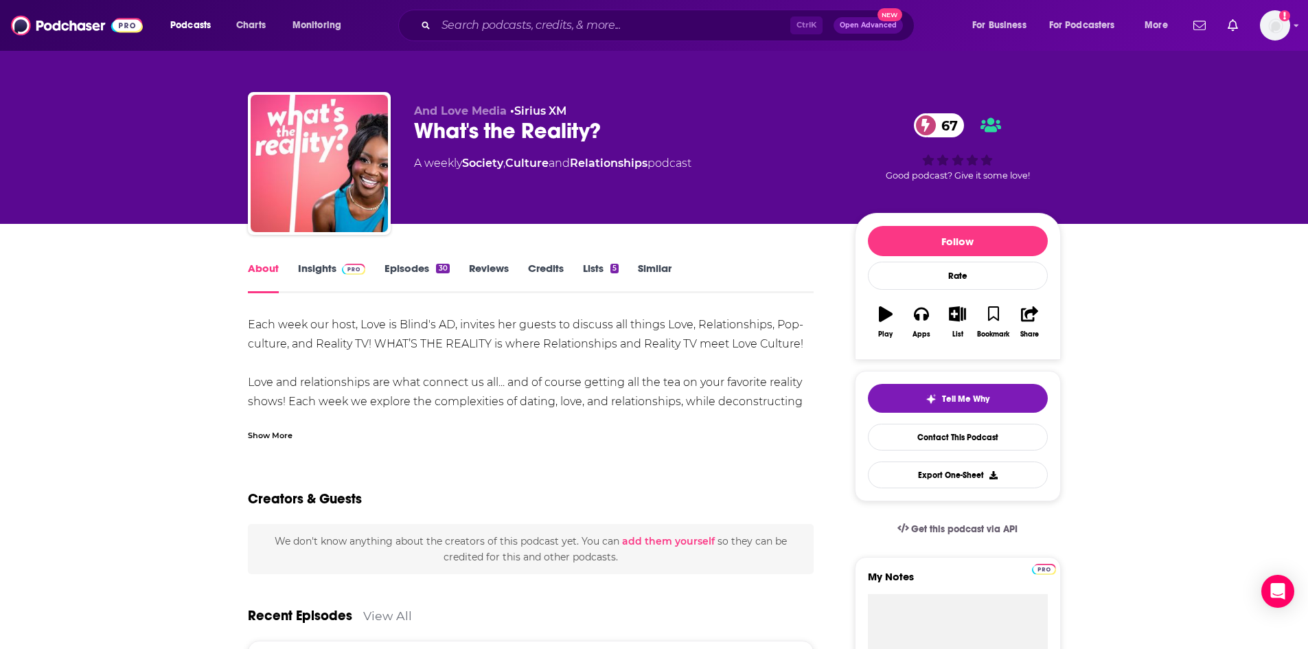
click at [396, 269] on link "Episodes 30" at bounding box center [416, 278] width 65 height 32
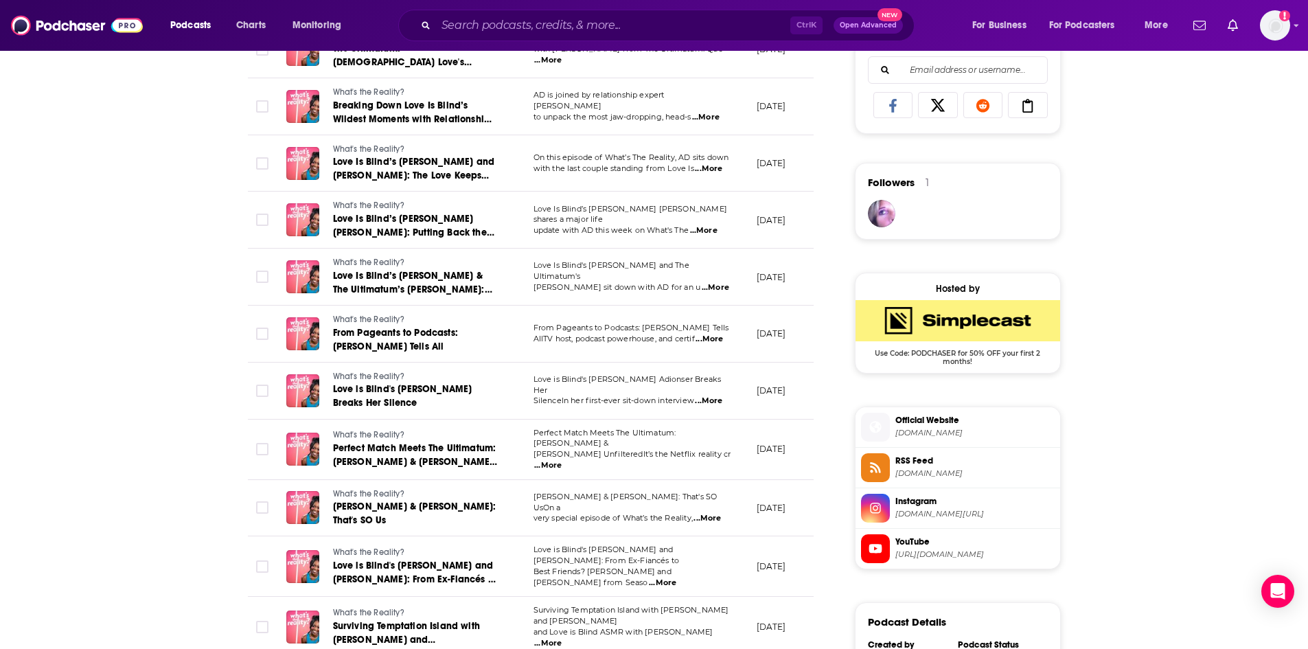
scroll to position [961, 0]
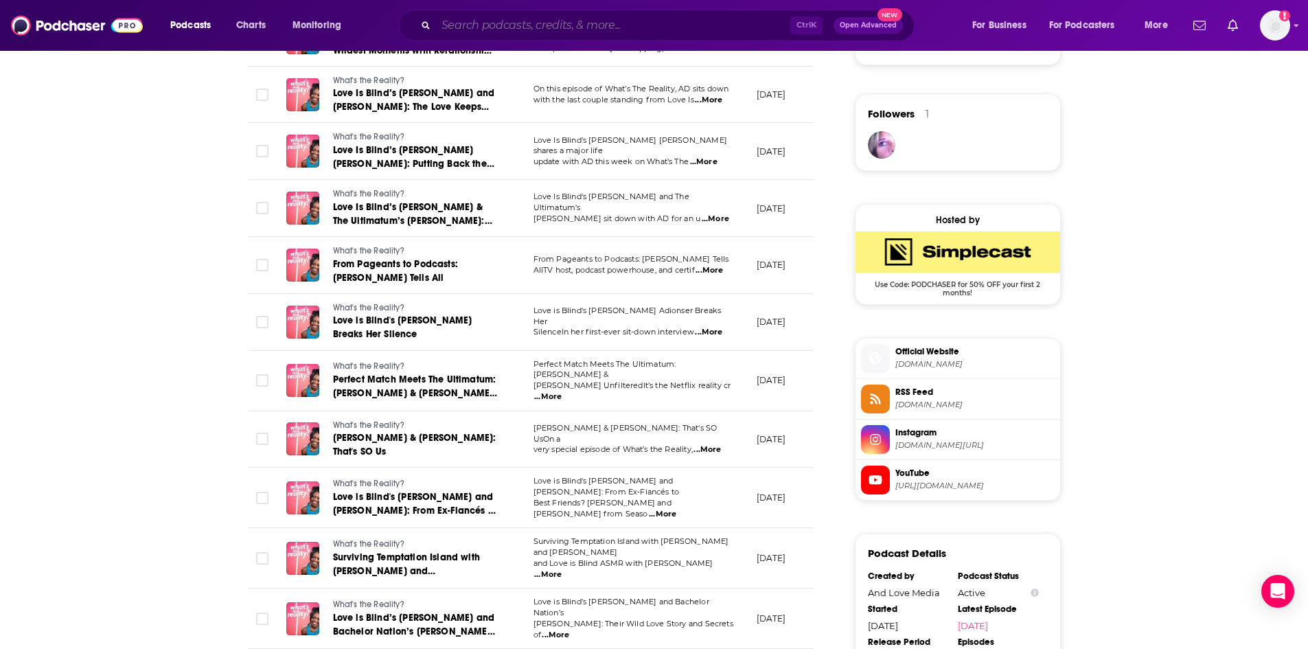
click at [549, 24] on input "Search podcasts, credits, & more..." at bounding box center [613, 25] width 354 height 22
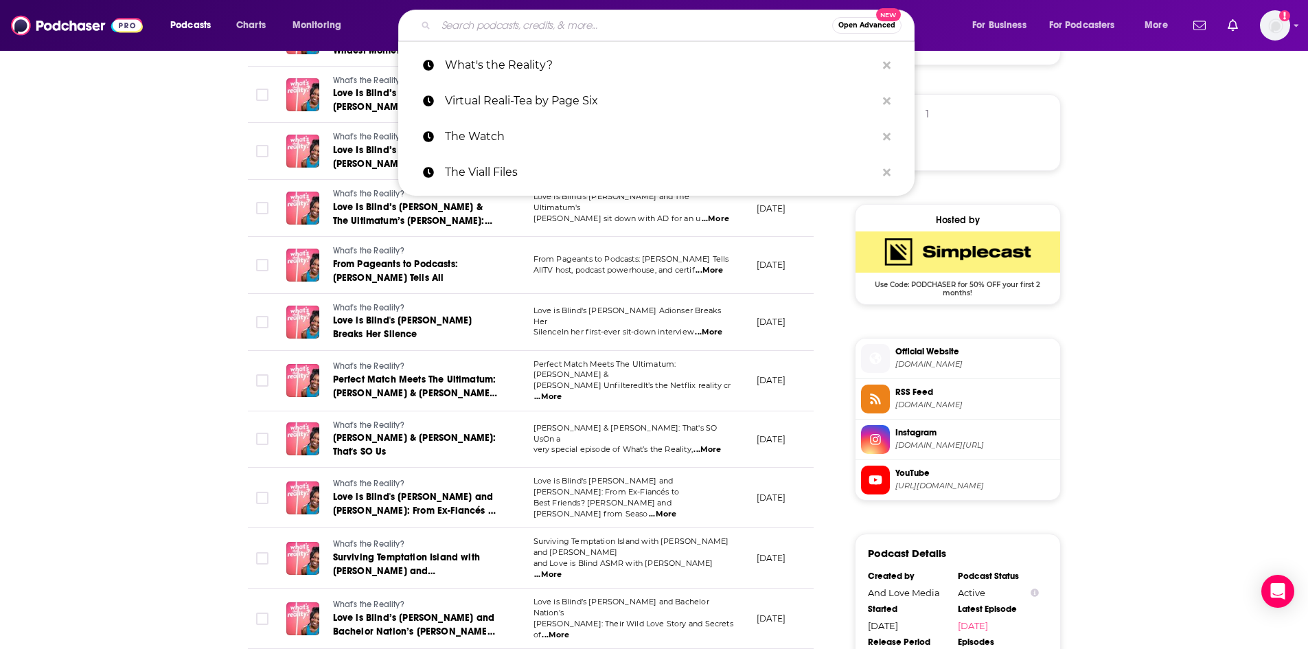
paste input "When Reality Hits with Brittany Cartwright"
type input "When Reality Hits with Brittany Cartwright"
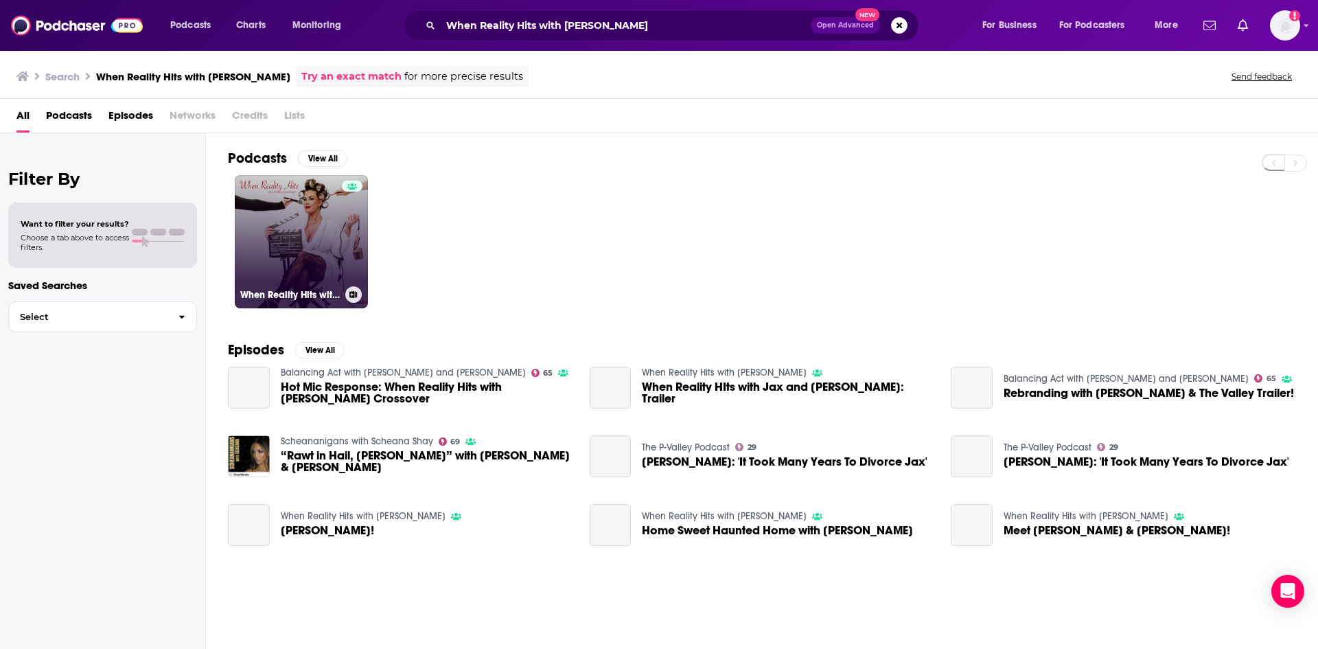
click at [312, 223] on link "When Reality Hits with Brittany Cartwright" at bounding box center [301, 241] width 133 height 133
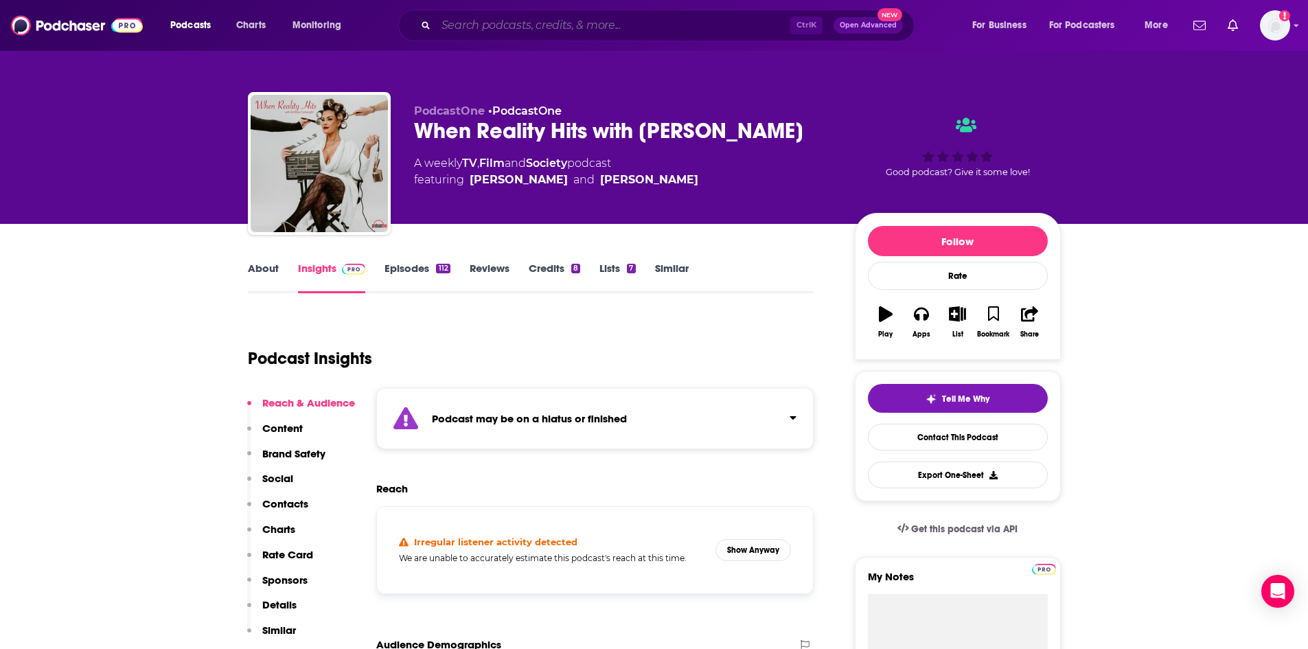
click at [505, 23] on input "Search podcasts, credits, & more..." at bounding box center [613, 25] width 354 height 22
paste input "The Ringer Reality TV Podcast"
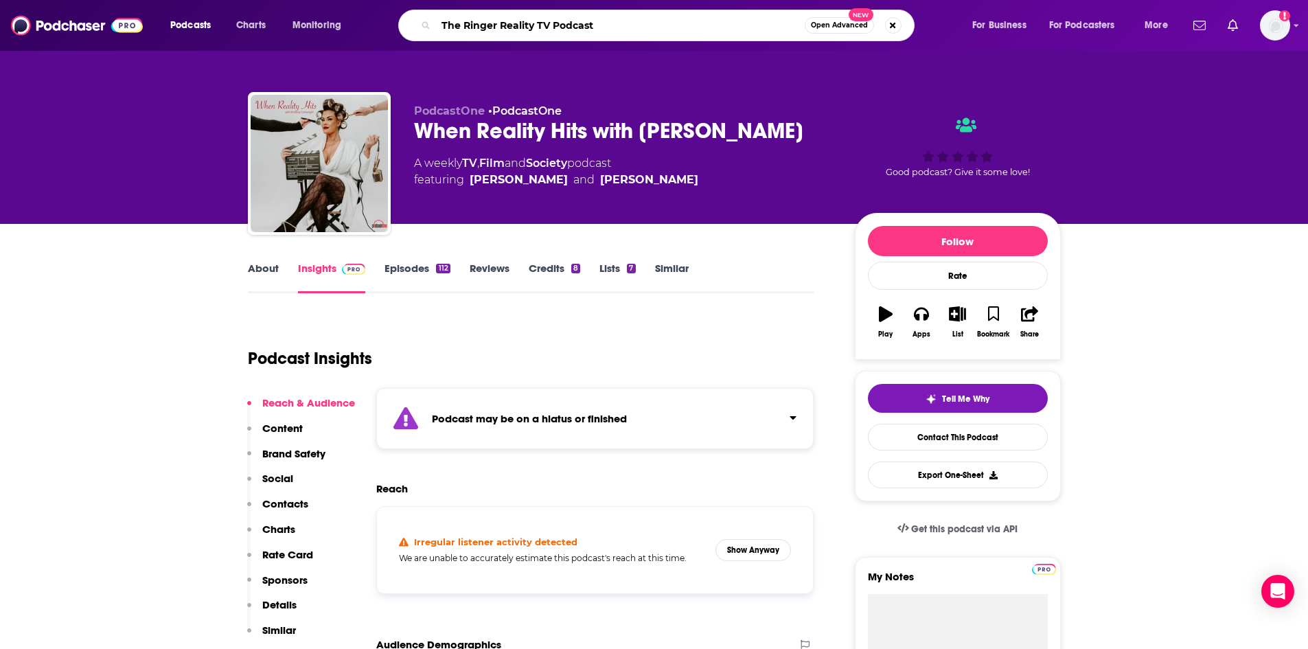
type input "The Ringer Reality TV Podcast"
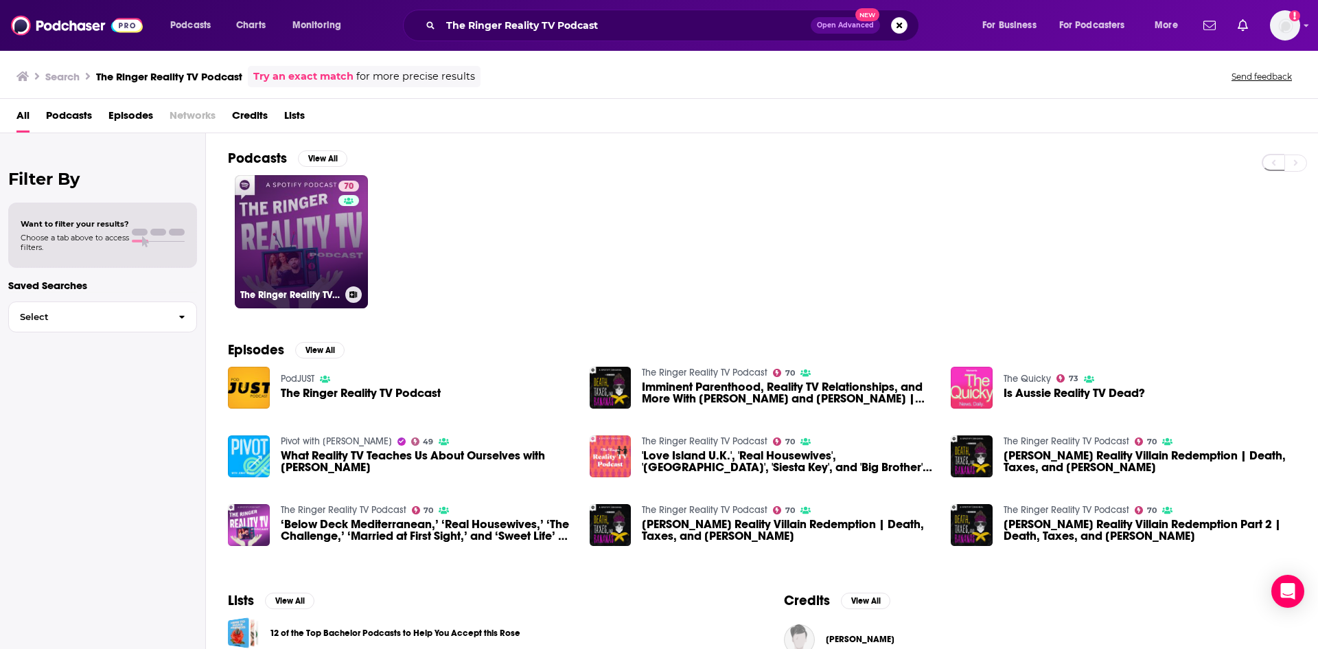
click at [334, 228] on link "70 The Ringer Reality TV Podcast" at bounding box center [301, 241] width 133 height 133
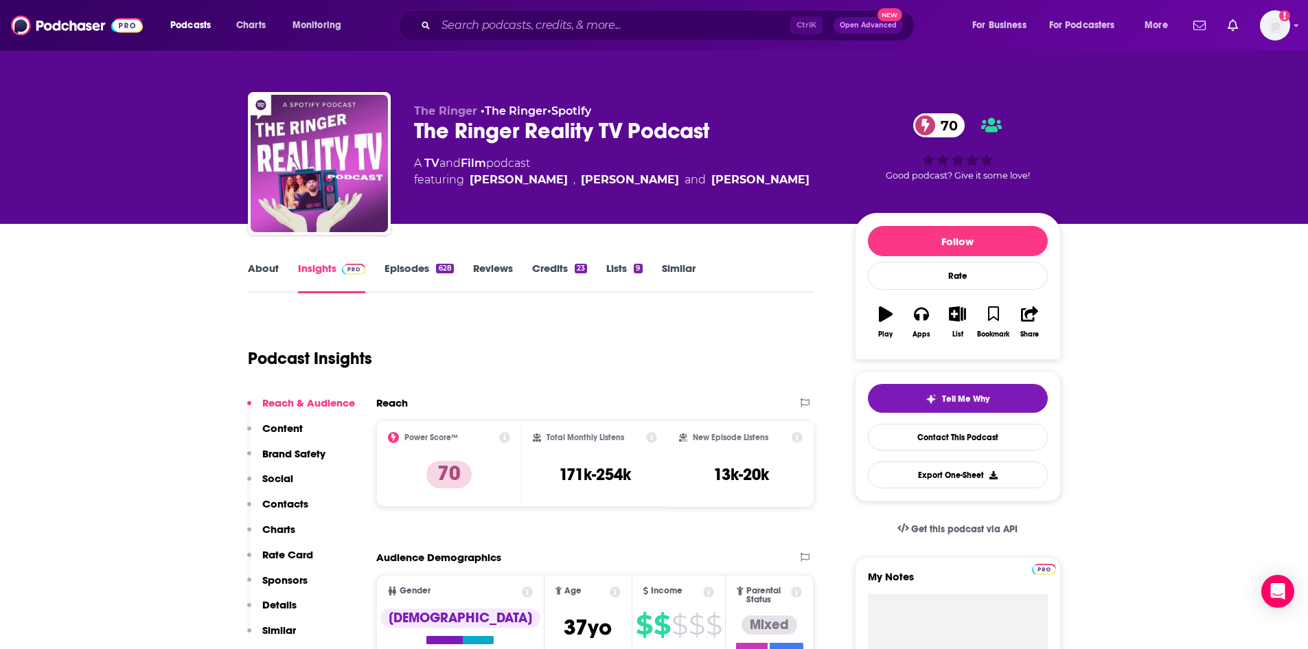
click at [268, 269] on link "About" at bounding box center [263, 278] width 31 height 32
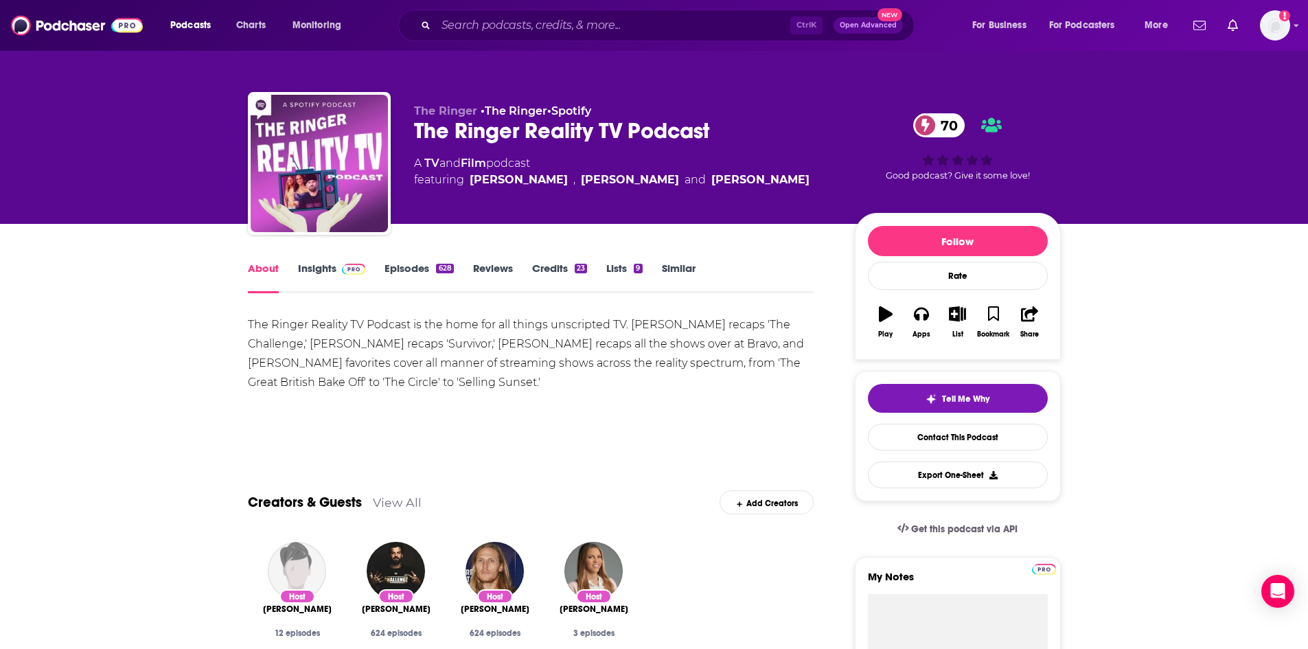
click at [416, 262] on link "Episodes 628" at bounding box center [418, 278] width 69 height 32
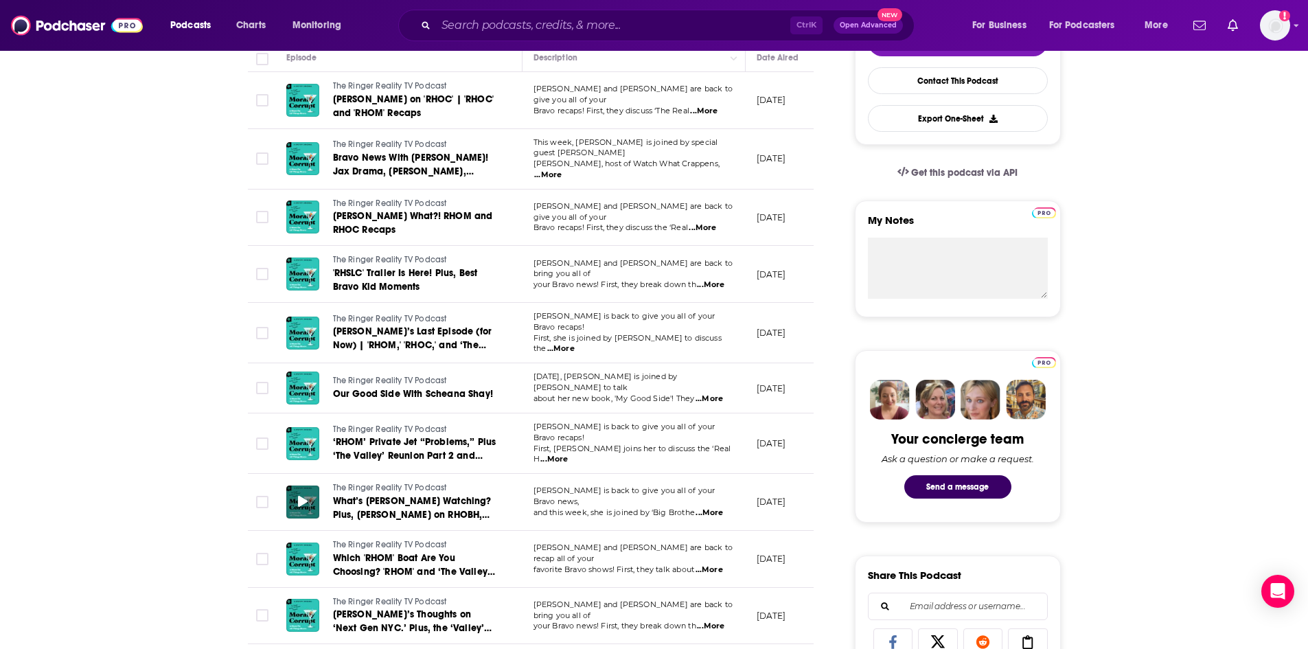
scroll to position [137, 0]
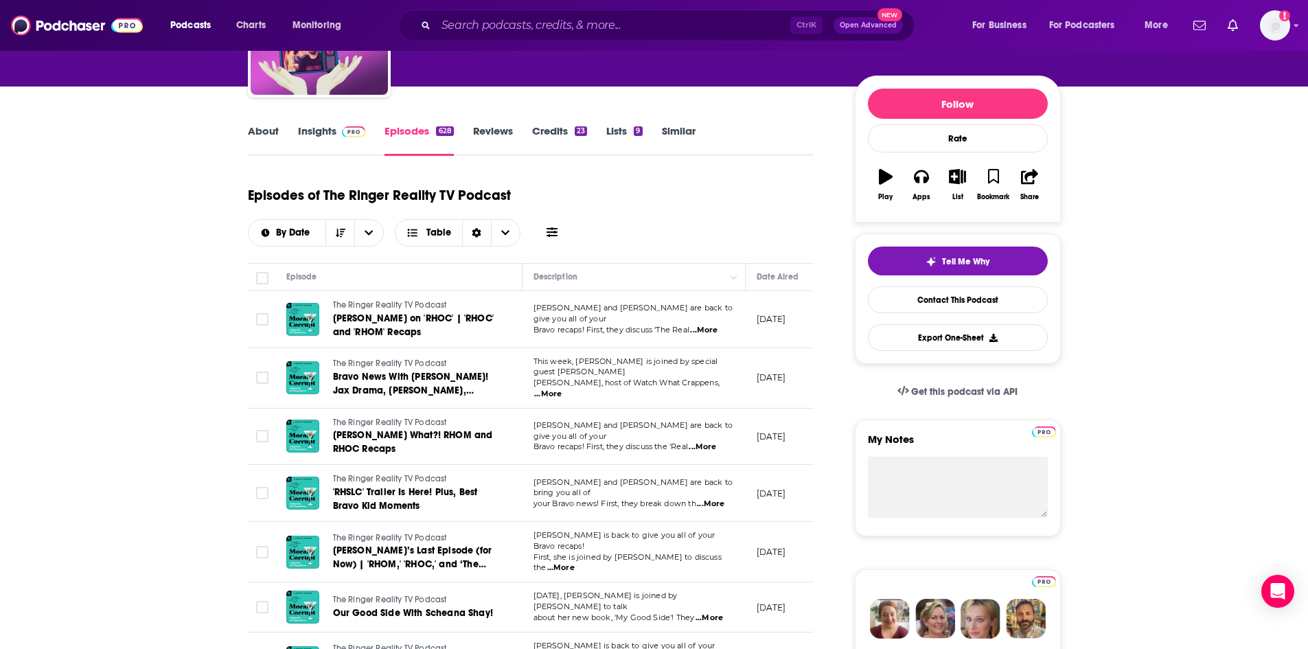
click at [261, 137] on link "About" at bounding box center [263, 140] width 31 height 32
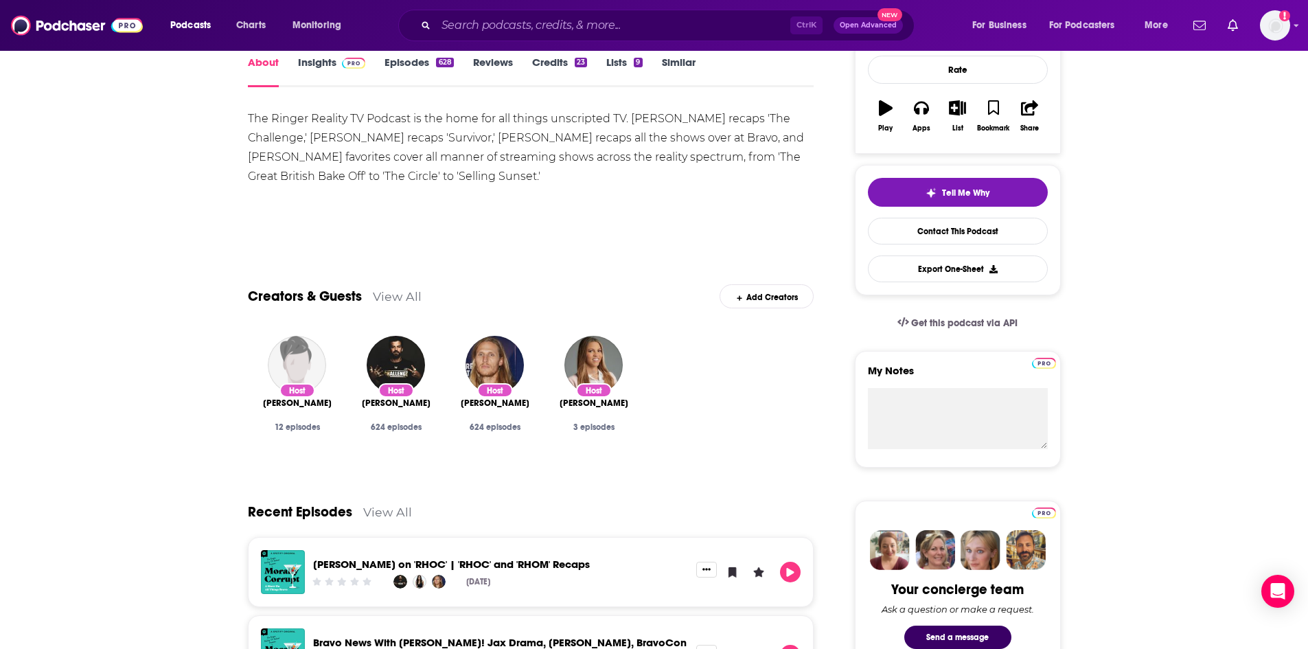
scroll to position [69, 0]
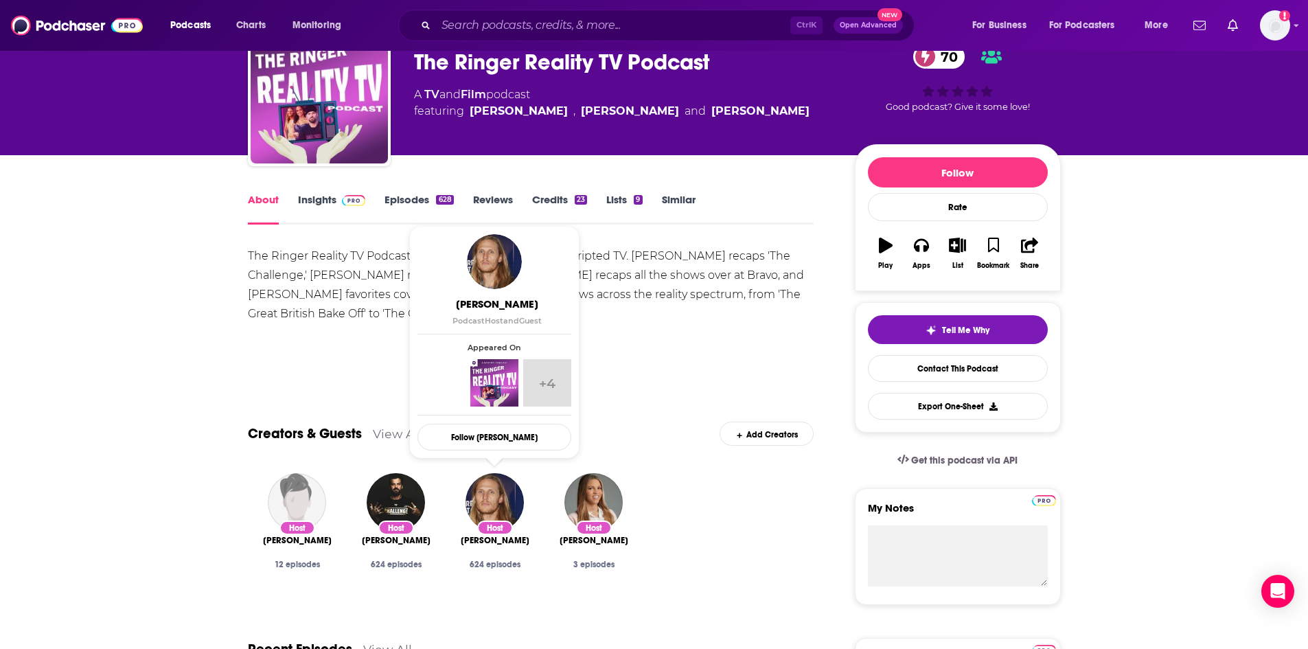
click at [324, 278] on div "The Ringer Reality TV Podcast is the home for all things unscripted TV. [PERSON…" at bounding box center [531, 284] width 566 height 77
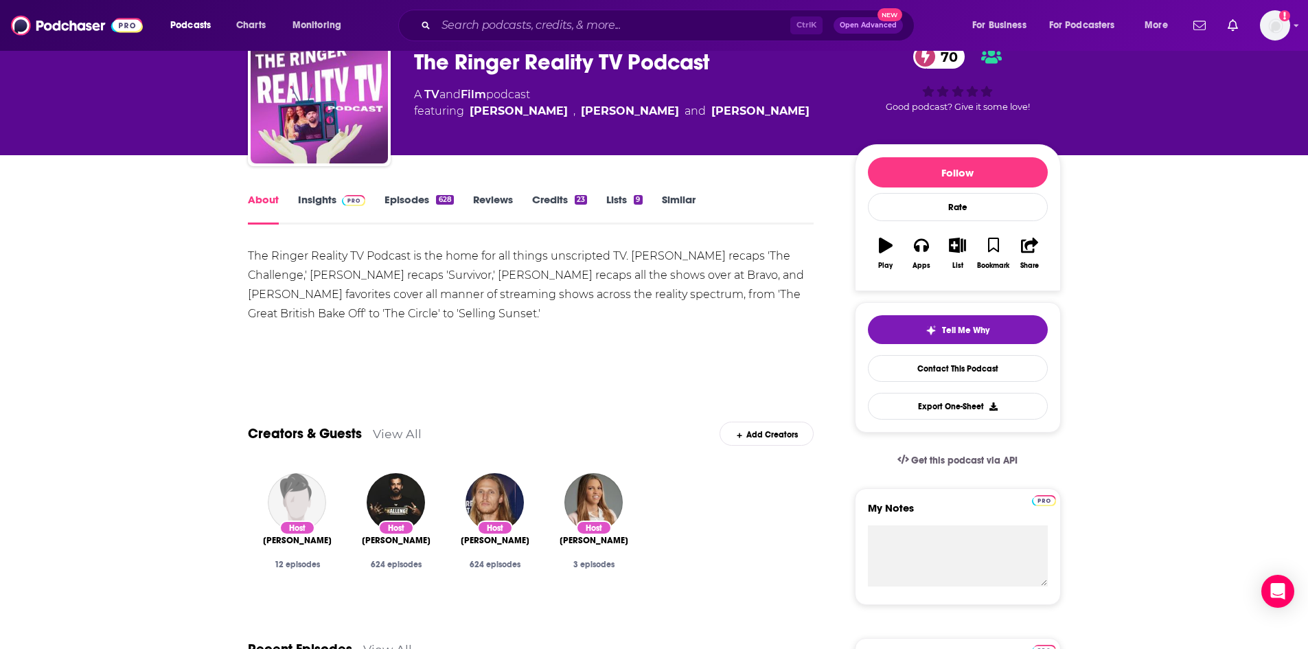
click at [626, 264] on div "The Ringer Reality TV Podcast is the home for all things unscripted TV. [PERSON…" at bounding box center [531, 284] width 566 height 77
click at [641, 262] on div "The Ringer Reality TV Podcast is the home for all things unscripted TV. [PERSON…" at bounding box center [531, 284] width 566 height 77
click at [537, 290] on div "The Ringer Reality TV Podcast is the home for all things unscripted TV. [PERSON…" at bounding box center [531, 284] width 566 height 77
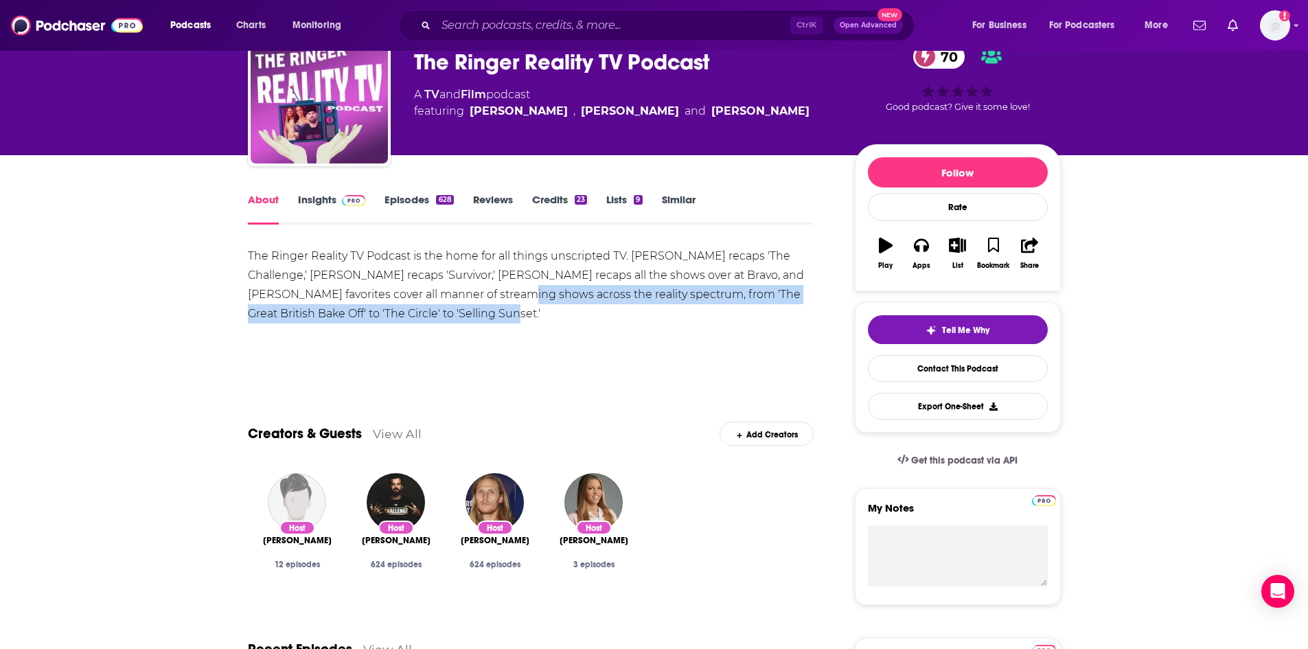
drag, startPoint x: 467, startPoint y: 294, endPoint x: 595, endPoint y: 304, distance: 128.8
click at [595, 304] on div "The Ringer Reality TV Podcast is the home for all things unscripted TV. [PERSON…" at bounding box center [531, 284] width 566 height 77
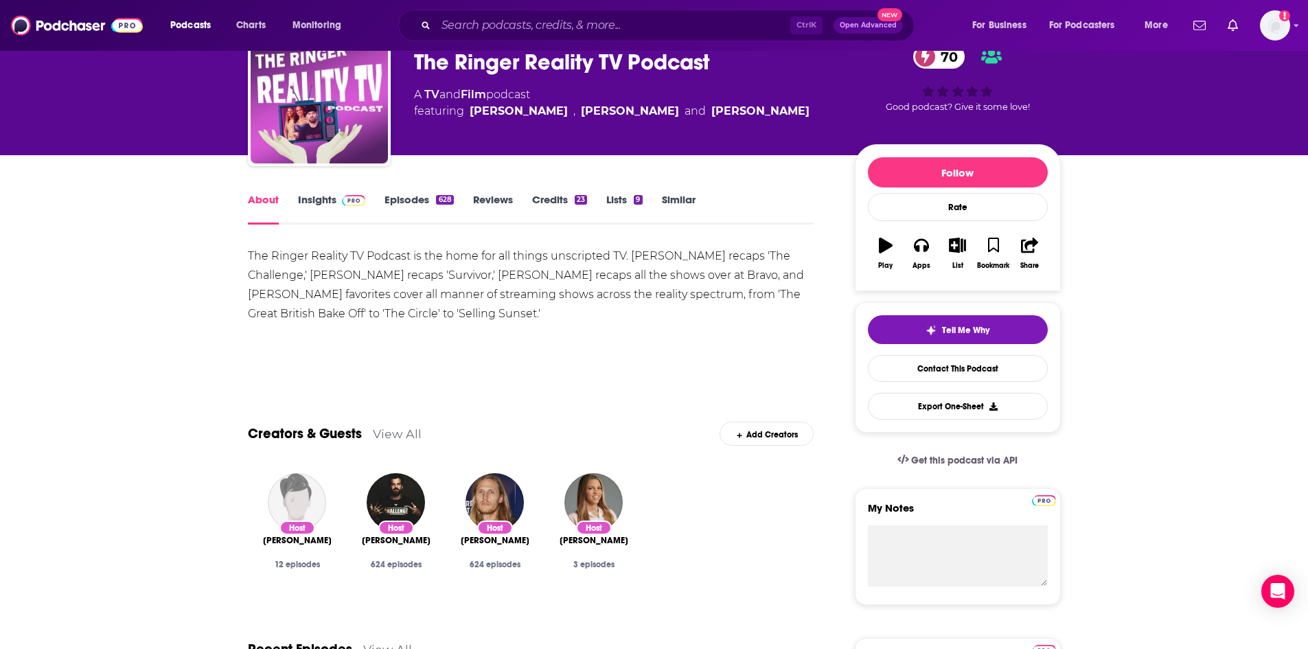
click at [470, 284] on div "The Ringer Reality TV Podcast is the home for all things unscripted TV. [PERSON…" at bounding box center [531, 284] width 566 height 77
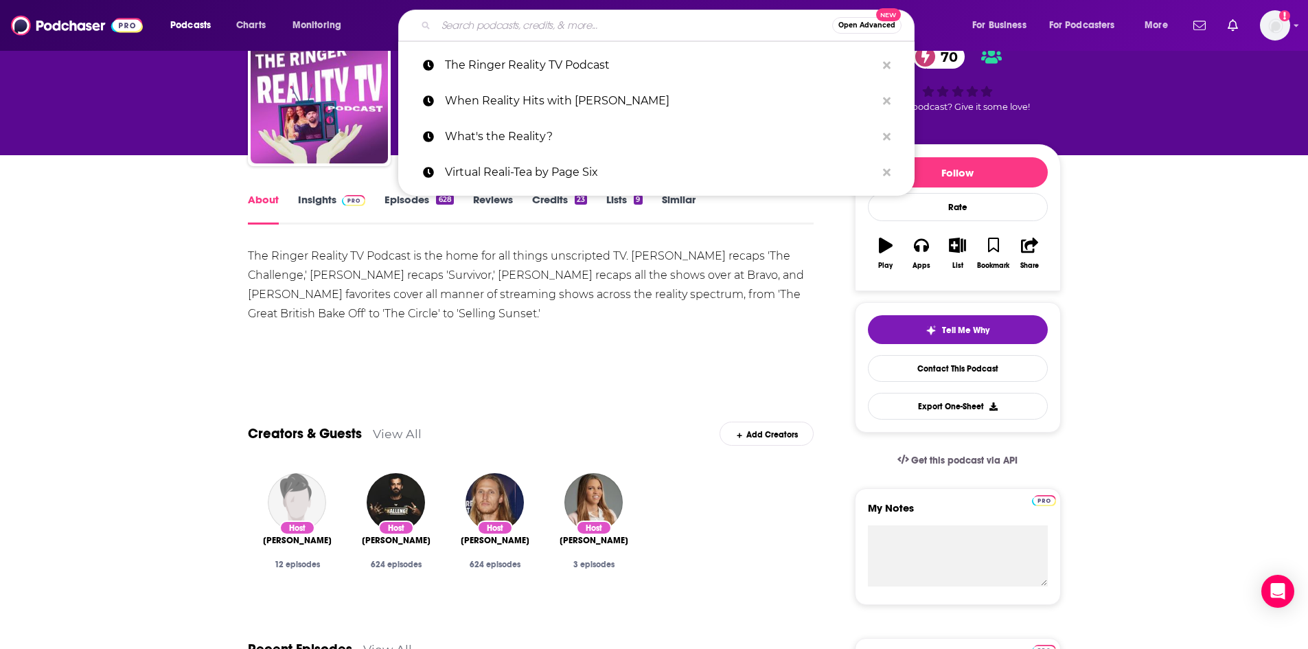
click at [487, 27] on input "Search podcasts, credits, & more..." at bounding box center [634, 25] width 396 height 22
paste input "The Viall Files Podcast"
type input "The Viall Files Podcast"
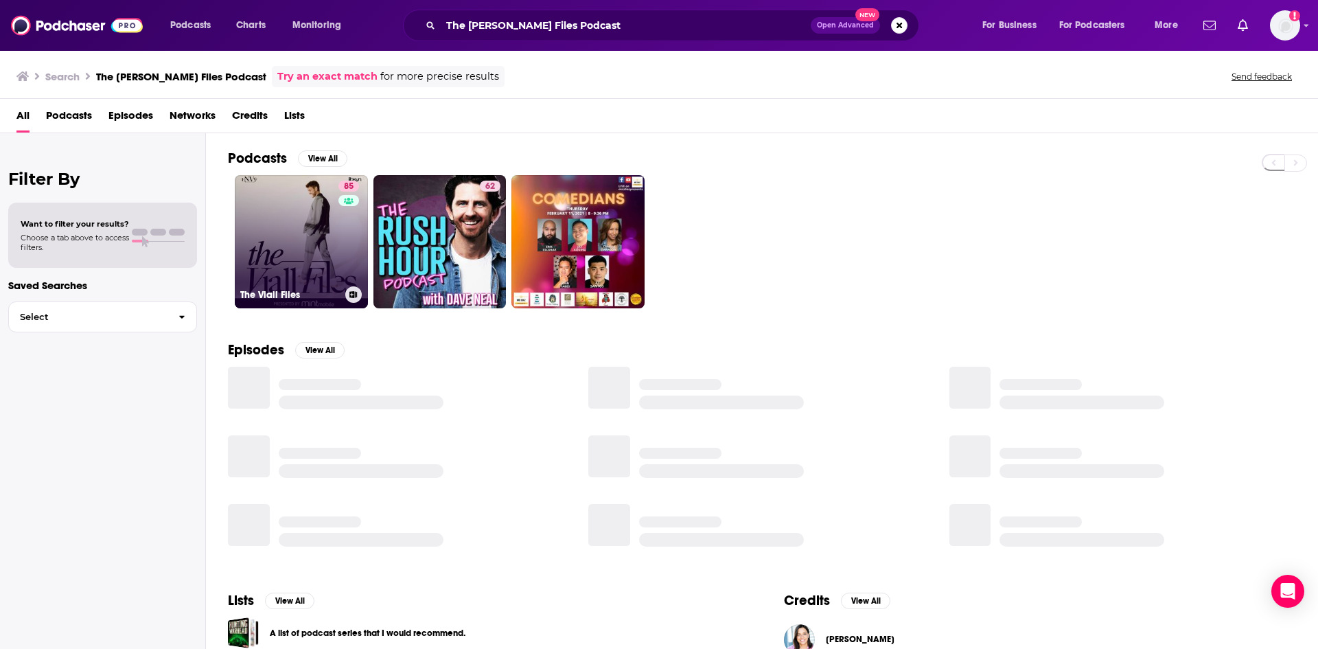
click at [286, 234] on link "85 The Viall Files" at bounding box center [301, 241] width 133 height 133
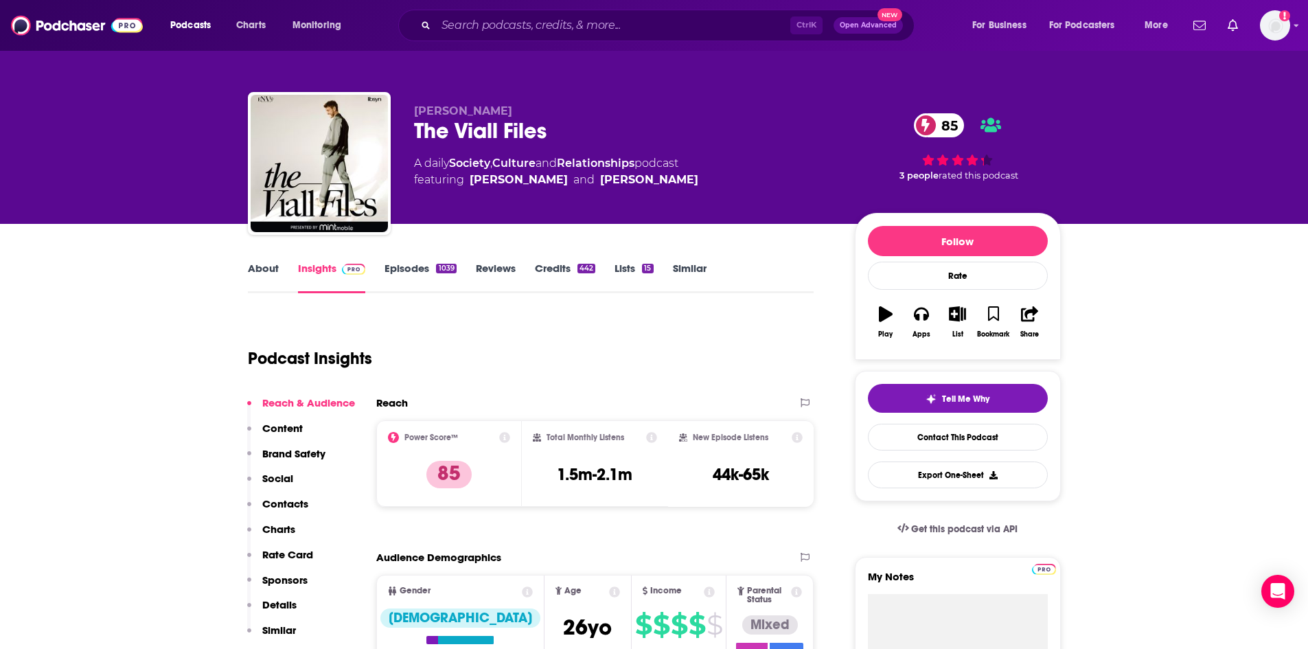
click at [268, 266] on link "About" at bounding box center [263, 278] width 31 height 32
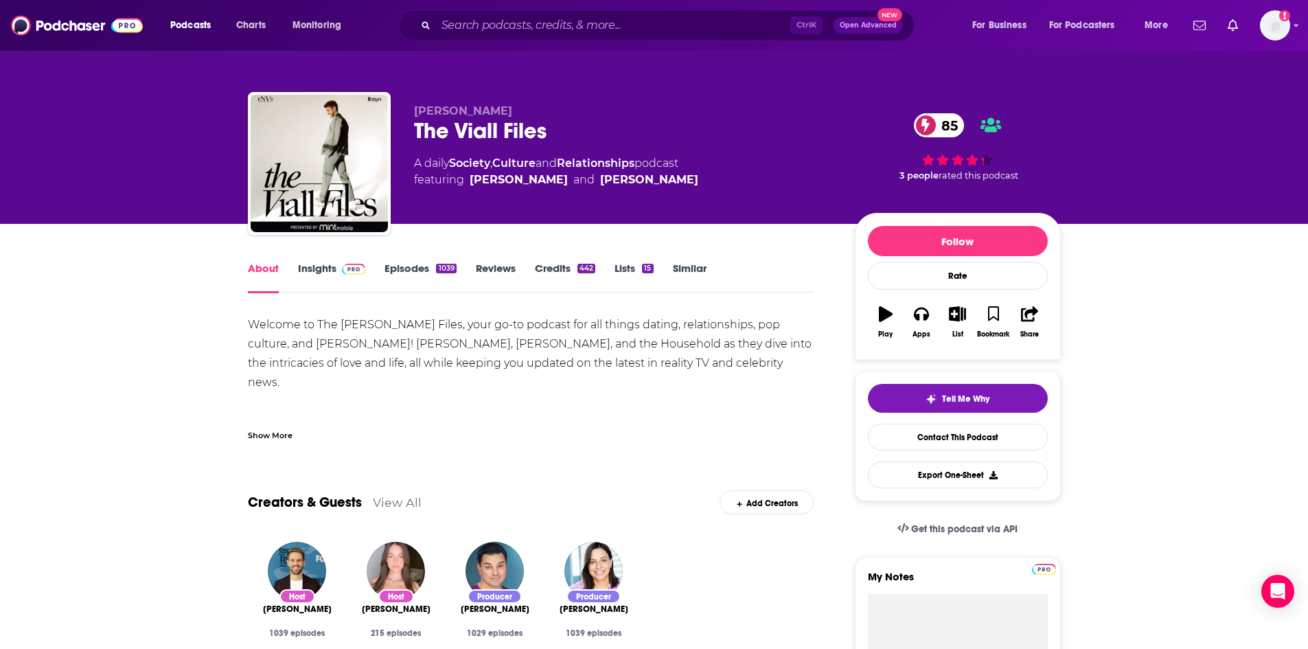
click at [420, 273] on link "Episodes 1039" at bounding box center [419, 278] width 71 height 32
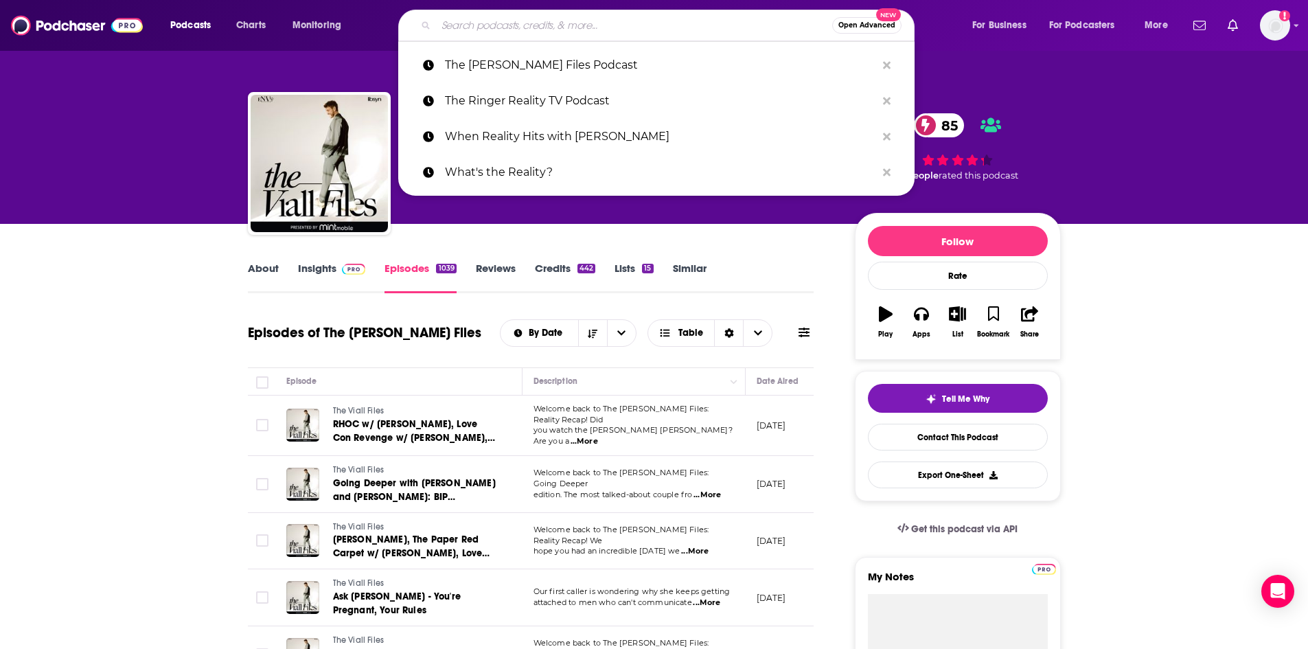
click at [474, 33] on input "Search podcasts, credits, & more..." at bounding box center [634, 25] width 396 height 22
paste input "Rob Has A Podcast, RHAP: We Know Reality TV"
type input "Rob Has A Podcast, RHAP: We Know Reality TV"
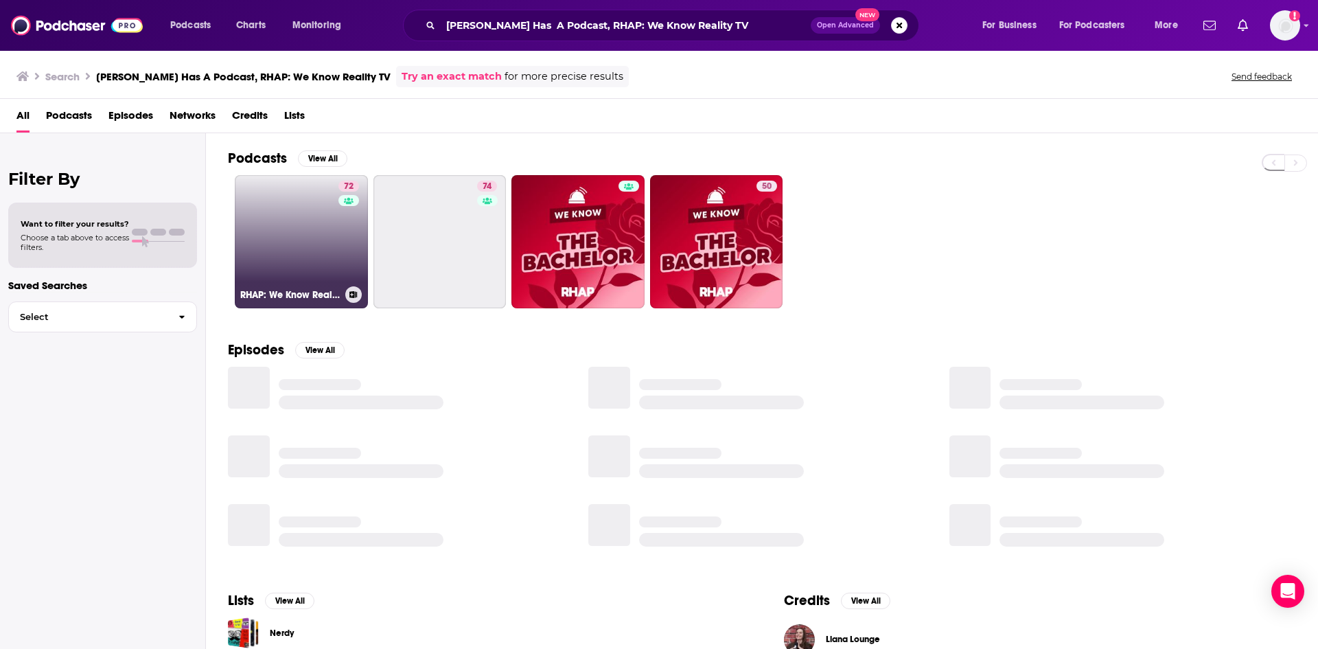
click at [309, 222] on link "72 RHAP: We Know Reality TV" at bounding box center [301, 241] width 133 height 133
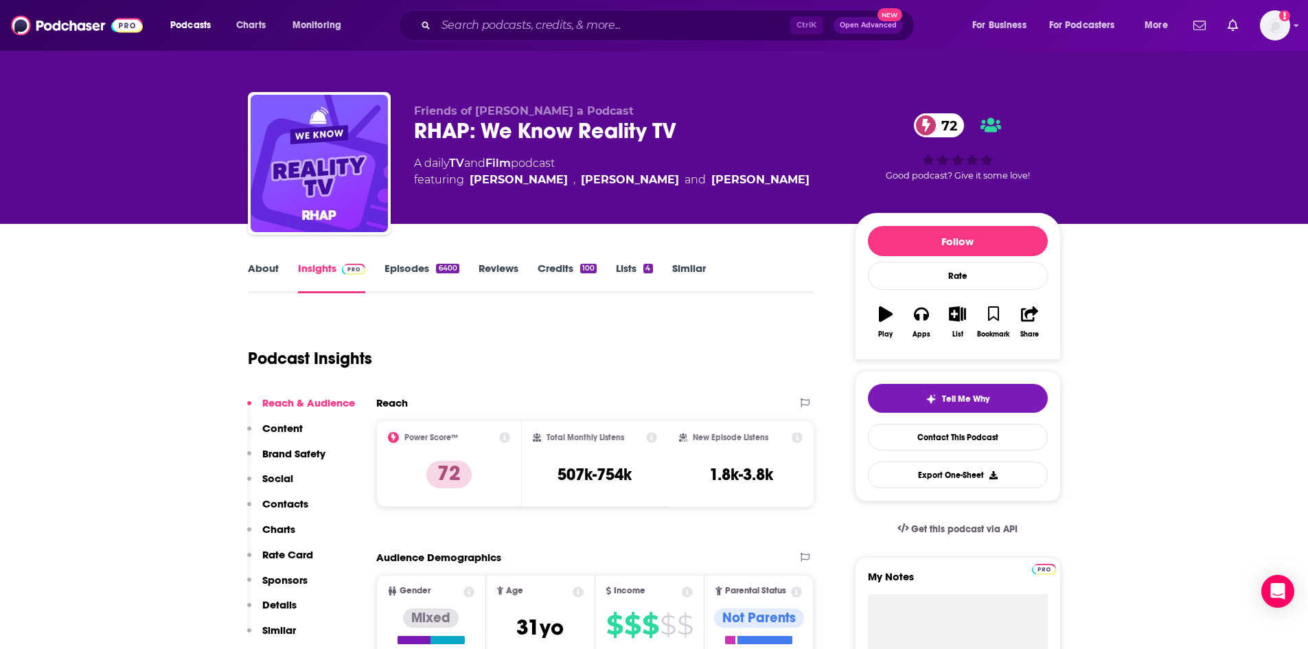
click at [400, 269] on link "Episodes 6400" at bounding box center [421, 278] width 74 height 32
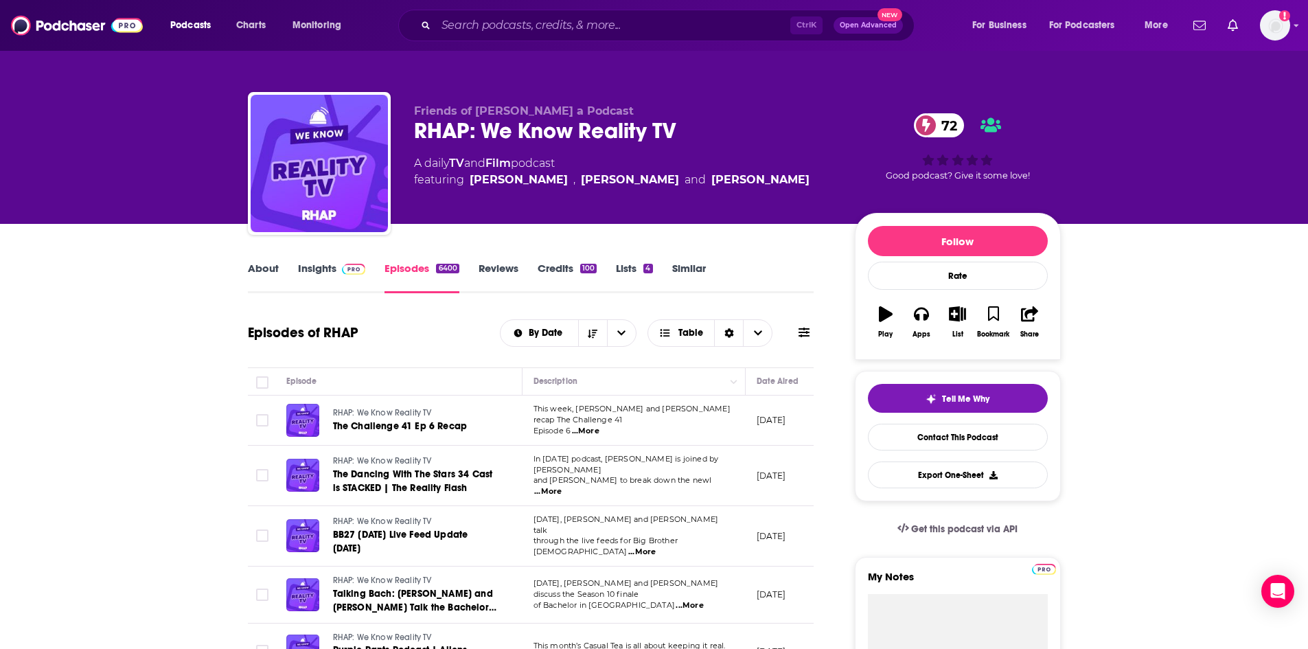
click at [263, 271] on link "About" at bounding box center [263, 278] width 31 height 32
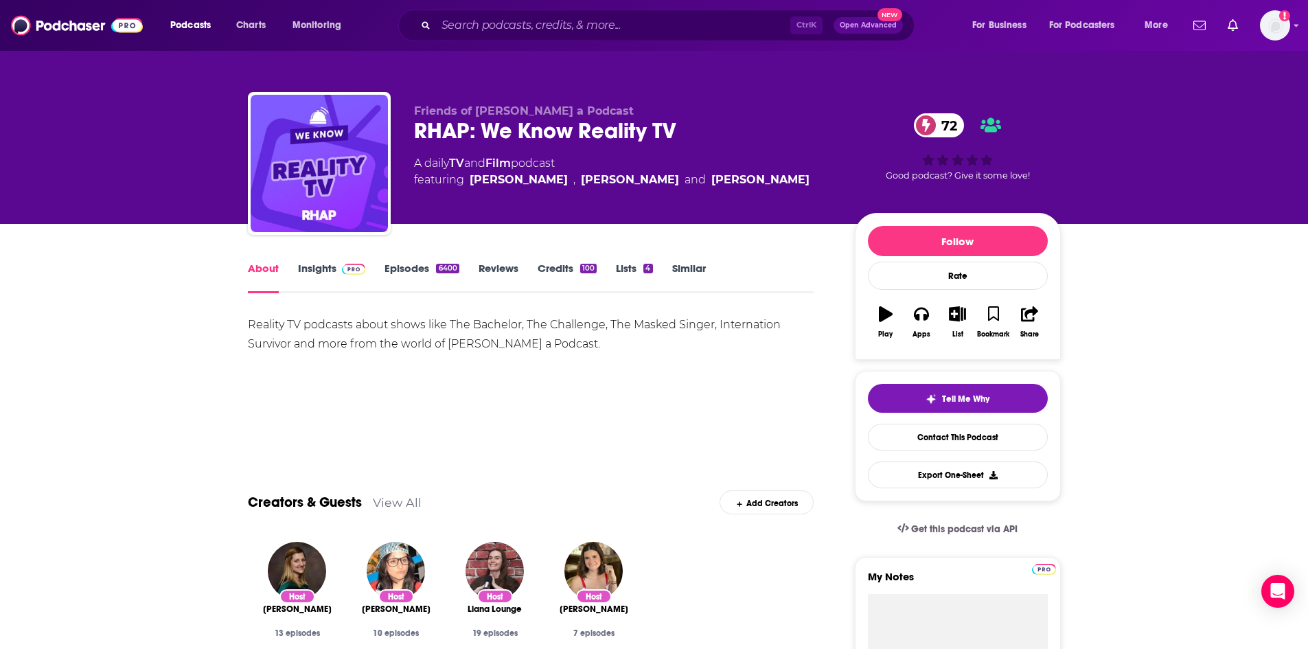
click at [315, 265] on link "Insights" at bounding box center [332, 278] width 68 height 32
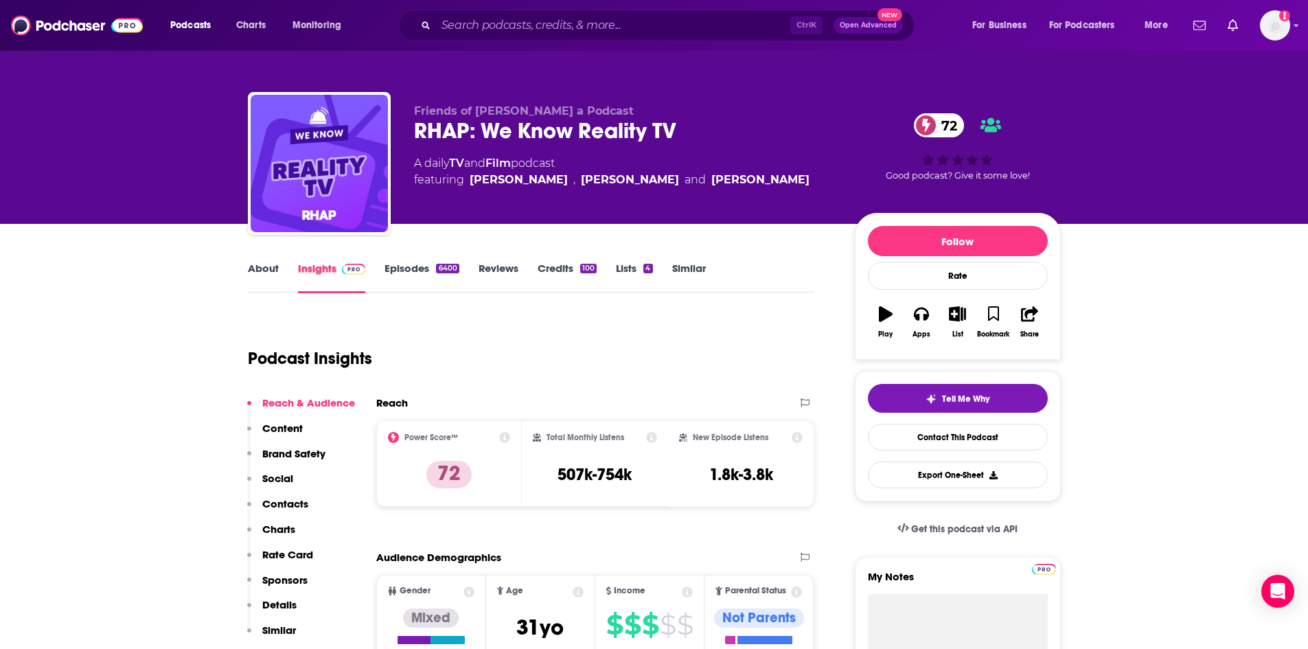
click at [381, 268] on div "Insights" at bounding box center [341, 278] width 87 height 32
click at [420, 268] on link "Episodes 6400" at bounding box center [421, 278] width 74 height 32
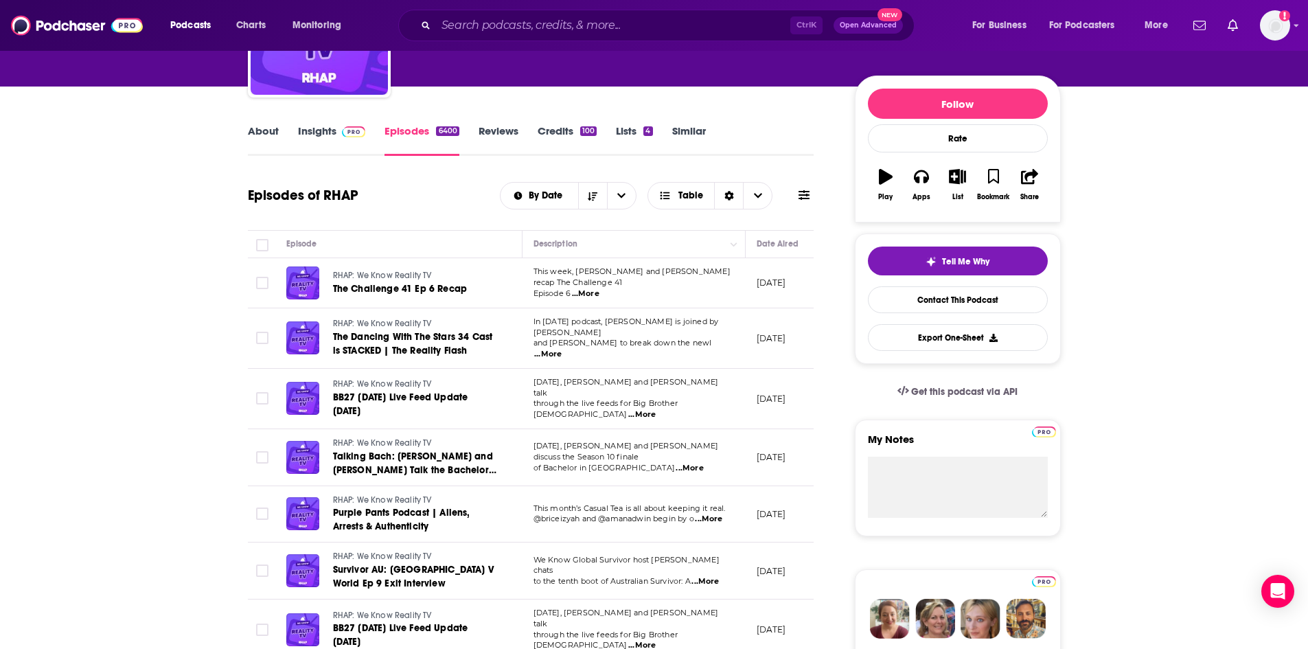
scroll to position [206, 0]
